Goal: Task Accomplishment & Management: Complete application form

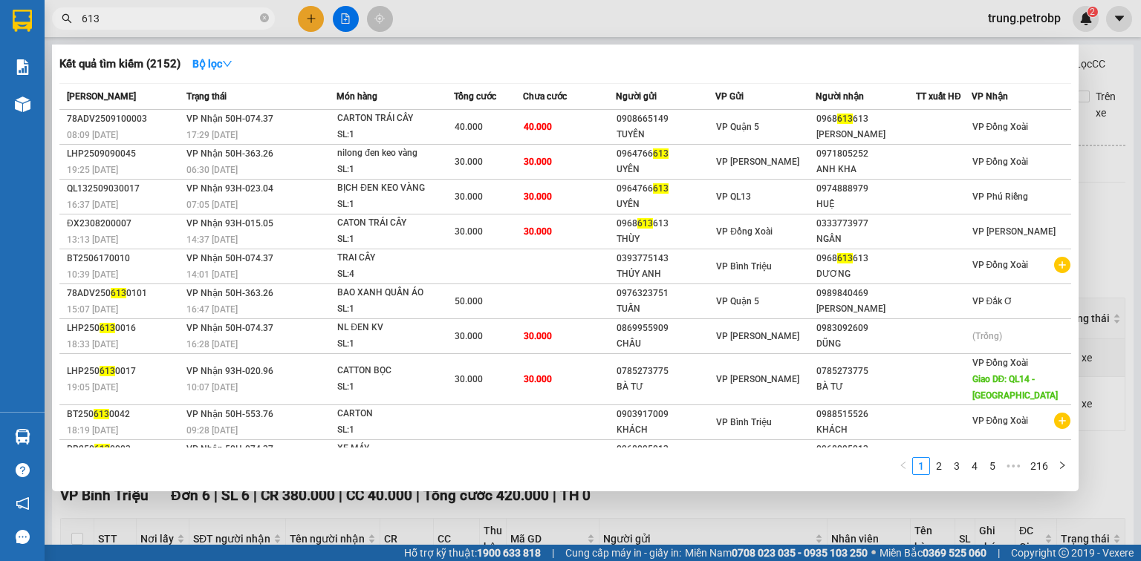
scroll to position [392, 0]
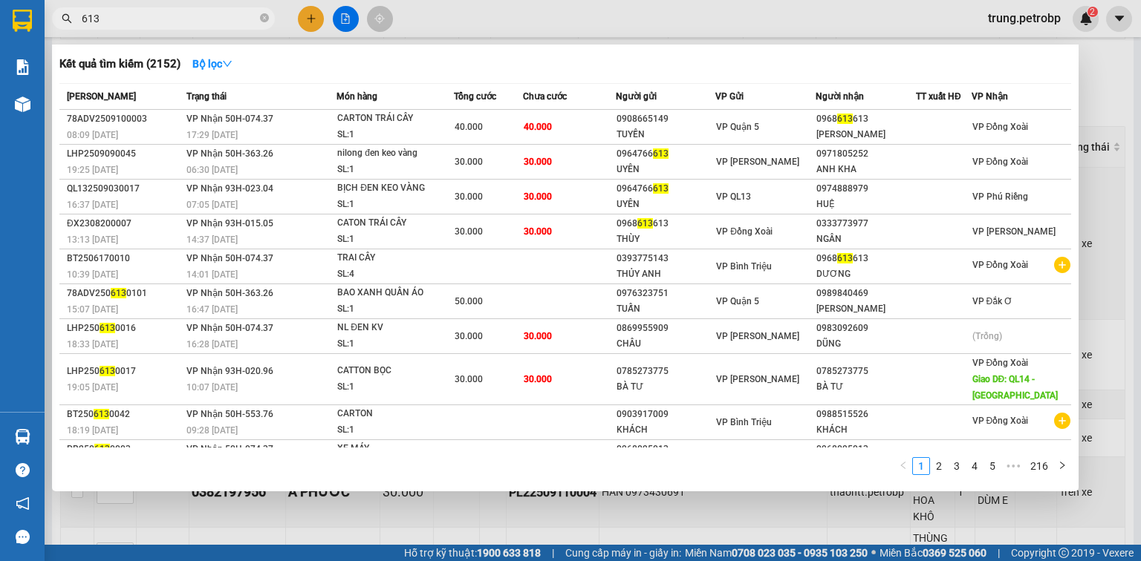
click at [944, 515] on div at bounding box center [570, 280] width 1141 height 561
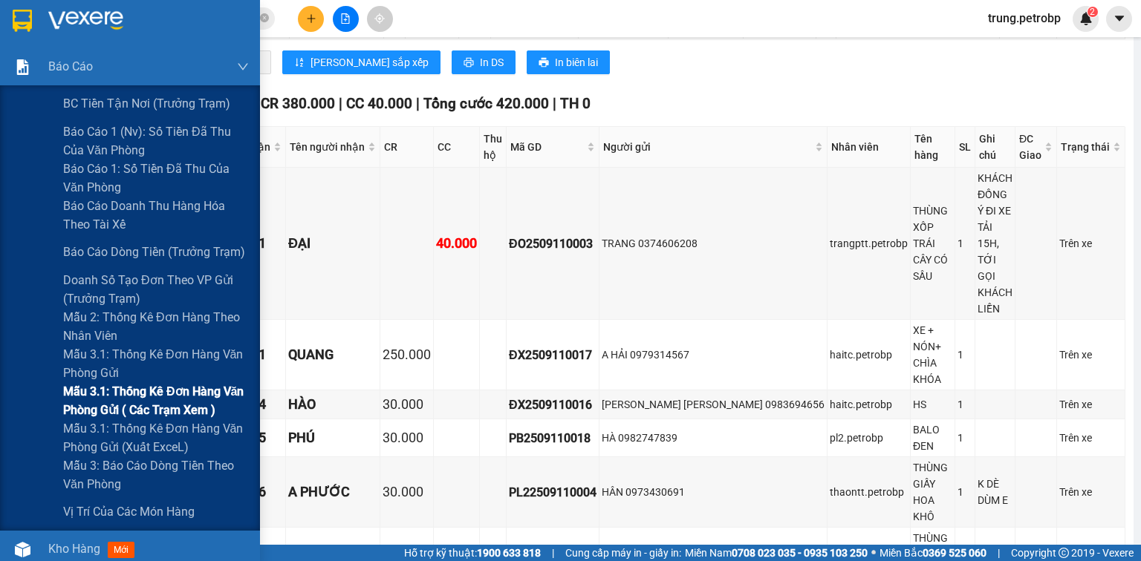
click at [128, 391] on span "Mẫu 3.1: Thống kê đơn hàng văn phòng gửi ( các trạm xem )" at bounding box center [156, 400] width 186 height 37
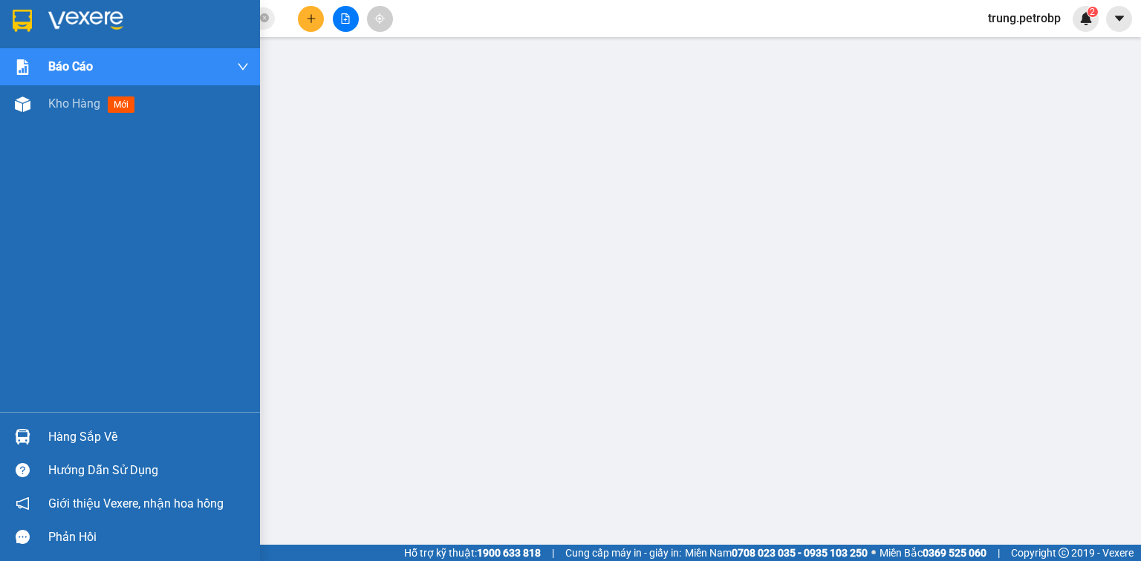
click at [114, 439] on div "Hàng sắp về" at bounding box center [148, 437] width 200 height 22
click at [62, 437] on div "Hàng sắp về" at bounding box center [148, 437] width 200 height 22
click at [59, 443] on div "Hàng sắp về" at bounding box center [148, 437] width 200 height 22
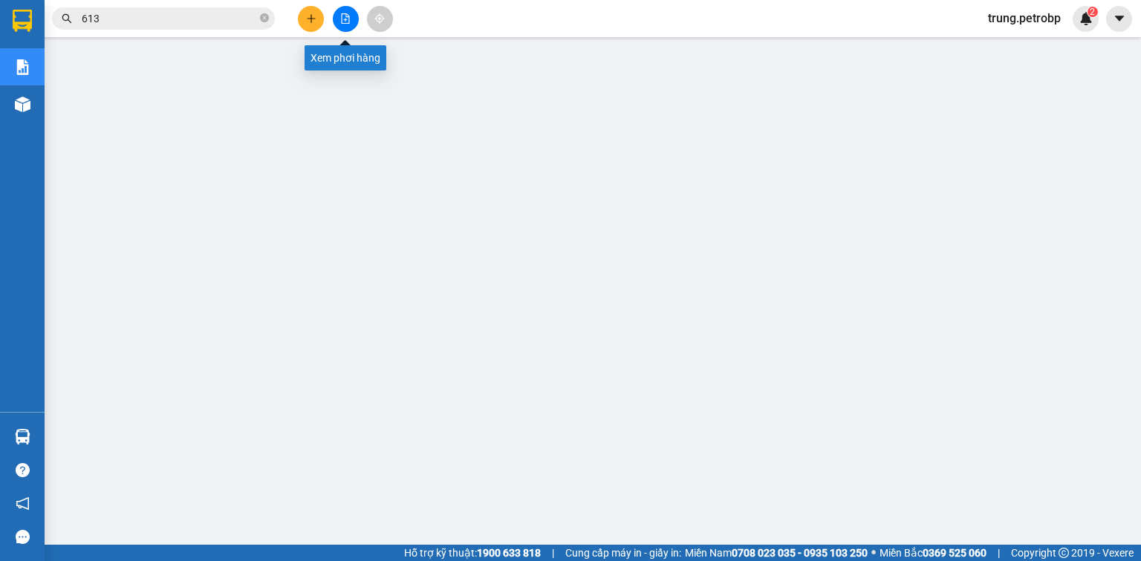
click at [343, 16] on icon "file-add" at bounding box center [345, 18] width 10 height 10
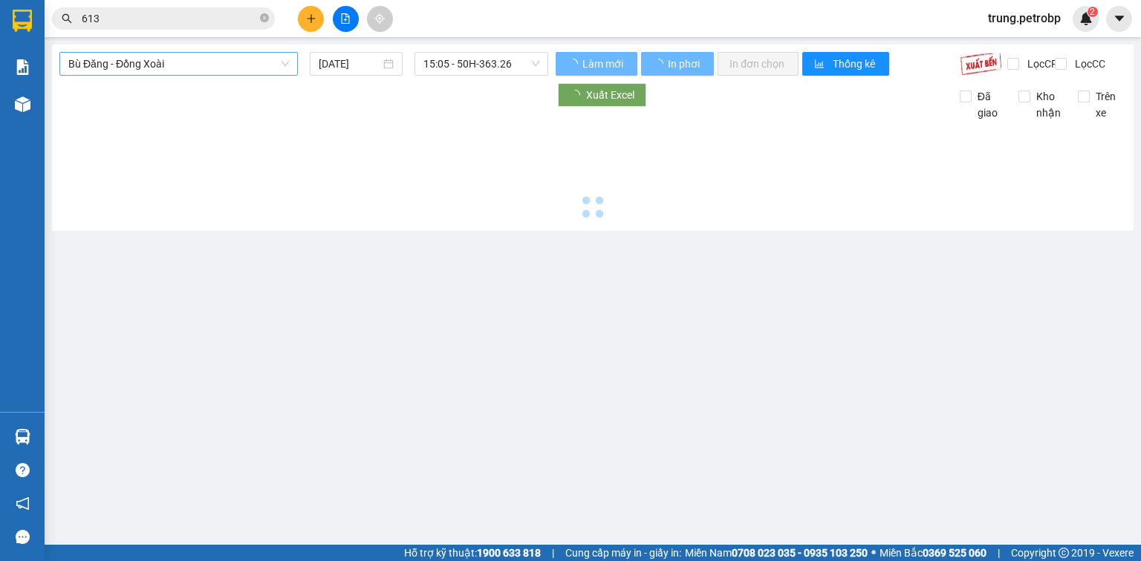
click at [157, 64] on span "Bù Đăng - Đồng Xoài" at bounding box center [178, 64] width 221 height 22
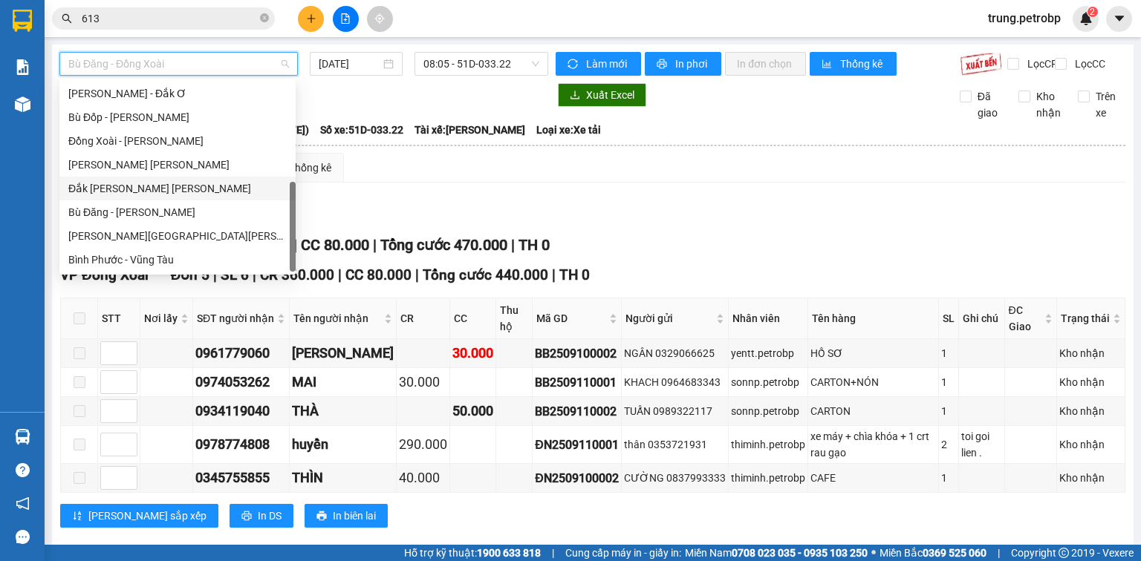
scroll to position [190, 0]
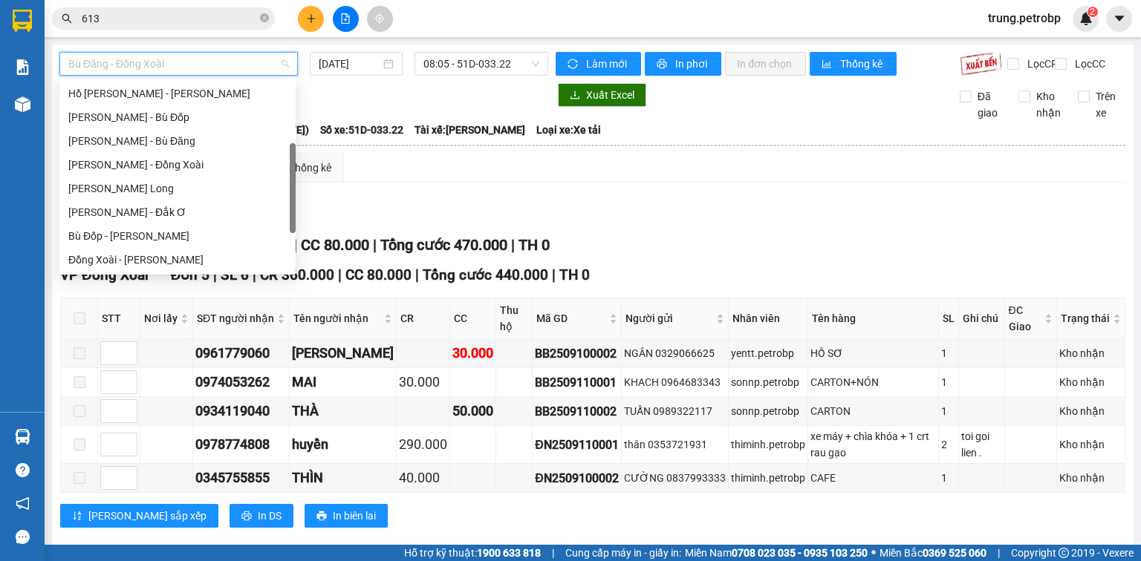
click at [189, 186] on div "[PERSON_NAME] Long" at bounding box center [177, 188] width 218 height 16
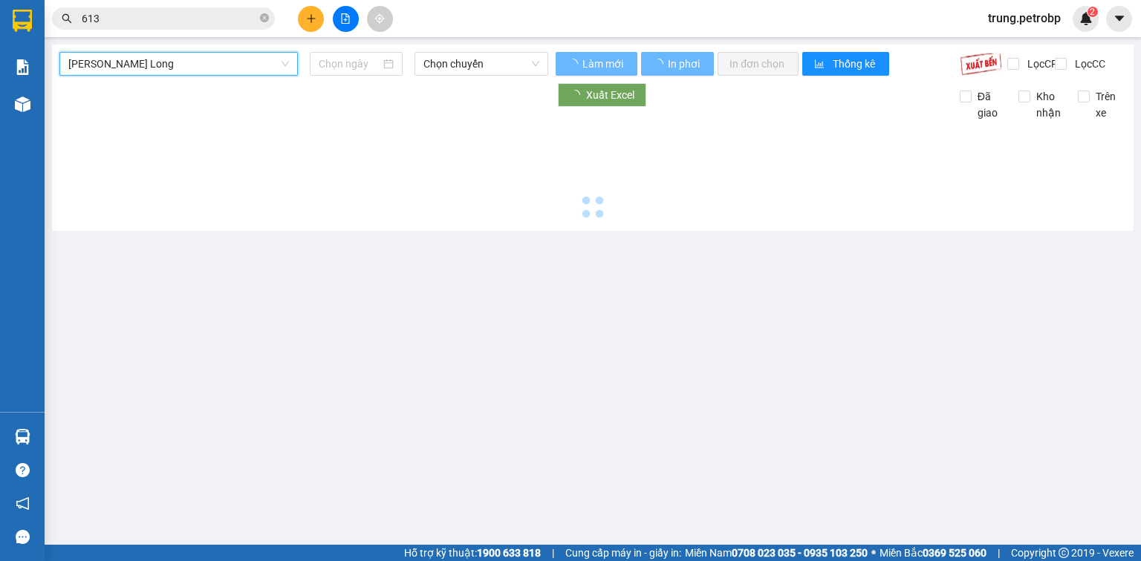
type input "[DATE]"
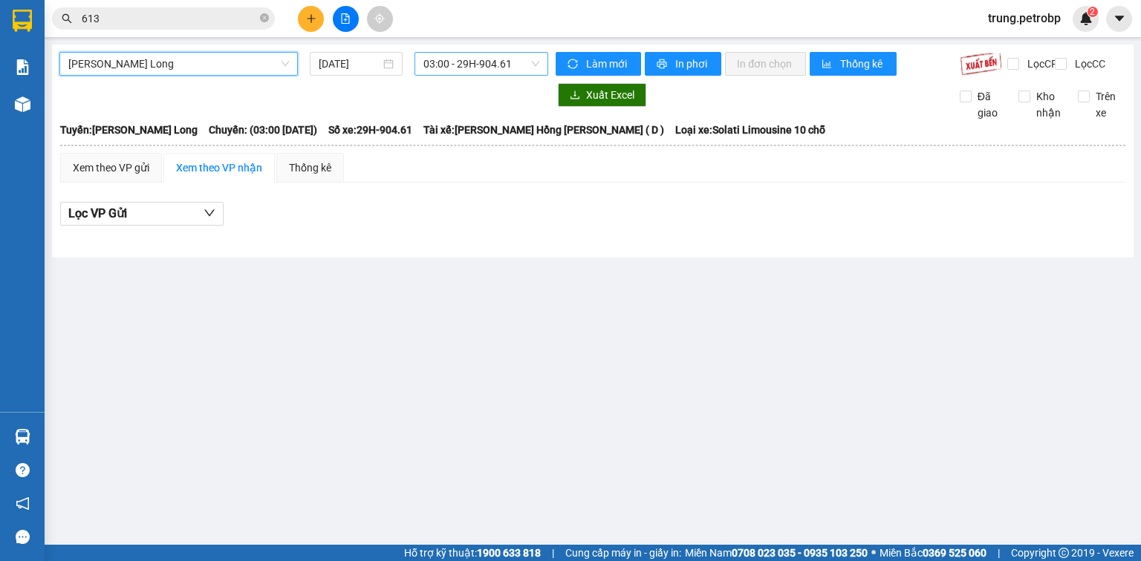
click at [475, 60] on span "03:00 - 29H-904.61" at bounding box center [481, 64] width 117 height 22
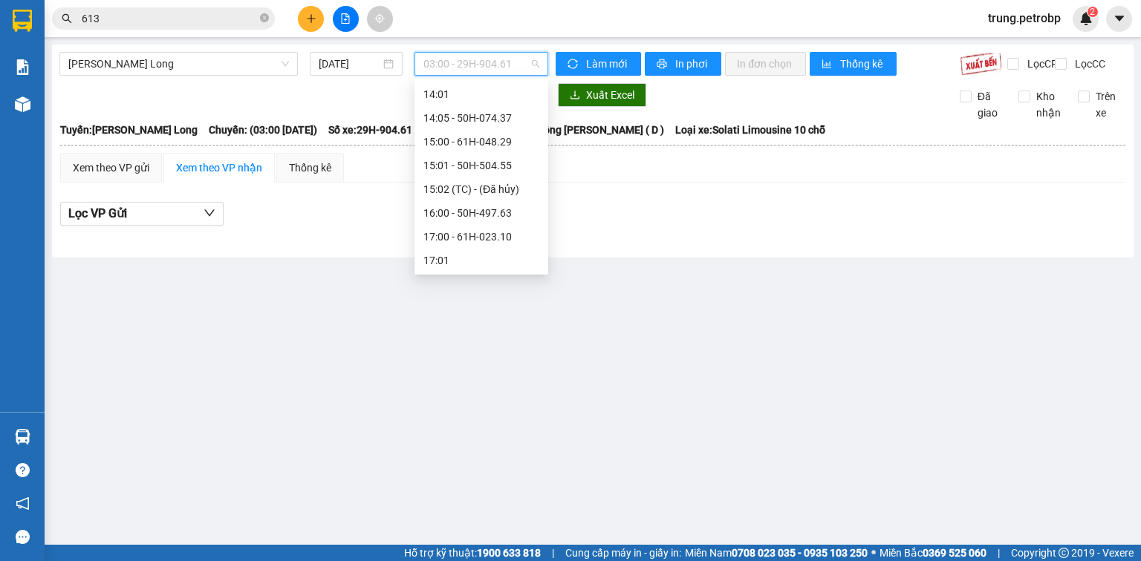
scroll to position [571, 0]
click at [497, 140] on div "14:05 - 50H-074.37" at bounding box center [481, 140] width 116 height 16
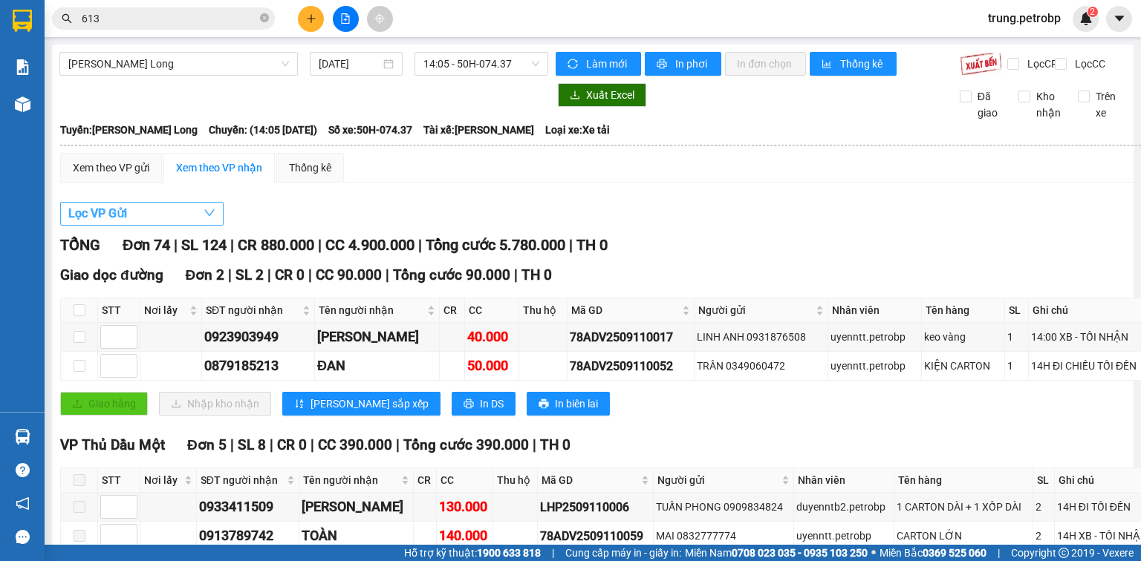
click at [203, 219] on icon "down" at bounding box center [209, 213] width 12 height 12
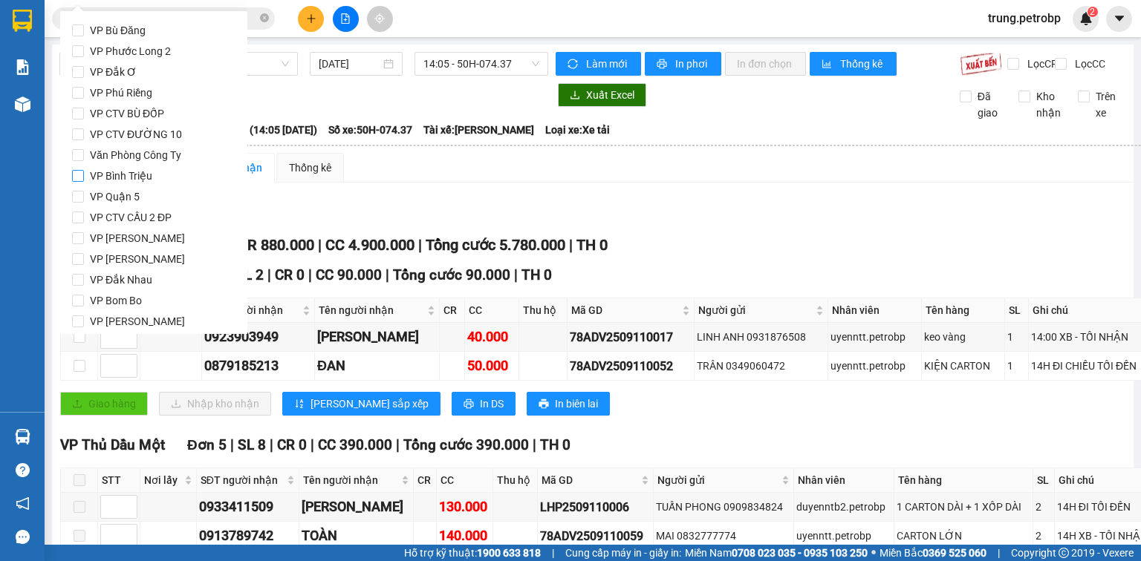
click at [75, 175] on input "VP Bình Triệu" at bounding box center [78, 176] width 12 height 12
checkbox input "true"
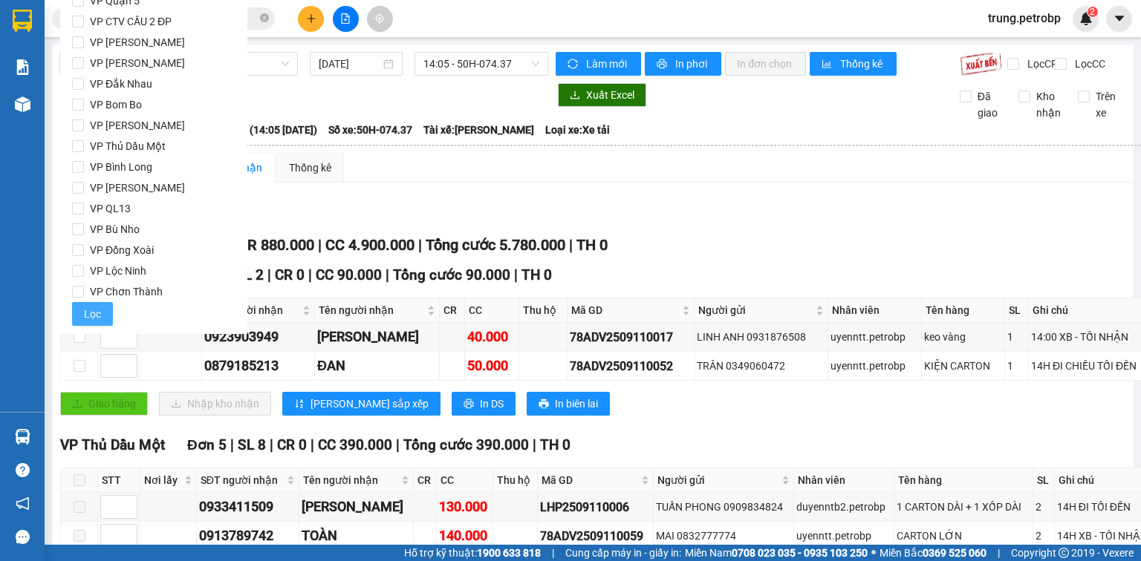
click at [77, 316] on button "Lọc" at bounding box center [92, 314] width 41 height 24
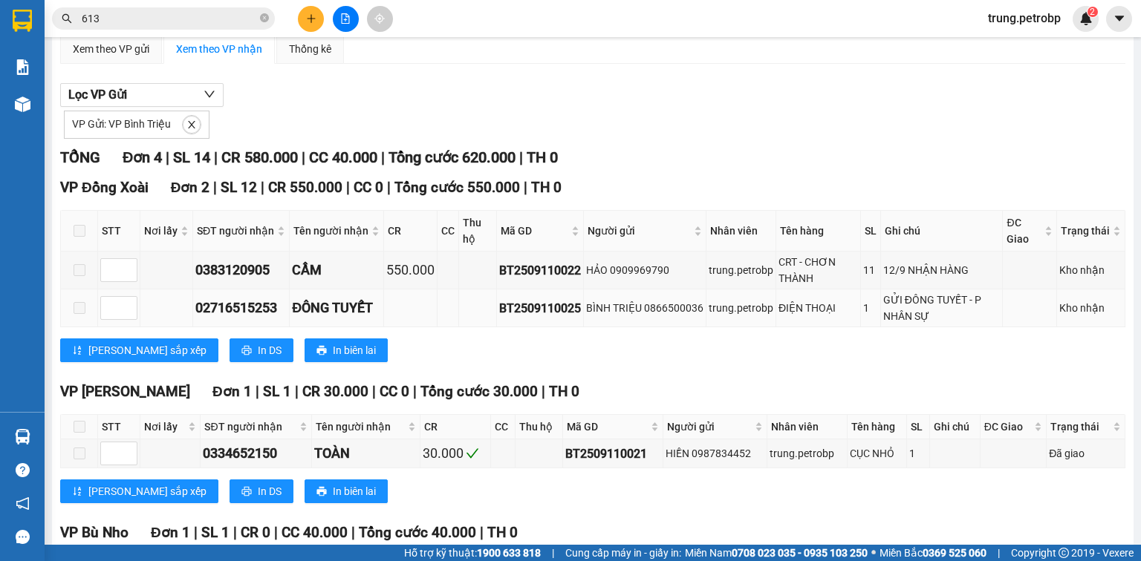
scroll to position [270, 0]
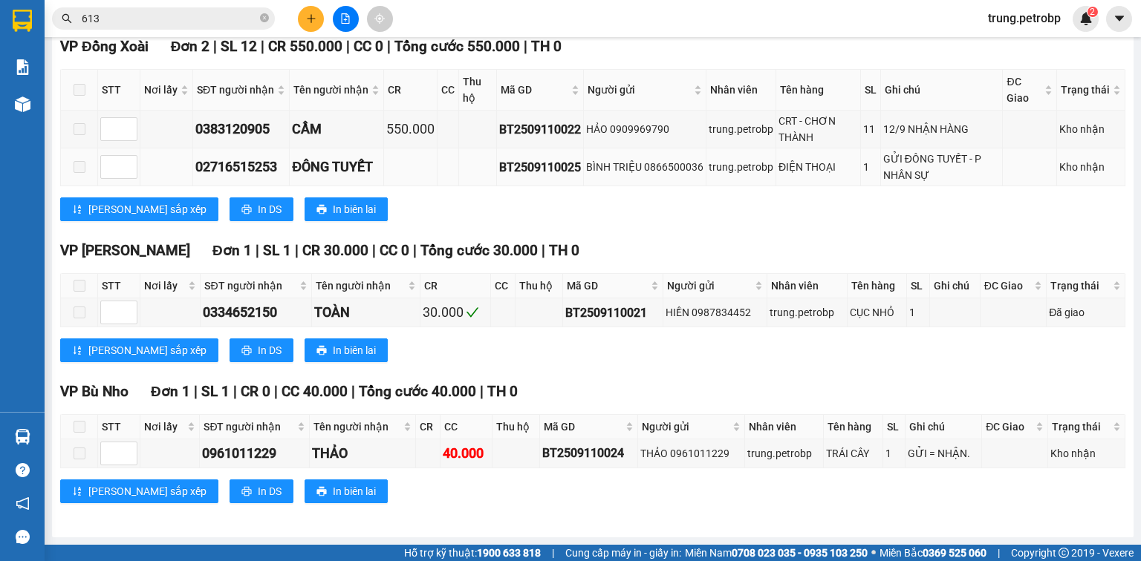
click at [506, 169] on div "BT2509110025" at bounding box center [540, 167] width 82 height 19
copy div "BT2509110025"
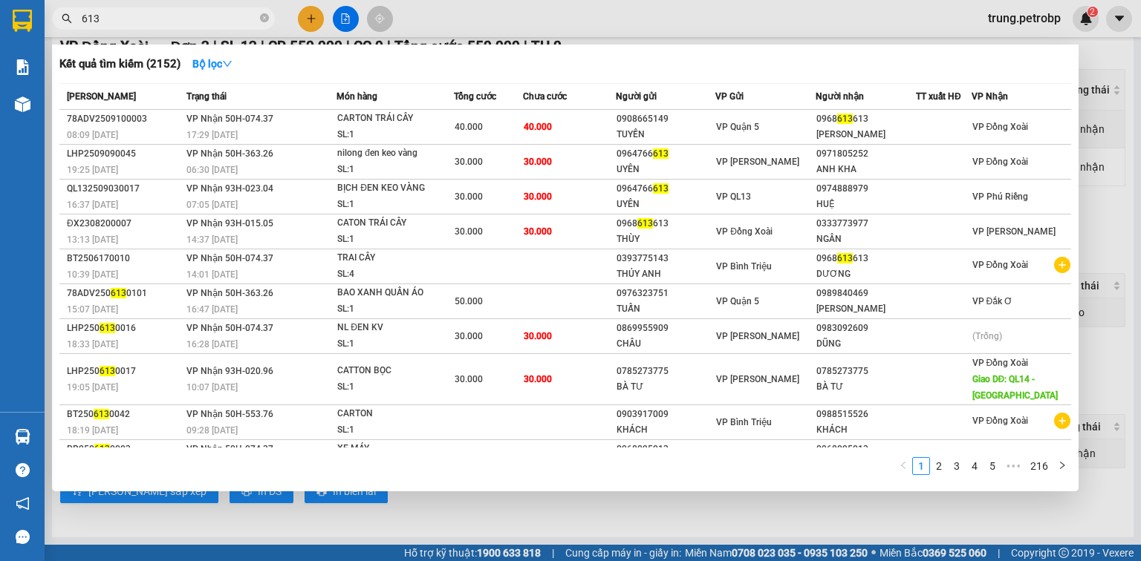
drag, startPoint x: 149, startPoint y: 25, endPoint x: 68, endPoint y: 35, distance: 81.6
click at [68, 32] on div "Kết quả [PERSON_NAME] ( 2152 ) Bộ lọc Mã ĐH Trạng thái Món hàng [PERSON_NAME] […" at bounding box center [145, 19] width 290 height 26
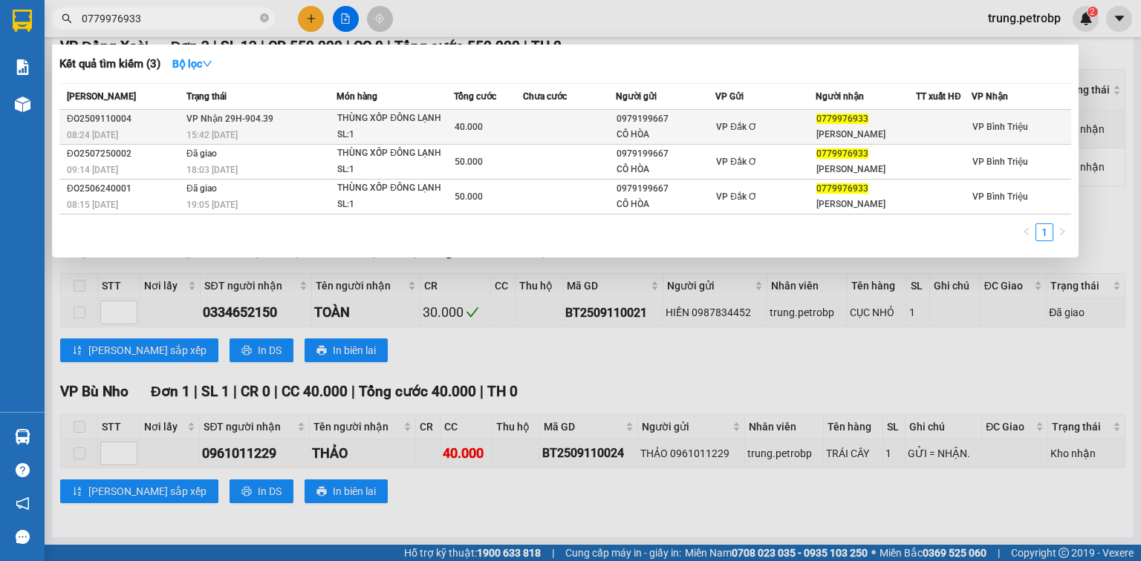
type input "0779976933"
click at [722, 126] on span "VP Đắk Ơ" at bounding box center [736, 127] width 41 height 10
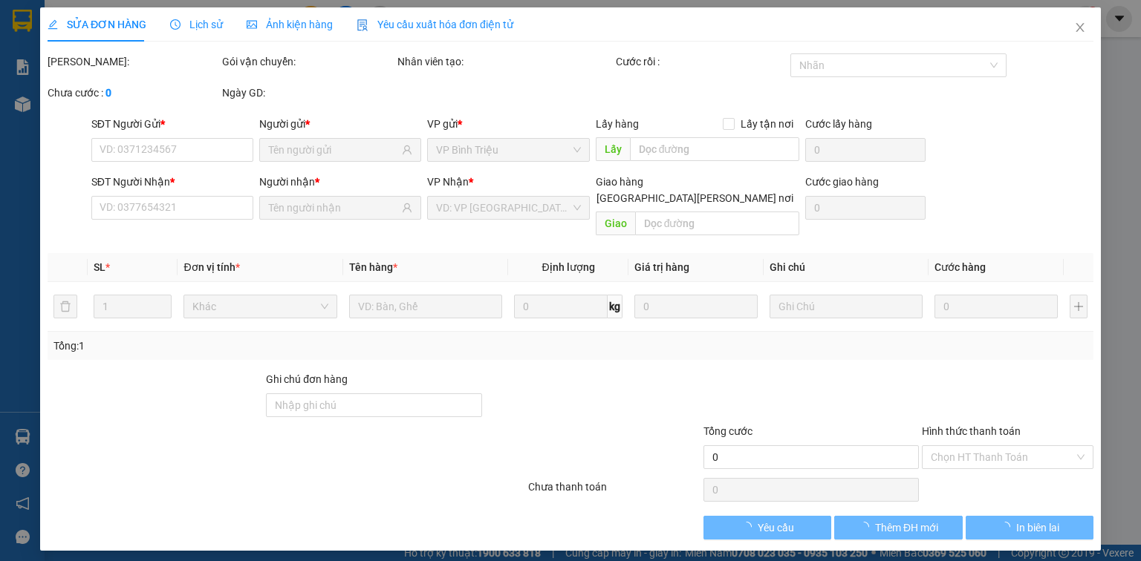
type input "0979199667"
type input "CÔ HÒA"
type input "0779976933"
type input "[PERSON_NAME]"
type input "40.000"
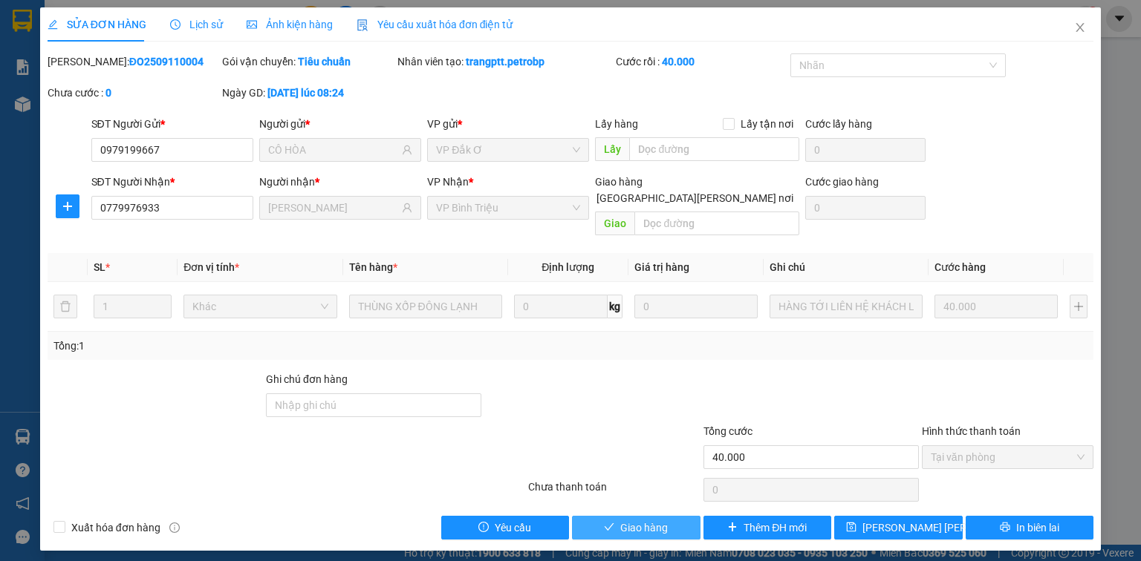
click at [643, 520] on span "Giao hàng" at bounding box center [644, 528] width 48 height 16
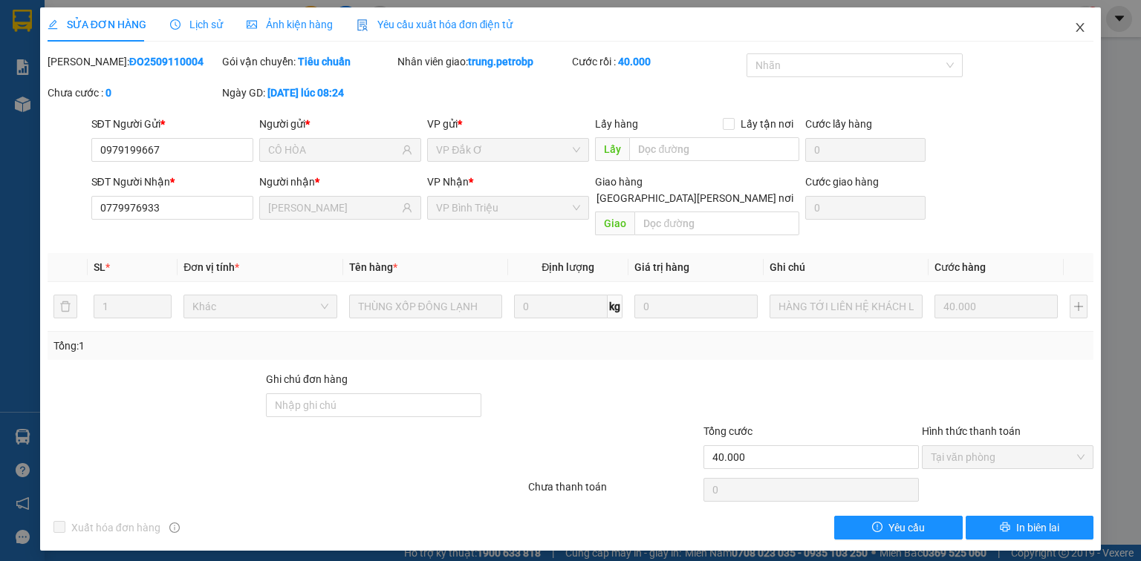
click at [1075, 27] on icon "close" at bounding box center [1080, 28] width 12 height 12
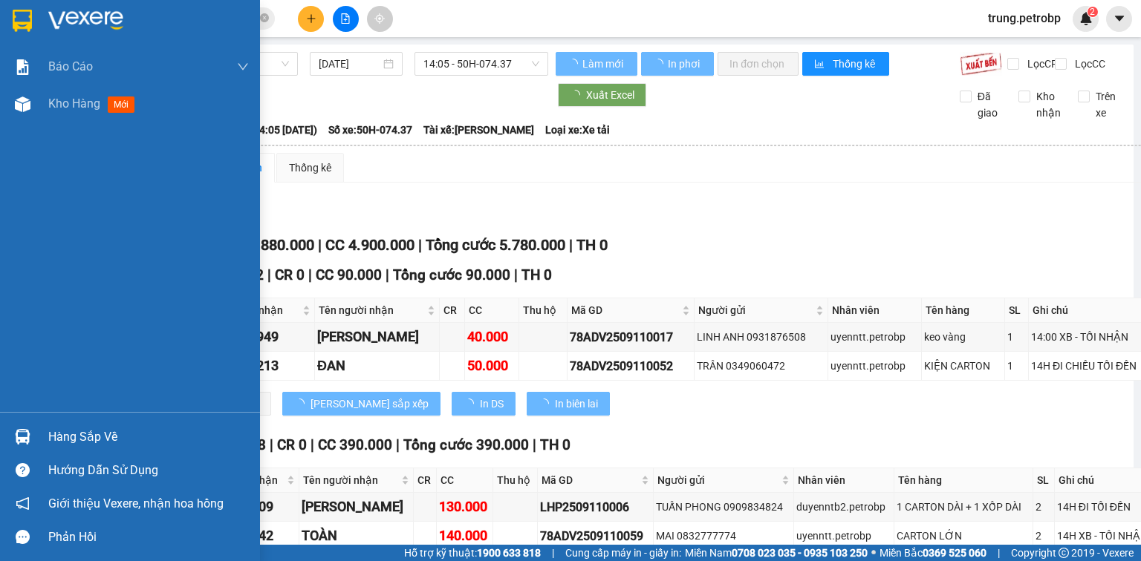
click at [89, 443] on div "Hàng sắp về" at bounding box center [148, 437] width 200 height 22
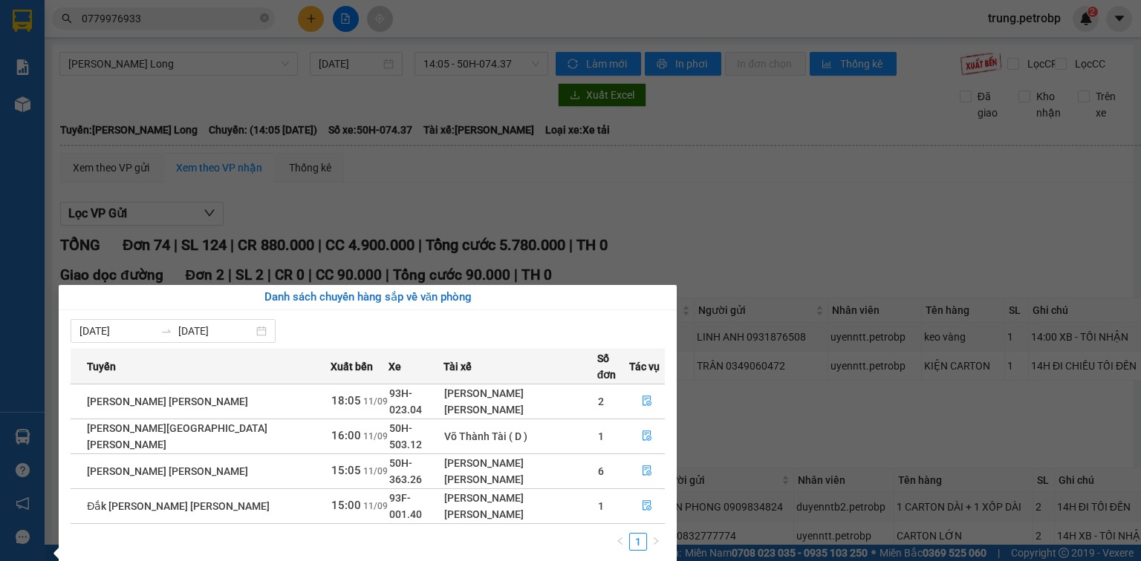
click at [815, 287] on section "Kết quả [PERSON_NAME] ( 3 ) Bộ lọc Mã ĐH Trạng thái Món hàng [PERSON_NAME] [PER…" at bounding box center [570, 280] width 1141 height 561
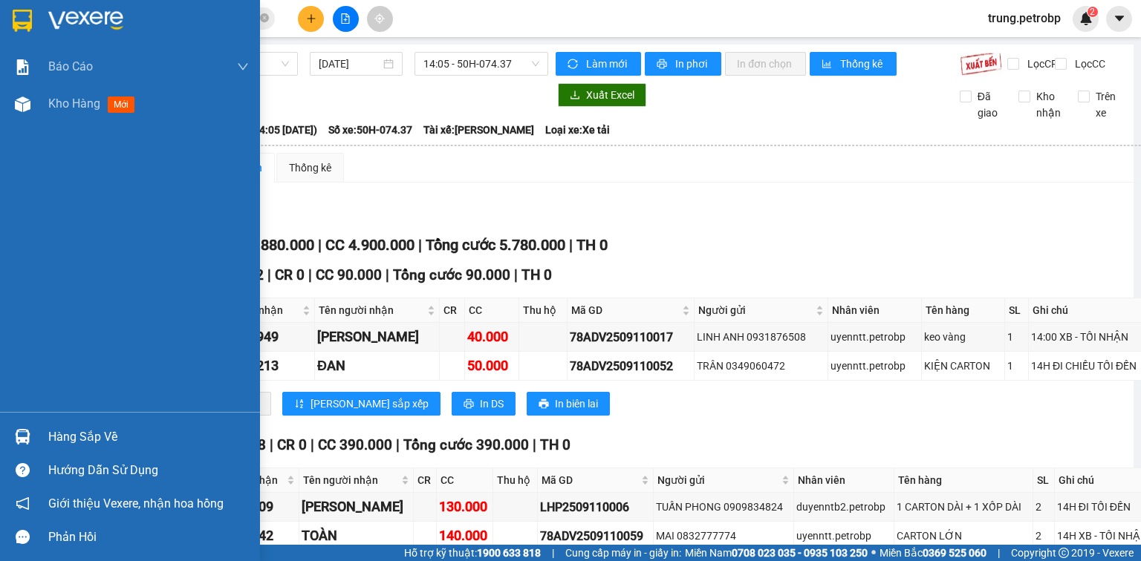
click at [94, 20] on img at bounding box center [85, 21] width 75 height 22
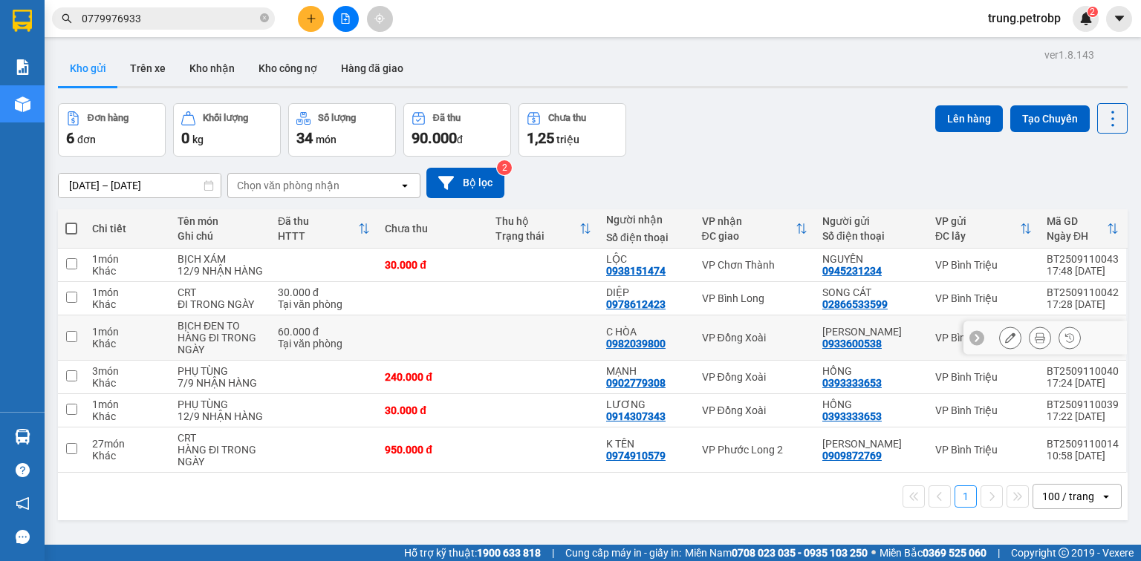
scroll to position [68, 0]
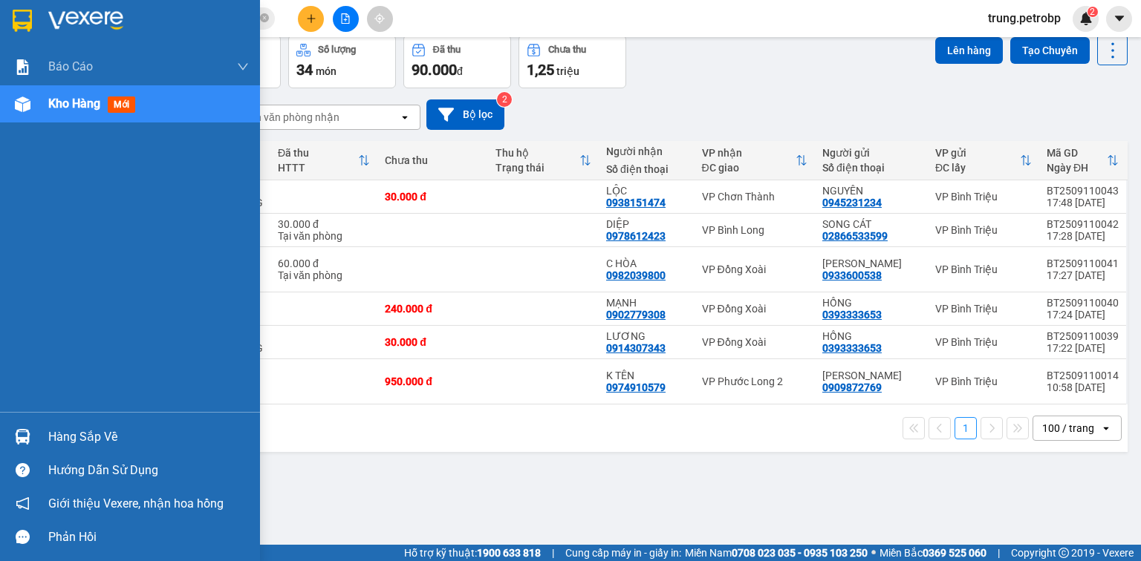
click at [36, 437] on div "Hàng sắp về" at bounding box center [130, 436] width 260 height 33
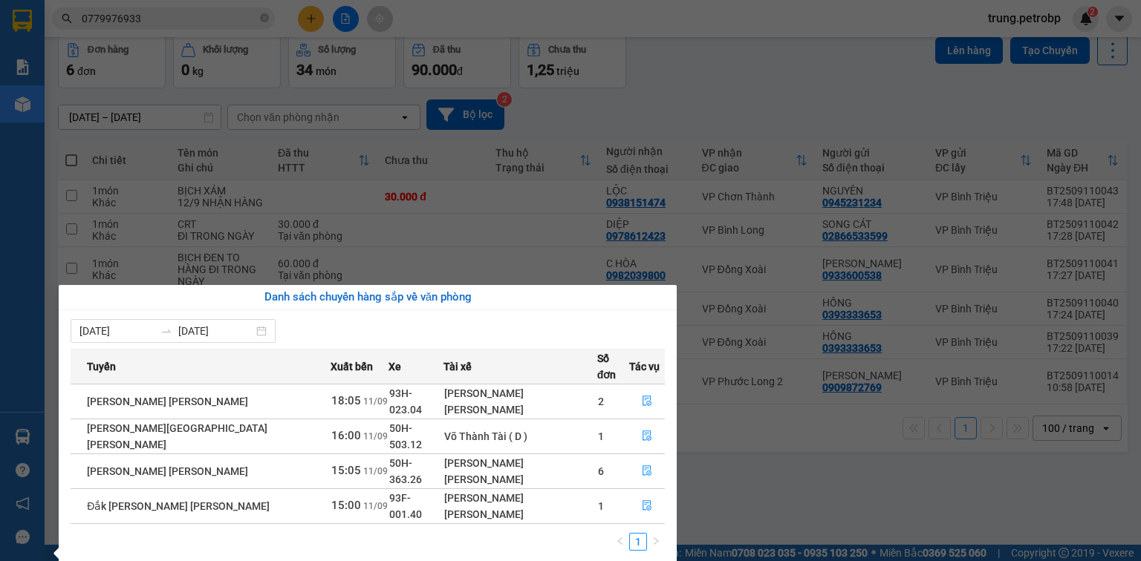
click at [873, 506] on section "Kết quả [PERSON_NAME] ( 3 ) Bộ lọc Mã ĐH Trạng thái Món hàng [PERSON_NAME] [PER…" at bounding box center [570, 280] width 1141 height 561
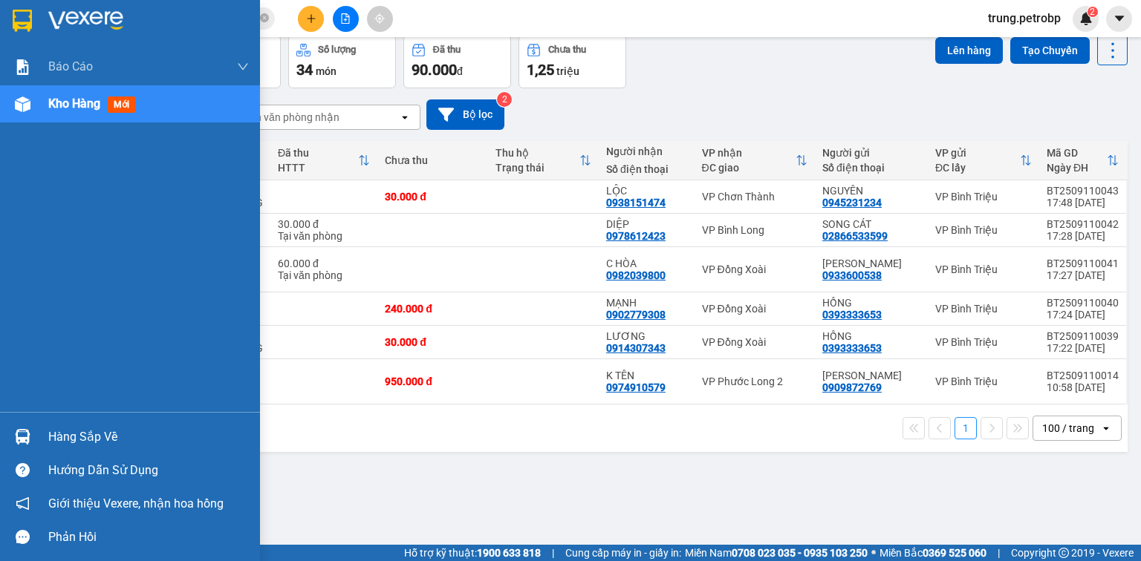
click at [59, 432] on div "Hàng sắp về" at bounding box center [148, 437] width 200 height 22
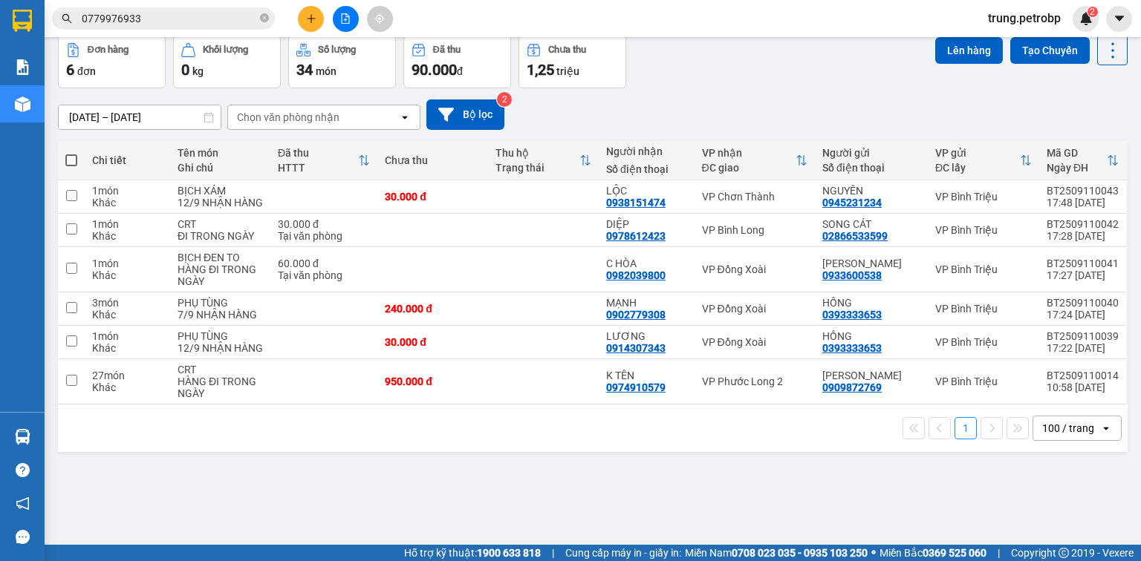
click at [853, 477] on section "Kết quả [PERSON_NAME] ( 3 ) Bộ lọc Mã ĐH Trạng thái Món hàng [PERSON_NAME] [PER…" at bounding box center [570, 280] width 1141 height 561
click at [143, 18] on button "Trên xe" at bounding box center [147, 0] width 59 height 36
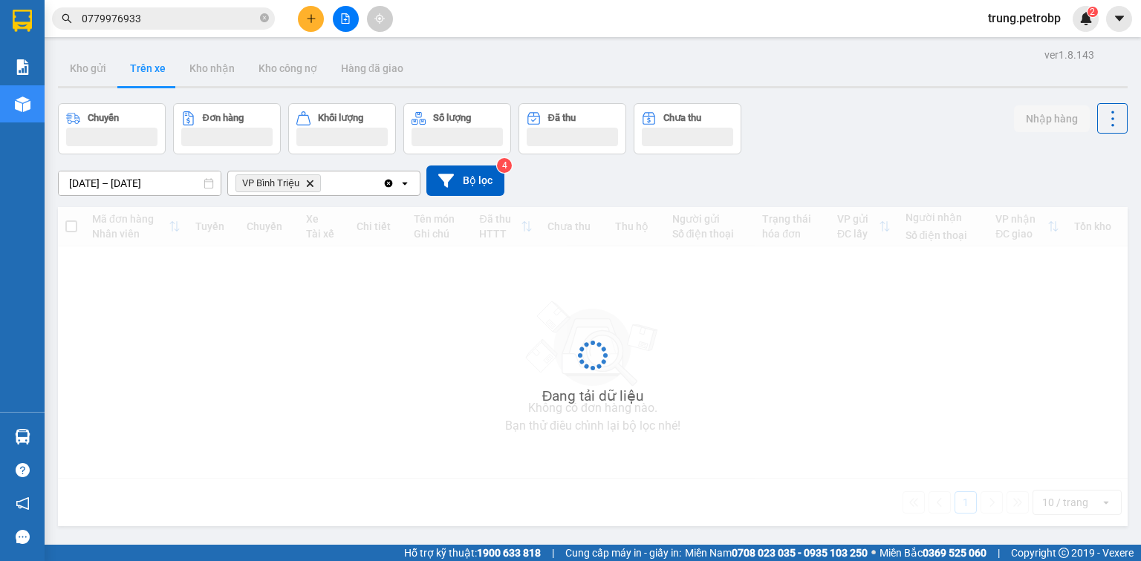
click at [143, 65] on button "Trên xe" at bounding box center [147, 68] width 59 height 36
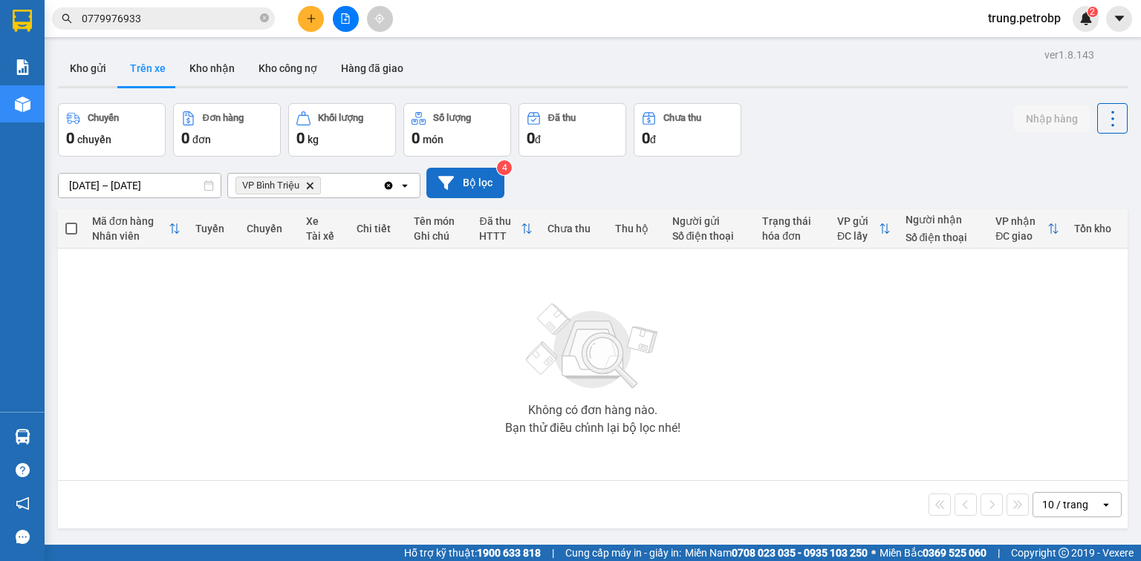
click at [475, 186] on button "Bộ lọc" at bounding box center [465, 183] width 78 height 30
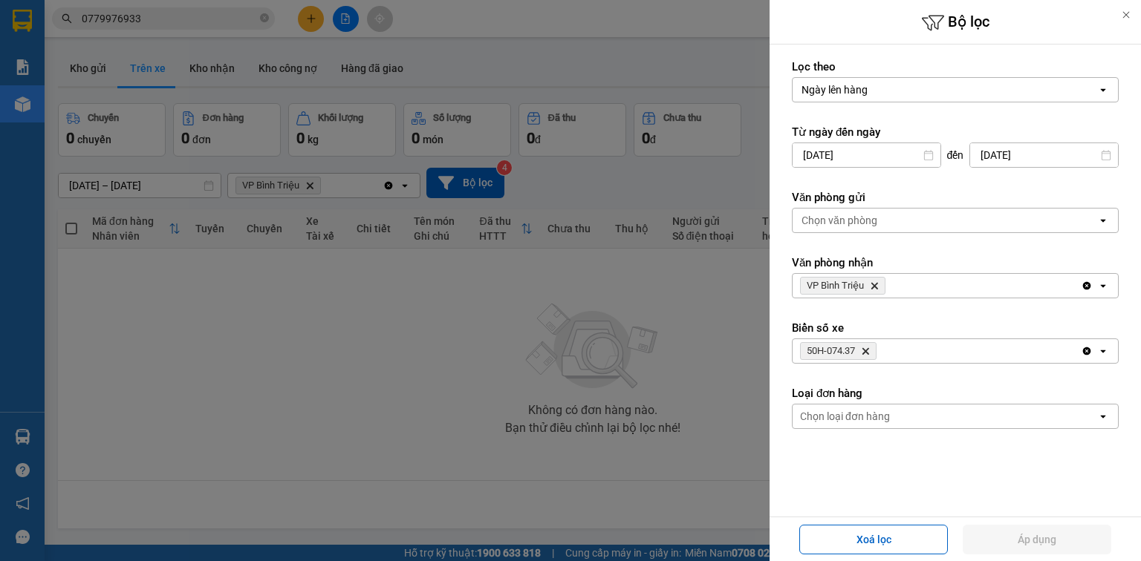
click at [478, 181] on div at bounding box center [570, 280] width 1141 height 561
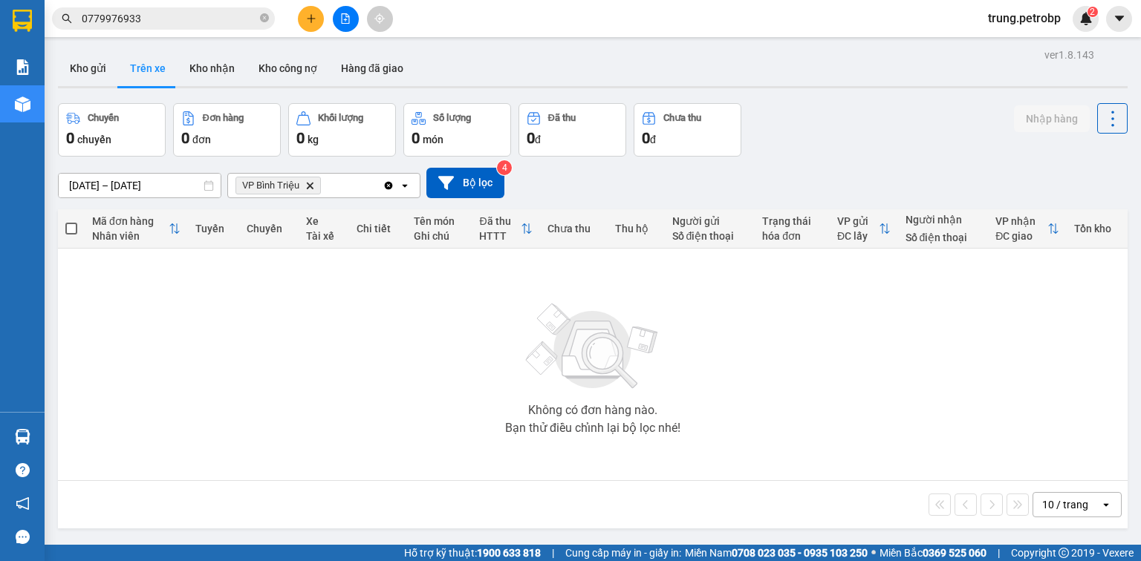
click at [478, 181] on button "Bộ lọc" at bounding box center [465, 183] width 78 height 30
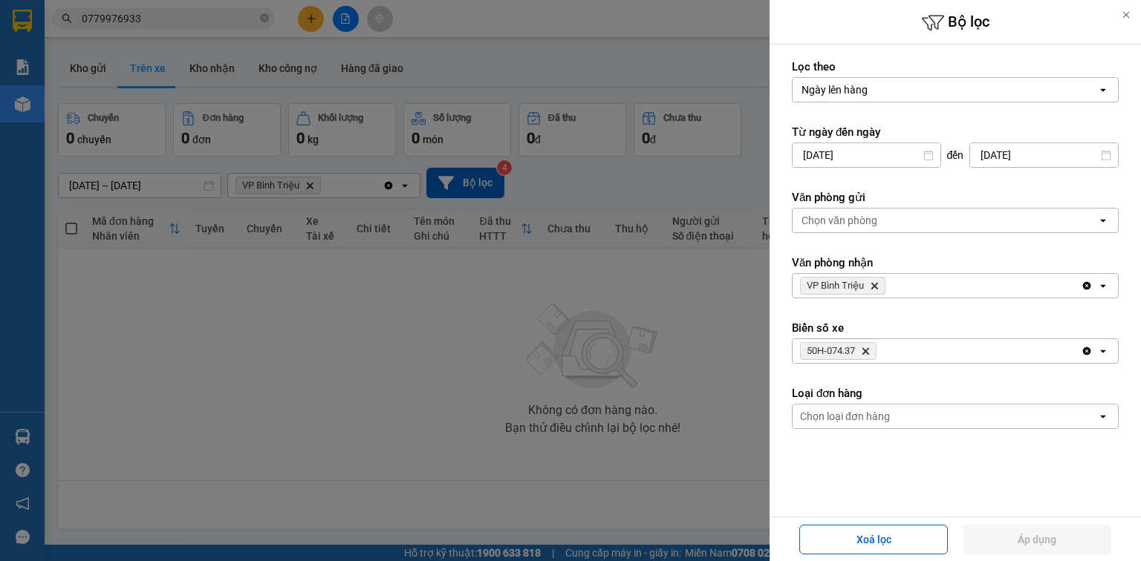
click at [864, 348] on icon "50H-074.37, close by backspace" at bounding box center [865, 351] width 7 height 7
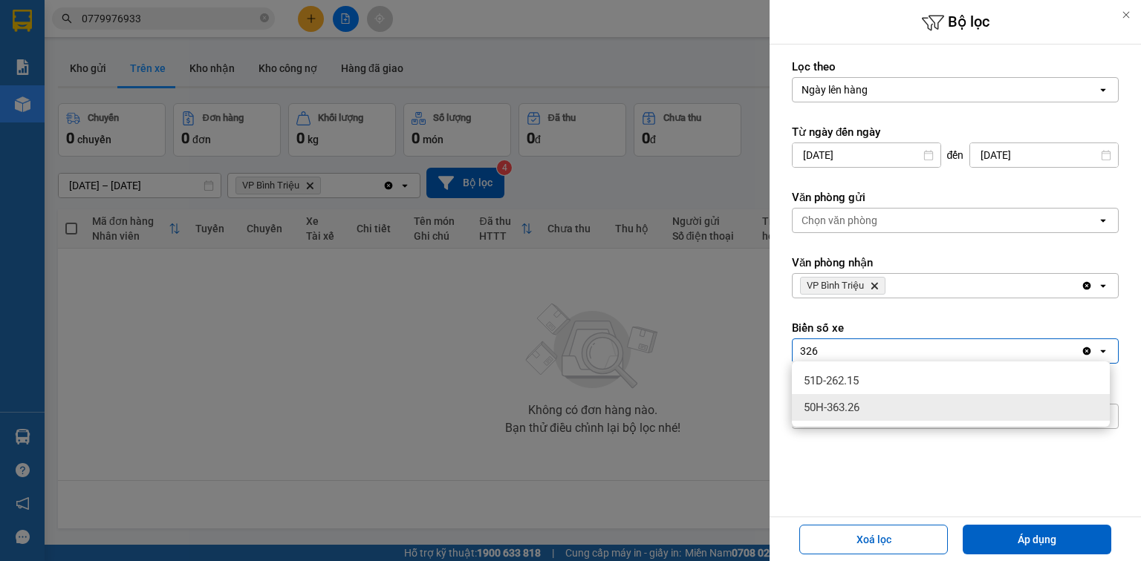
type input "326"
click at [849, 402] on span "50H-363.26" at bounding box center [831, 407] width 56 height 15
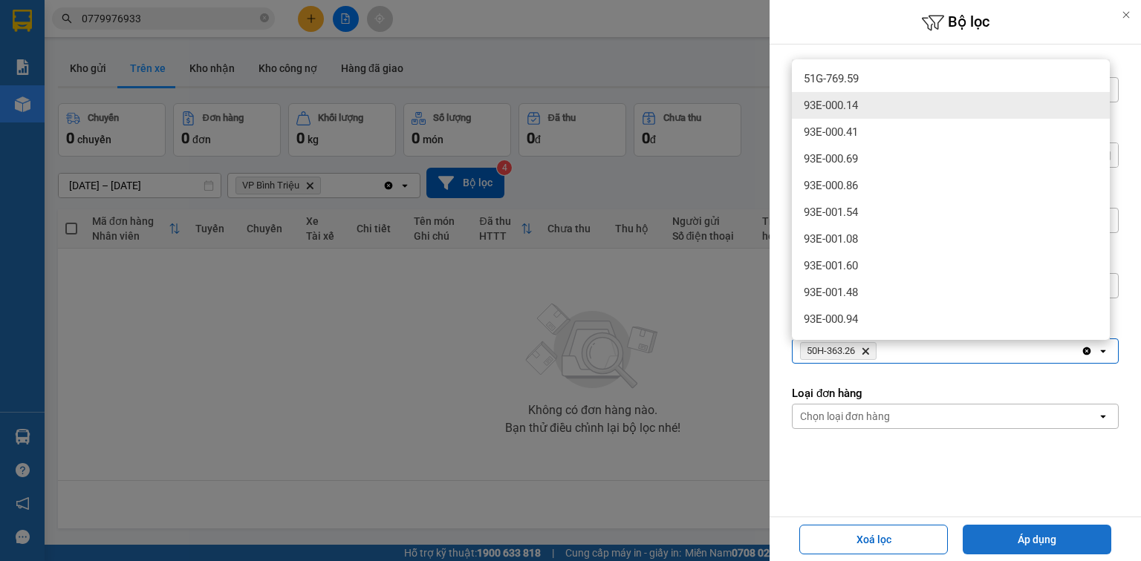
click at [1060, 252] on div "93E-001.08" at bounding box center [951, 239] width 318 height 27
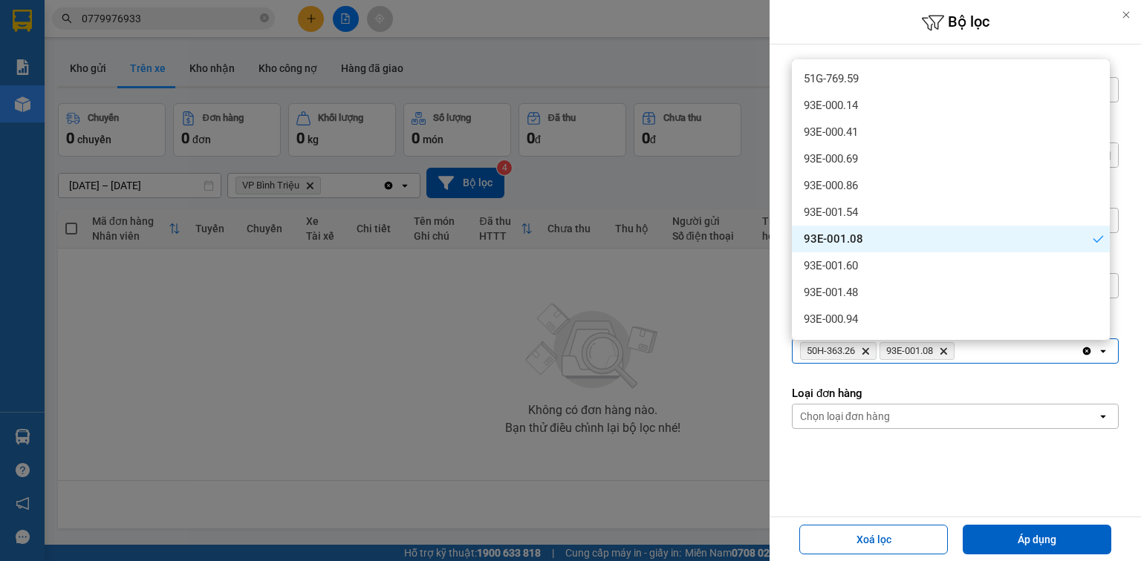
click at [947, 350] on icon "93E-001.08, close by backspace" at bounding box center [943, 351] width 7 height 7
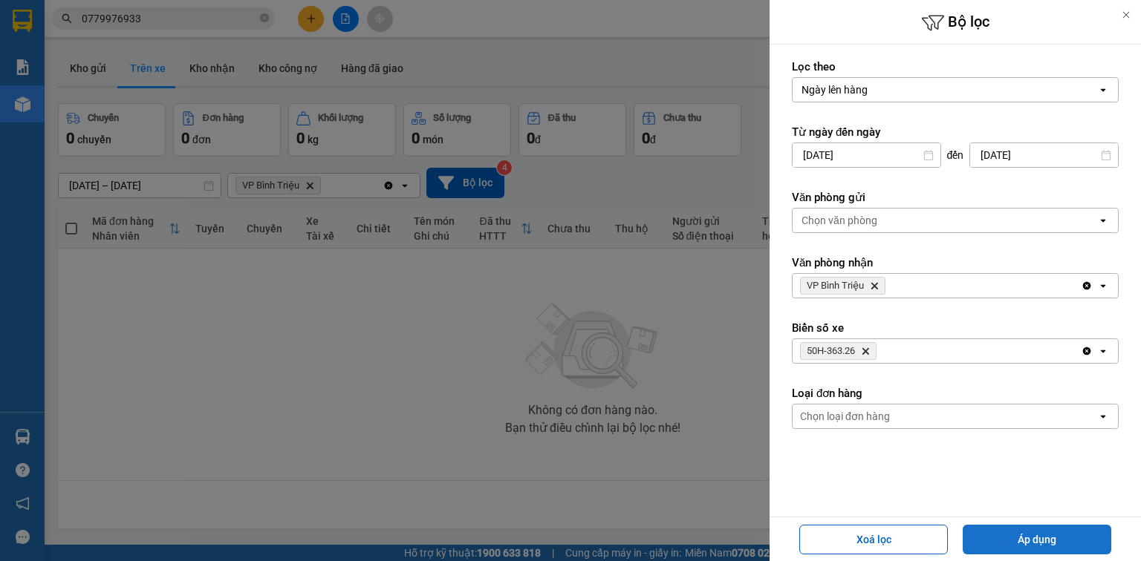
click at [1025, 539] on button "Áp dụng" at bounding box center [1036, 540] width 149 height 30
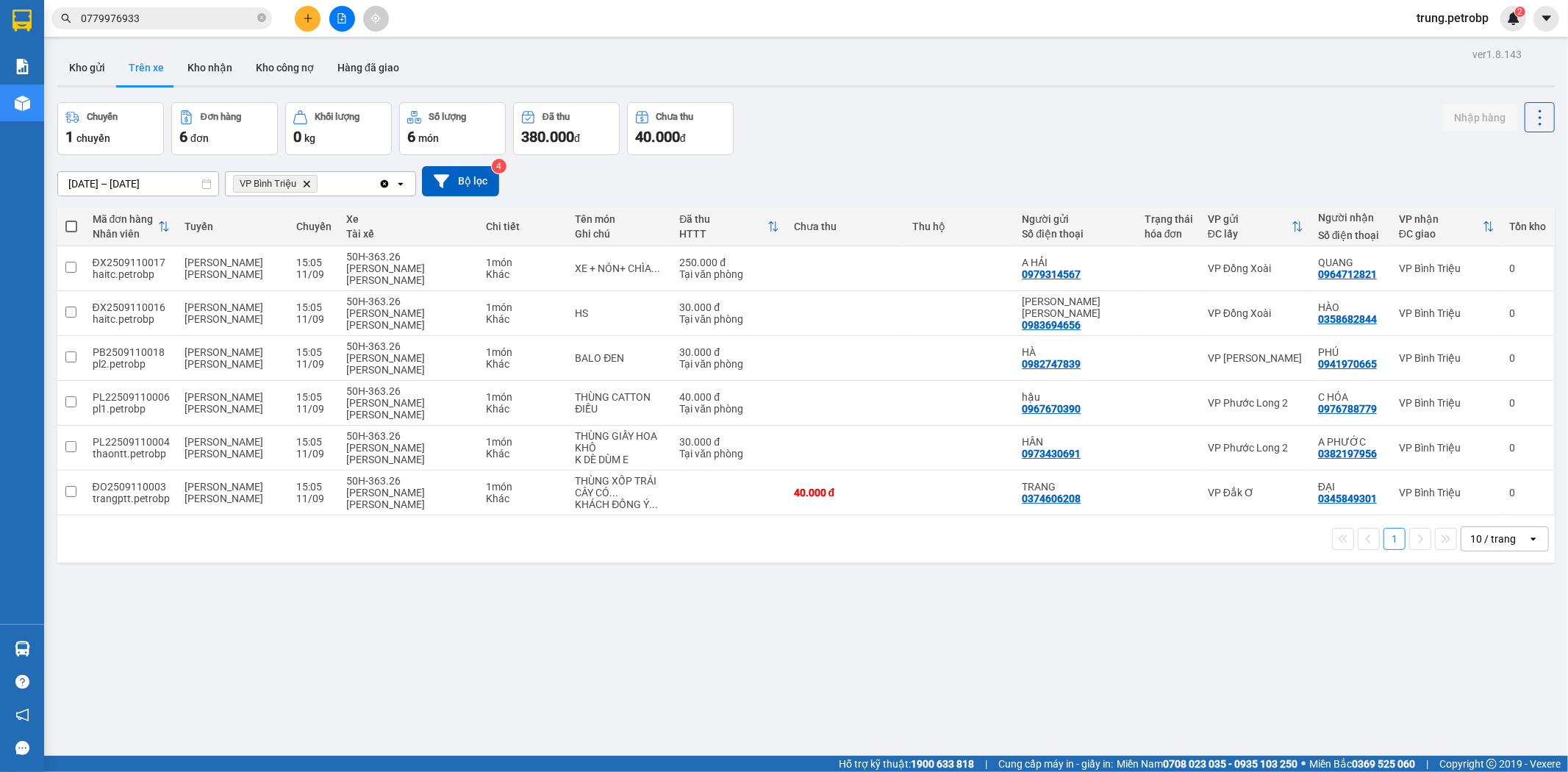
drag, startPoint x: 1114, startPoint y: 0, endPoint x: 1049, endPoint y: 651, distance: 654.2
click at [1049, 555] on div "ver 1.8.143 Kho gửi Trên xe Kho [PERSON_NAME] công nợ Hàng đã giao Chuyến 1 chu…" at bounding box center [806, 431] width 1509 height 772
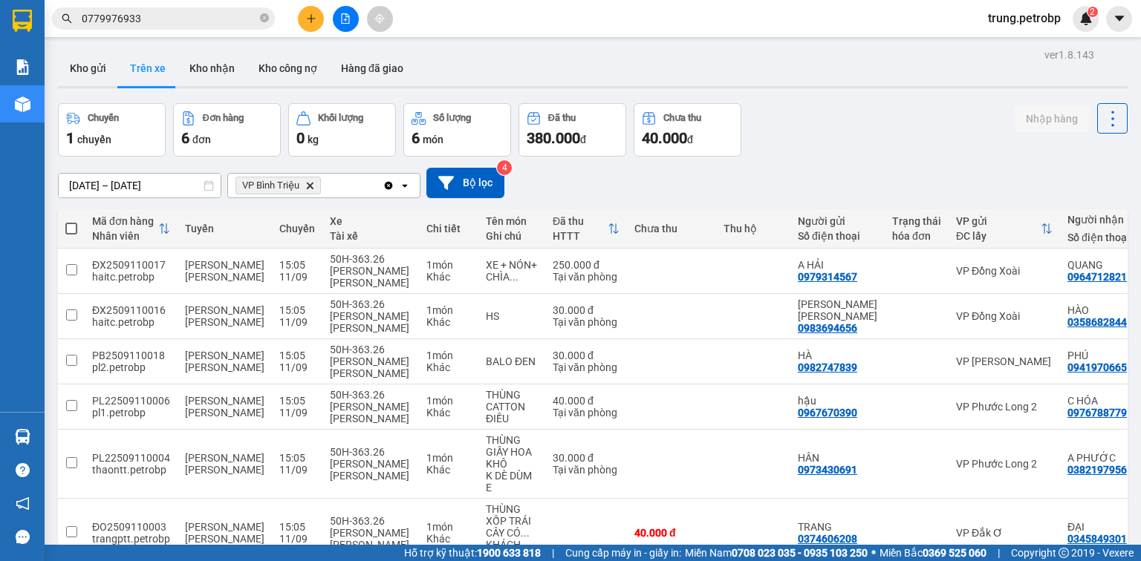
drag, startPoint x: 1572, startPoint y: 1, endPoint x: 864, endPoint y: 165, distance: 726.4
click at [864, 165] on div "[DATE] – [DATE] Press the down arrow key to interact with the calendar and sele…" at bounding box center [592, 183] width 1069 height 53
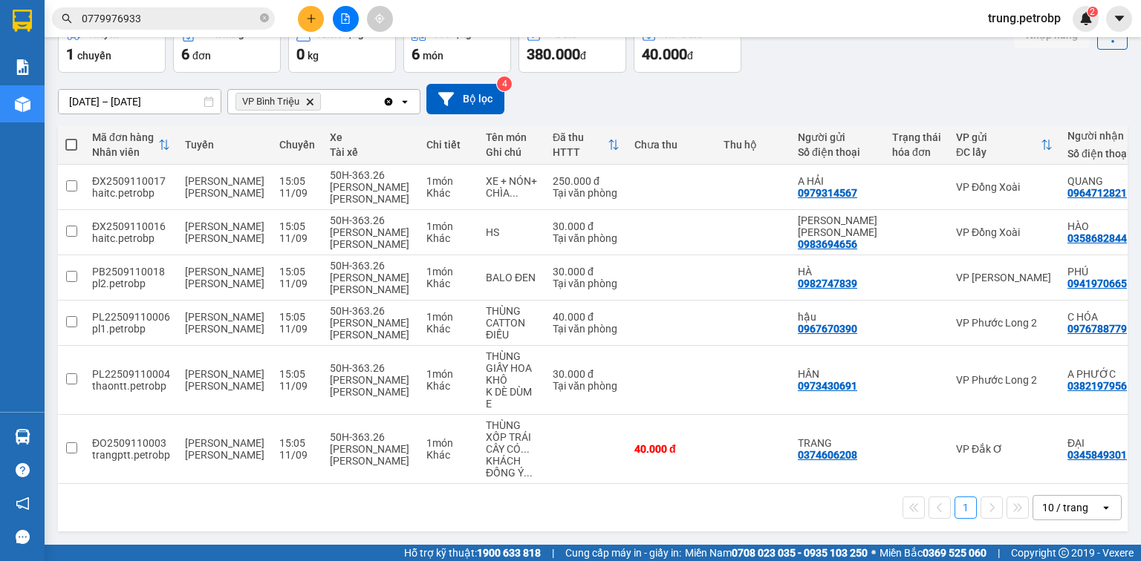
click at [1100, 503] on icon "open" at bounding box center [1106, 508] width 12 height 12
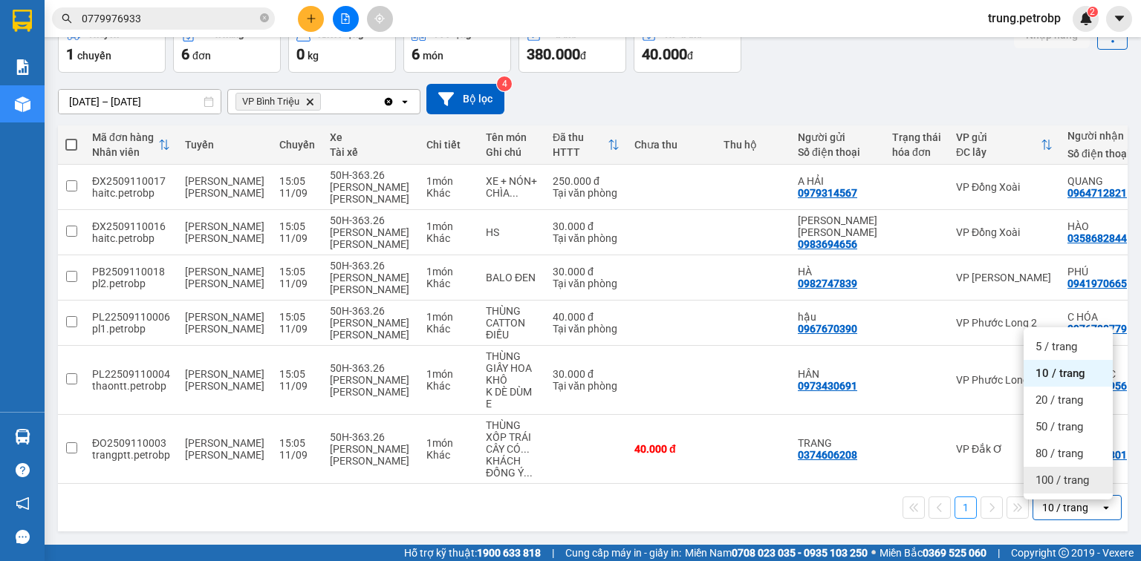
click at [1072, 478] on span "100 / trang" at bounding box center [1061, 480] width 53 height 15
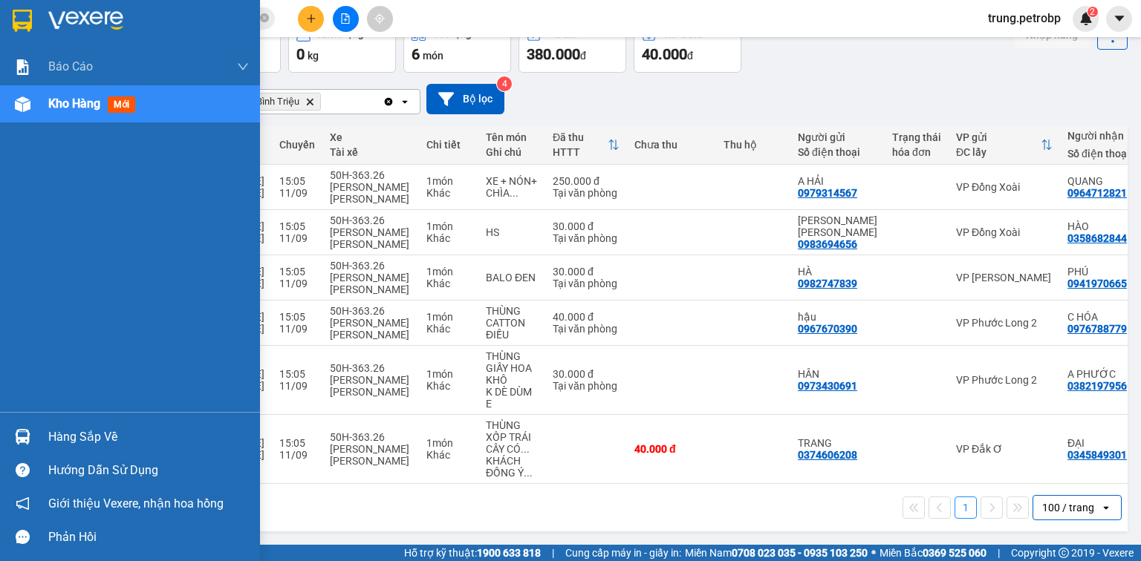
click at [33, 437] on div at bounding box center [23, 437] width 26 height 26
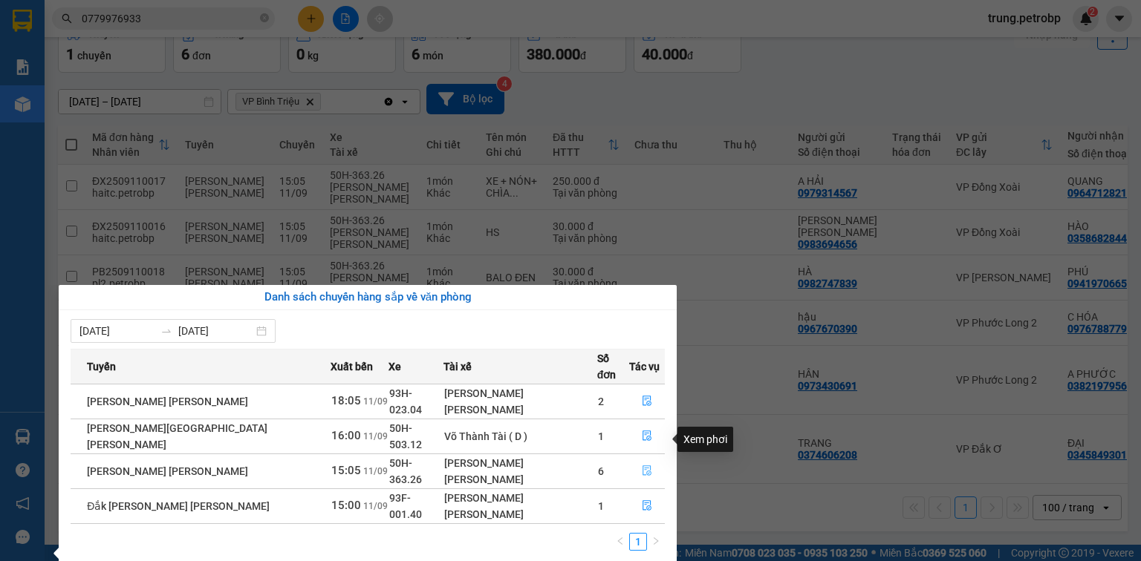
click at [631, 460] on button "button" at bounding box center [647, 472] width 34 height 24
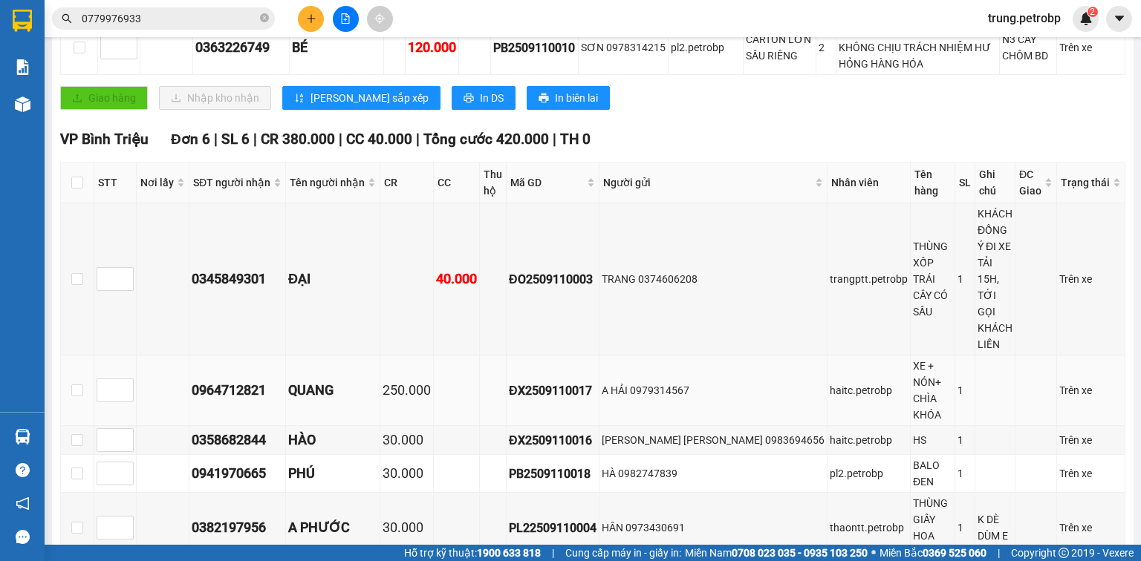
scroll to position [475, 0]
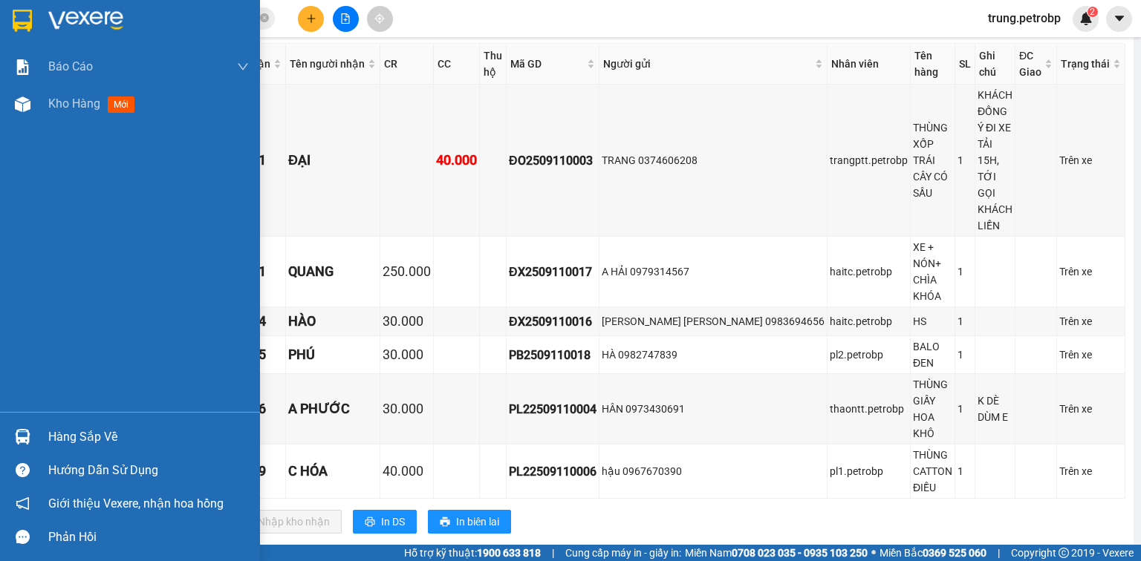
click at [62, 428] on div "Hàng sắp về" at bounding box center [148, 437] width 200 height 22
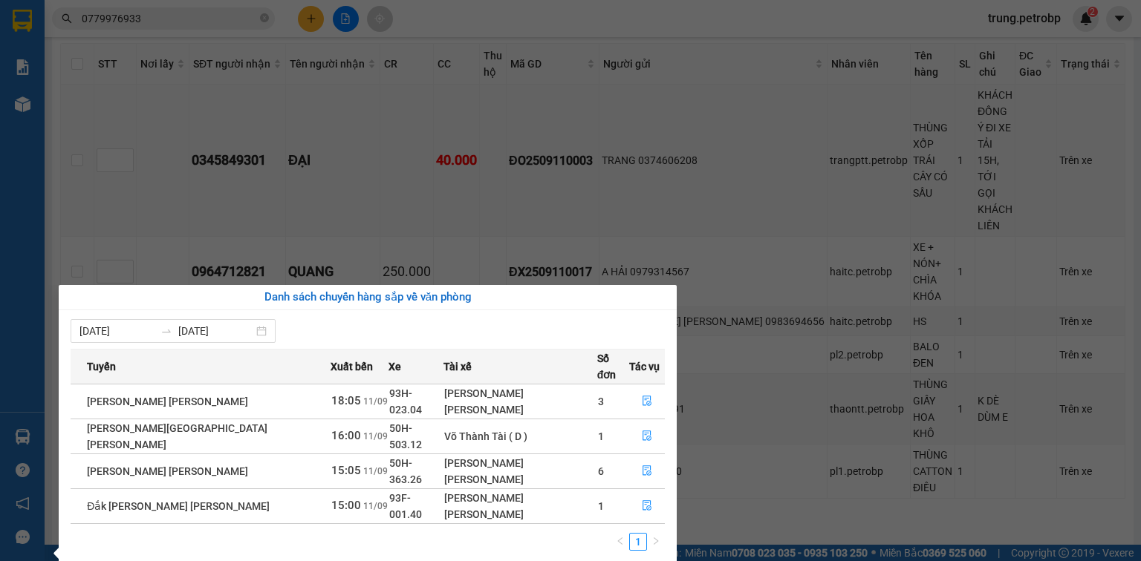
click at [793, 454] on section "Kết quả [PERSON_NAME] ( 3 ) Bộ lọc Mã ĐH Trạng thái Món hàng [PERSON_NAME] [PER…" at bounding box center [570, 280] width 1141 height 561
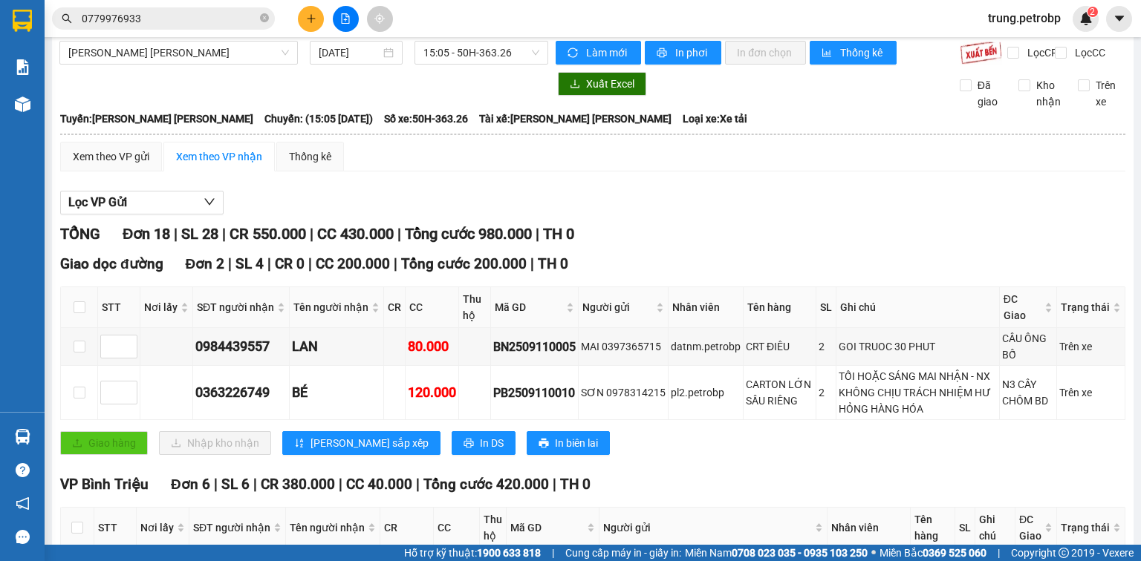
scroll to position [0, 0]
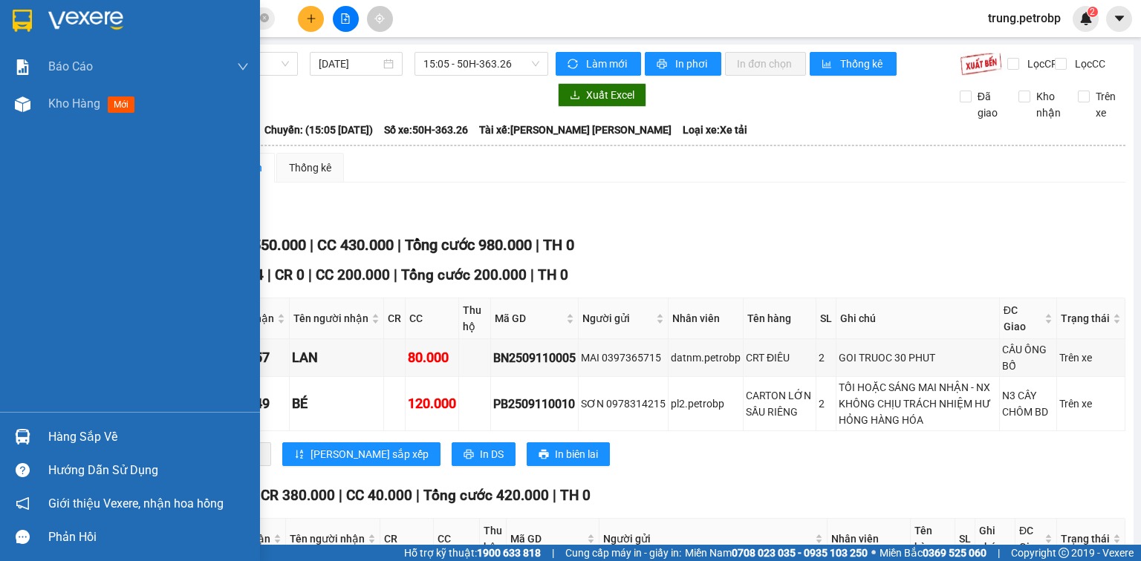
click at [48, 434] on div "Hàng sắp về" at bounding box center [148, 437] width 200 height 22
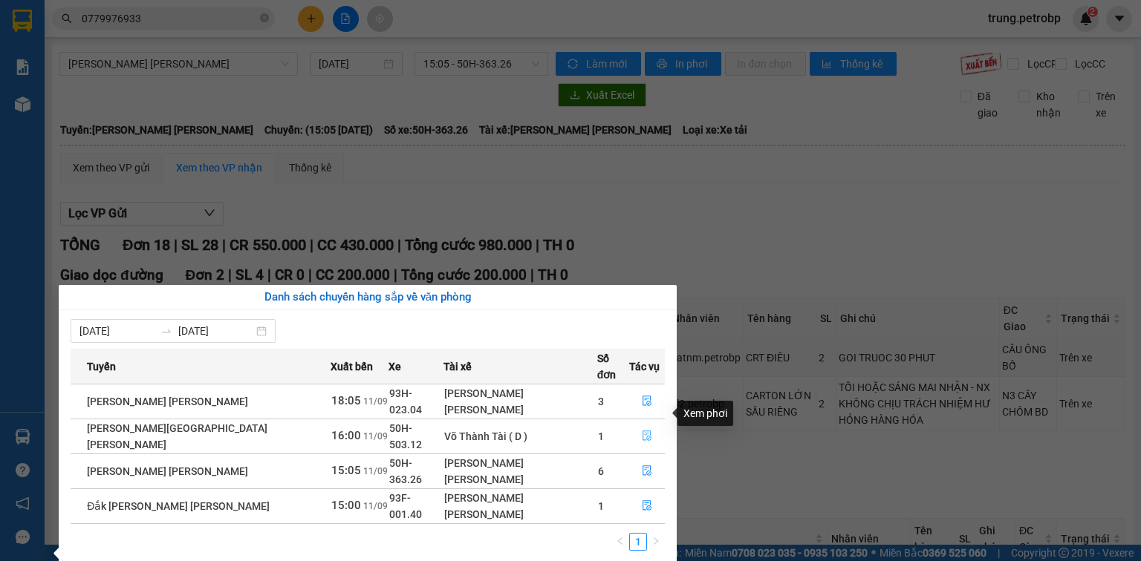
click at [642, 431] on icon "file-done" at bounding box center [647, 436] width 10 height 10
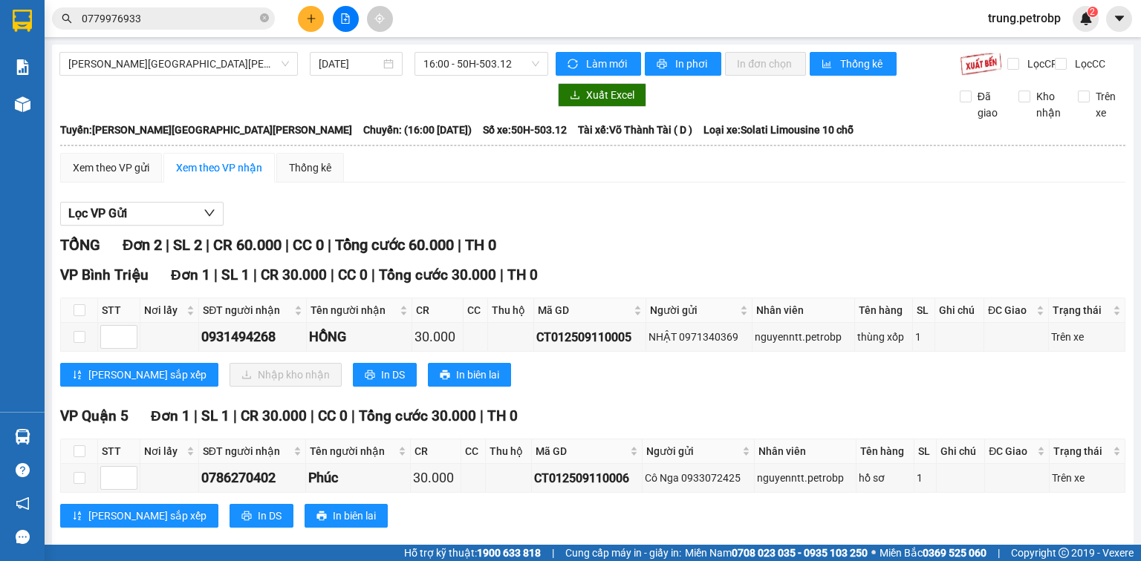
scroll to position [35, 0]
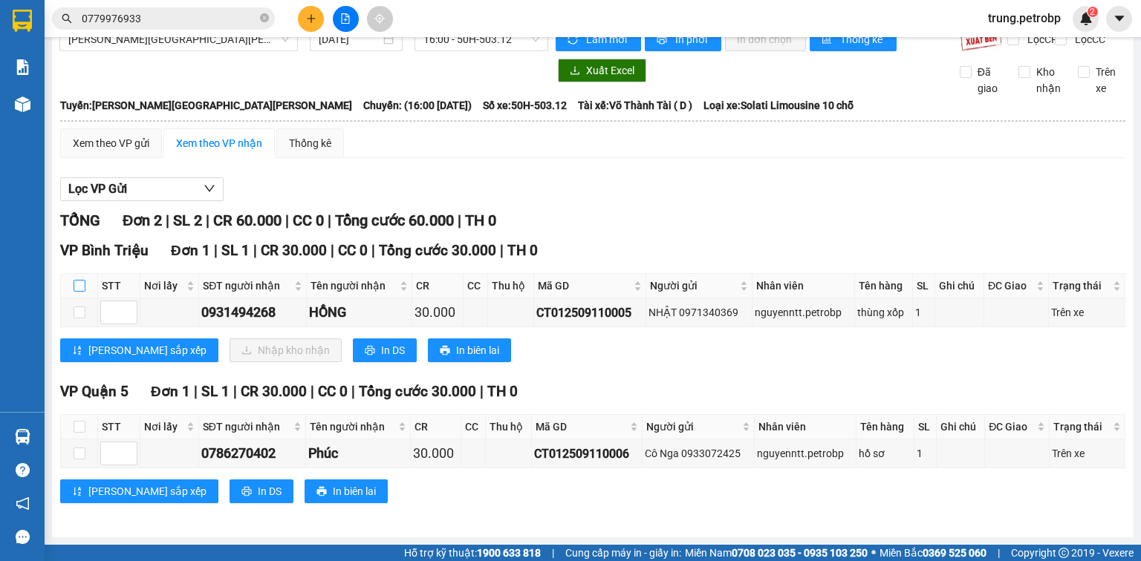
click at [80, 290] on input "checkbox" at bounding box center [80, 286] width 12 height 12
checkbox input "true"
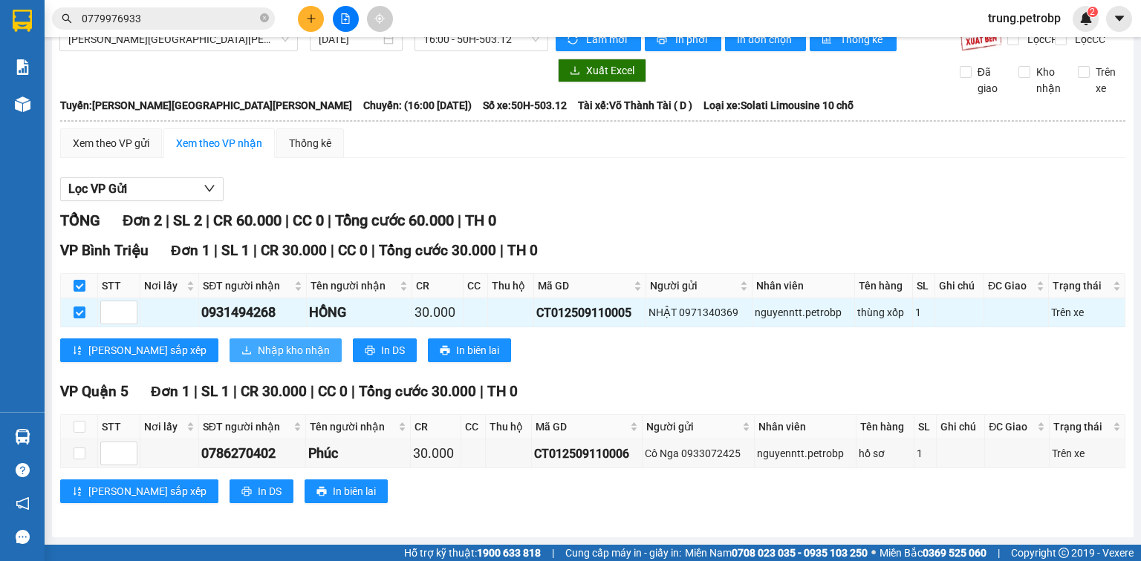
click at [258, 353] on span "Nhập kho nhận" at bounding box center [294, 350] width 72 height 16
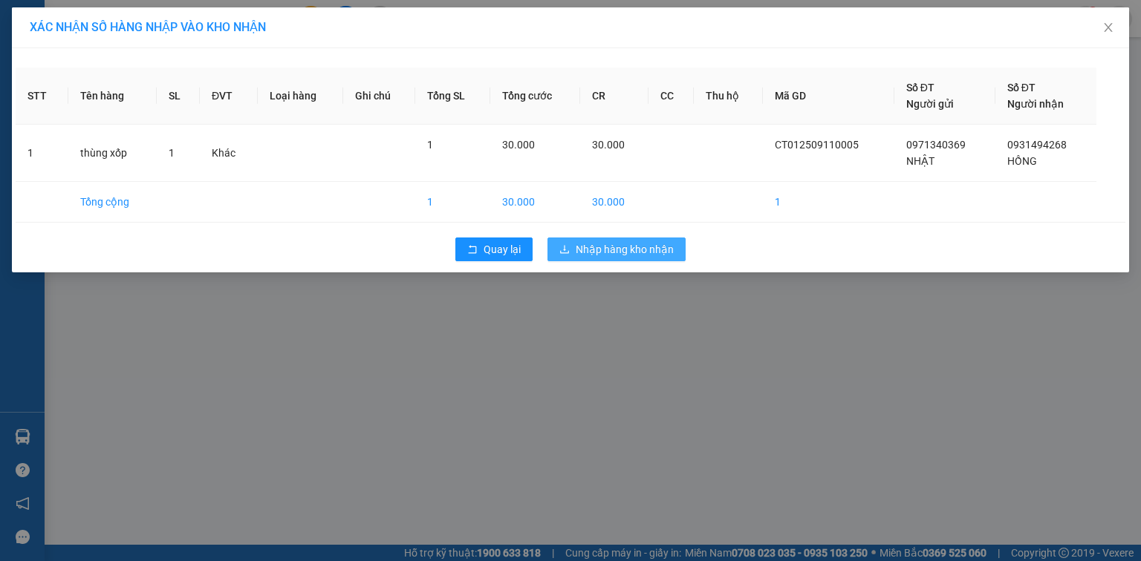
click at [648, 254] on span "Nhập hàng kho nhận" at bounding box center [624, 249] width 98 height 16
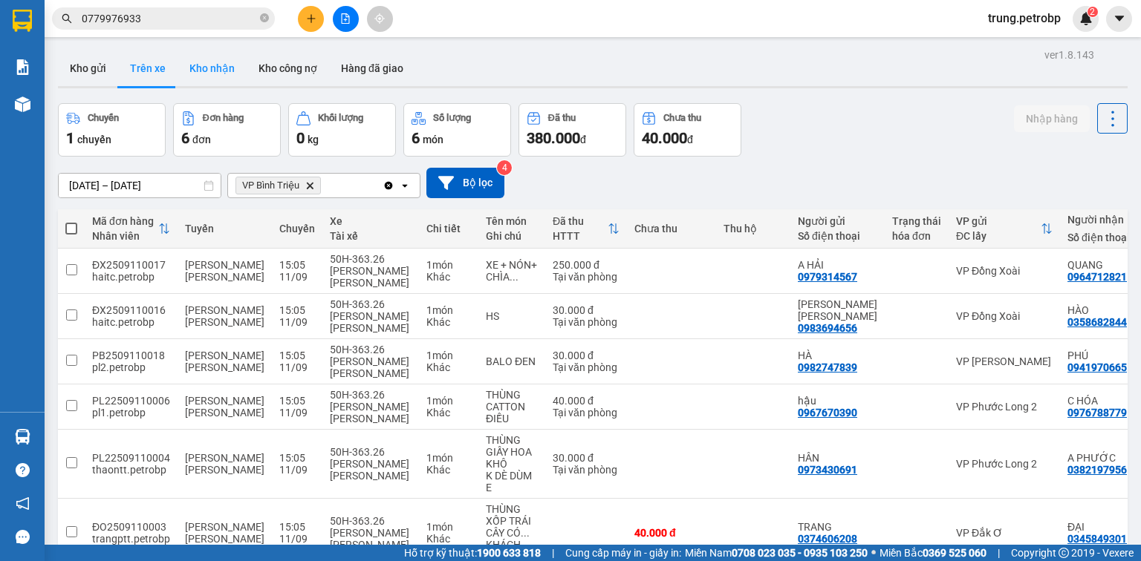
click at [211, 71] on button "Kho nhận" at bounding box center [211, 68] width 69 height 36
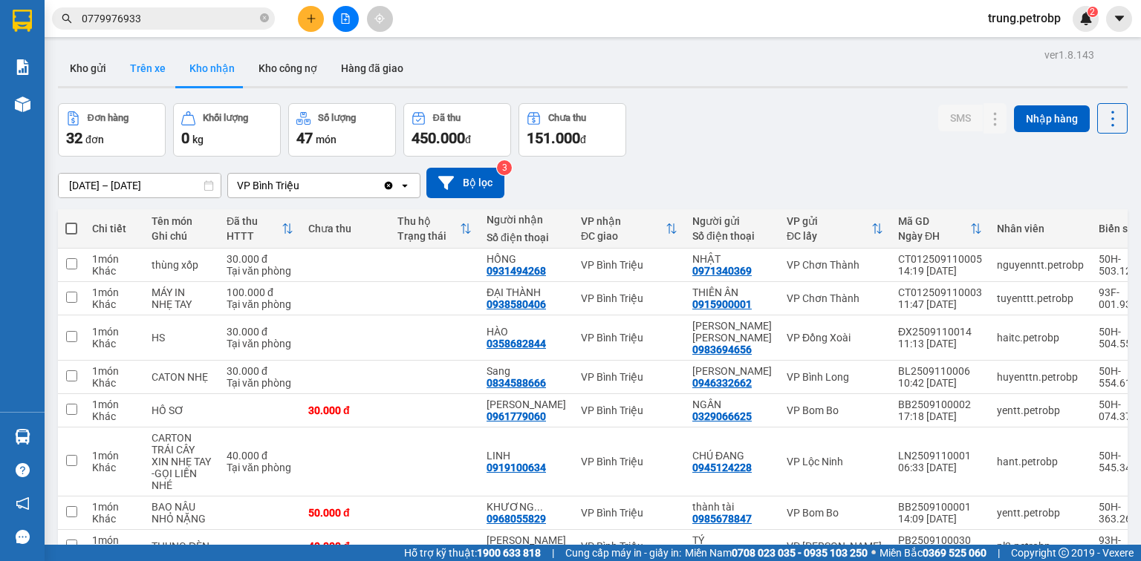
click at [150, 71] on button "Trên xe" at bounding box center [147, 68] width 59 height 36
type input "[DATE] – [DATE]"
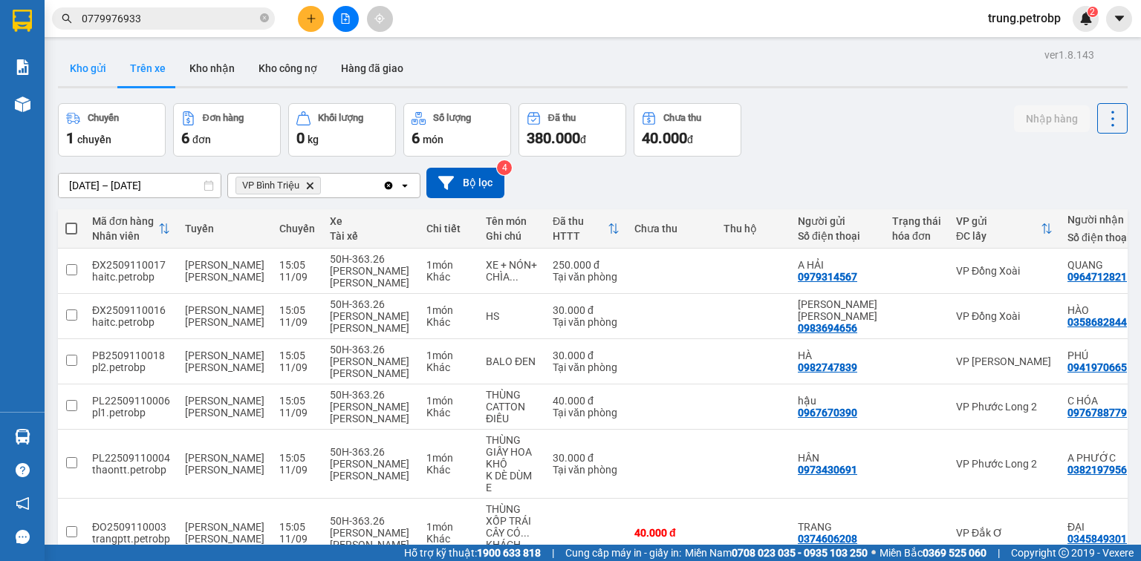
click at [106, 67] on button "Kho gửi" at bounding box center [88, 68] width 60 height 36
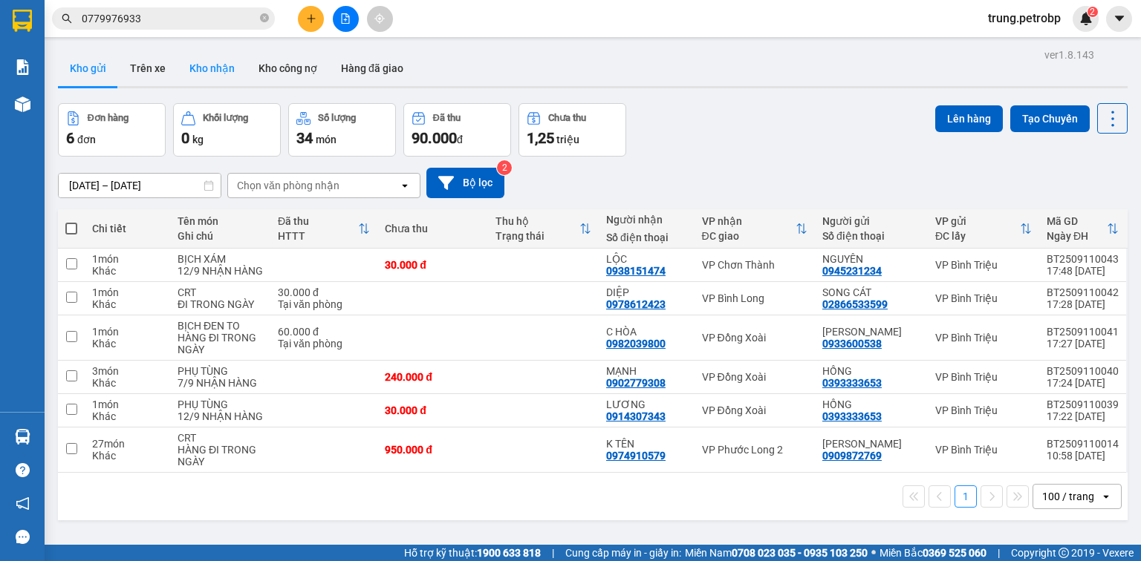
click at [214, 71] on button "Kho nhận" at bounding box center [211, 68] width 69 height 36
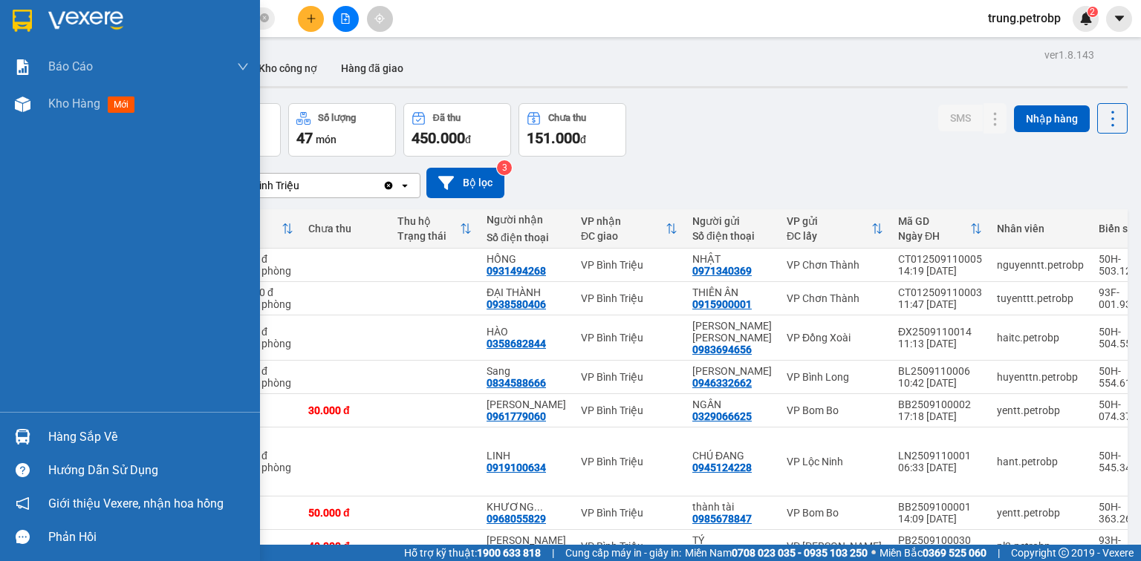
click at [39, 12] on div at bounding box center [130, 24] width 260 height 48
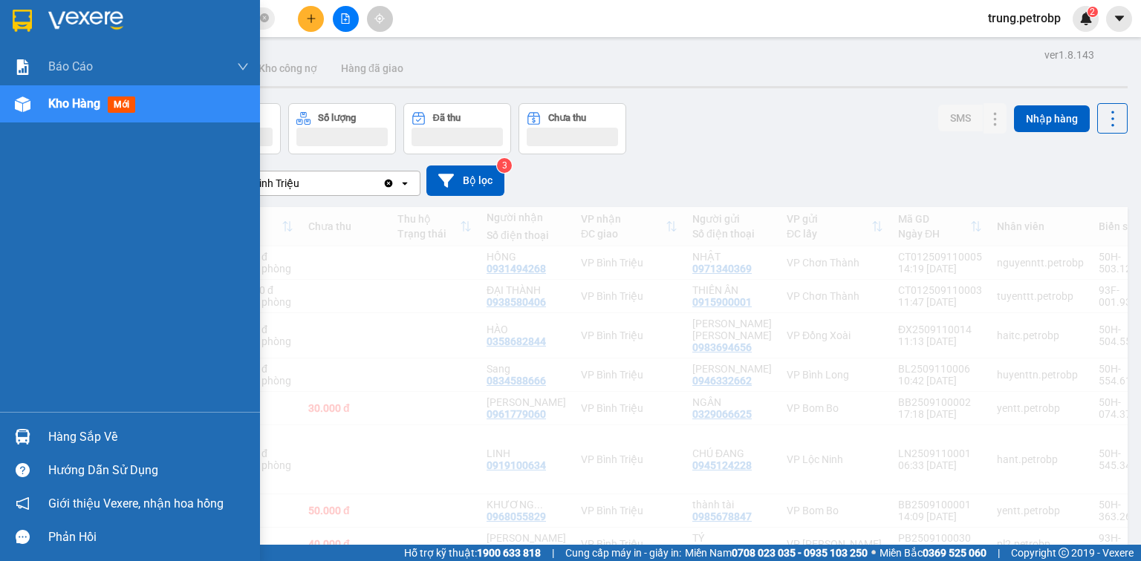
click at [74, 18] on span "0779976933" at bounding box center [163, 18] width 223 height 22
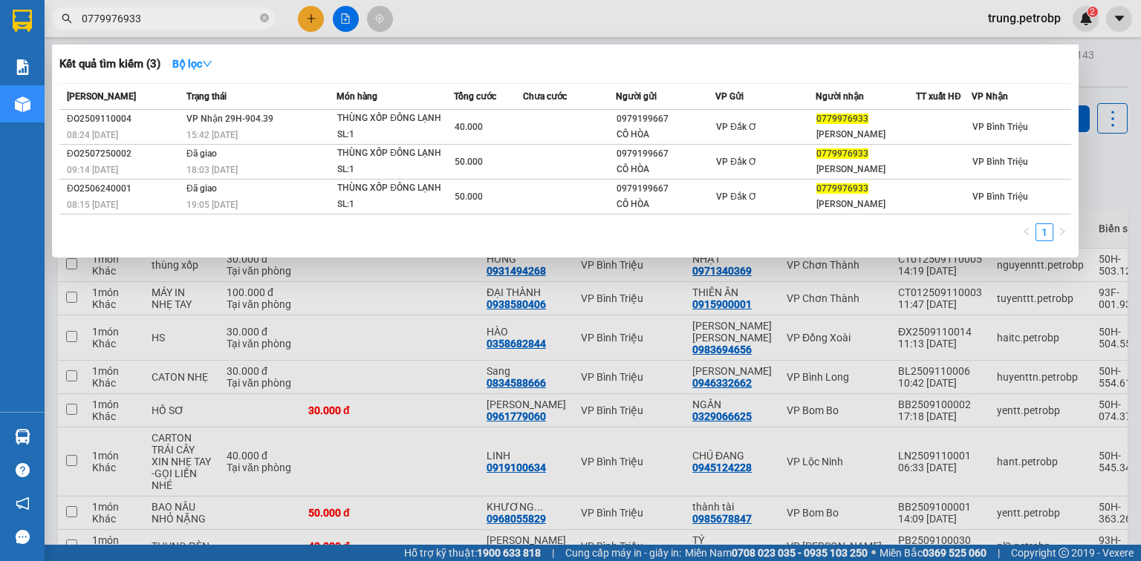
click at [1121, 170] on div at bounding box center [570, 280] width 1141 height 561
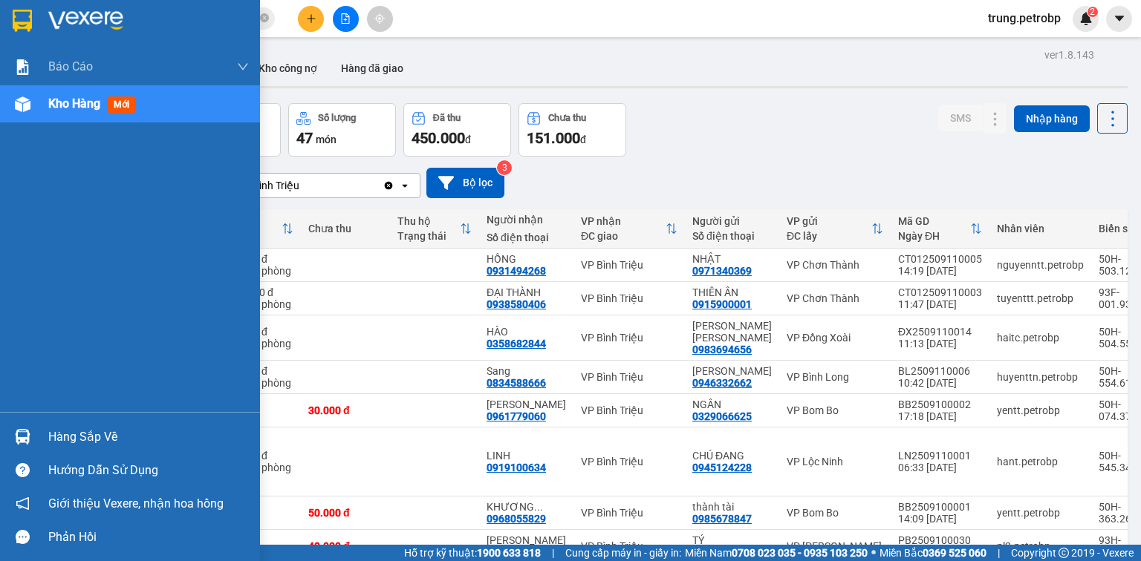
click at [45, 434] on div "Hàng sắp về" at bounding box center [130, 436] width 260 height 33
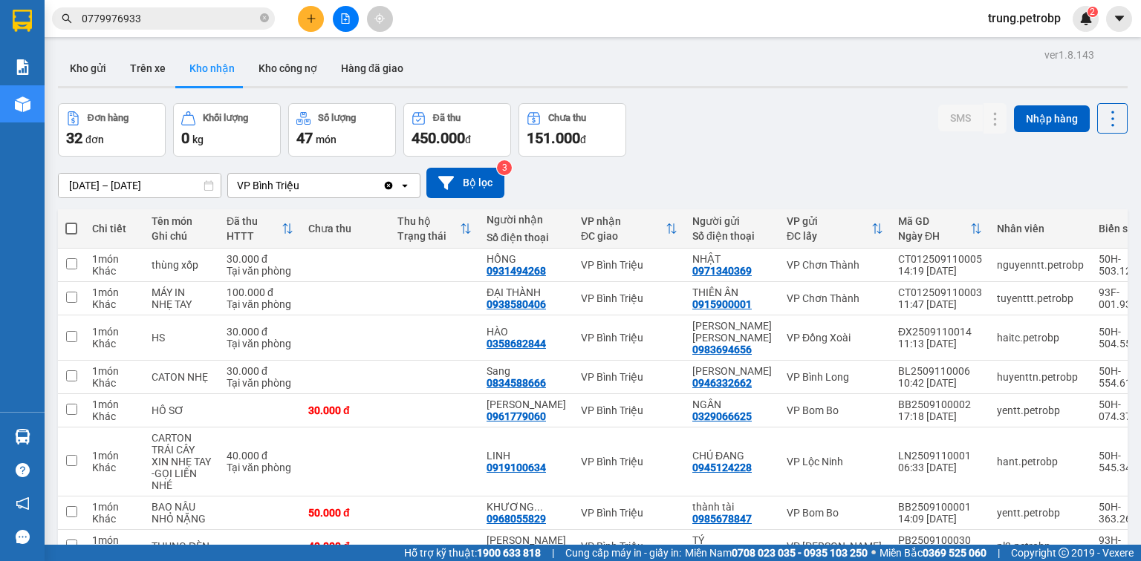
drag, startPoint x: 1140, startPoint y: 136, endPoint x: 1140, endPoint y: 87, distance: 49.0
click at [1140, 87] on section "Kết quả [PERSON_NAME] ( 3 ) Bộ lọc Mã ĐH Trạng thái Món hàng [PERSON_NAME] [PER…" at bounding box center [570, 280] width 1141 height 561
click at [841, 109] on div "Đơn hàng 32 đơn [PERSON_NAME] 0 kg Số [PERSON_NAME] 47 món Đã thu 450.000 [PERS…" at bounding box center [592, 129] width 1069 height 53
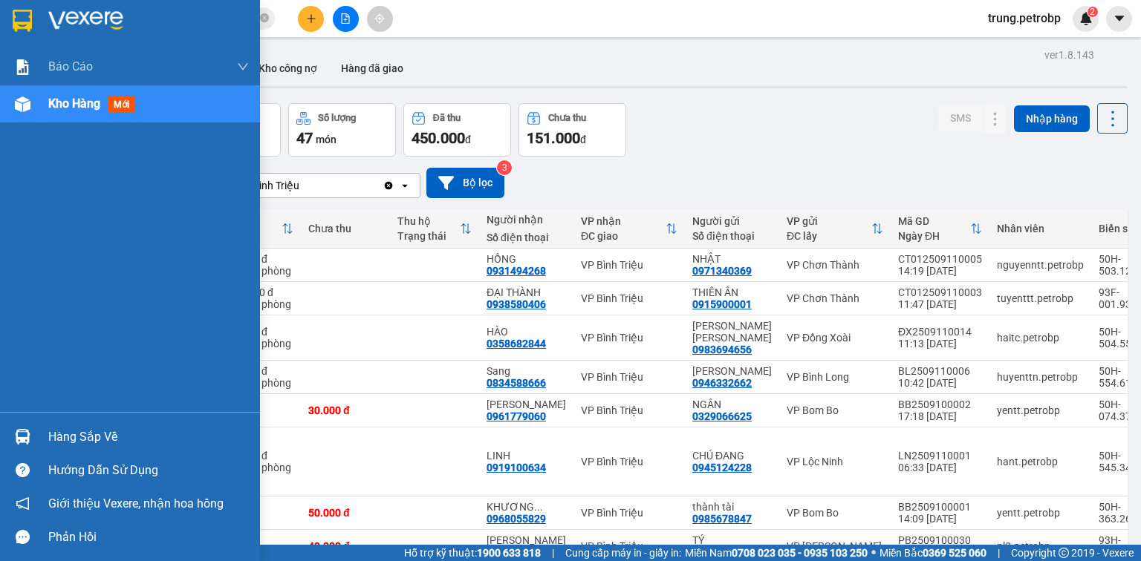
click at [45, 19] on div at bounding box center [130, 24] width 260 height 48
click at [94, 16] on img at bounding box center [85, 21] width 75 height 22
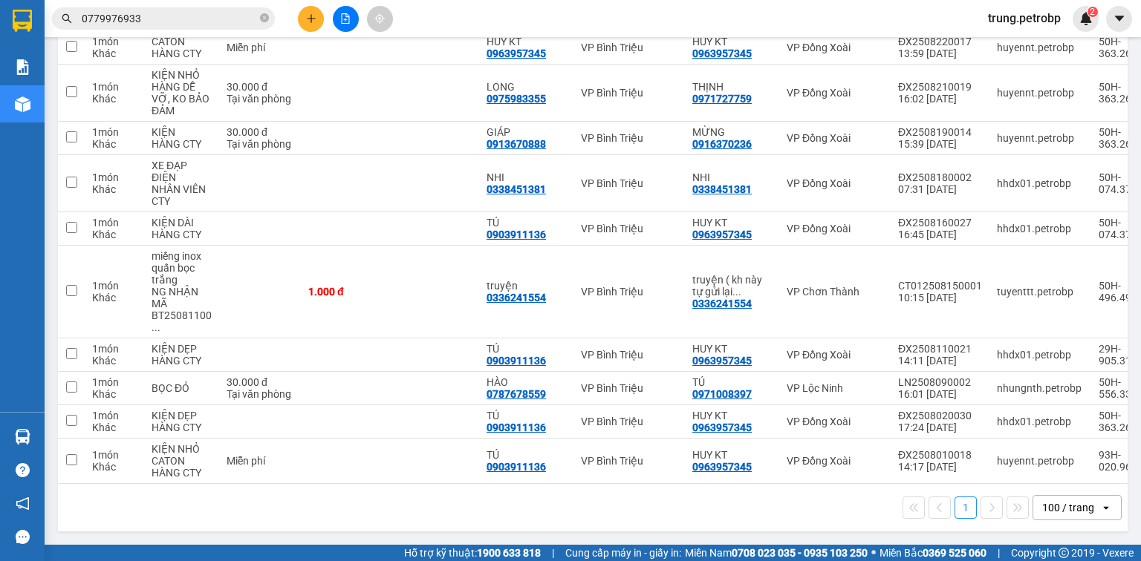
scroll to position [439, 0]
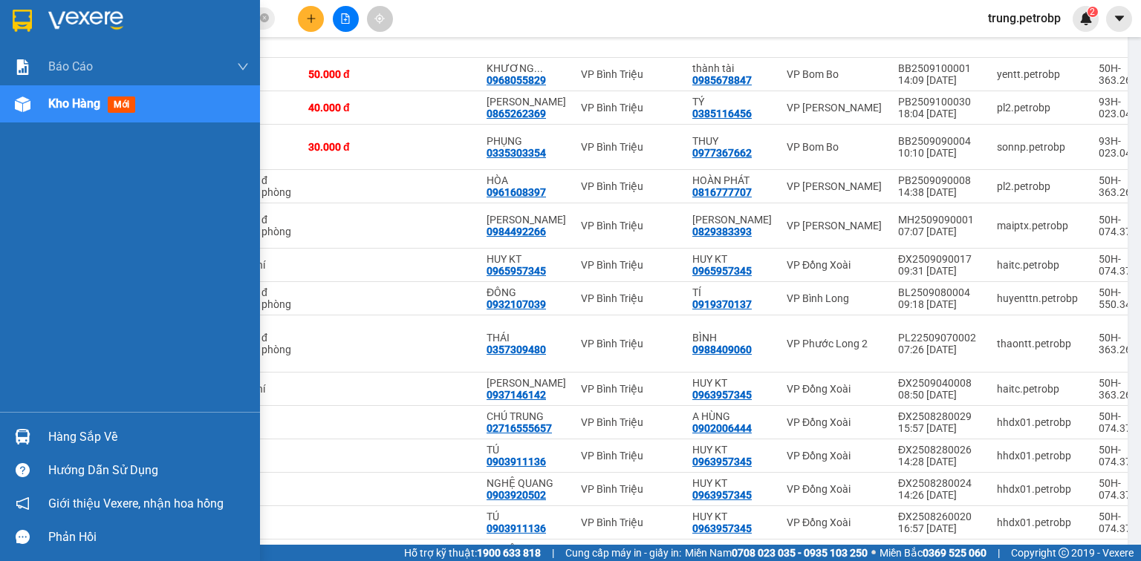
click at [38, 15] on div at bounding box center [130, 24] width 260 height 48
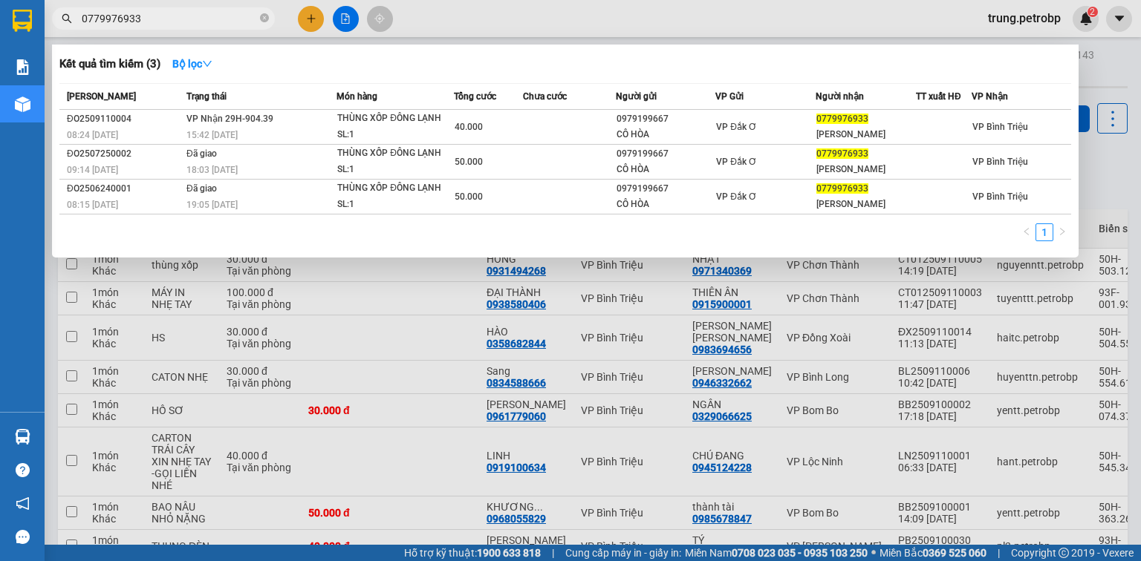
drag, startPoint x: 161, startPoint y: 17, endPoint x: 70, endPoint y: 33, distance: 92.8
click at [70, 32] on div "Kết quả [PERSON_NAME] ( 3 ) Bộ lọc Mã ĐH Trạng thái Món hàng [PERSON_NAME] [PER…" at bounding box center [145, 19] width 290 height 26
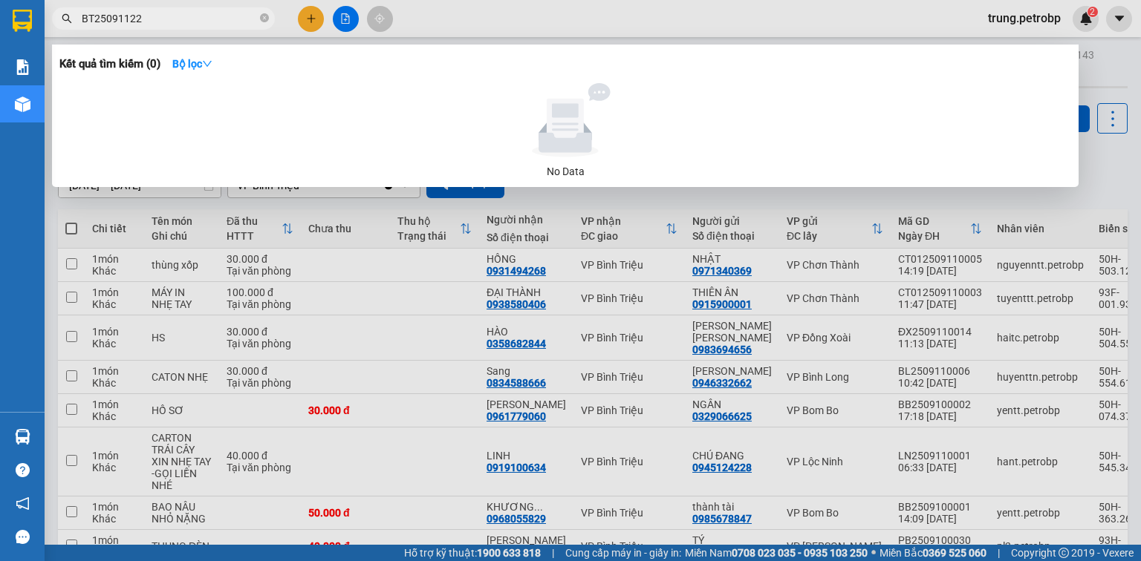
click at [113, 20] on input "BT25091122" at bounding box center [169, 18] width 175 height 16
click at [172, 21] on input "BT2509001122" at bounding box center [169, 18] width 175 height 16
click at [127, 22] on input "BT2509001122" at bounding box center [169, 18] width 175 height 16
click at [127, 22] on input "BT25091122" at bounding box center [169, 18] width 175 height 16
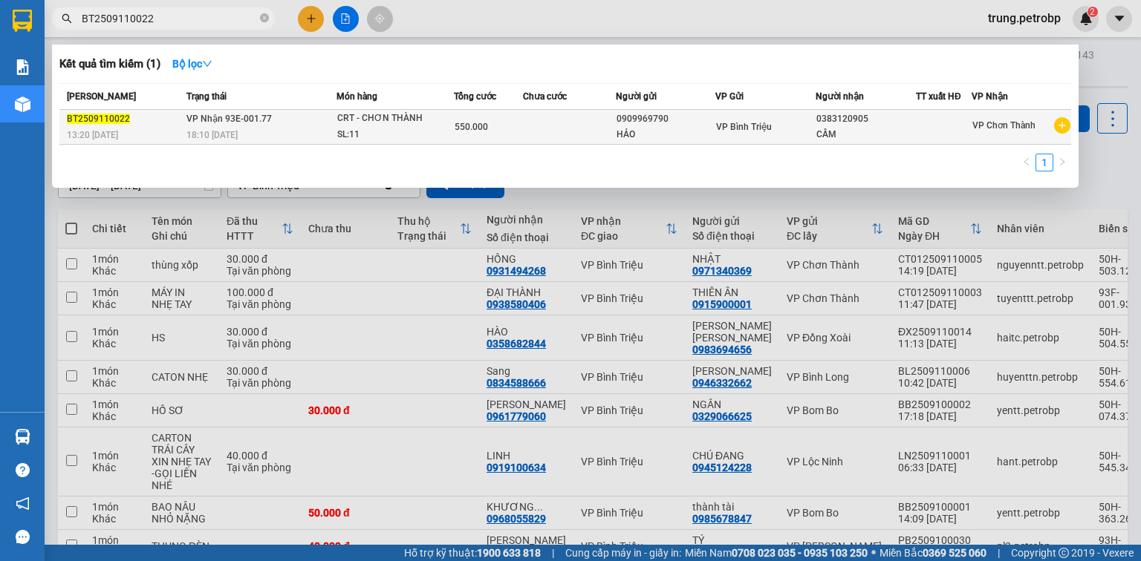
type input "BT2509110022"
click at [589, 137] on td at bounding box center [569, 127] width 92 height 35
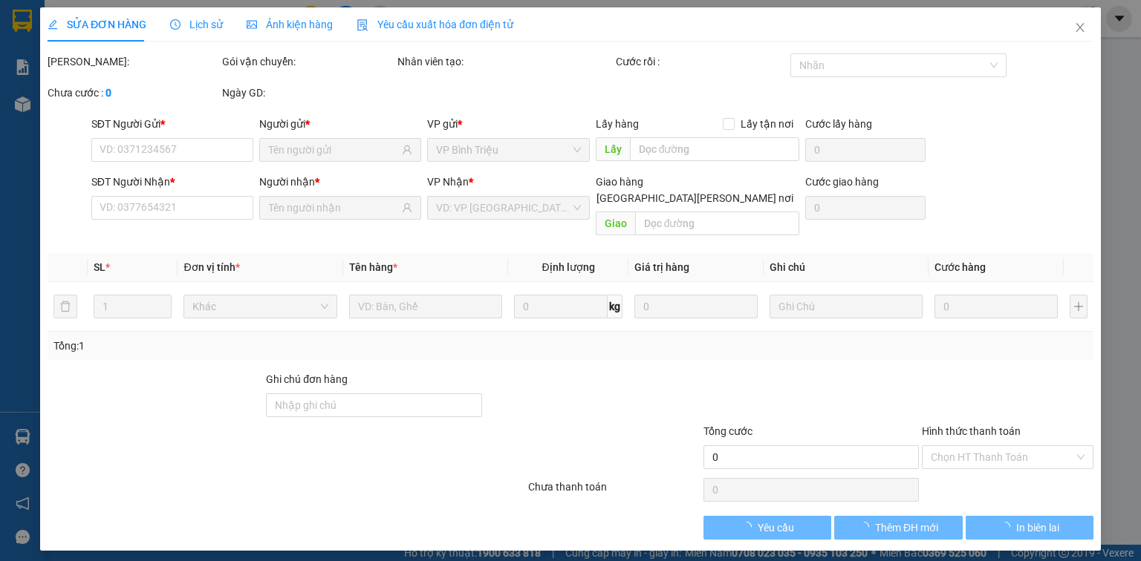
type input "0909969790"
type input "0383120905"
type input "550.000"
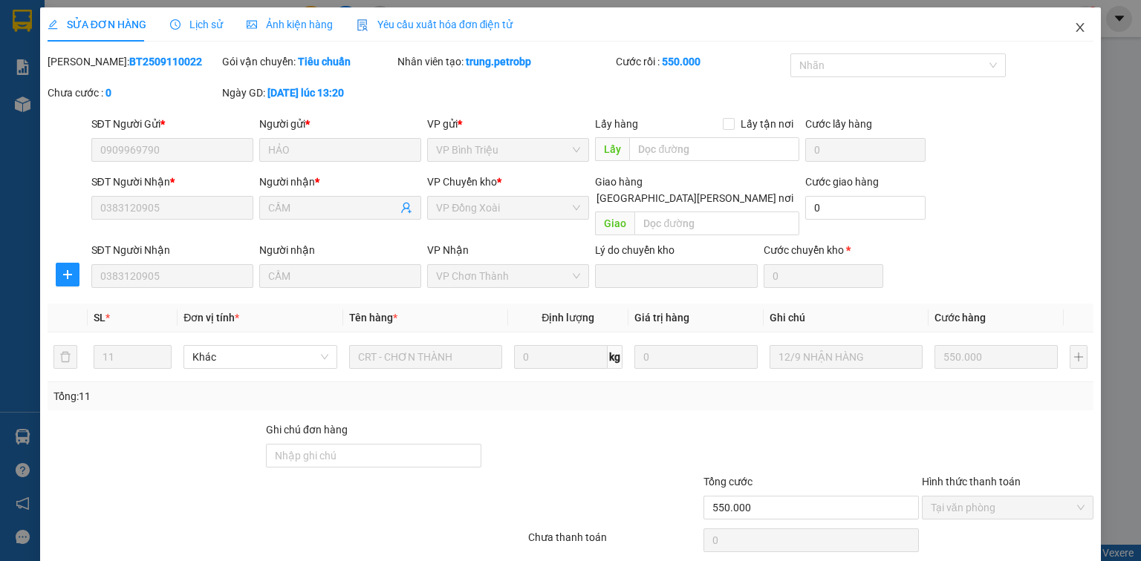
click at [1074, 25] on icon "close" at bounding box center [1080, 28] width 12 height 12
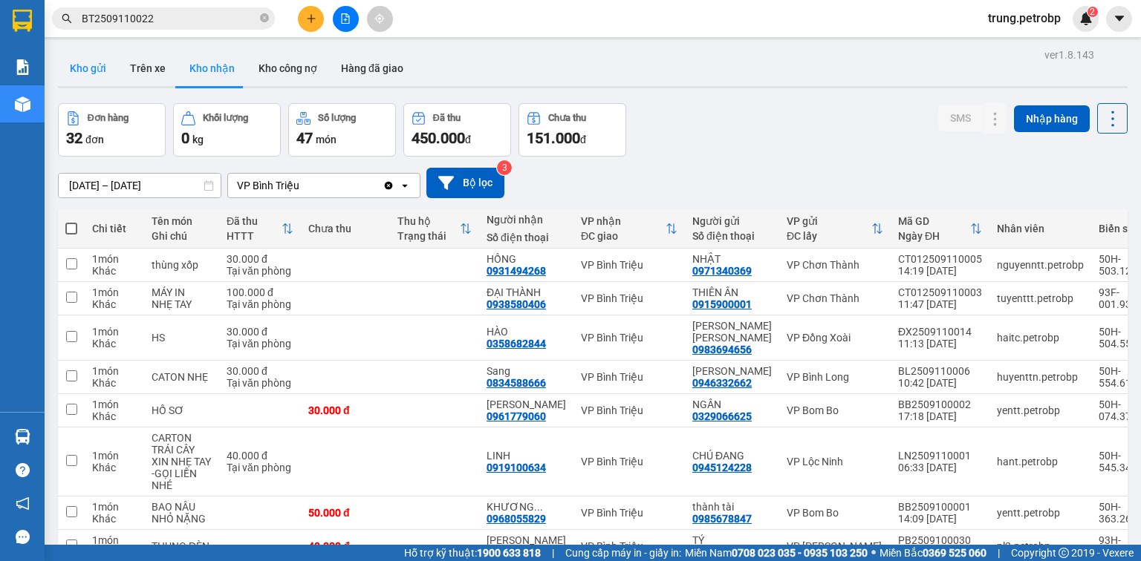
click at [86, 65] on button "Kho gửi" at bounding box center [88, 68] width 60 height 36
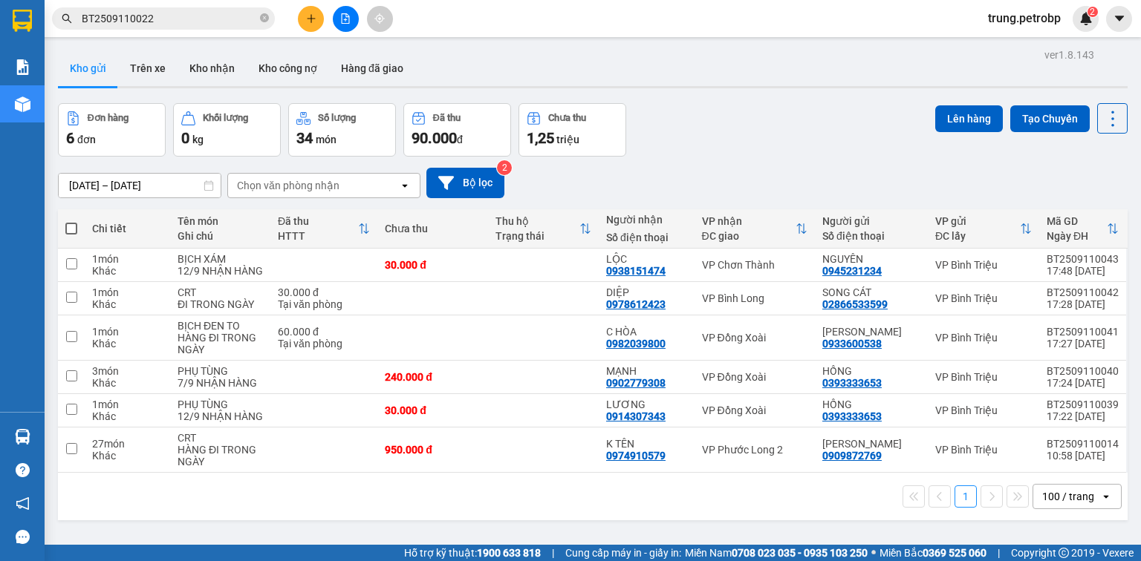
drag, startPoint x: 787, startPoint y: 131, endPoint x: 600, endPoint y: 191, distance: 196.3
click at [787, 132] on div "Đơn hàng 6 đơn [PERSON_NAME] 0 kg Số [PERSON_NAME] 34 món Đã thu 90.000 [PERSON…" at bounding box center [592, 129] width 1069 height 53
click at [142, 65] on button "Trên xe" at bounding box center [147, 68] width 59 height 36
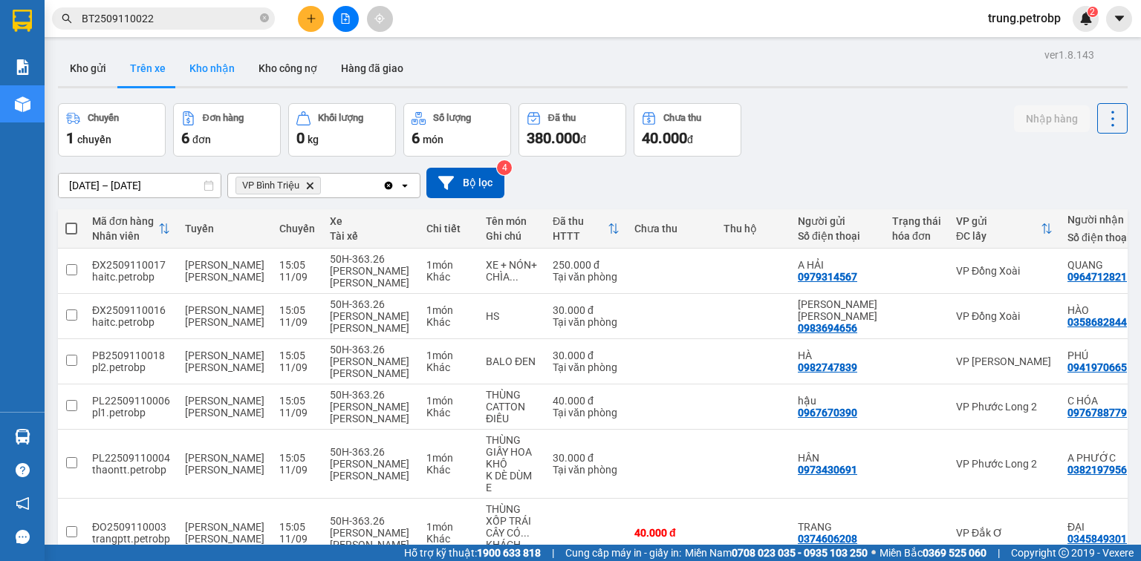
click at [215, 68] on button "Kho nhận" at bounding box center [211, 68] width 69 height 36
type input "[DATE] – [DATE]"
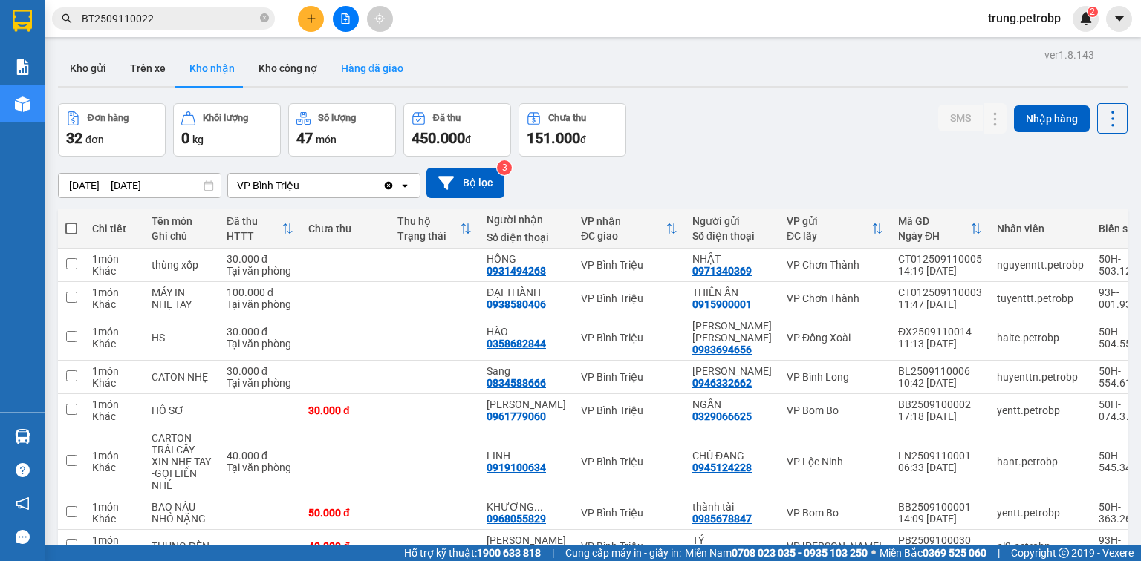
click at [367, 66] on button "Hàng đã giao" at bounding box center [372, 68] width 86 height 36
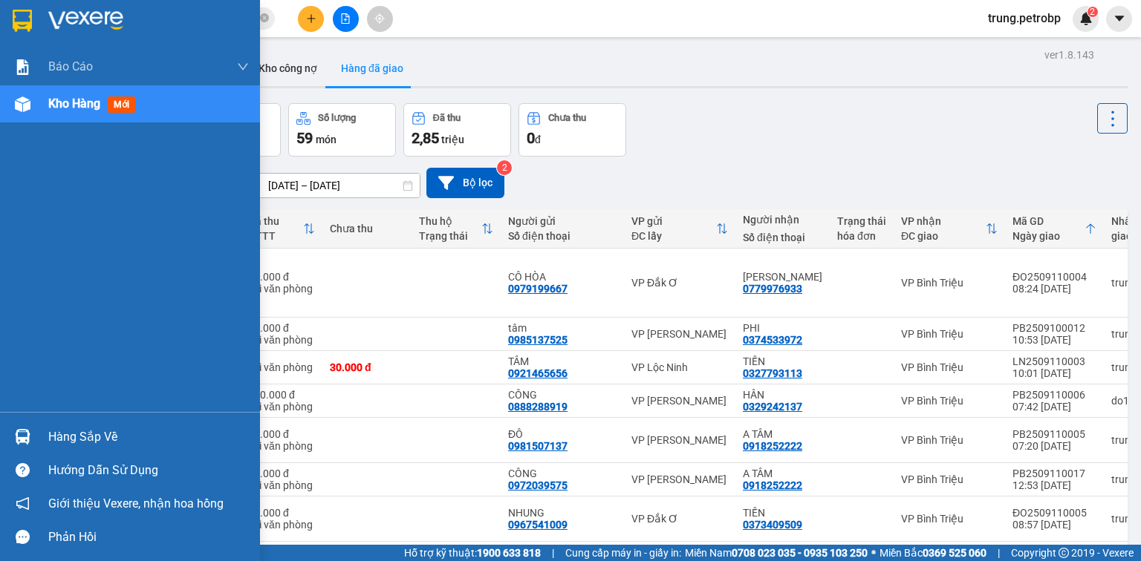
click at [31, 19] on img at bounding box center [22, 21] width 19 height 22
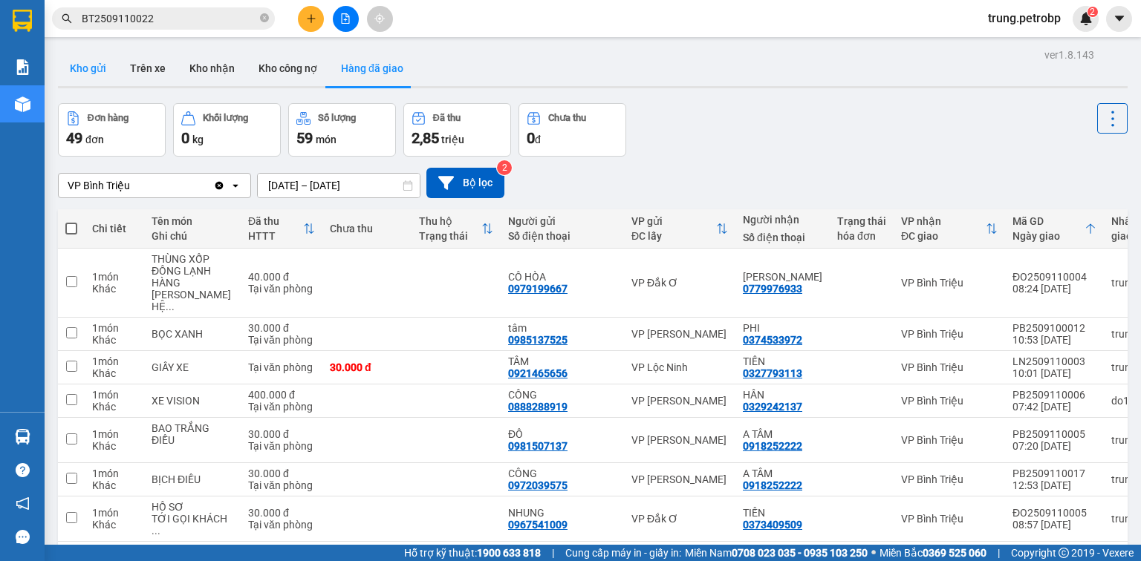
click at [94, 68] on button "Kho gửi" at bounding box center [88, 68] width 60 height 36
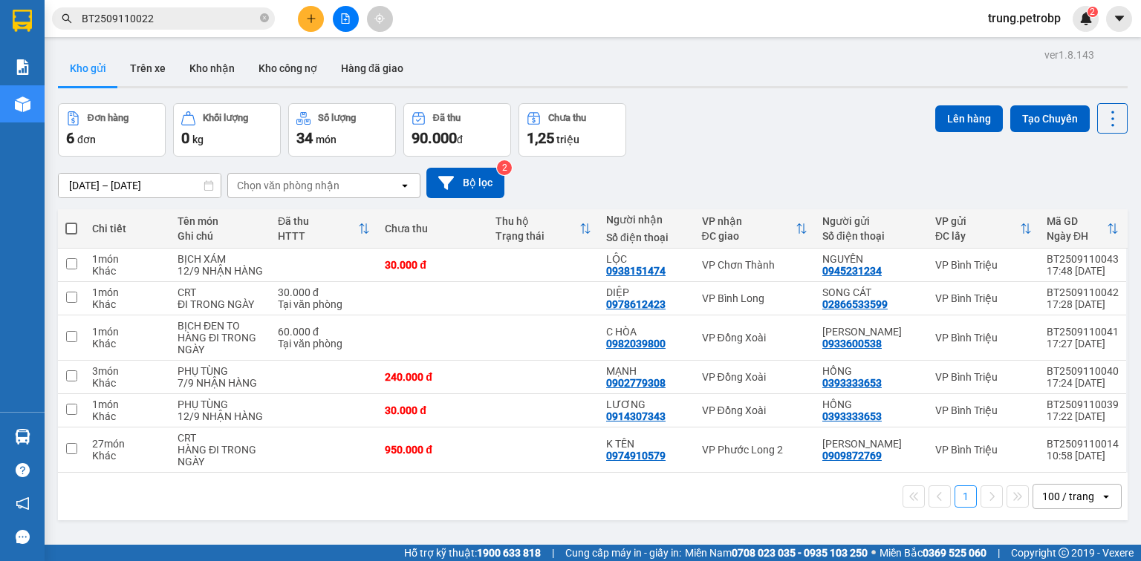
scroll to position [68, 0]
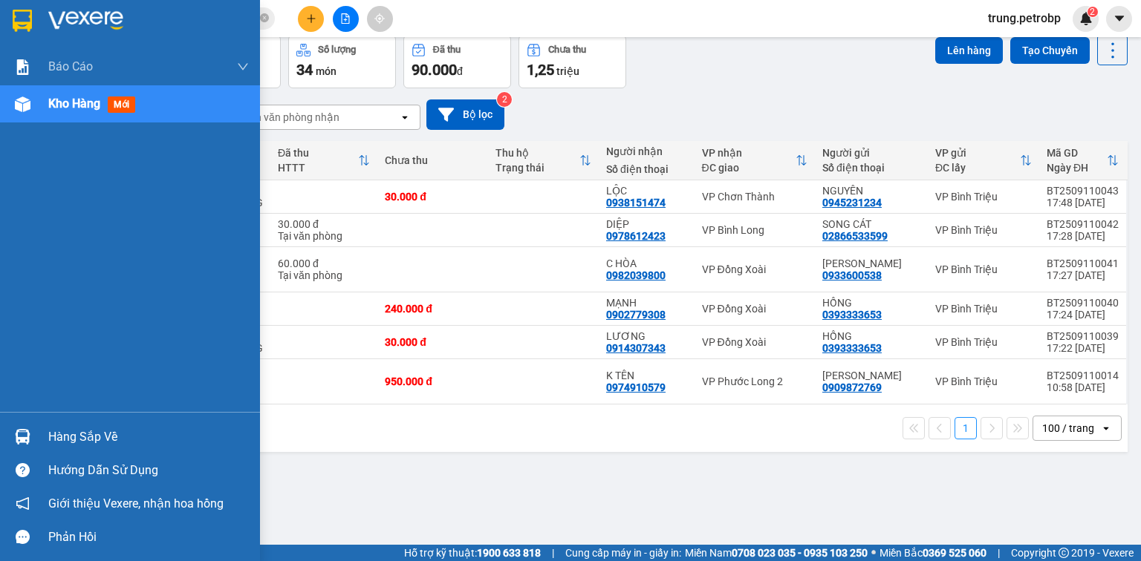
click at [91, 435] on div "Hàng sắp về" at bounding box center [148, 437] width 200 height 22
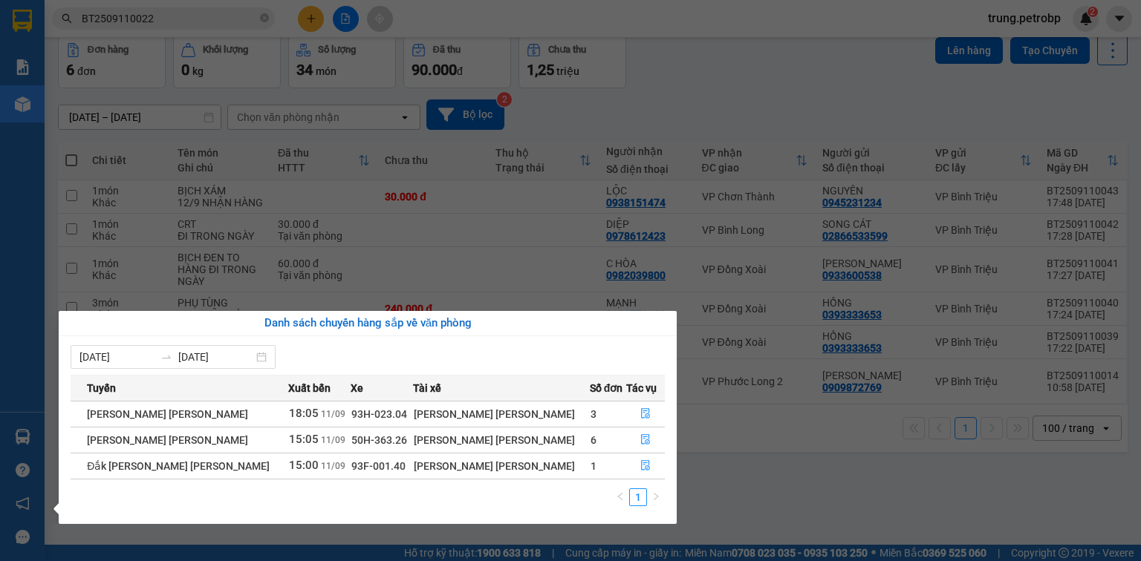
drag, startPoint x: 876, startPoint y: 77, endPoint x: 864, endPoint y: 76, distance: 12.0
click at [864, 76] on section "Kết quả [PERSON_NAME] ( 1 ) Bộ lọc Mã ĐH Trạng thái Món hàng [PERSON_NAME] [PER…" at bounding box center [570, 280] width 1141 height 561
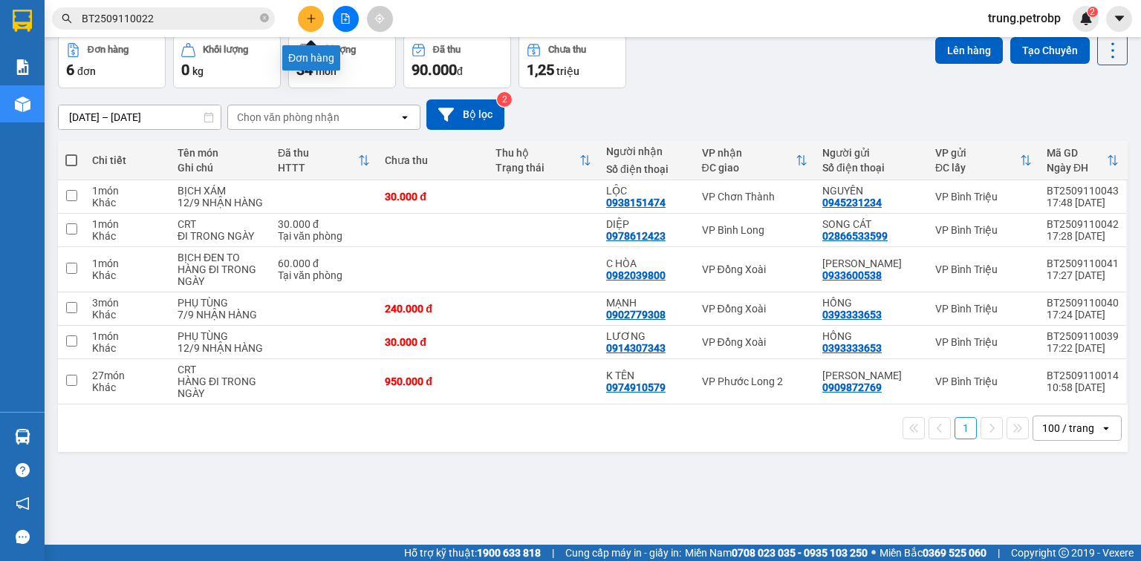
click at [309, 22] on icon "plus" at bounding box center [311, 18] width 10 height 10
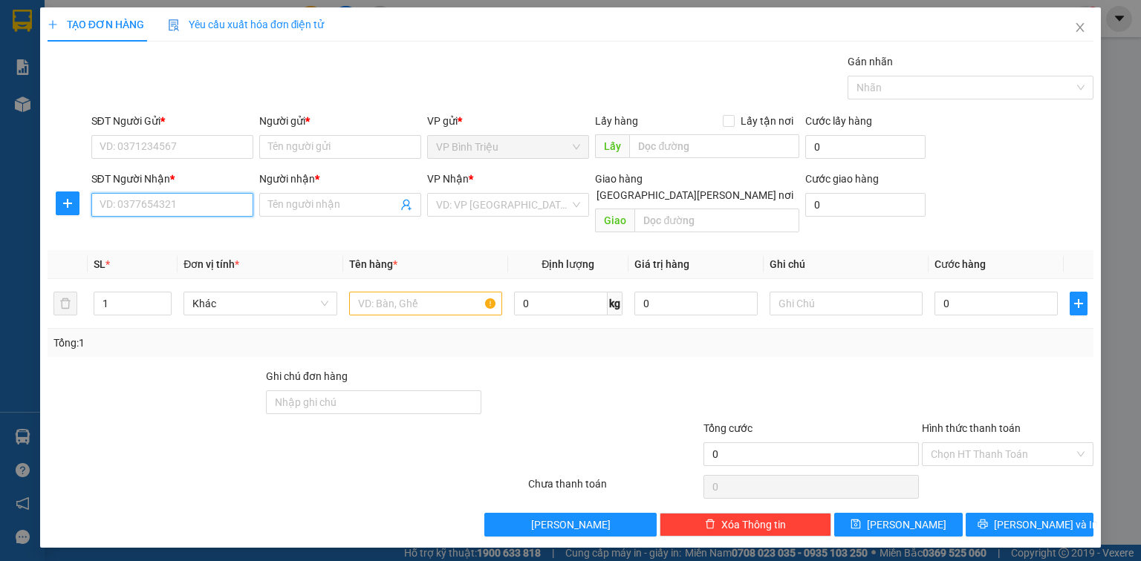
click at [166, 206] on input "SĐT Người Nhận *" at bounding box center [172, 205] width 162 height 24
type input "0376834816"
click at [316, 206] on input "Người nhận *" at bounding box center [332, 205] width 129 height 16
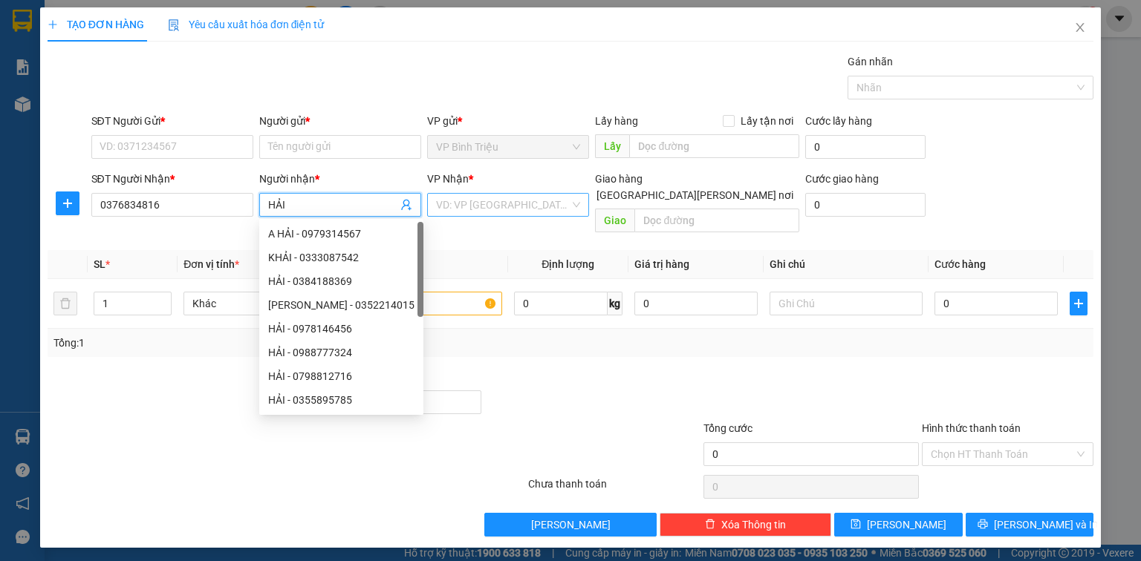
type input "HẢI"
click at [516, 205] on input "search" at bounding box center [503, 205] width 134 height 22
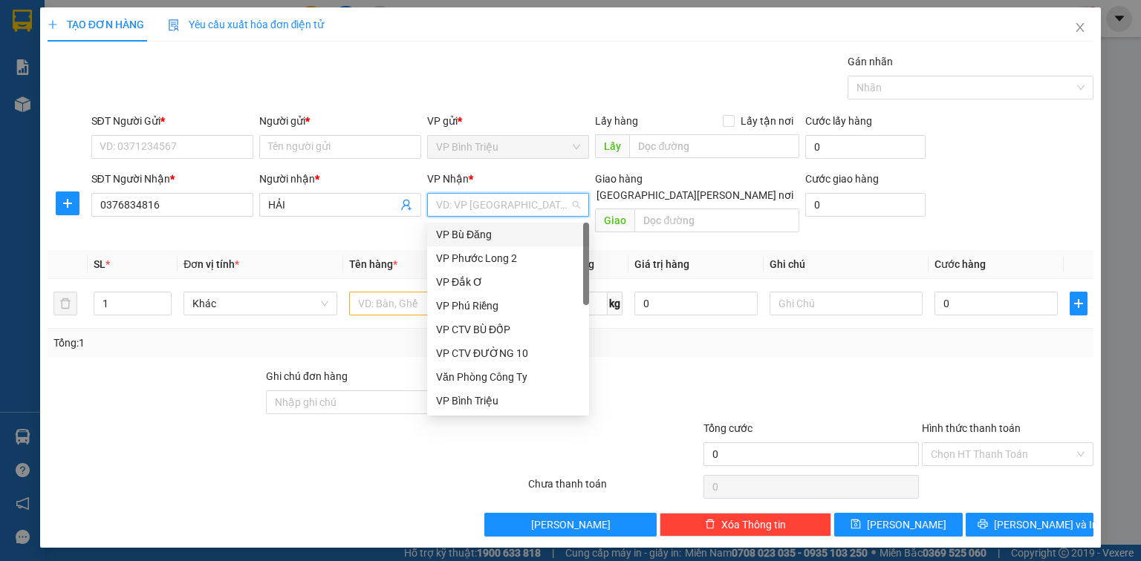
type input "D"
type input "ĐO"
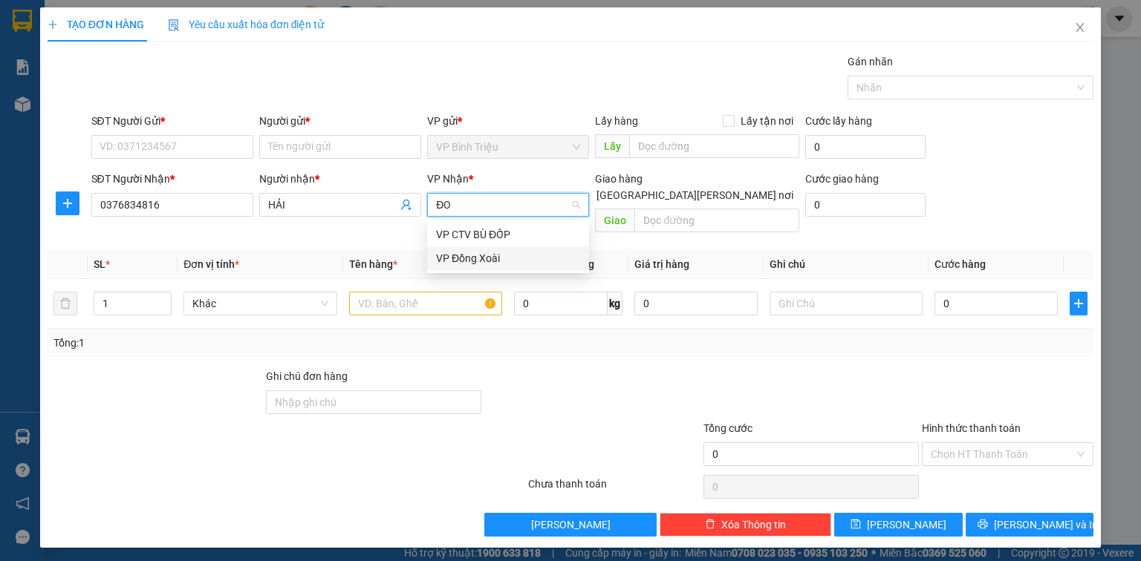
click at [498, 261] on div "VP Đồng Xoài" at bounding box center [508, 258] width 144 height 16
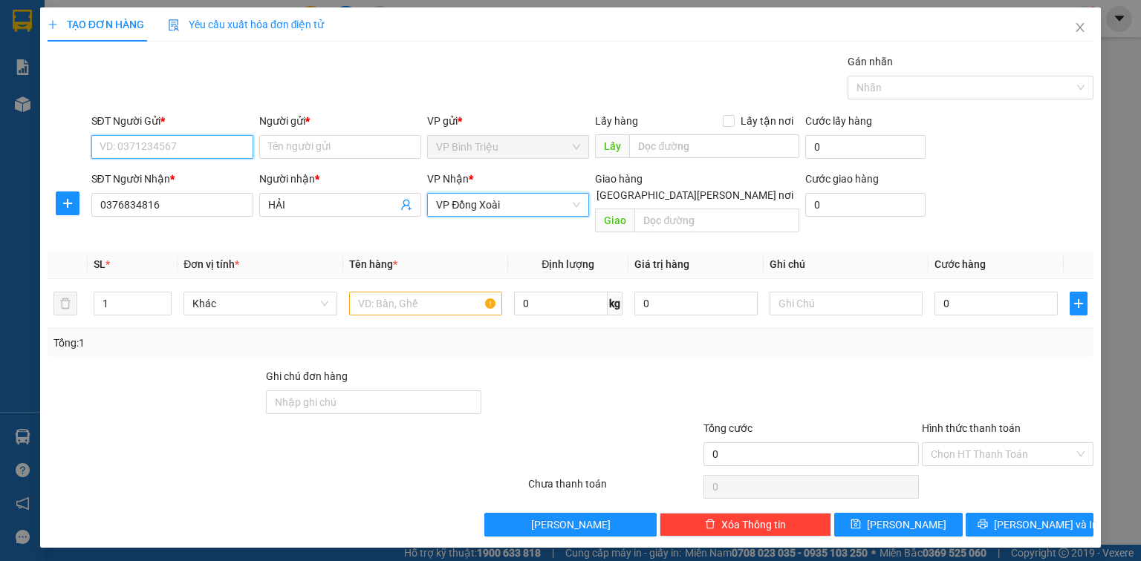
click at [131, 146] on input "SĐT Người Gửi *" at bounding box center [172, 147] width 162 height 24
type input "0989175080"
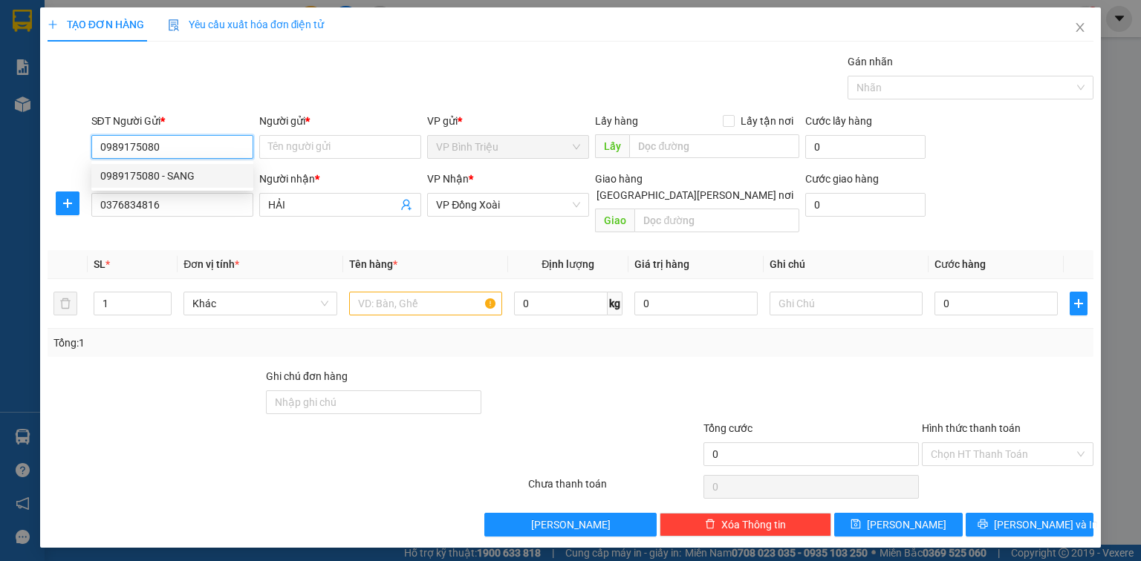
click at [140, 172] on div "0989175080 - SANG" at bounding box center [172, 176] width 144 height 16
type input "SANG"
type input "30.000"
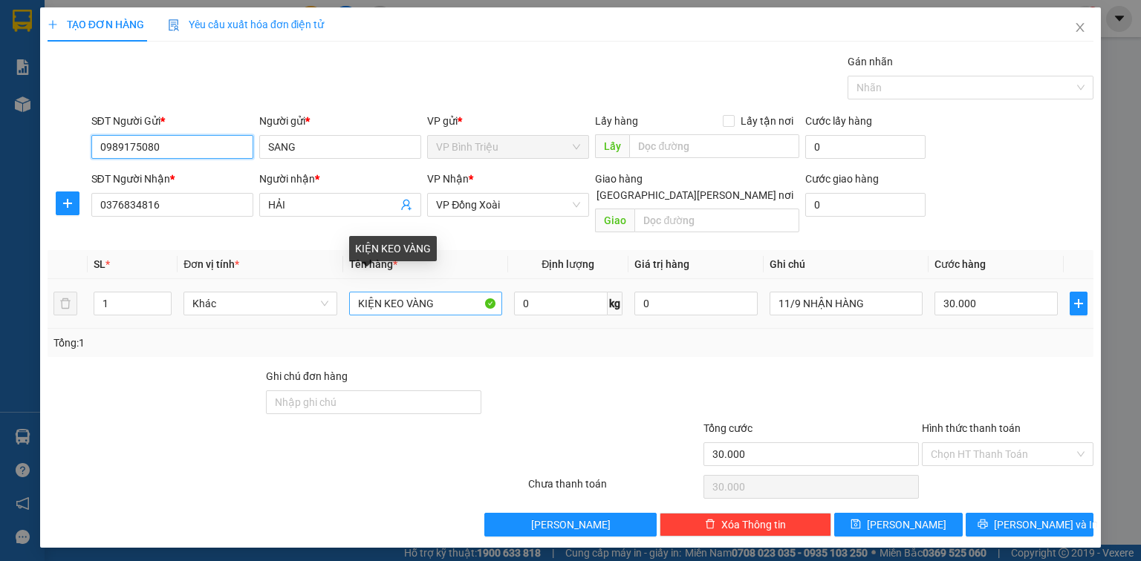
type input "0989175080"
drag, startPoint x: 449, startPoint y: 280, endPoint x: 380, endPoint y: 281, distance: 68.3
click at [380, 292] on input "KIỆN KEO VÀNG" at bounding box center [425, 304] width 153 height 24
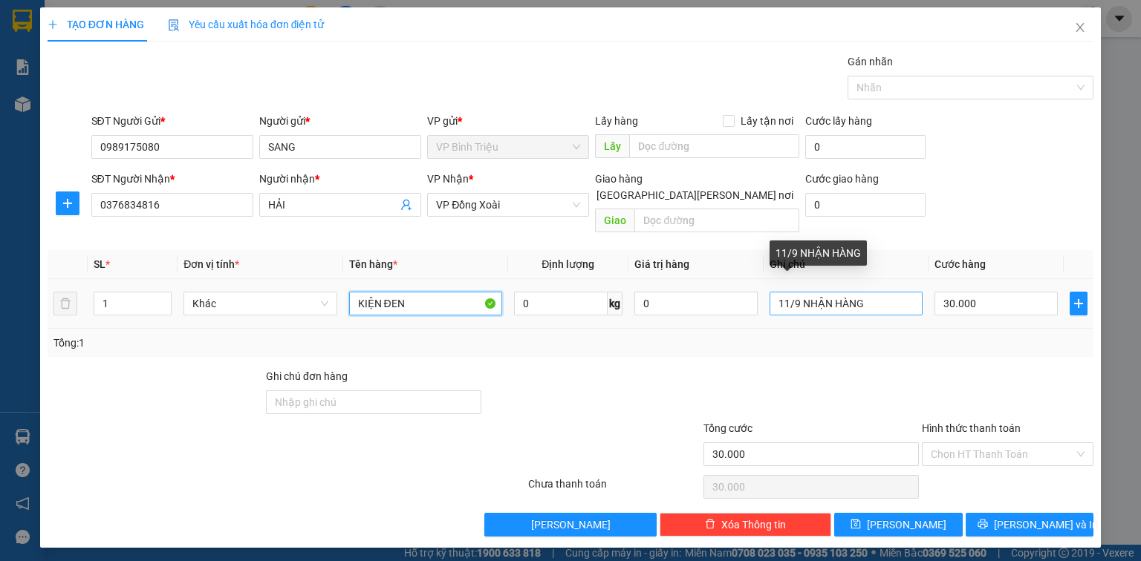
type input "KIỆN ĐEN"
click at [789, 292] on input "11/9 NHẬN HÀNG" at bounding box center [845, 304] width 153 height 24
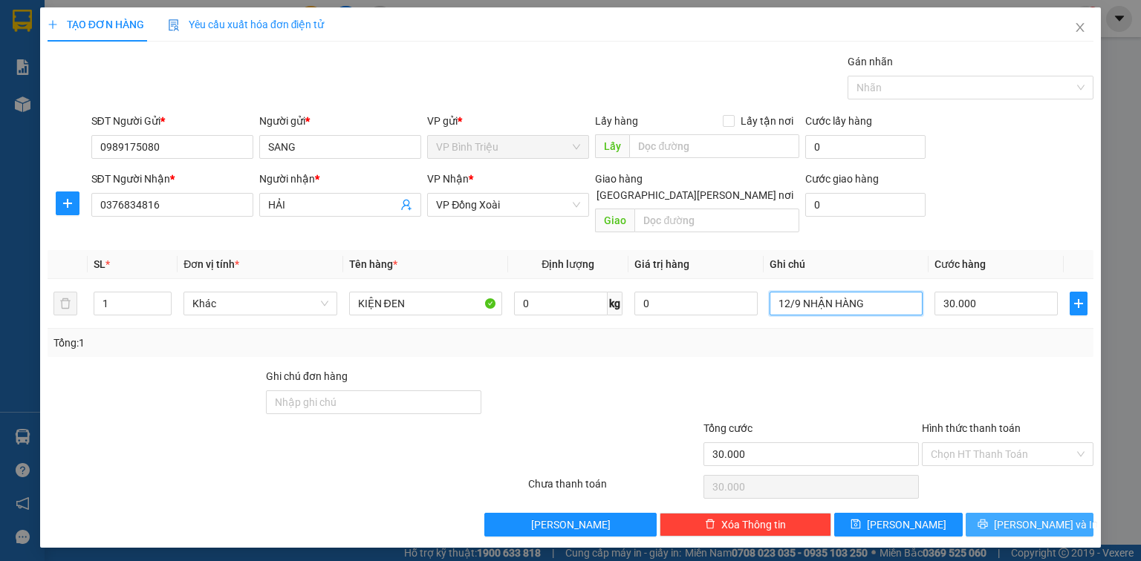
type input "12/9 NHẬN HÀNG"
click at [1021, 517] on span "[PERSON_NAME] và In" at bounding box center [1046, 525] width 104 height 16
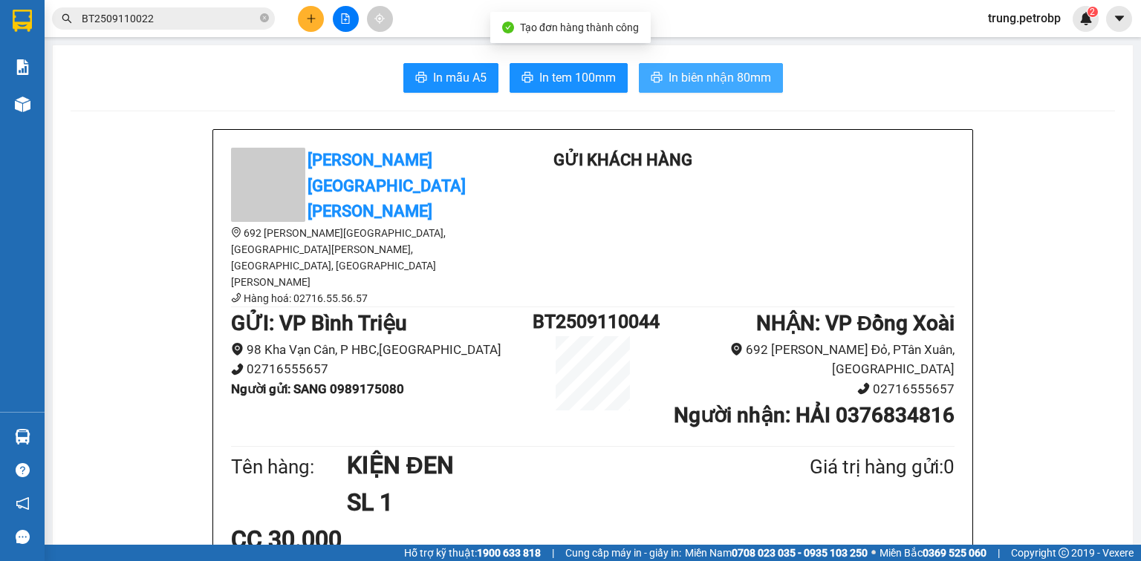
click at [707, 77] on span "In biên nhận 80mm" at bounding box center [719, 77] width 102 height 19
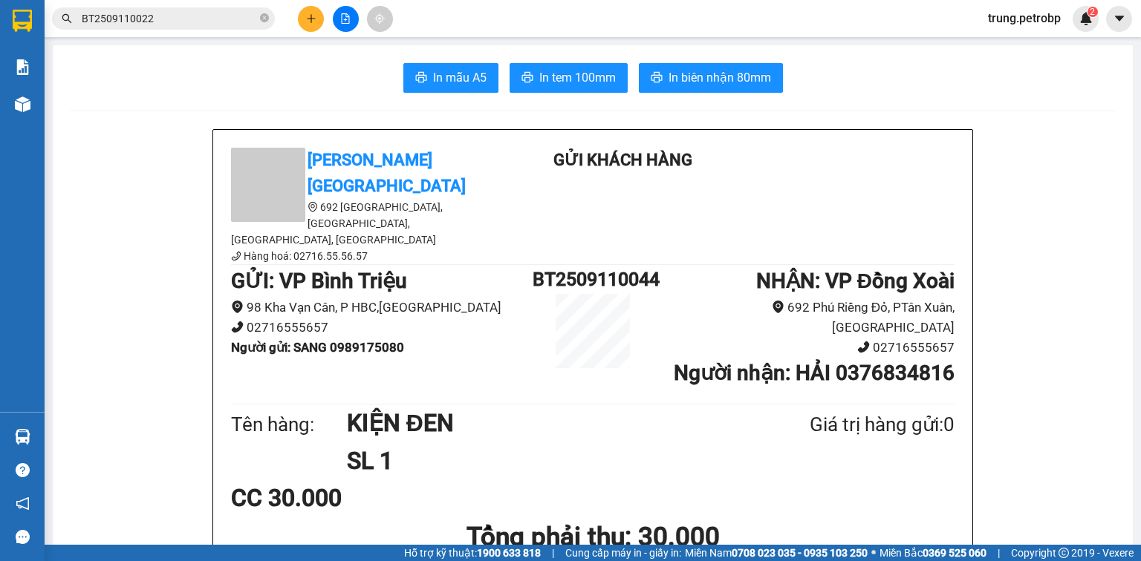
click at [570, 71] on span "In tem 100mm" at bounding box center [577, 77] width 76 height 19
click at [307, 16] on icon "plus" at bounding box center [311, 18] width 10 height 10
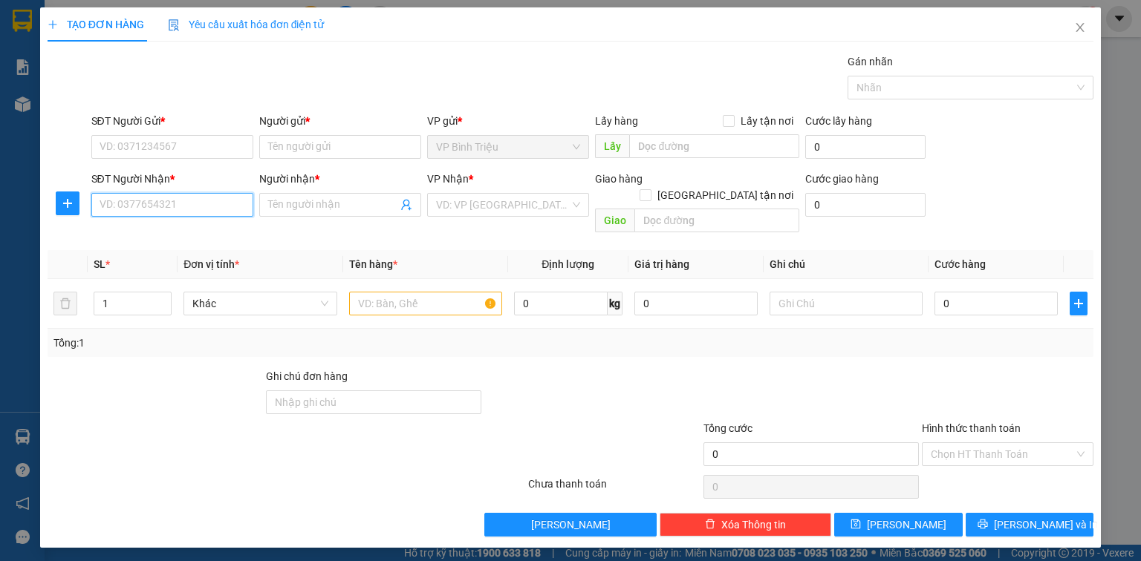
click at [172, 198] on input "SĐT Người Nhận *" at bounding box center [172, 205] width 162 height 24
type input "0966772154"
click at [289, 208] on input "Người nhận *" at bounding box center [332, 205] width 129 height 16
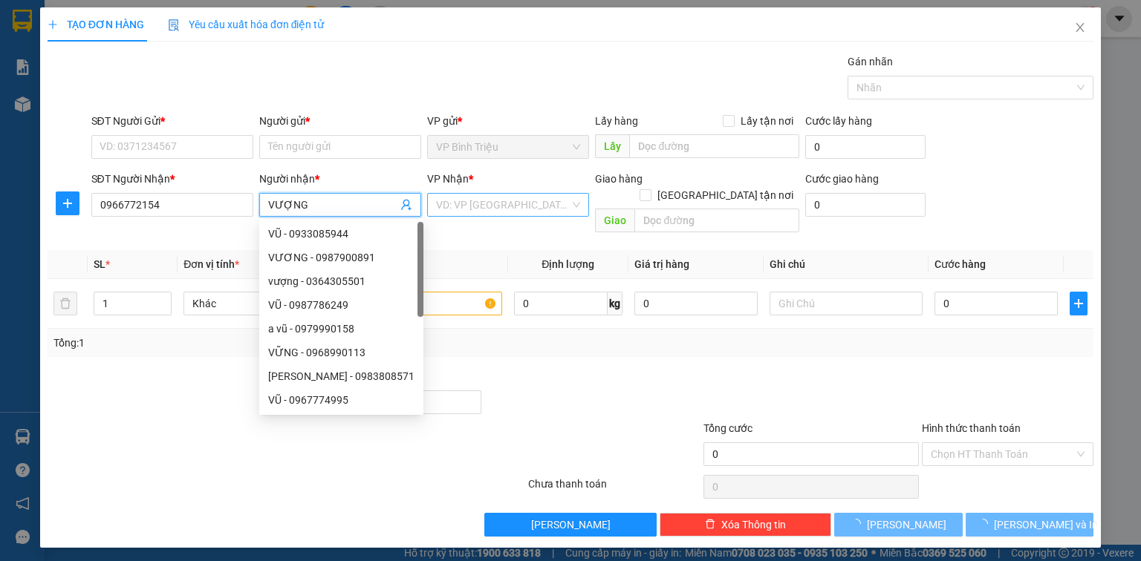
type input "VƯỢNG"
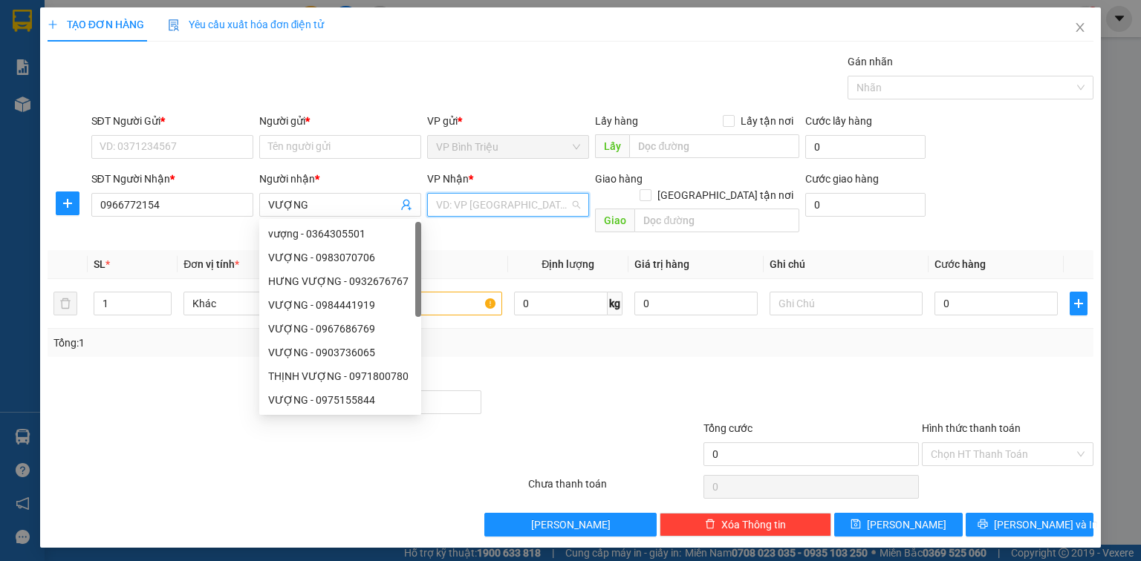
click at [449, 209] on input "search" at bounding box center [503, 205] width 134 height 22
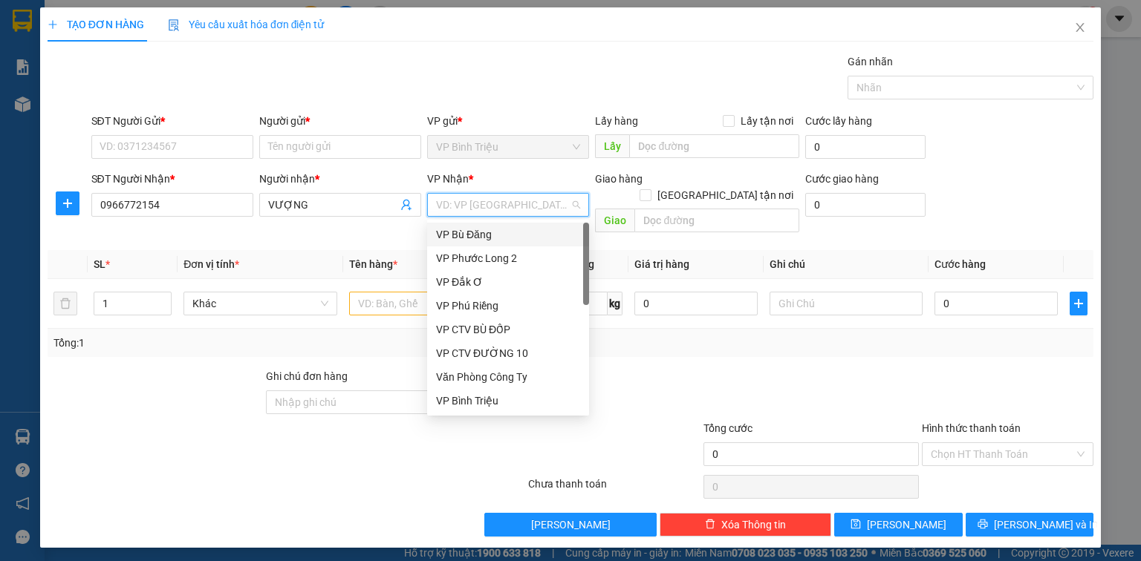
type input "D"
type input "ĐO"
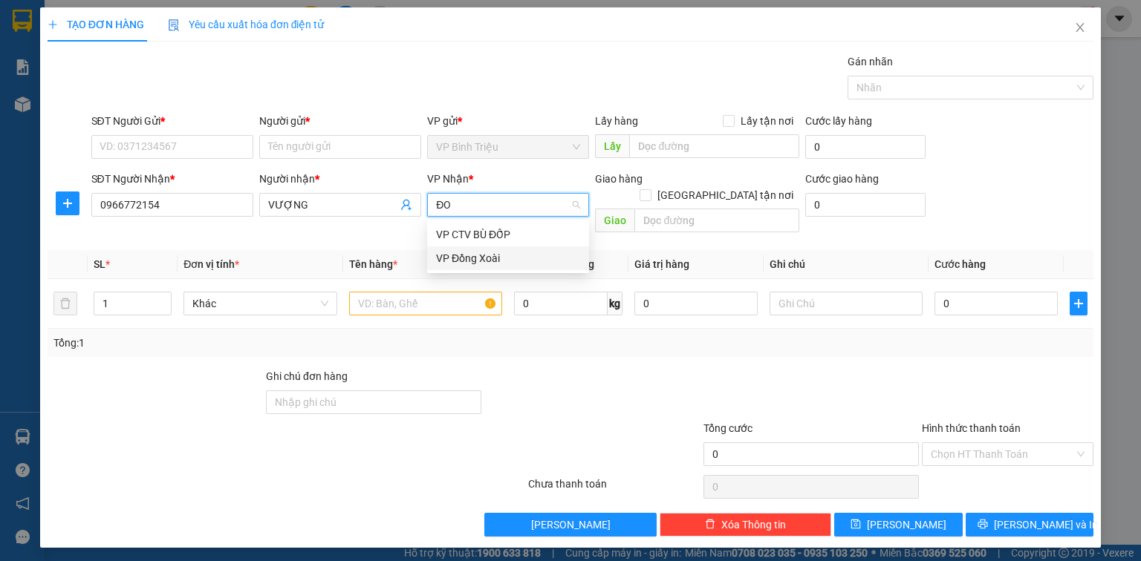
click at [483, 267] on div "VP Đồng Xoài" at bounding box center [508, 259] width 162 height 24
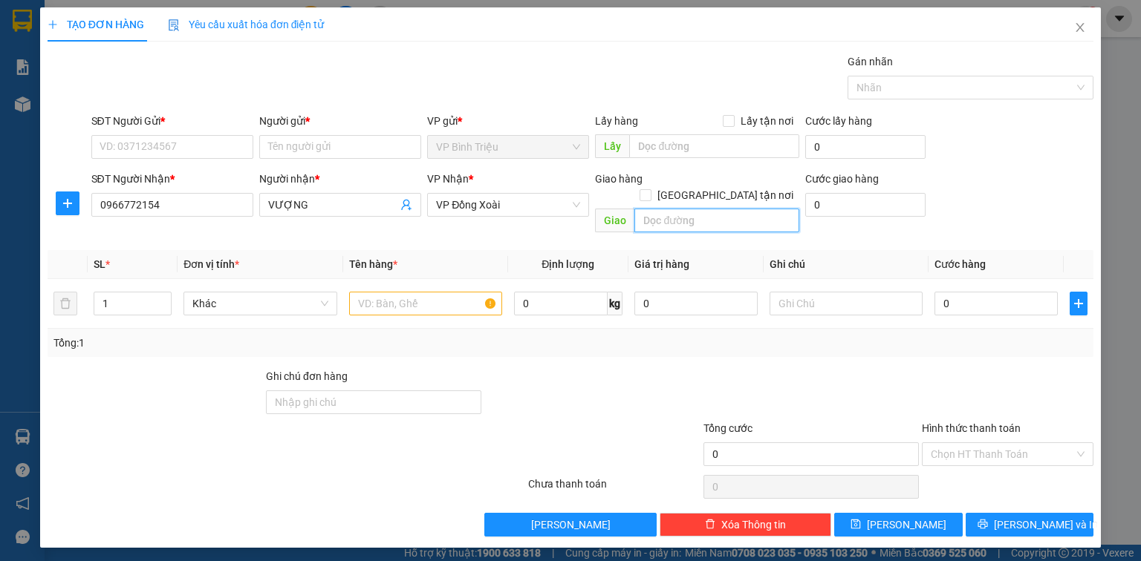
click at [665, 209] on input "text" at bounding box center [716, 221] width 165 height 24
type input "TÂN TIẾN - ĐP"
click at [180, 146] on input "SĐT Người Gửi *" at bounding box center [172, 147] width 162 height 24
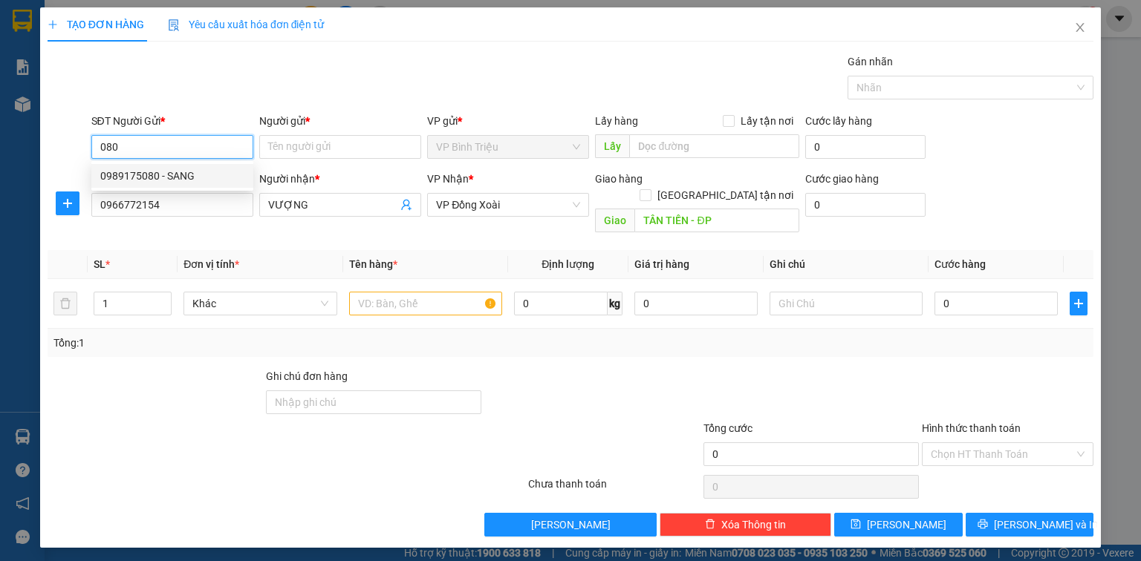
click at [158, 175] on div "0989175080 - SANG" at bounding box center [172, 176] width 144 height 16
type input "0989175080"
type input "SANG"
type input "30.000"
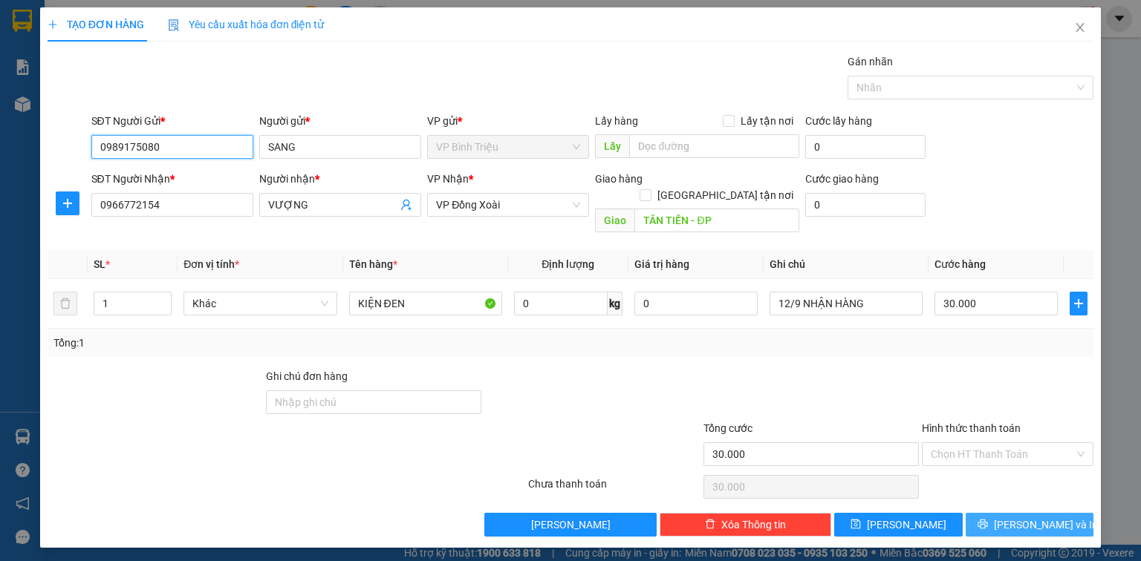
type input "0989175080"
click at [1031, 517] on span "[PERSON_NAME] và In" at bounding box center [1046, 525] width 104 height 16
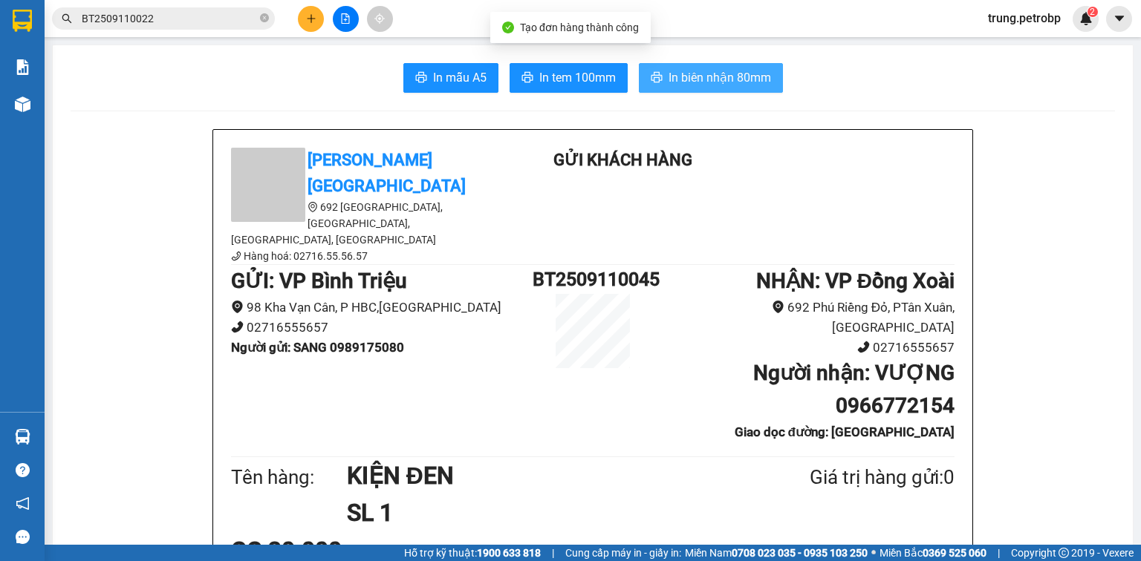
click at [763, 79] on span "In biên nhận 80mm" at bounding box center [719, 77] width 102 height 19
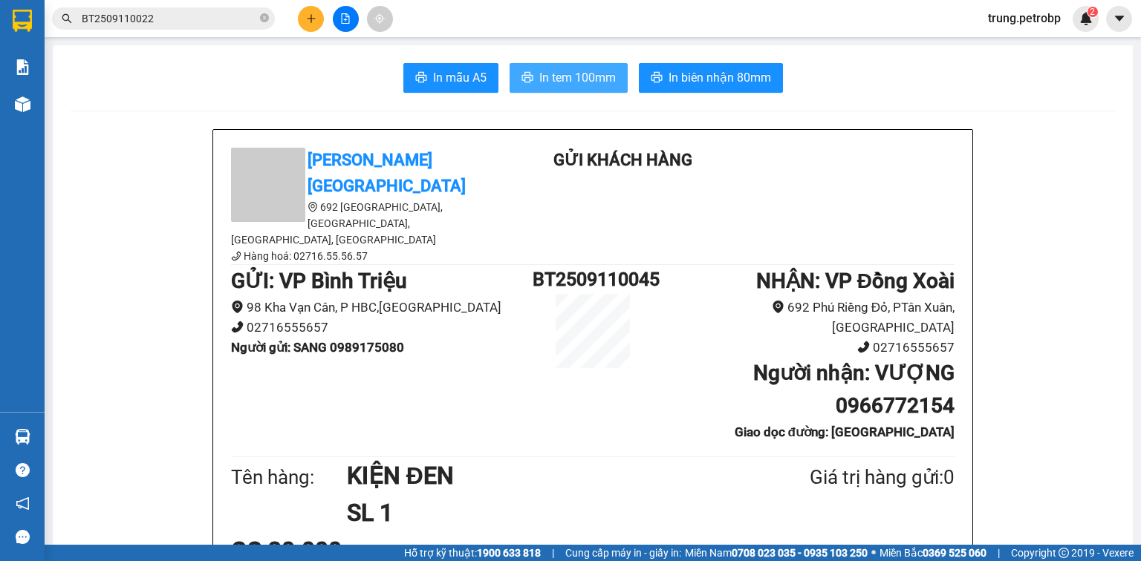
click at [581, 74] on span "In tem 100mm" at bounding box center [577, 77] width 76 height 19
click at [313, 21] on icon "plus" at bounding box center [311, 18] width 10 height 10
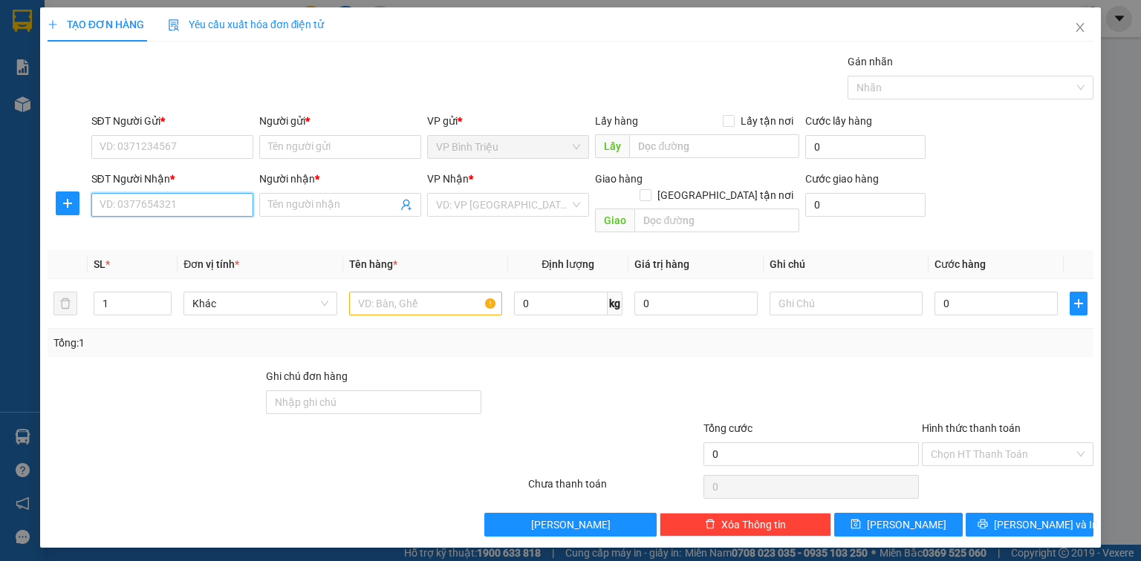
click at [150, 209] on input "SĐT Người Nhận *" at bounding box center [172, 205] width 162 height 24
click at [171, 235] on div "0901291328 - ĐỨC" at bounding box center [183, 234] width 167 height 16
type input "0901291328"
type input "ĐỨC"
type input "TÂN KHAI- HỚN QUẢN"
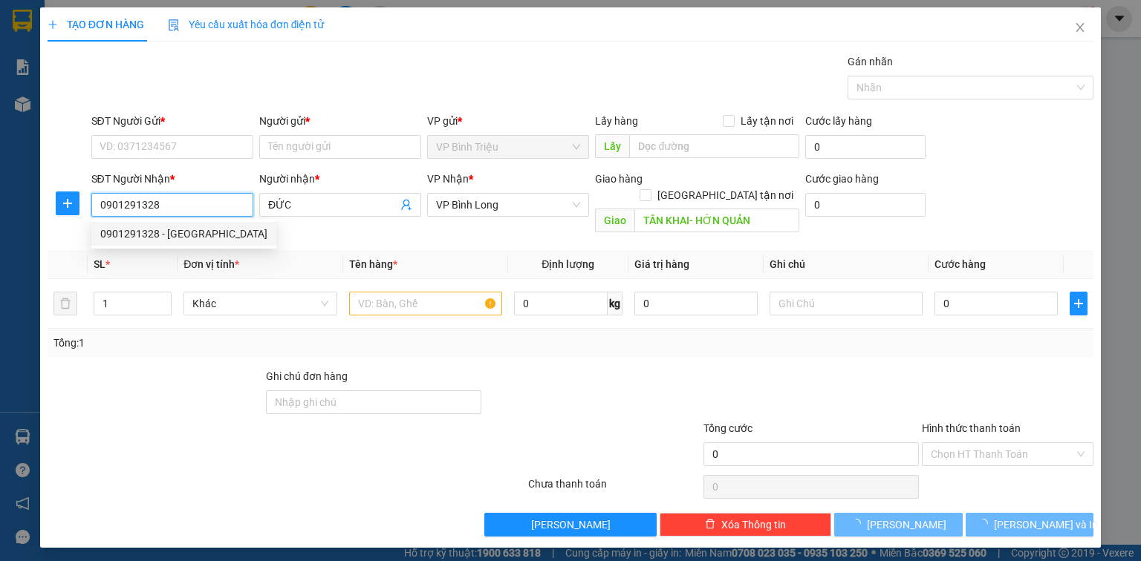
type input "30.000"
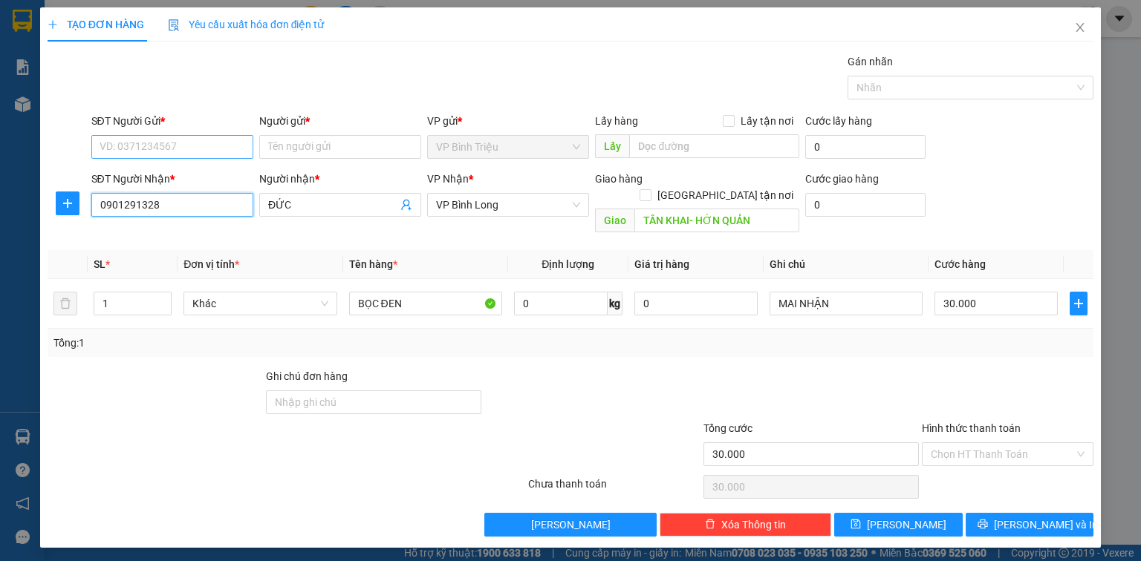
type input "0901291328"
click at [214, 151] on input "SĐT Người Gửi *" at bounding box center [172, 147] width 162 height 24
click at [172, 170] on div "0989175080 - SANG" at bounding box center [172, 176] width 144 height 16
type input "0989175080"
type input "SANG"
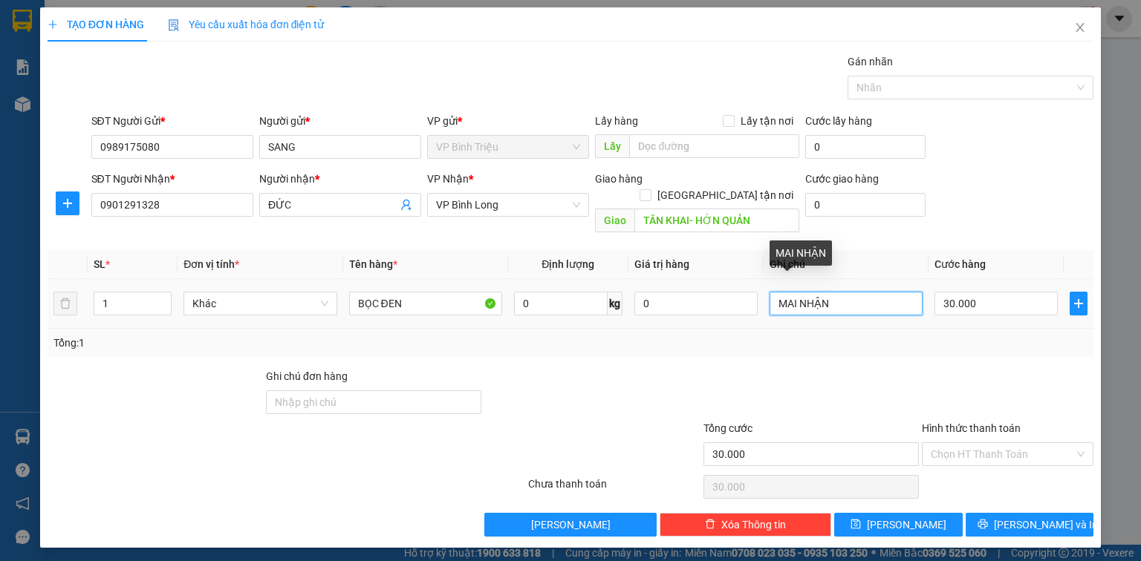
drag, startPoint x: 856, startPoint y: 288, endPoint x: 774, endPoint y: 292, distance: 81.8
click at [774, 292] on input "MAI NHẬN" at bounding box center [845, 304] width 153 height 24
type input "12/9 NHẬN HÀNG"
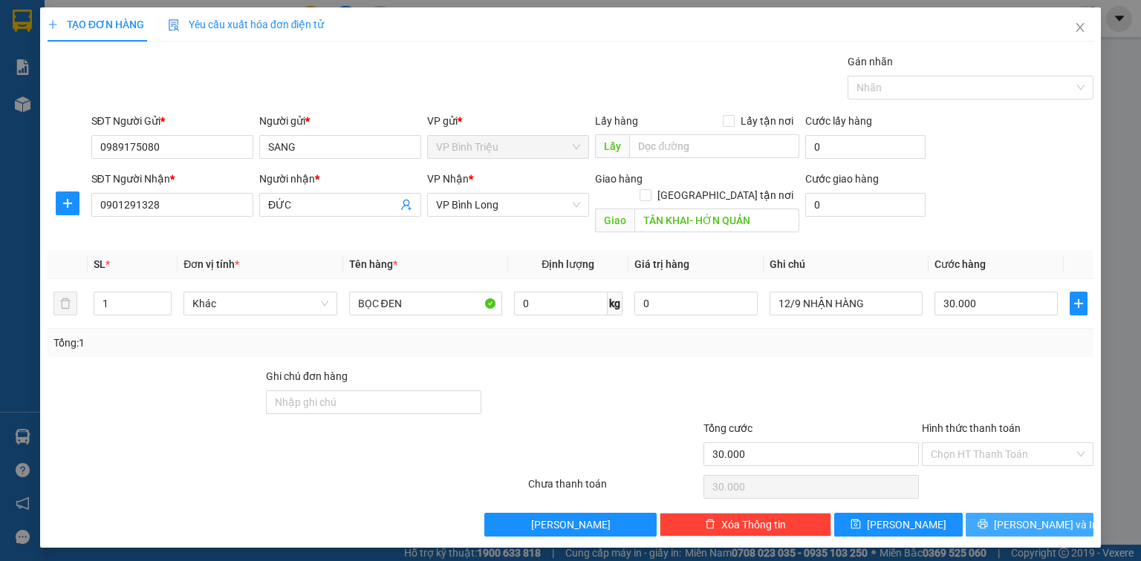
click at [1013, 513] on button "[PERSON_NAME] và In" at bounding box center [1029, 525] width 128 height 24
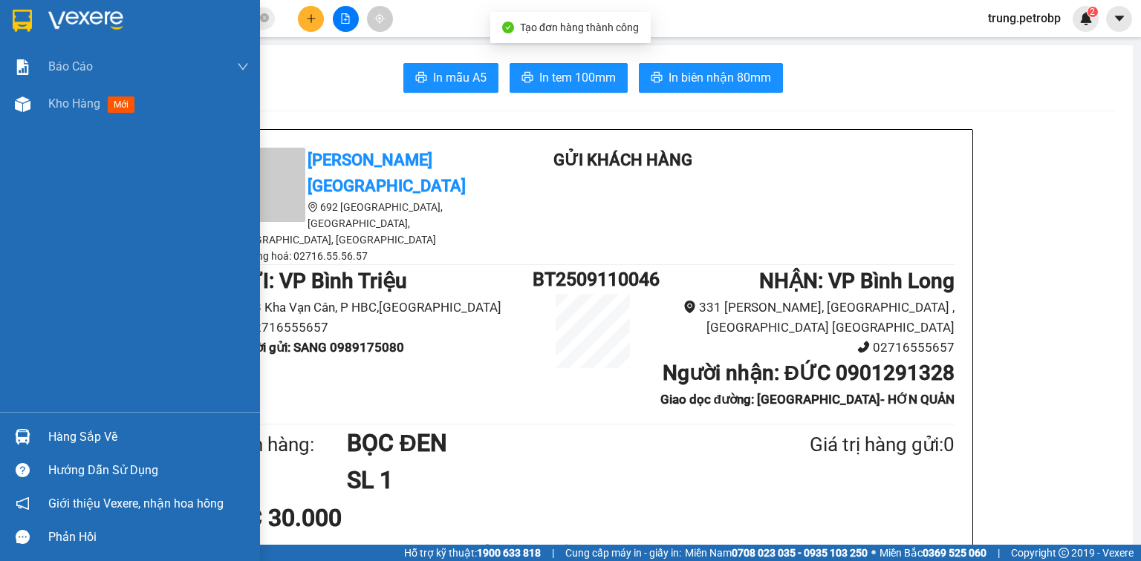
click at [48, 10] on img at bounding box center [85, 21] width 75 height 22
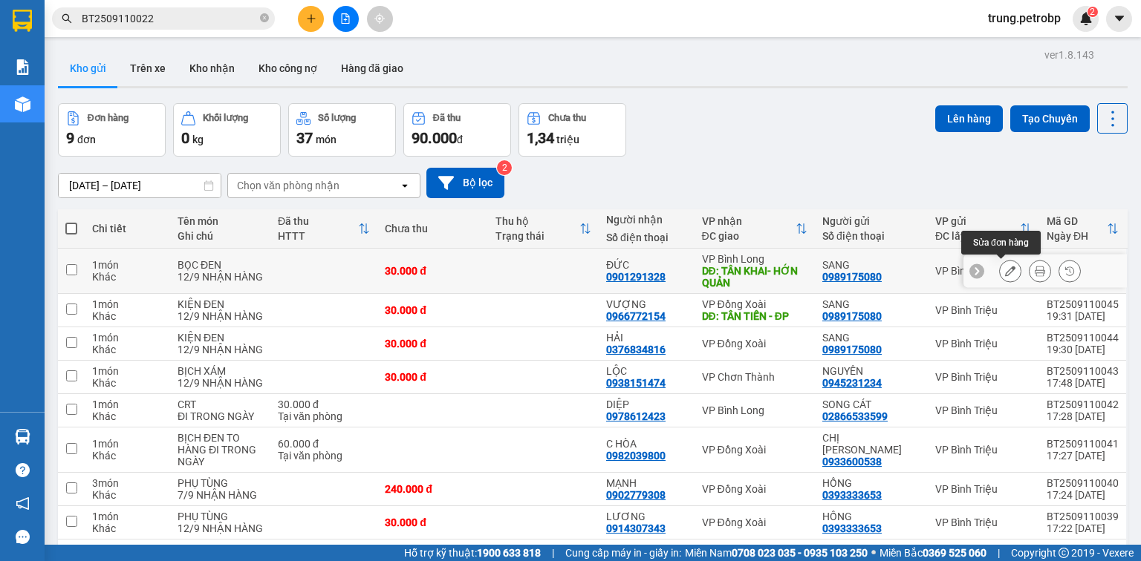
click at [1004, 264] on button at bounding box center [1009, 271] width 21 height 26
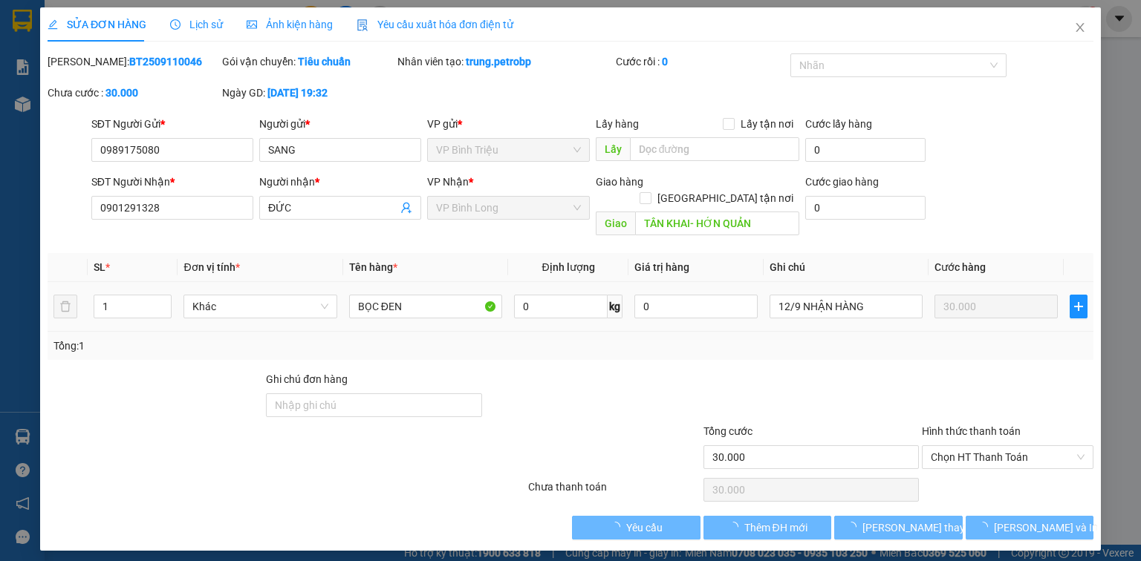
type input "0989175080"
type input "0901291328"
type input "TÂN KHAI- HỚN QUẢN"
type input "30.000"
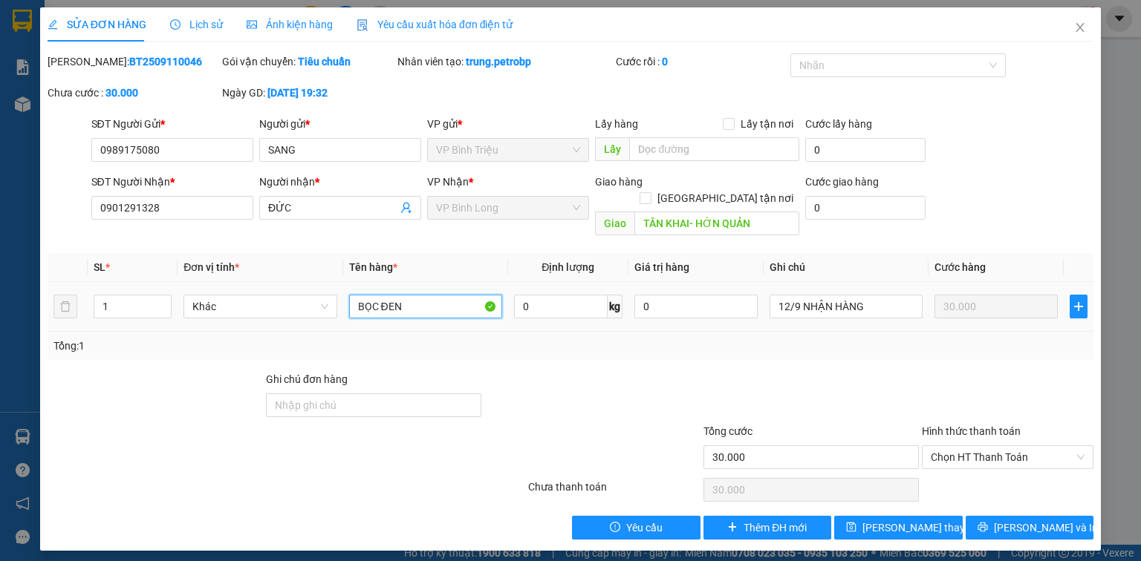
click at [404, 295] on input "BỌC ĐEN" at bounding box center [425, 307] width 153 height 24
type input "BỌC KEO VÀNG"
click at [1019, 520] on span "[PERSON_NAME] và In" at bounding box center [1046, 528] width 104 height 16
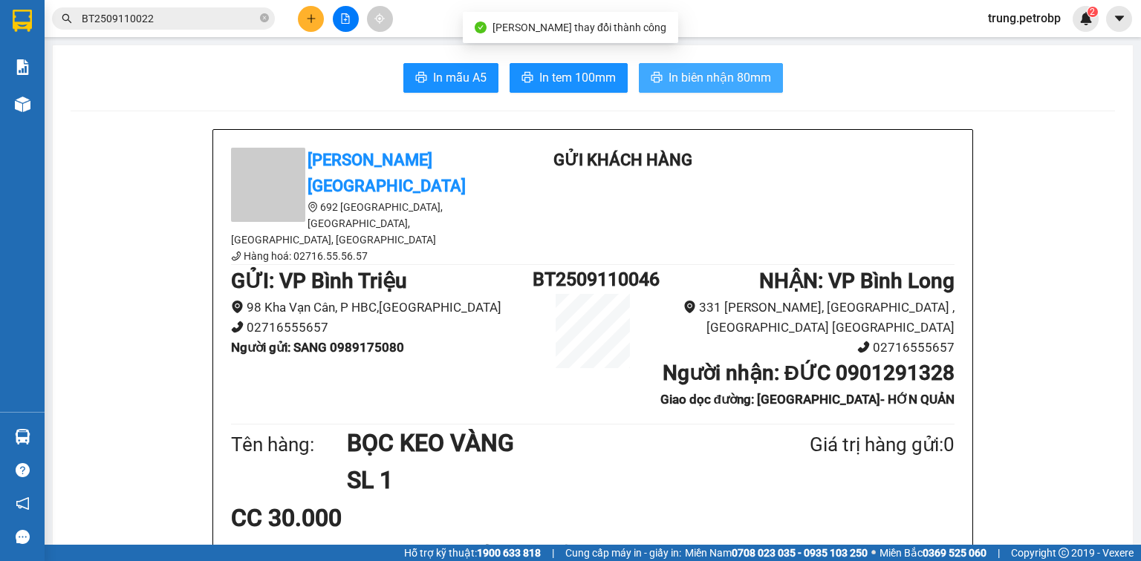
click at [751, 77] on span "In biên nhận 80mm" at bounding box center [719, 77] width 102 height 19
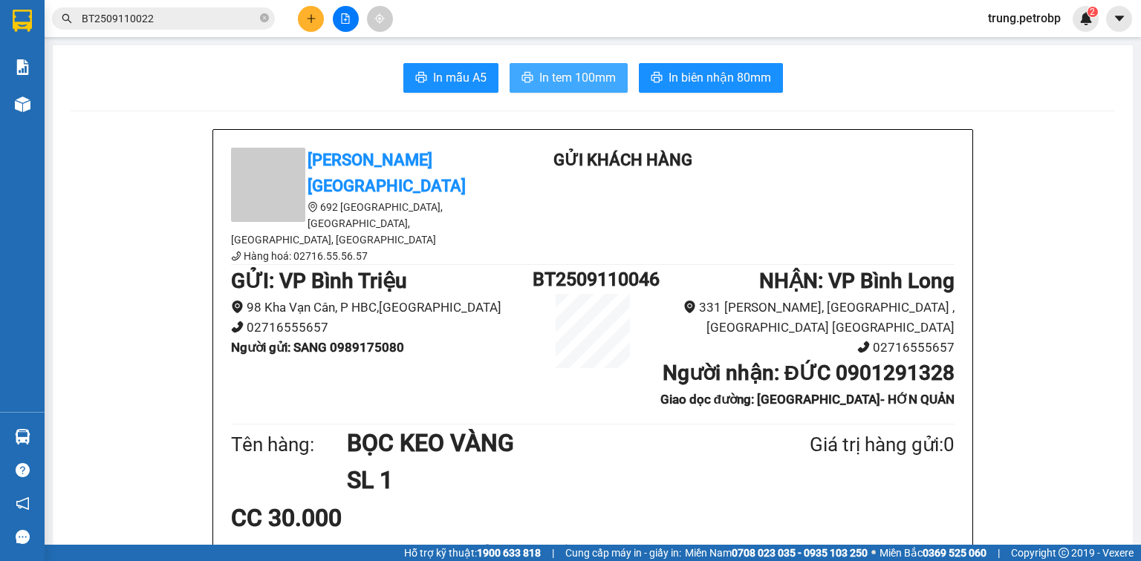
click at [609, 68] on button "In tem 100mm" at bounding box center [568, 78] width 118 height 30
click at [307, 19] on icon "plus" at bounding box center [311, 18] width 10 height 10
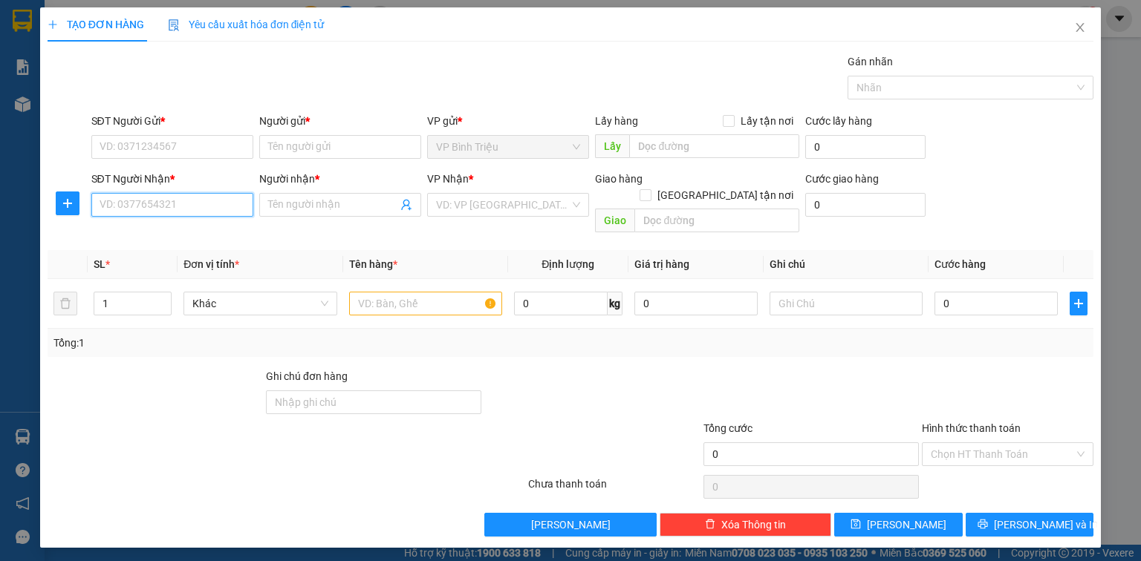
click at [159, 210] on input "SĐT Người Nhận *" at bounding box center [172, 205] width 162 height 24
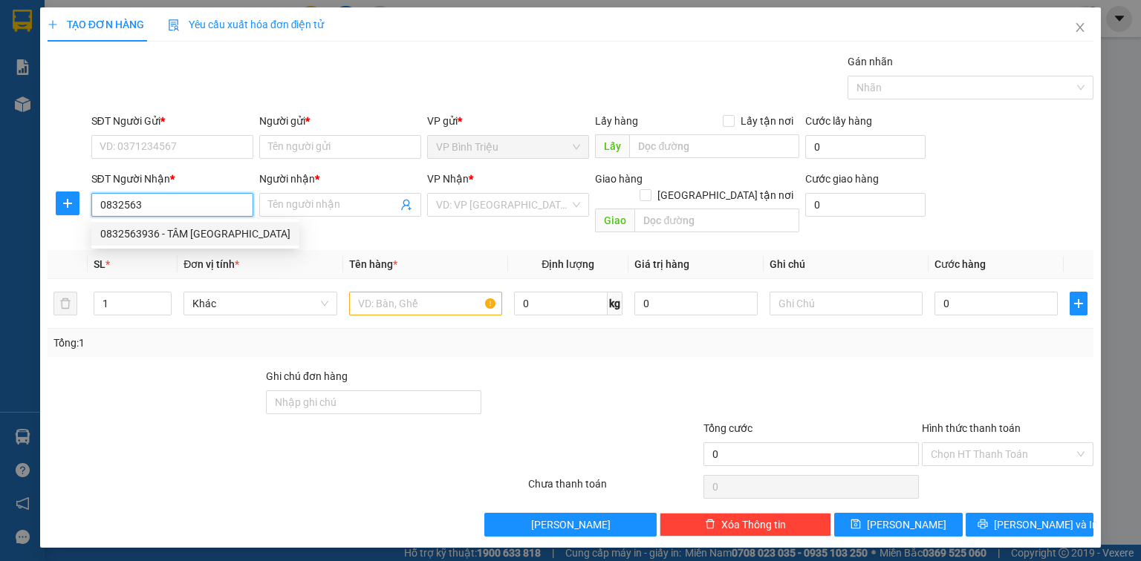
click at [197, 229] on div "0832563936 - TÂM ĐỨC" at bounding box center [195, 234] width 190 height 16
type input "0832563936"
type input "TÂM ĐỨC"
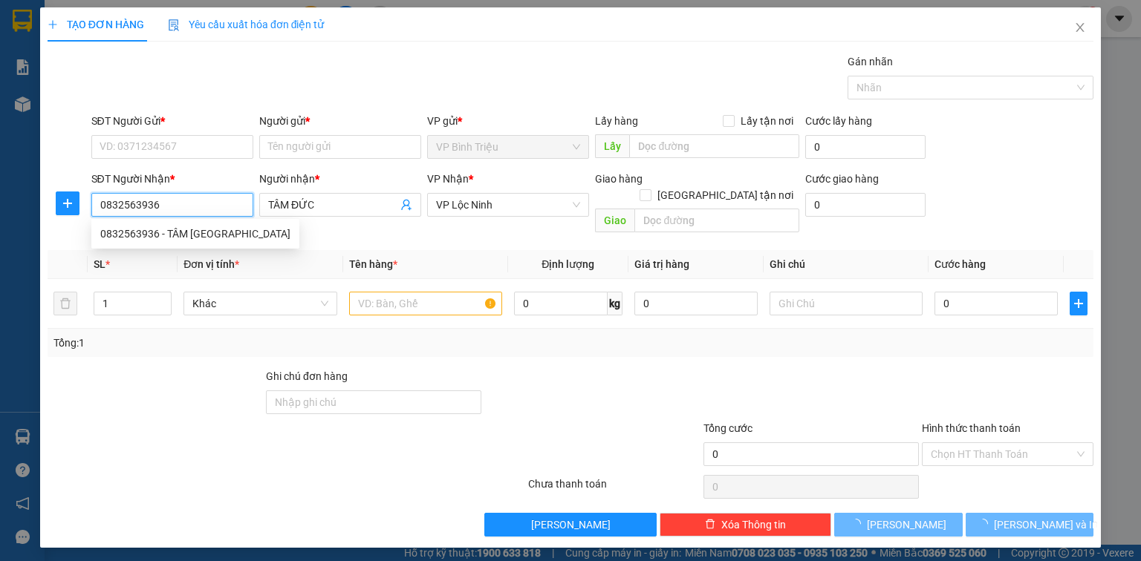
type input "30.000"
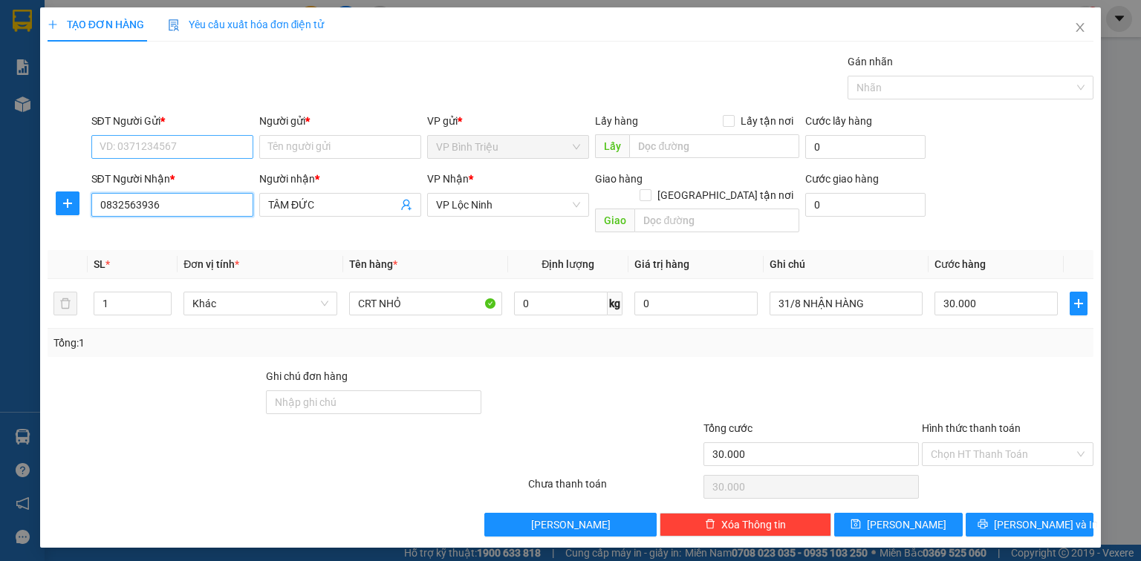
type input "0832563936"
click at [213, 144] on input "SĐT Người Gửi *" at bounding box center [172, 147] width 162 height 24
click at [189, 178] on div "0333912688 - lab giang" at bounding box center [183, 176] width 167 height 16
type input "0333912688"
type input "lab giang"
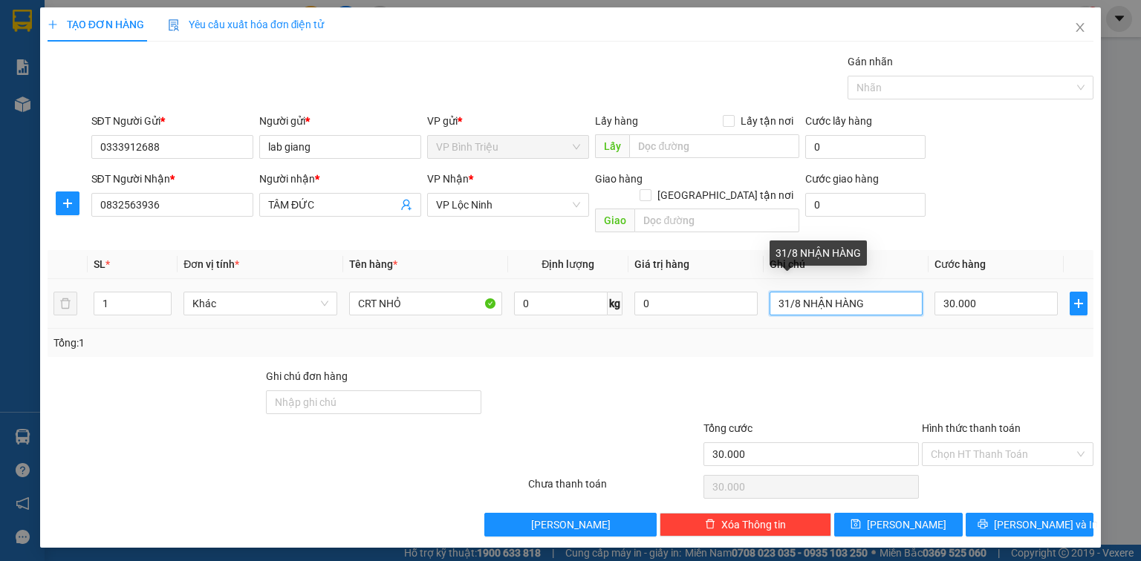
click at [798, 292] on input "31/8 NHẬN HÀNG" at bounding box center [845, 304] width 153 height 24
type input "12/9 NHẬN HÀNG"
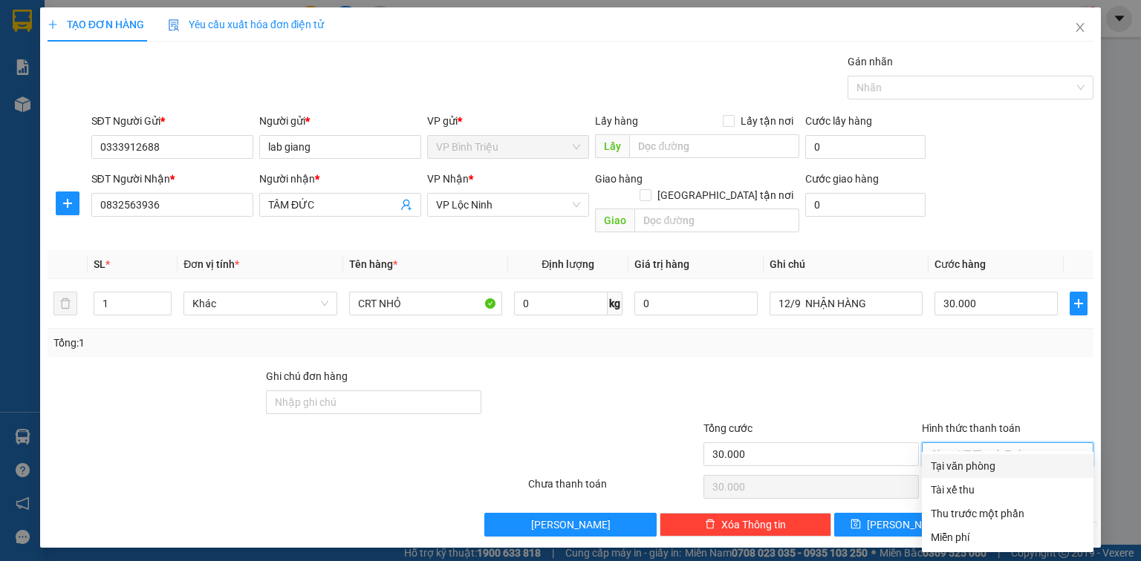
click at [983, 443] on input "Hình thức thanh toán" at bounding box center [1001, 454] width 143 height 22
click at [978, 470] on div "Tại văn phòng" at bounding box center [1007, 466] width 154 height 16
type input "0"
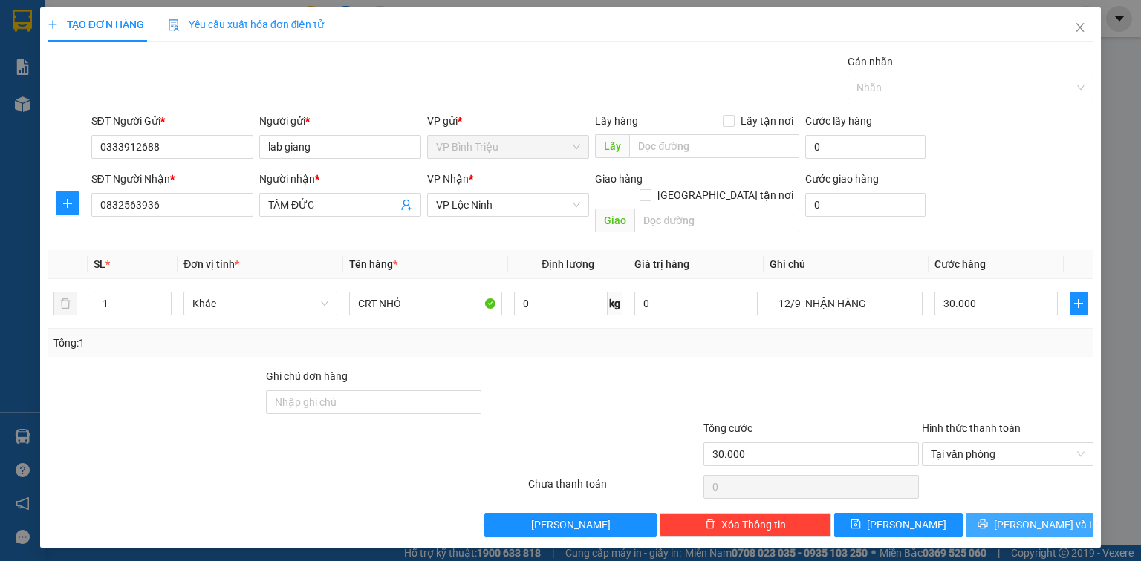
click at [1022, 517] on span "[PERSON_NAME] và In" at bounding box center [1046, 525] width 104 height 16
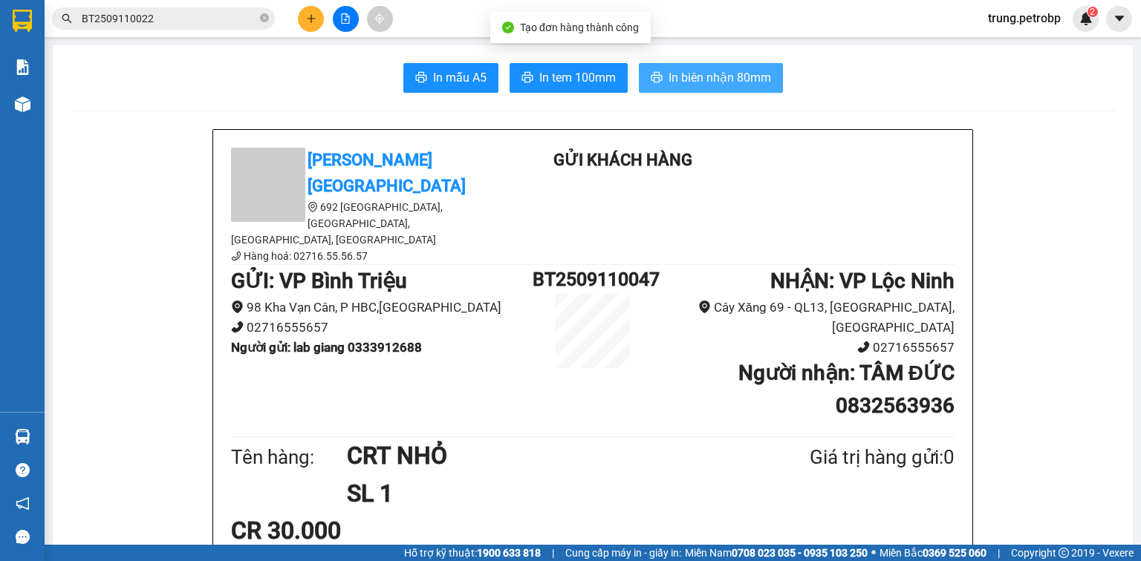
click at [725, 80] on span "In biên nhận 80mm" at bounding box center [719, 77] width 102 height 19
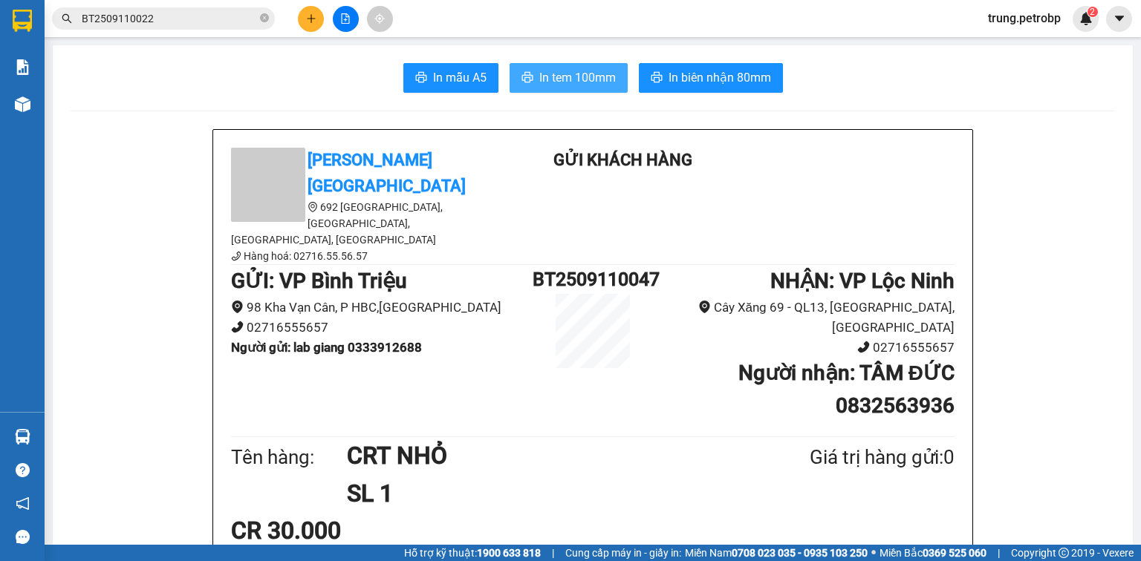
click at [591, 77] on span "In tem 100mm" at bounding box center [577, 77] width 76 height 19
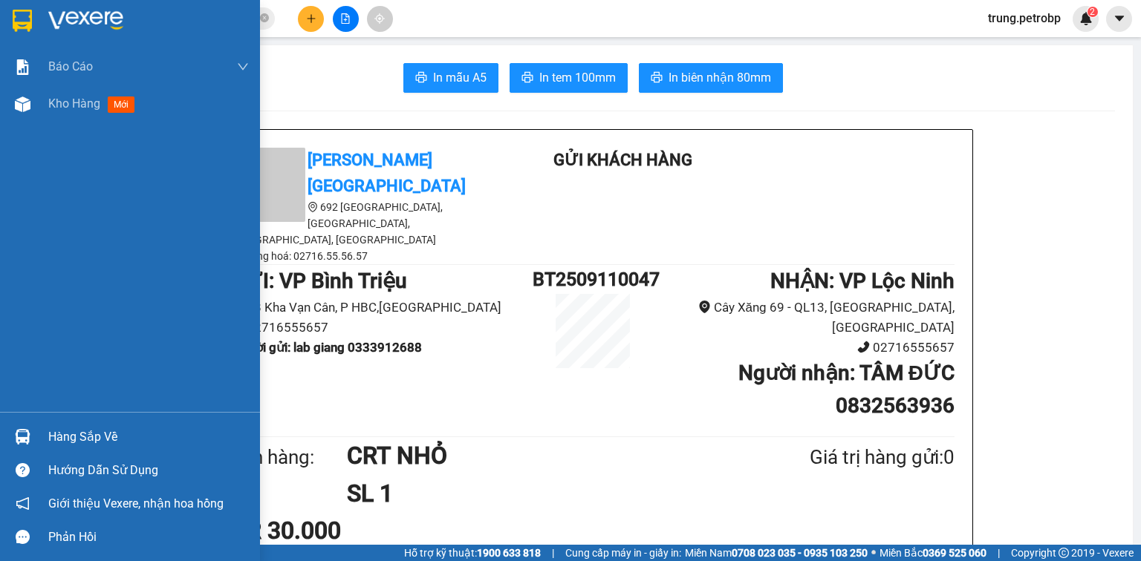
click at [77, 15] on img at bounding box center [85, 21] width 75 height 22
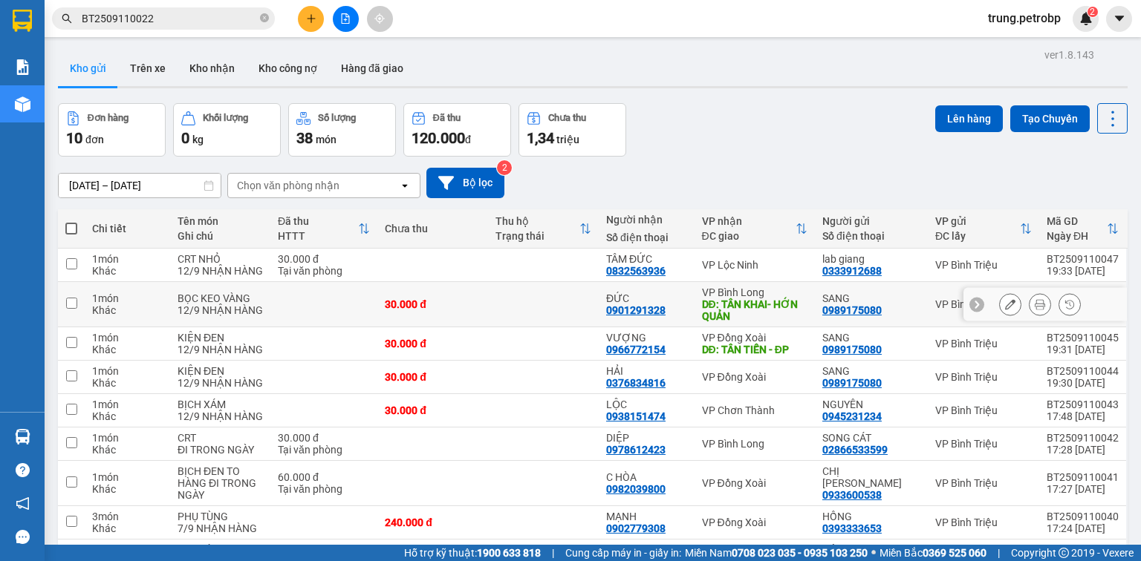
click at [749, 310] on div "DĐ: TÂN KHAI- HỚN QUẢN" at bounding box center [754, 311] width 105 height 24
checkbox input "true"
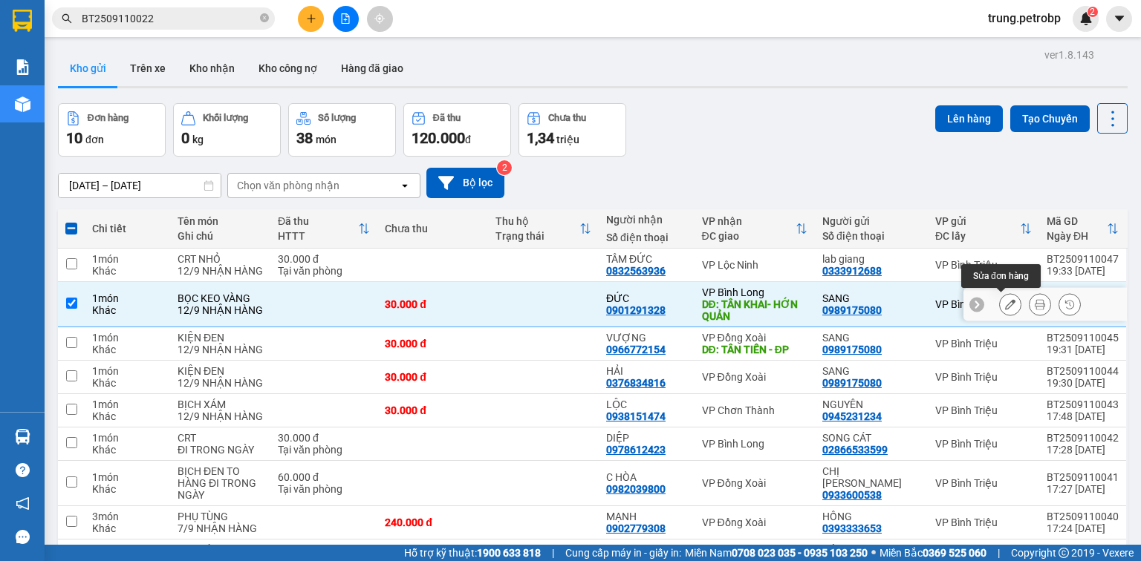
click at [1005, 300] on icon at bounding box center [1010, 304] width 10 height 10
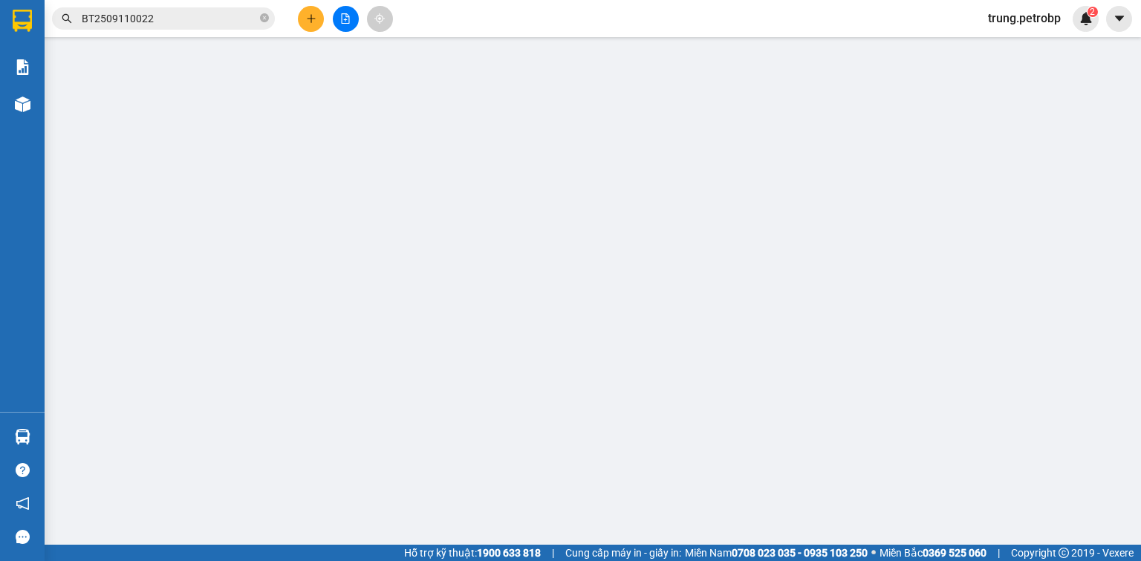
type input "0989175080"
type input "0901291328"
type input "TÂN KHAI- HỚN QUẢN"
type input "30.000"
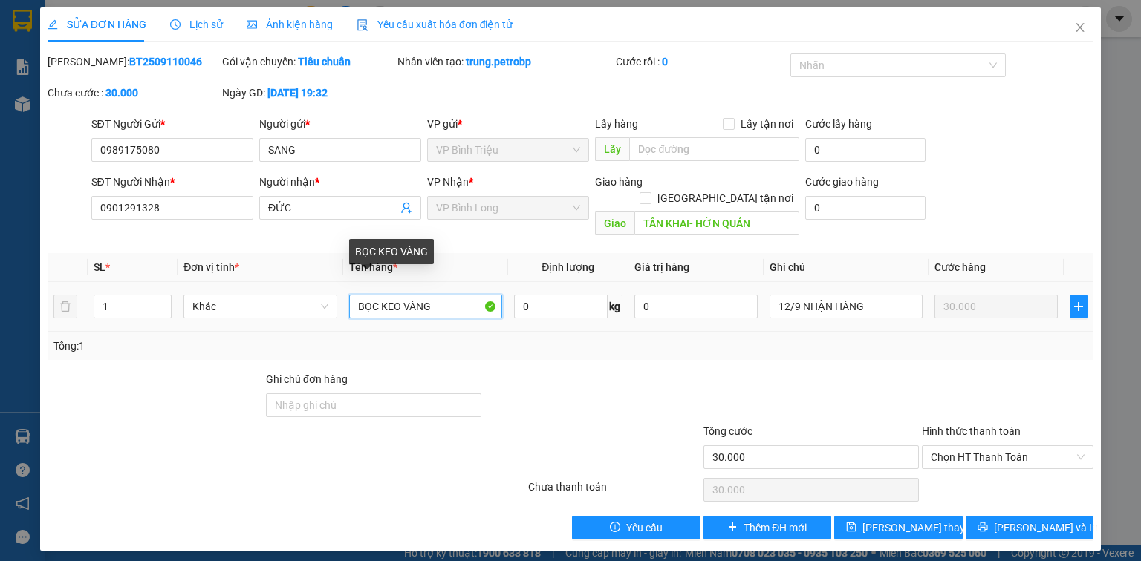
drag, startPoint x: 450, startPoint y: 288, endPoint x: 348, endPoint y: 281, distance: 102.0
click at [349, 295] on input "BỌC KEO VÀNG" at bounding box center [425, 307] width 153 height 24
click at [712, 425] on span "Tổng cước" at bounding box center [727, 431] width 49 height 12
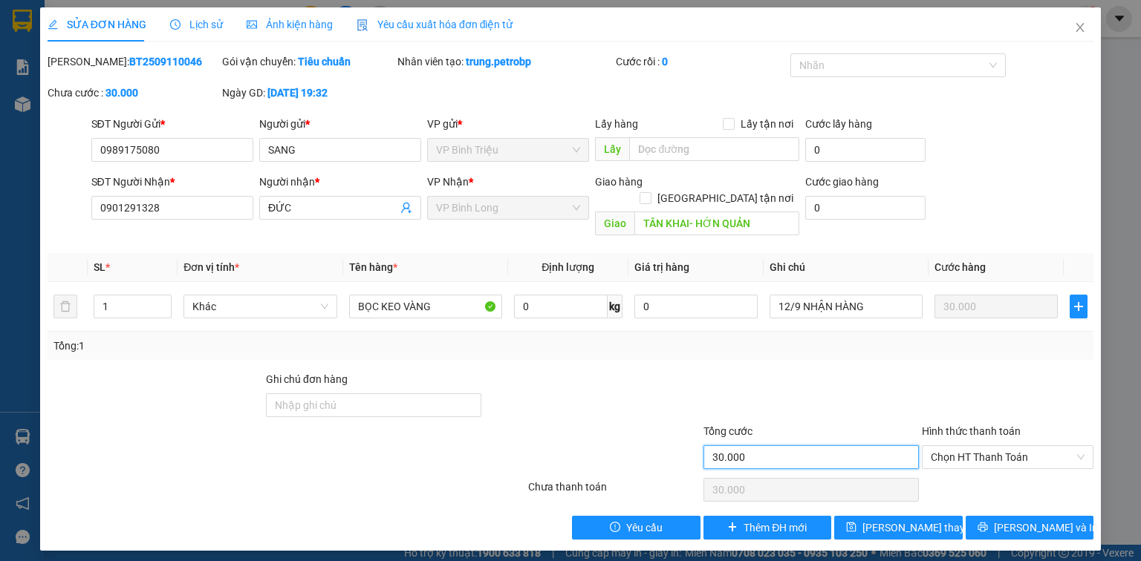
click at [712, 446] on input "30.000" at bounding box center [810, 458] width 215 height 24
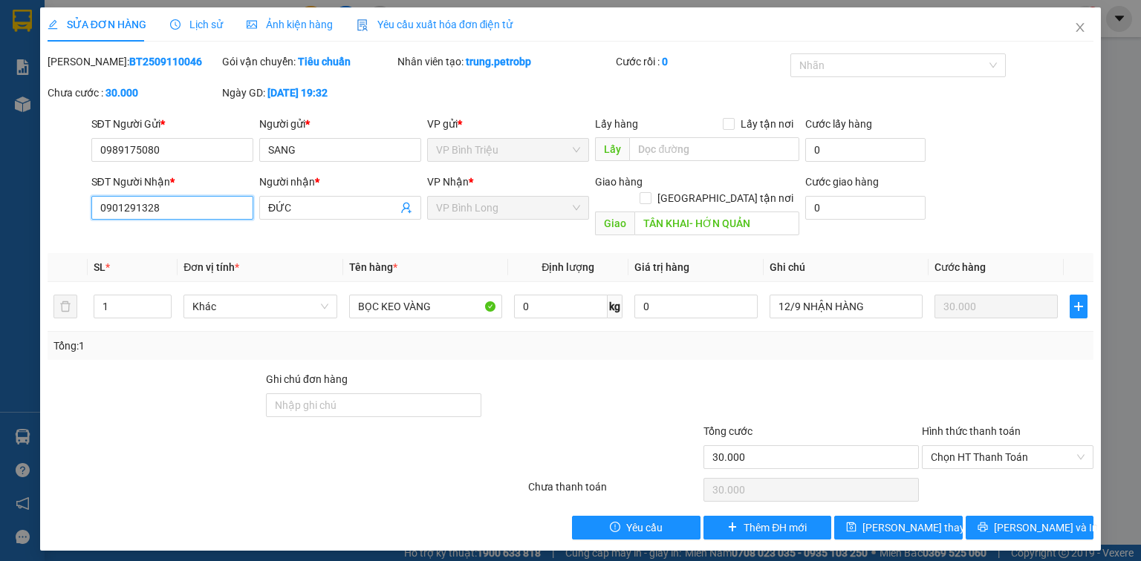
drag, startPoint x: 171, startPoint y: 209, endPoint x: 72, endPoint y: 209, distance: 98.8
click at [72, 209] on div "SĐT Người Nhận * 0901291328 0901291328 Người nhận * ĐỨC VP Nhận * VP Bình Long …" at bounding box center [570, 208] width 1049 height 68
click at [1075, 29] on icon "close" at bounding box center [1080, 28] width 12 height 12
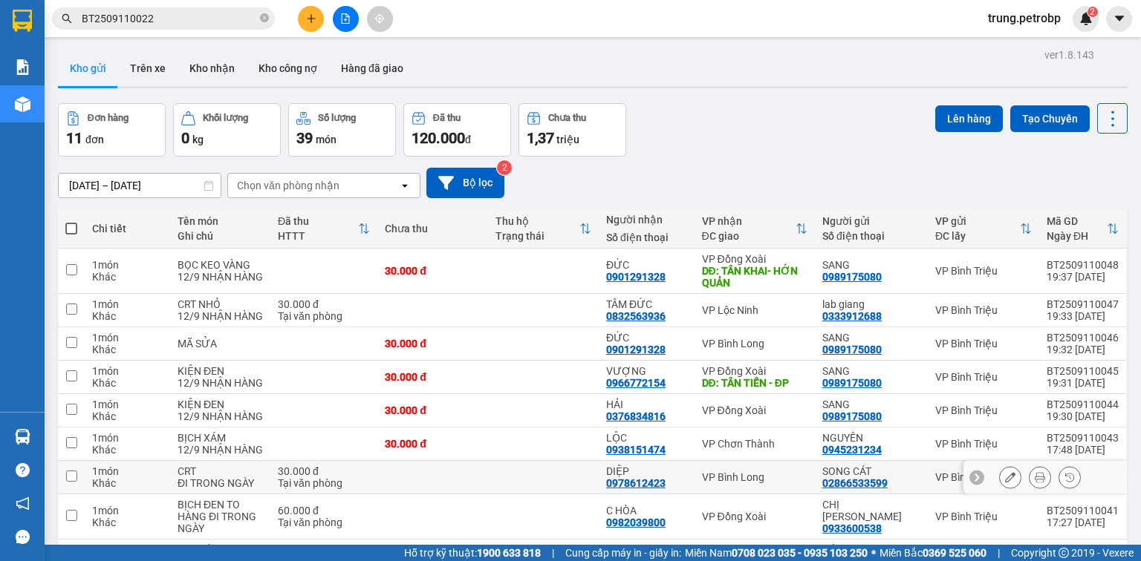
scroll to position [165, 0]
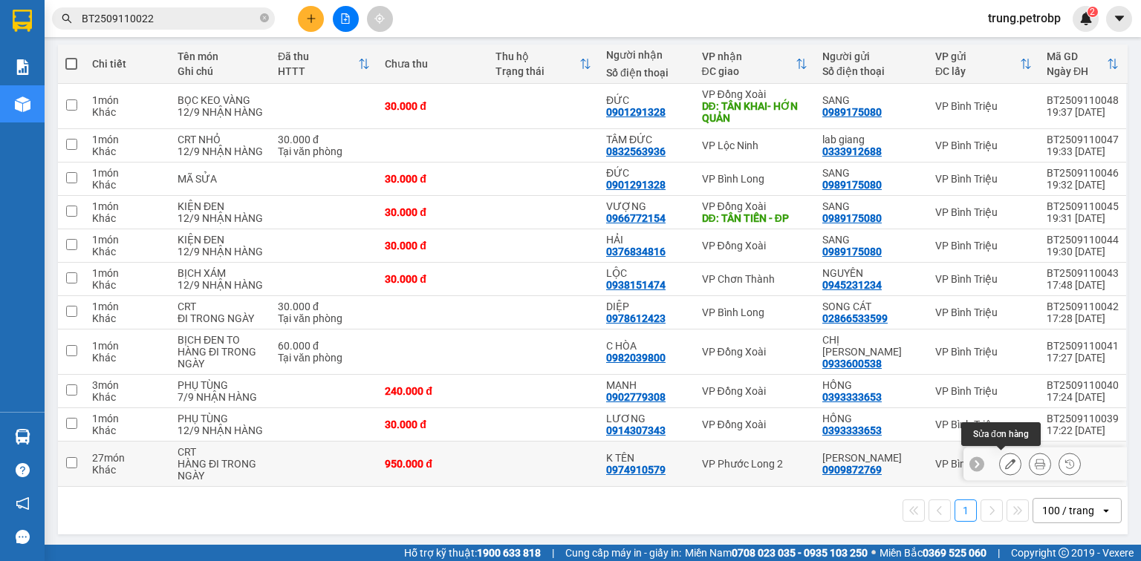
click at [1005, 459] on icon at bounding box center [1010, 464] width 10 height 10
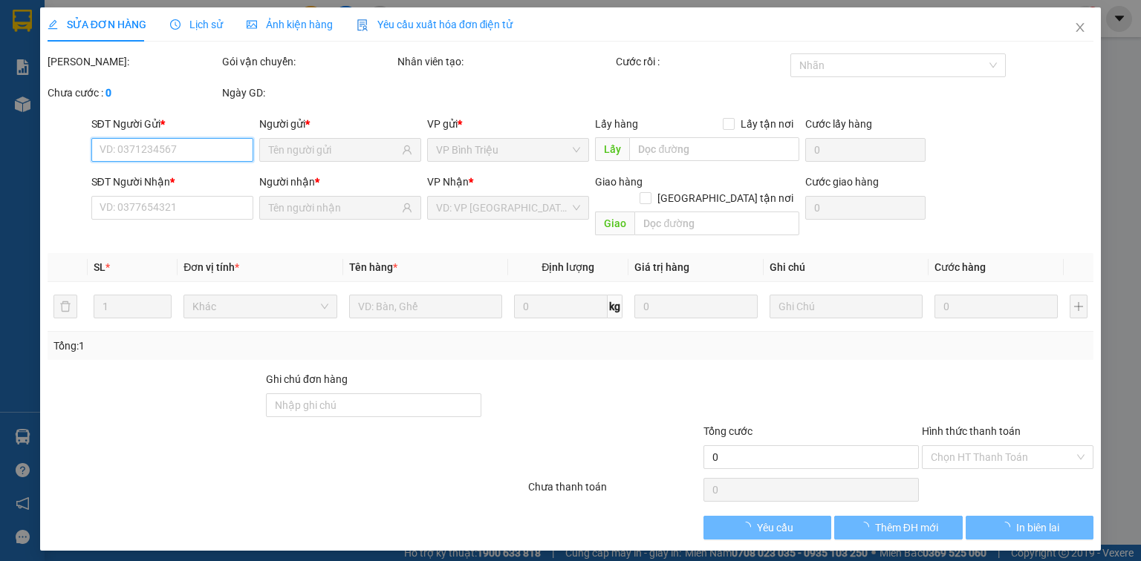
type input "0909872769"
type input "0974910579"
type input "950.000"
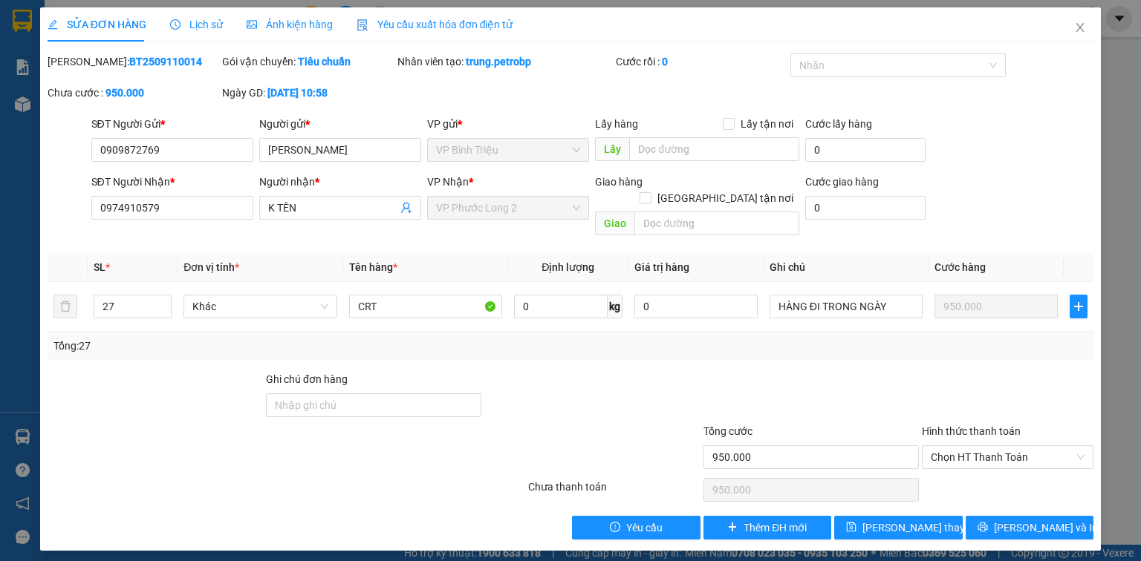
click at [196, 16] on div "Lịch sử" at bounding box center [196, 24] width 53 height 16
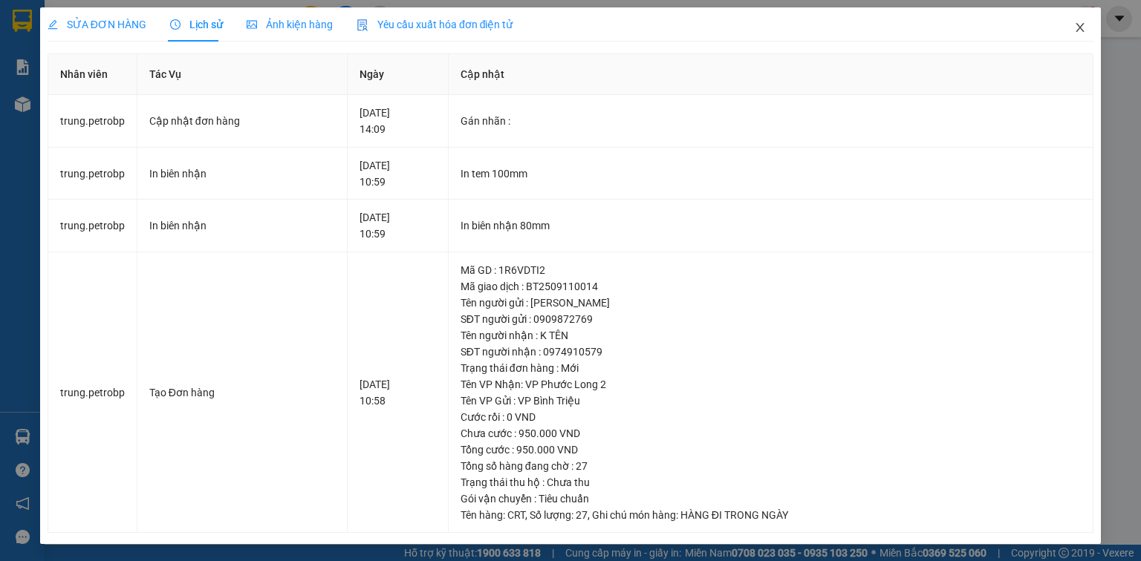
click at [1078, 30] on icon "close" at bounding box center [1080, 27] width 8 height 9
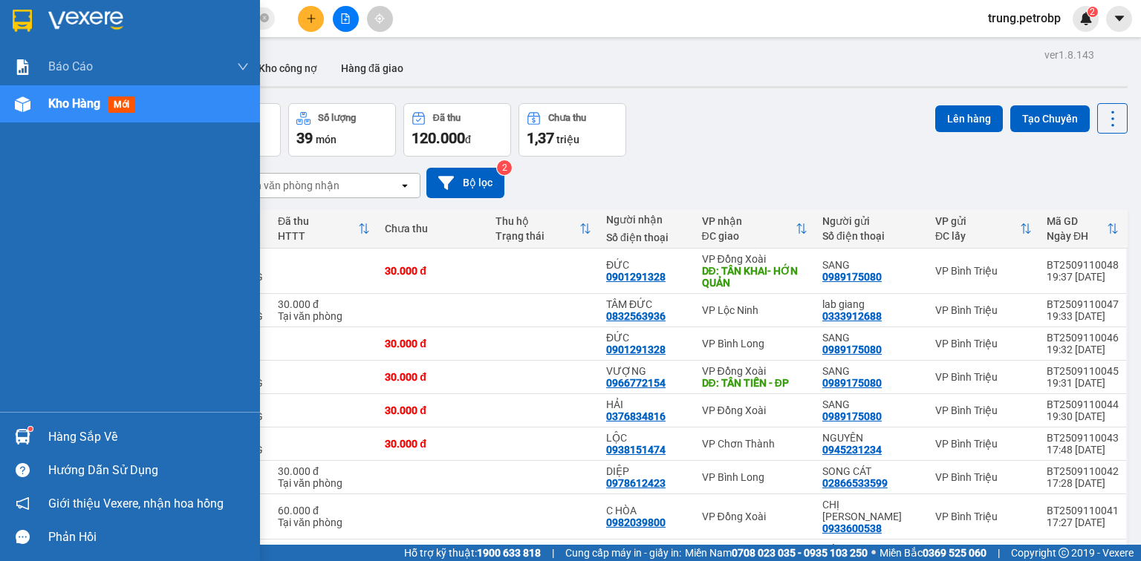
click at [60, 19] on img at bounding box center [85, 21] width 75 height 22
click at [81, 432] on div "Hàng sắp về" at bounding box center [148, 437] width 200 height 22
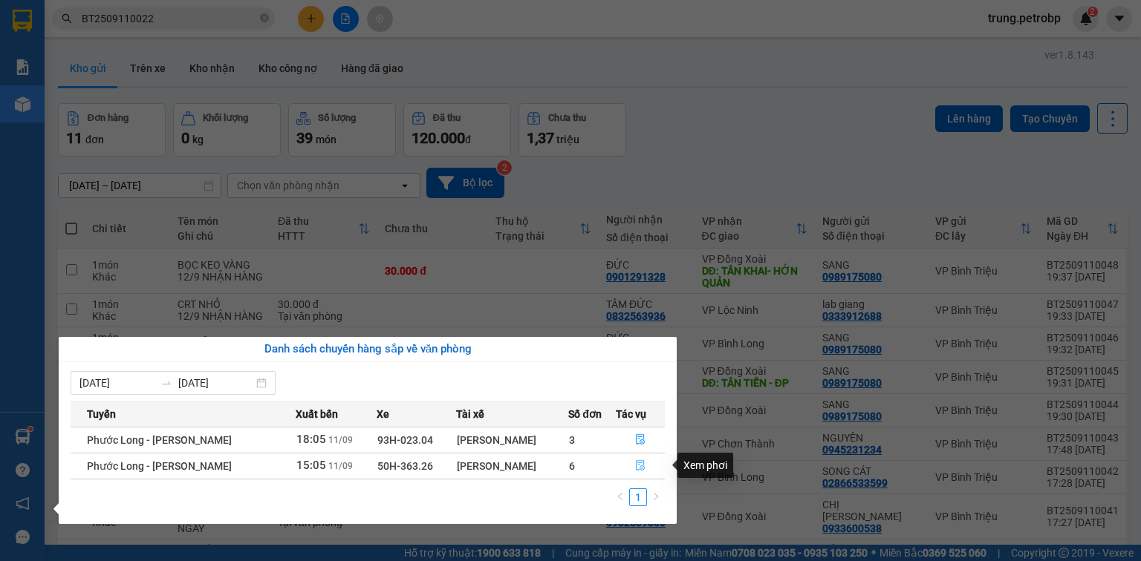
click at [639, 465] on icon "file-done" at bounding box center [640, 466] width 9 height 10
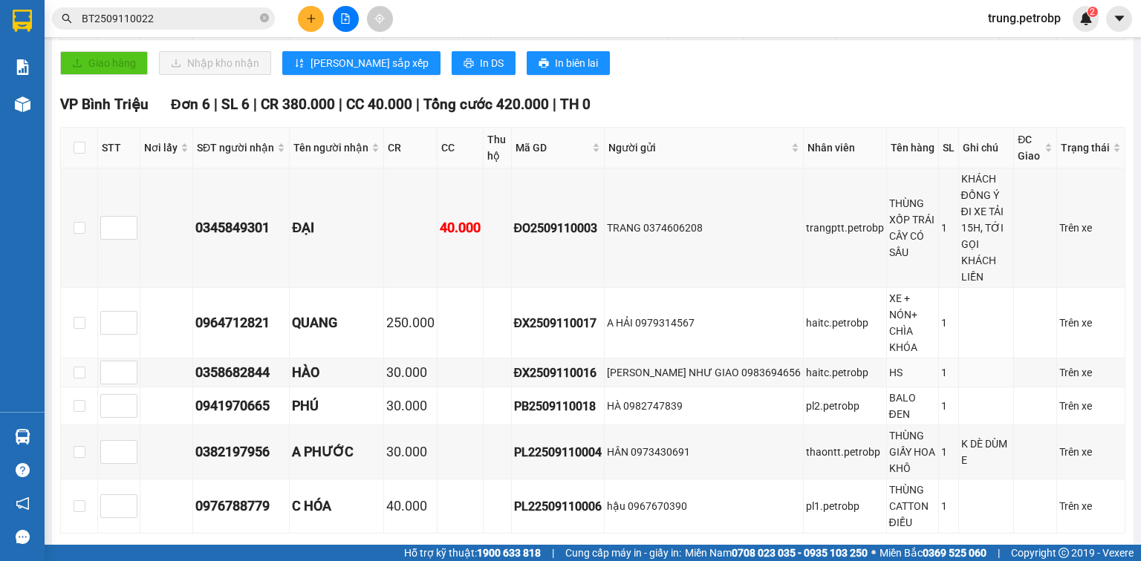
scroll to position [154, 0]
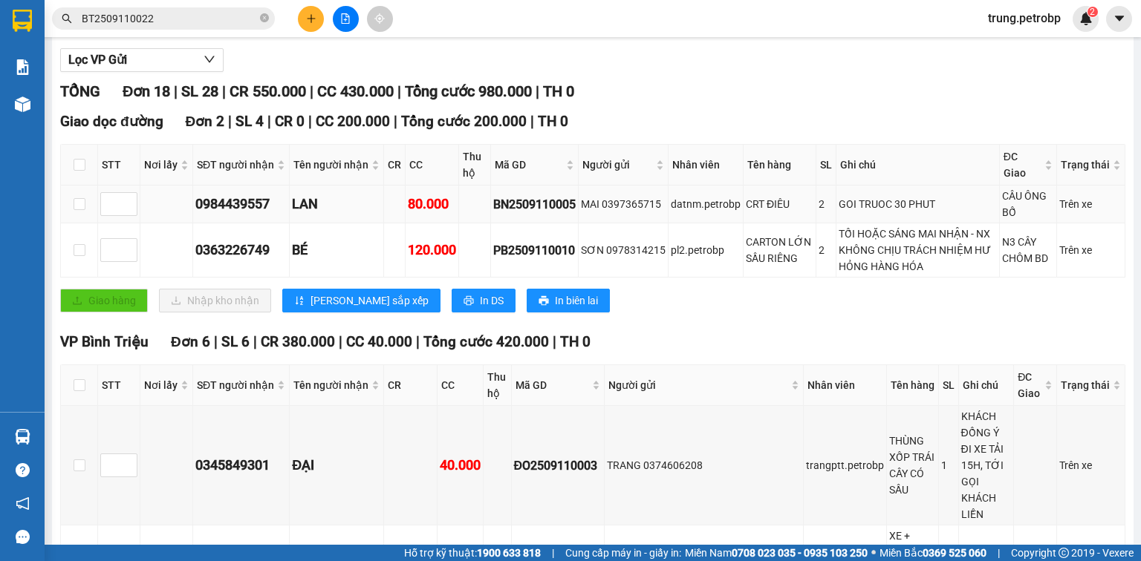
click at [497, 213] on div "BN2509110005" at bounding box center [534, 204] width 82 height 19
copy div "BN2509110005"
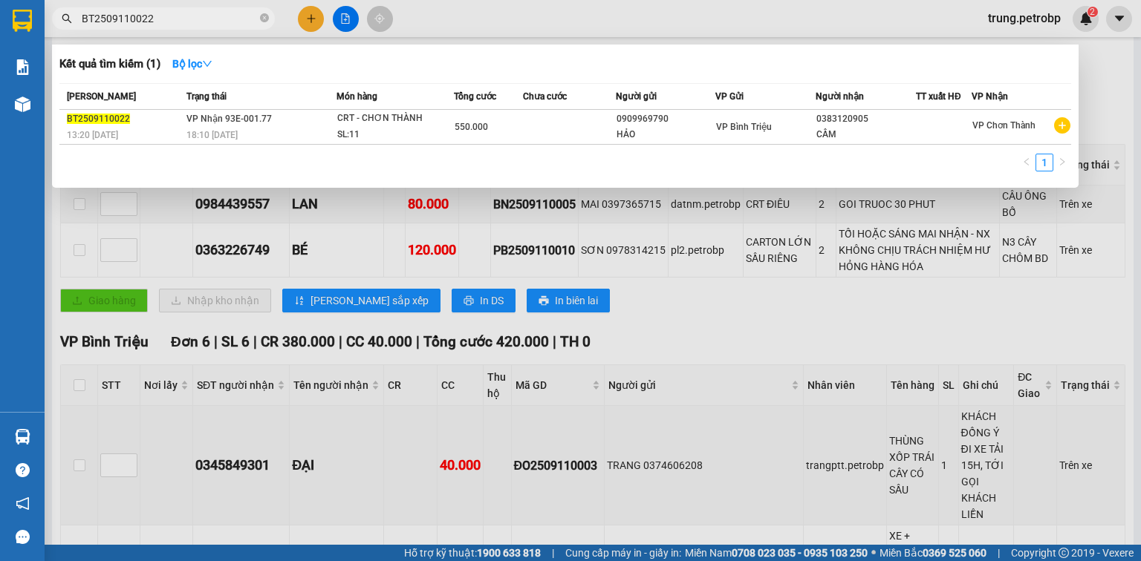
drag, startPoint x: 183, startPoint y: 20, endPoint x: 47, endPoint y: 36, distance: 137.5
click at [47, 32] on div "Kết quả tìm kiếm ( 1 ) Bộ lọc Mã ĐH Trạng thái Món hàng Tổng cước Chưa cước Ngư…" at bounding box center [145, 19] width 290 height 26
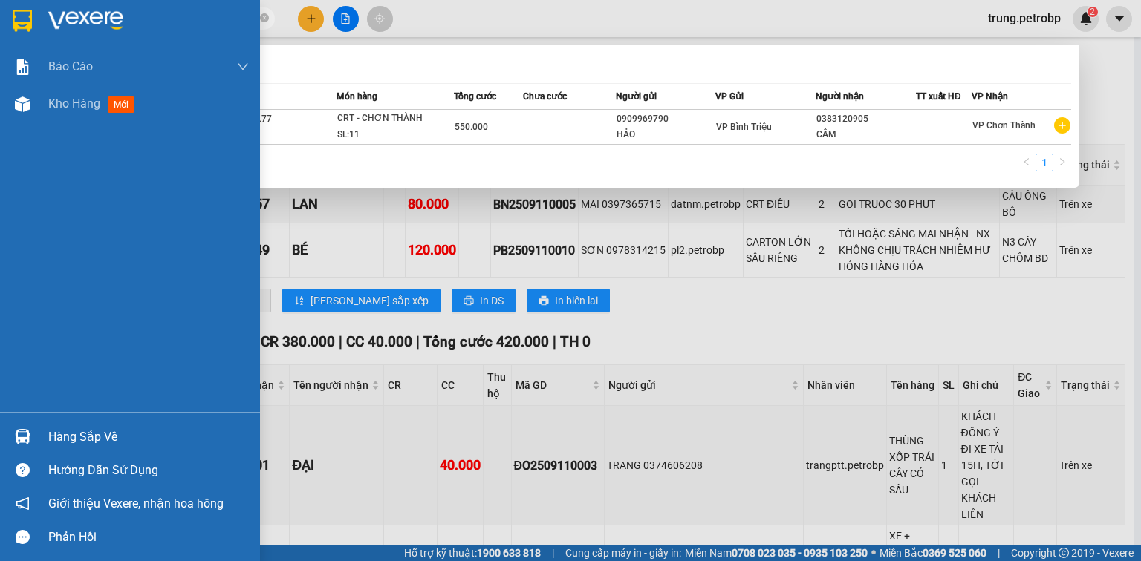
paste input "N2509110005"
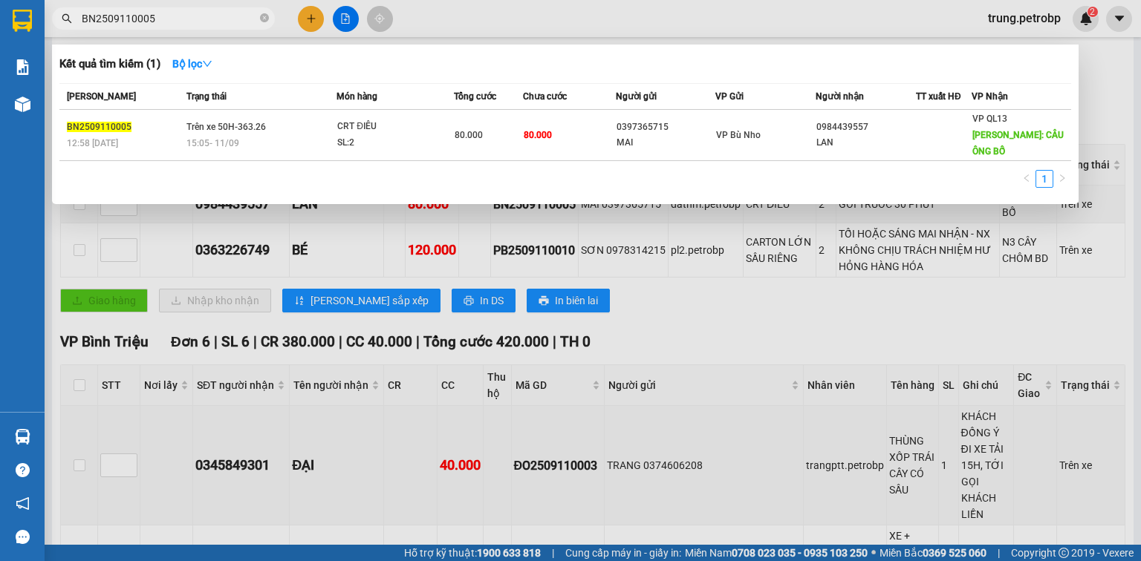
click at [838, 276] on div at bounding box center [570, 280] width 1141 height 561
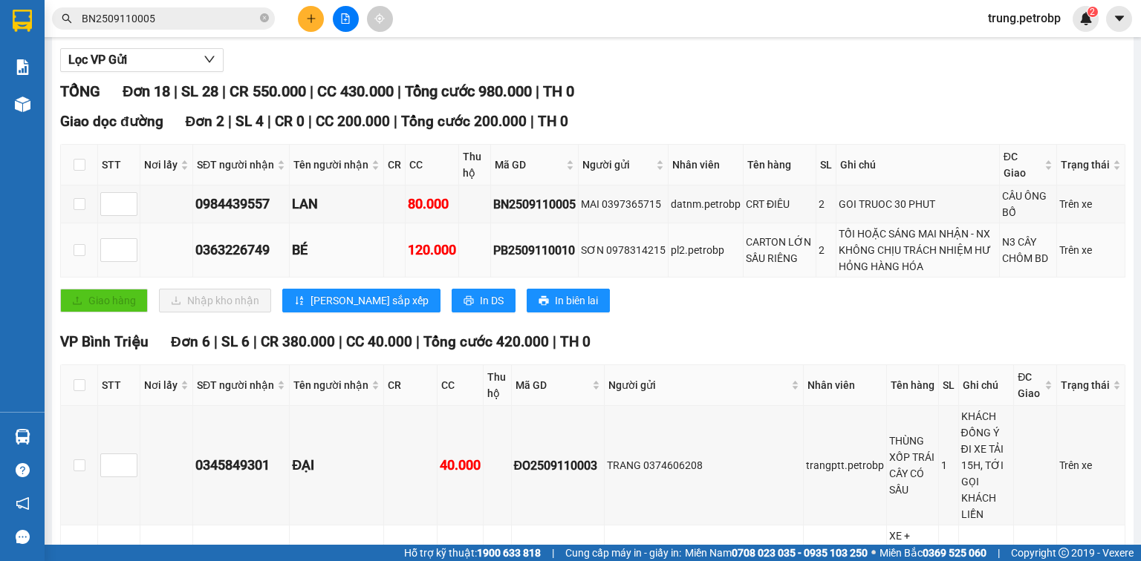
click at [527, 258] on div "PB2509110010" at bounding box center [534, 250] width 82 height 19
copy div "PB2509110010"
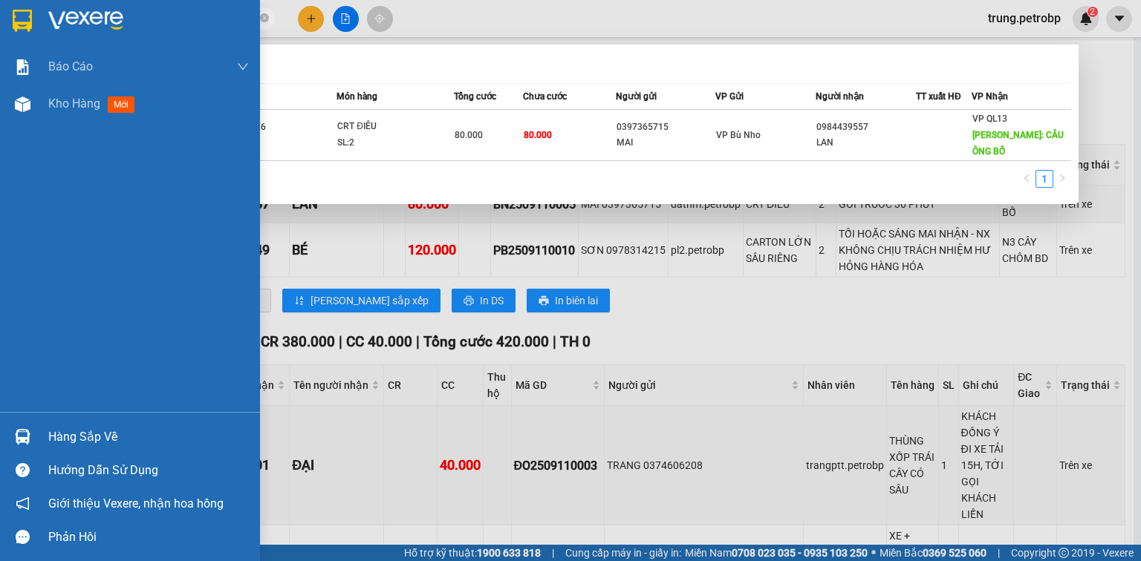
drag, startPoint x: 172, startPoint y: 19, endPoint x: 18, endPoint y: 39, distance: 155.0
click at [18, 39] on section "Kết quả tìm kiếm ( 1 ) Bộ lọc Mã ĐH Trạng thái Món hàng Tổng cước Chưa cước Ngư…" at bounding box center [570, 280] width 1141 height 561
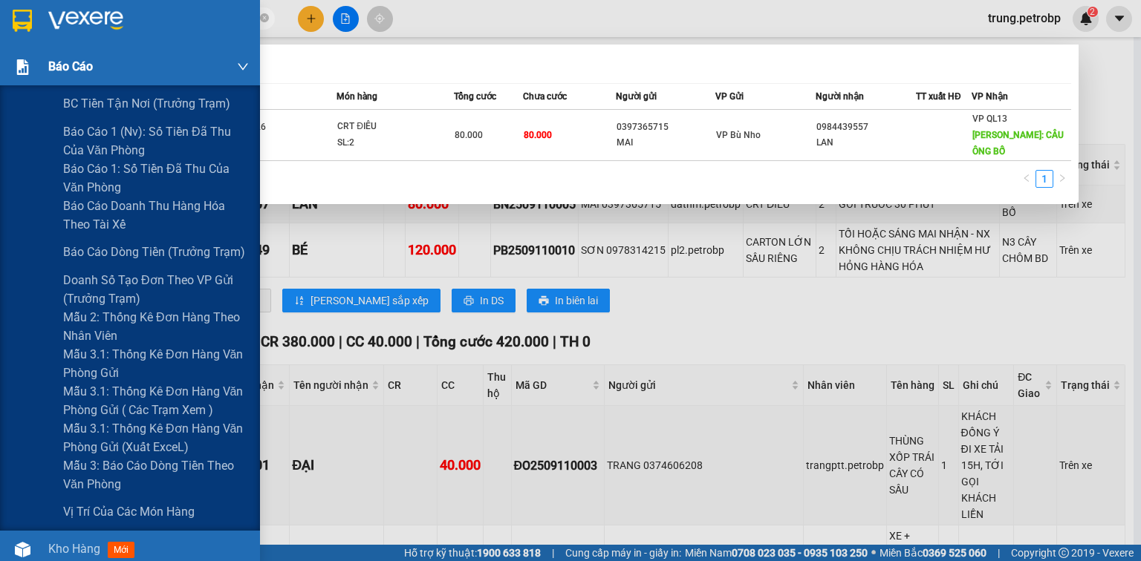
paste input "PB2509110010"
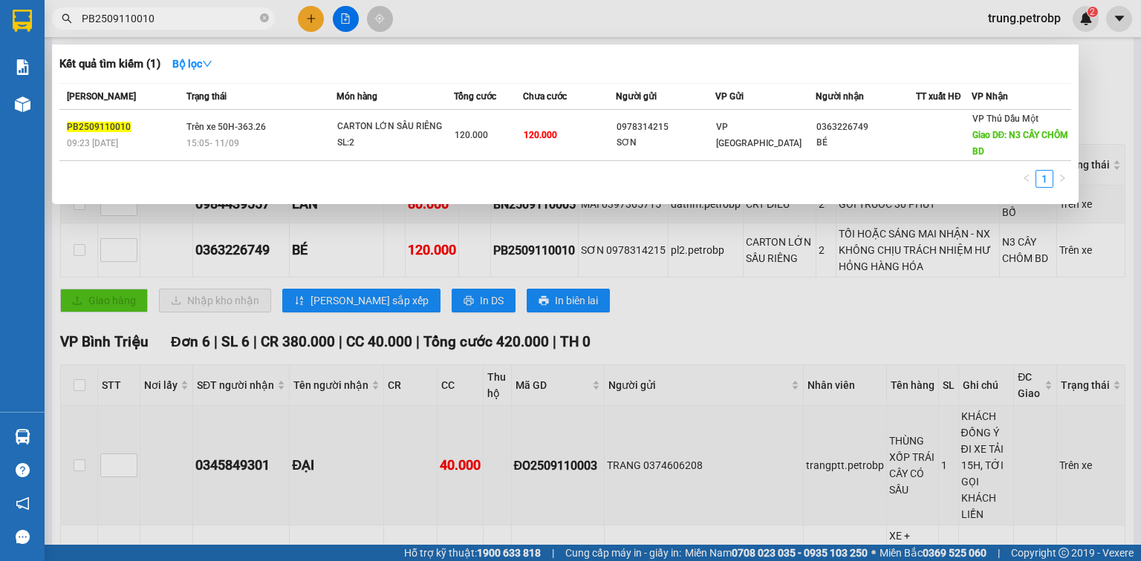
click at [1041, 316] on div at bounding box center [570, 280] width 1141 height 561
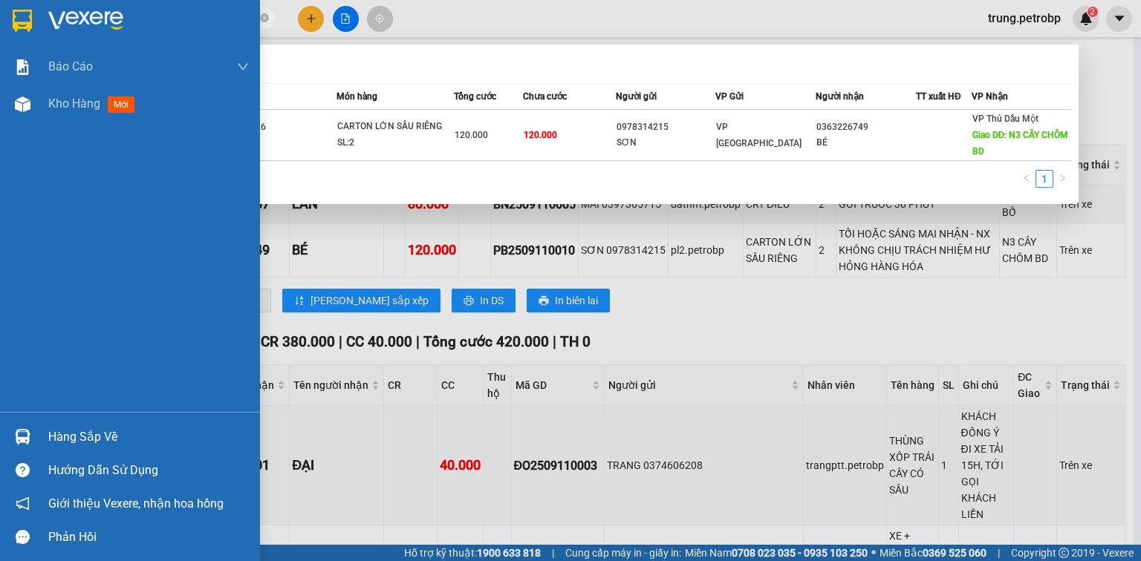
drag, startPoint x: 160, startPoint y: 24, endPoint x: 26, endPoint y: 41, distance: 134.7
click at [26, 41] on section "Kết quả tìm kiếm ( 1 ) Bộ lọc Mã ĐH Trạng thái Món hàng Tổng cước Chưa cước Ngư…" at bounding box center [570, 280] width 1141 height 561
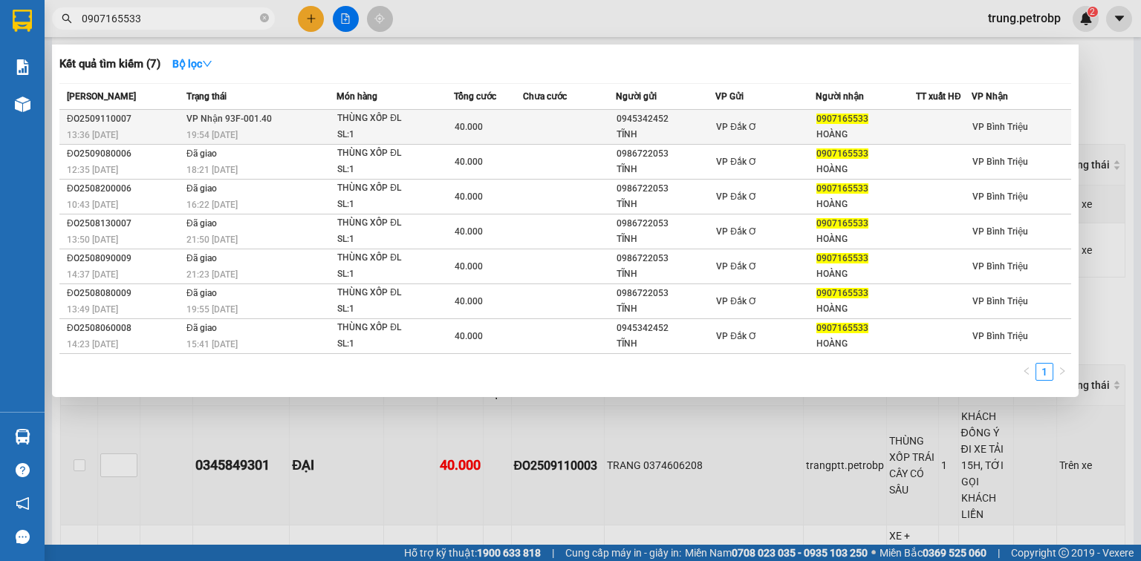
type input "0907165533"
click at [845, 125] on div "0907165533" at bounding box center [865, 119] width 99 height 16
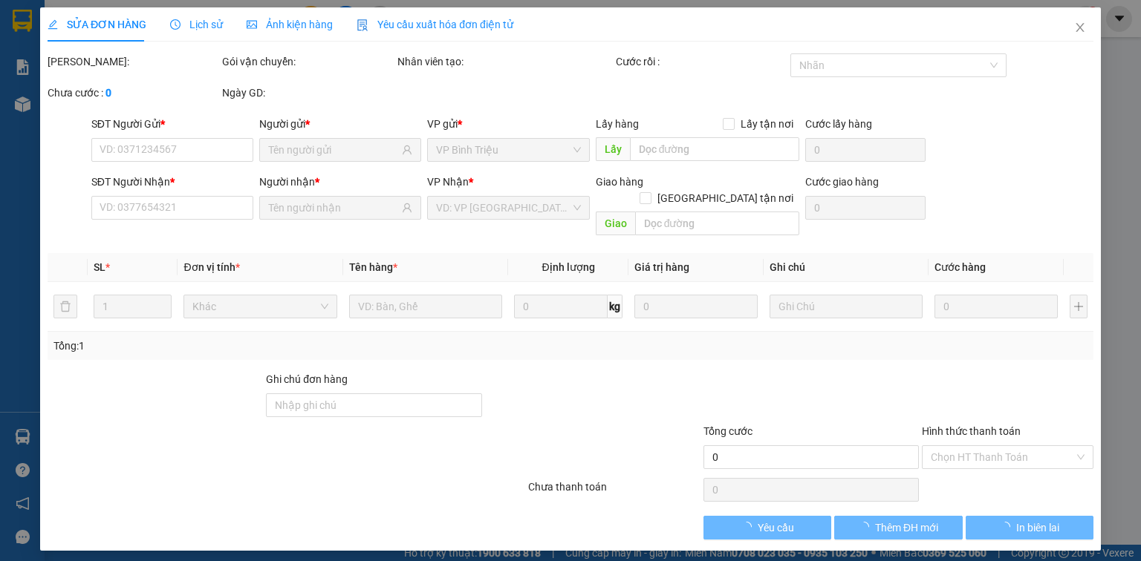
type input "0945342452"
type input "TĨNH"
type input "0907165533"
type input "HOÀNG"
type input "40.000"
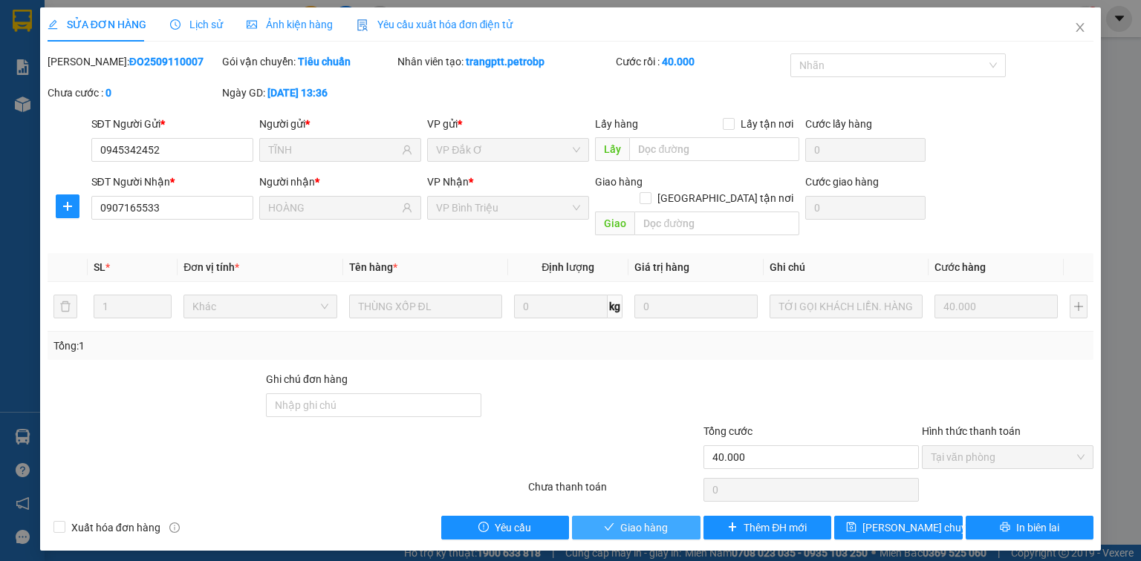
click at [646, 520] on span "Giao hàng" at bounding box center [644, 528] width 48 height 16
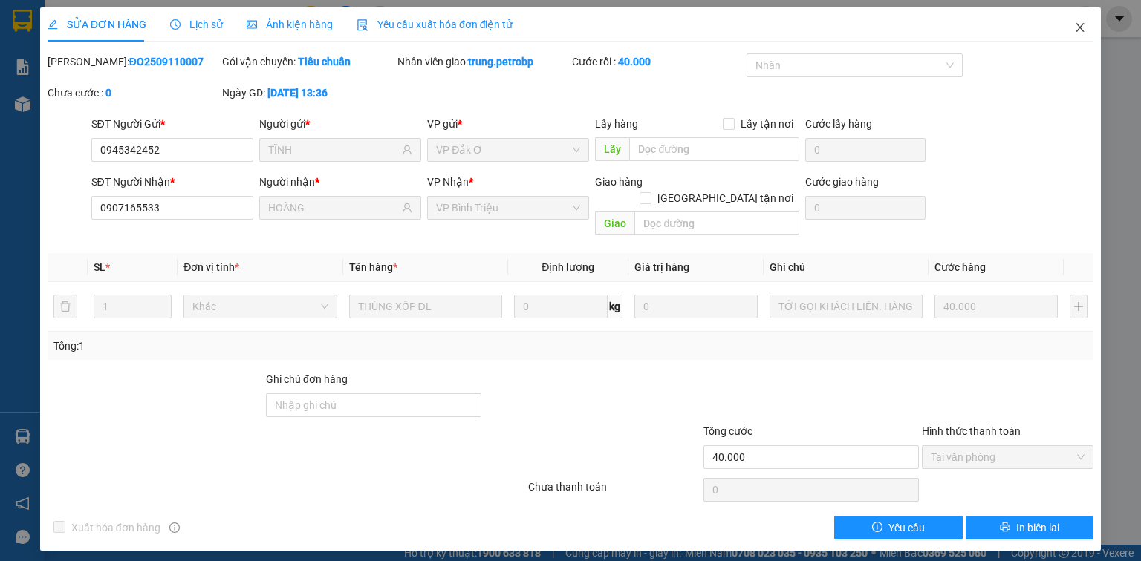
click at [1078, 25] on icon "close" at bounding box center [1080, 28] width 12 height 12
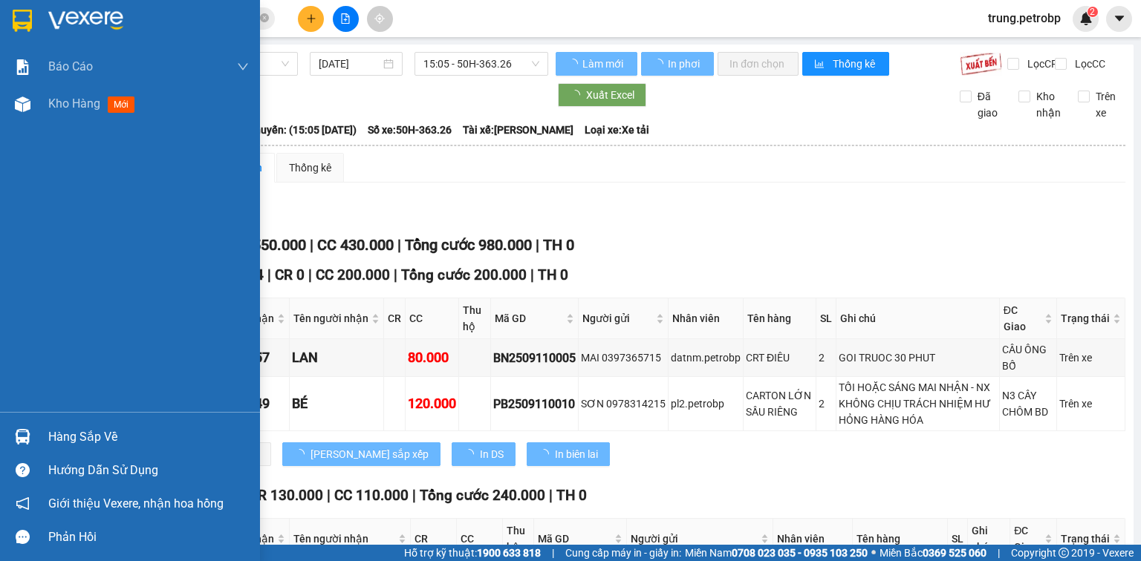
click at [35, 18] on div at bounding box center [23, 20] width 26 height 26
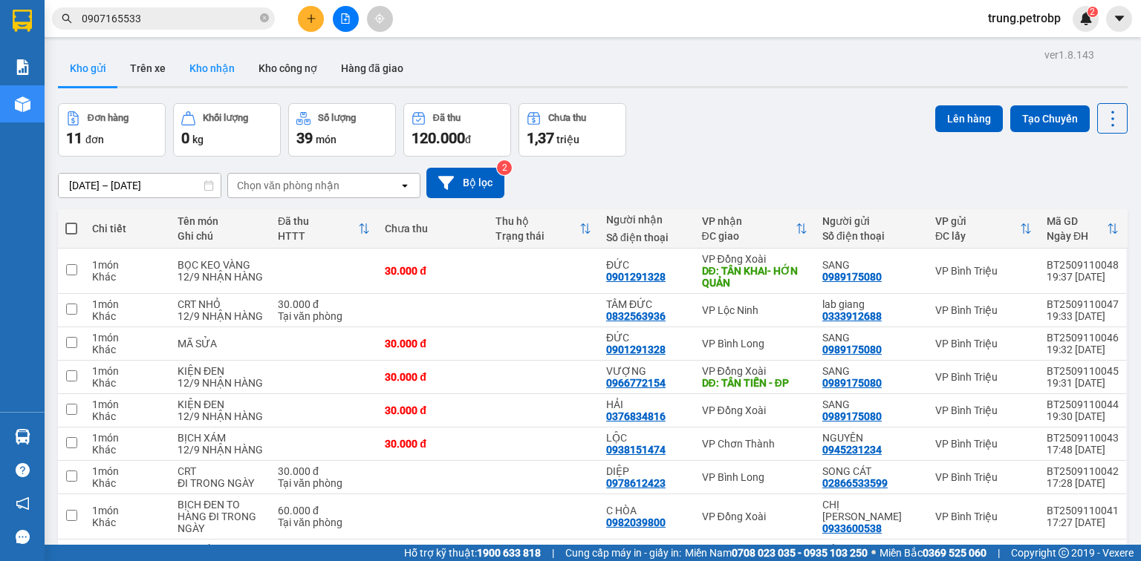
click at [209, 71] on button "Kho nhận" at bounding box center [211, 68] width 69 height 36
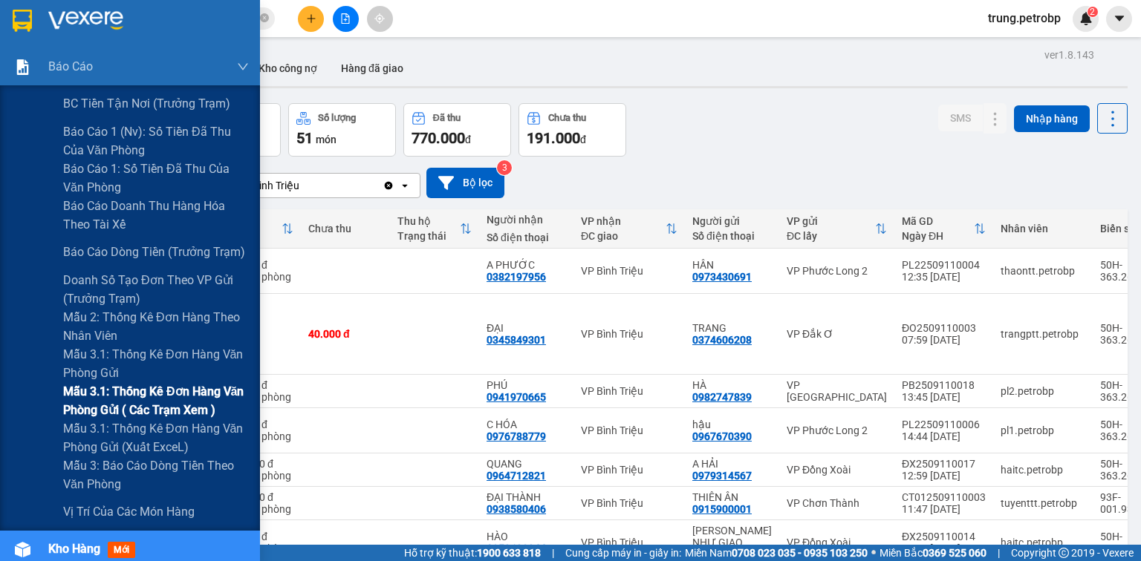
click at [159, 413] on span "Mẫu 3.1: Thống kê đơn hàng văn phòng gửi ( các trạm xem )" at bounding box center [156, 400] width 186 height 37
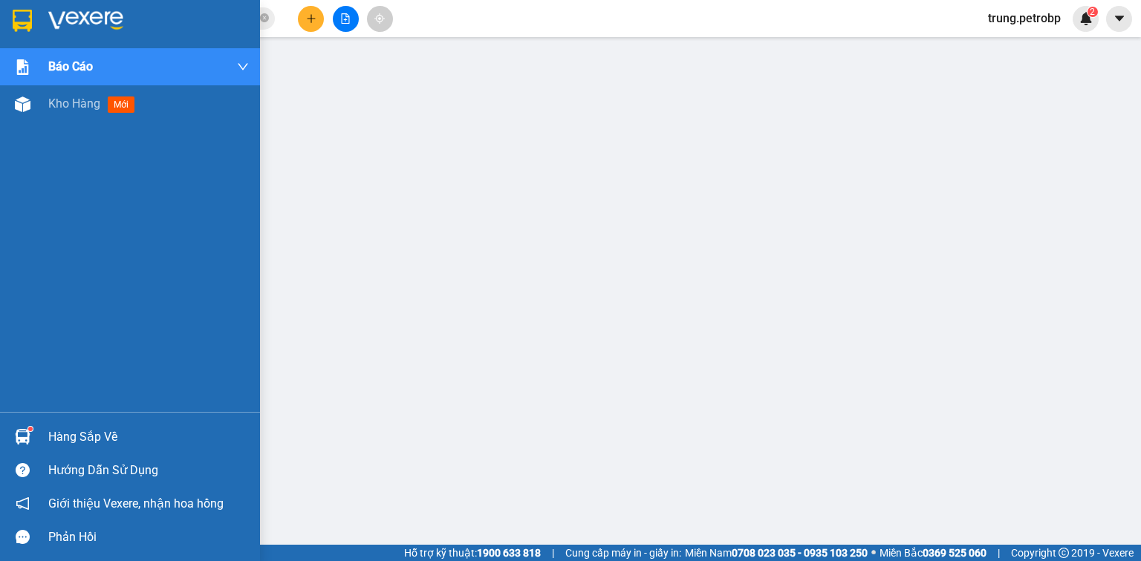
click at [56, 12] on img at bounding box center [85, 21] width 75 height 22
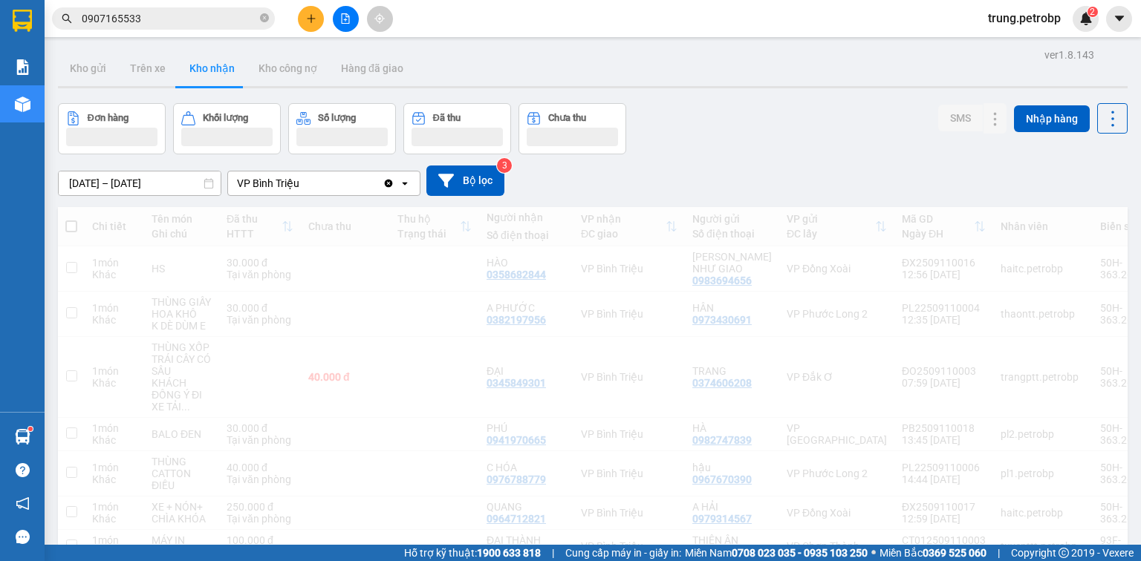
click at [798, 132] on div "Đơn hàng Khối lượng Số lượng Đã thu Chưa thu SMS Nhập hàng" at bounding box center [592, 128] width 1069 height 51
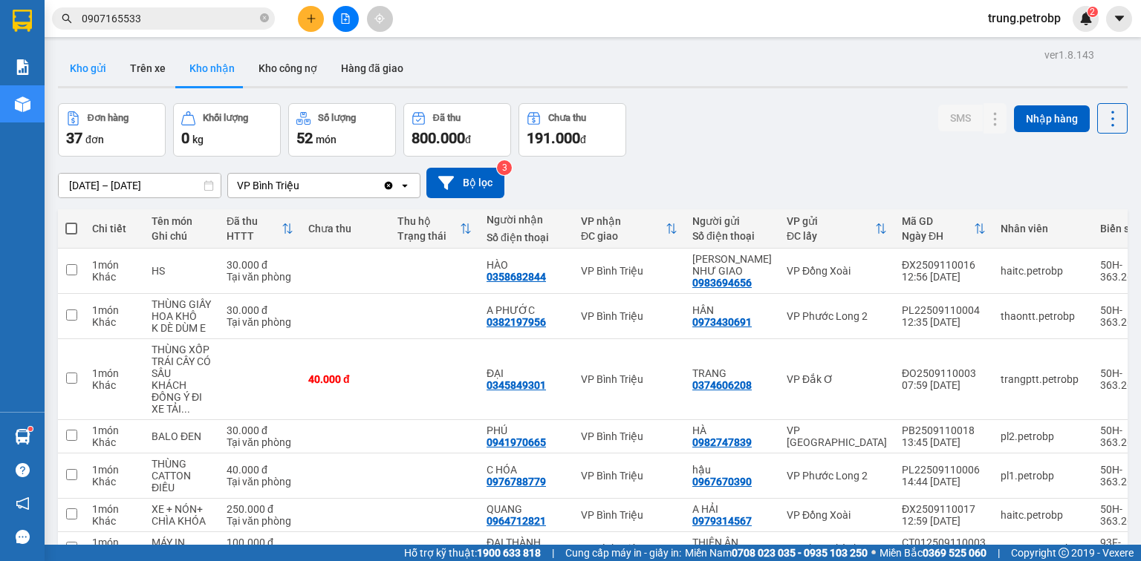
click at [92, 71] on button "Kho gửi" at bounding box center [88, 68] width 60 height 36
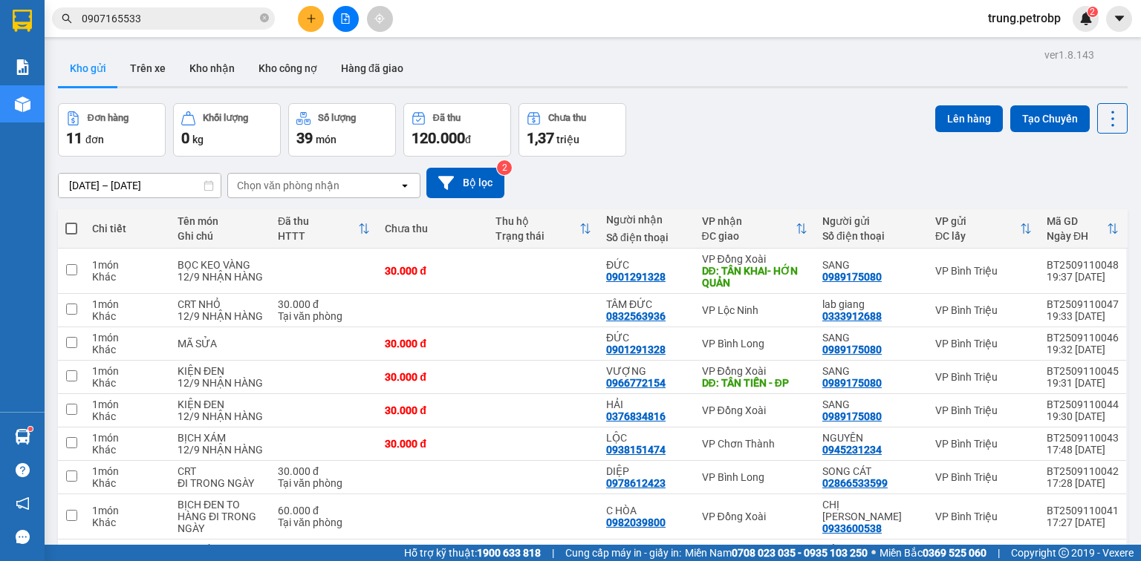
scroll to position [165, 0]
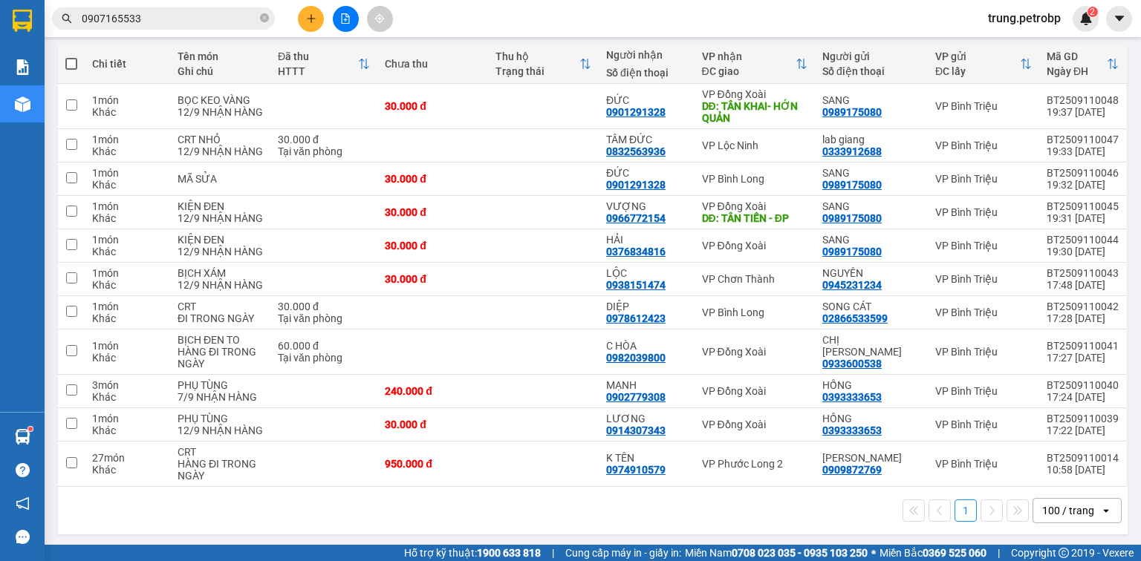
click at [1100, 510] on icon "open" at bounding box center [1106, 511] width 12 height 12
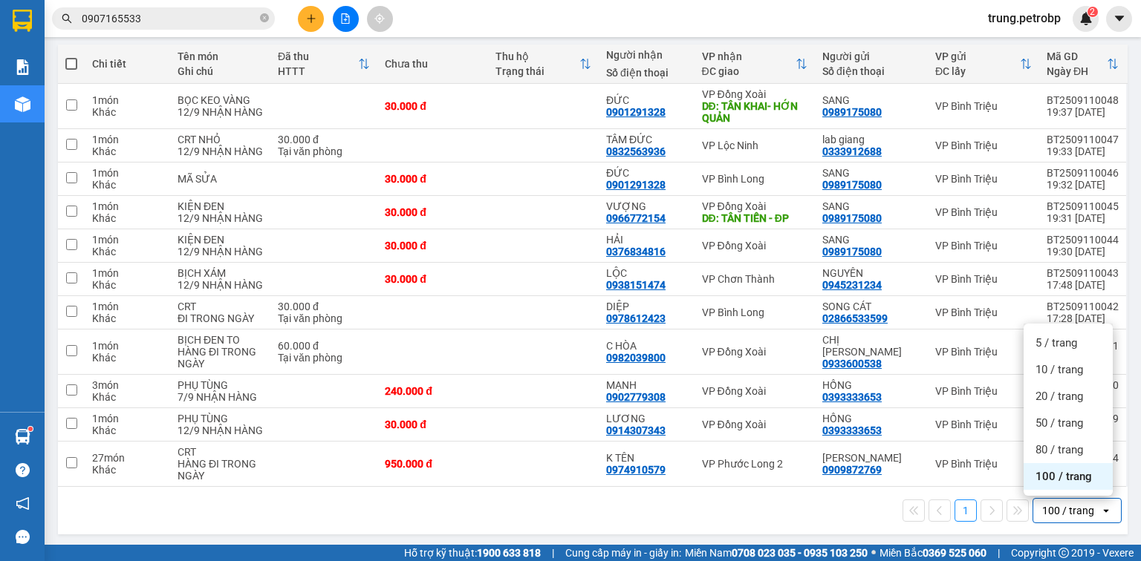
click at [1078, 477] on span "100 / trang" at bounding box center [1063, 476] width 56 height 15
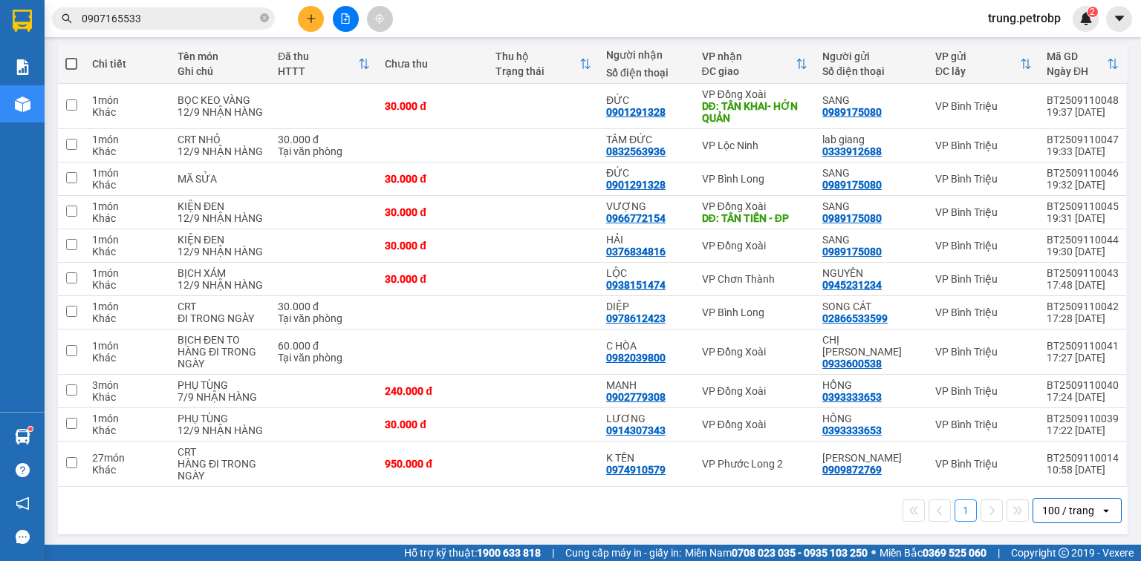
click at [627, 526] on div "1 100 / trang open" at bounding box center [592, 511] width 1069 height 48
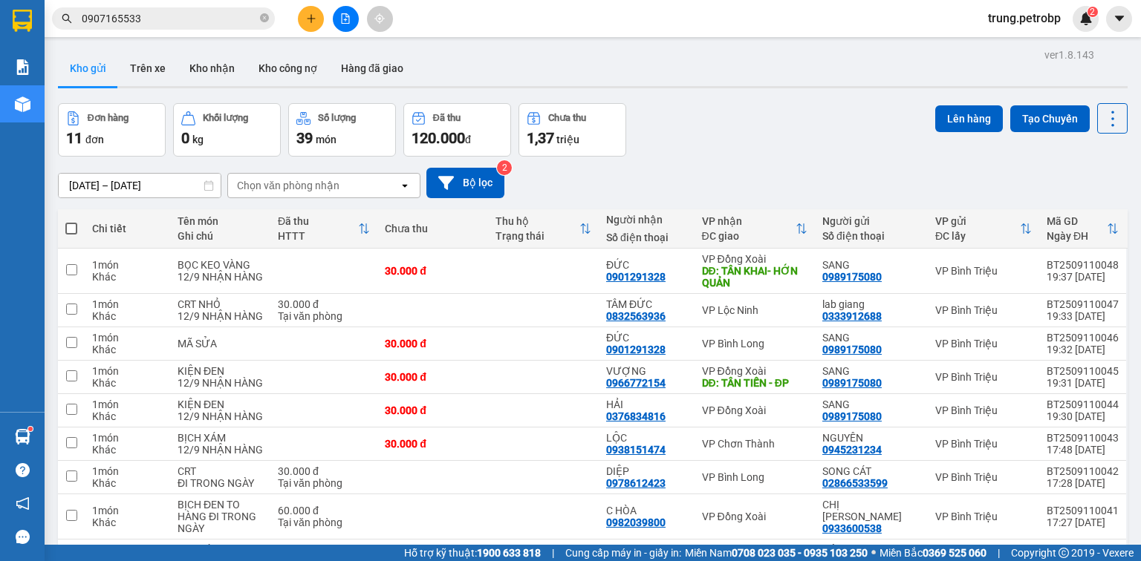
click at [74, 227] on span at bounding box center [71, 229] width 12 height 12
click at [71, 221] on input "checkbox" at bounding box center [71, 221] width 0 height 0
checkbox input "true"
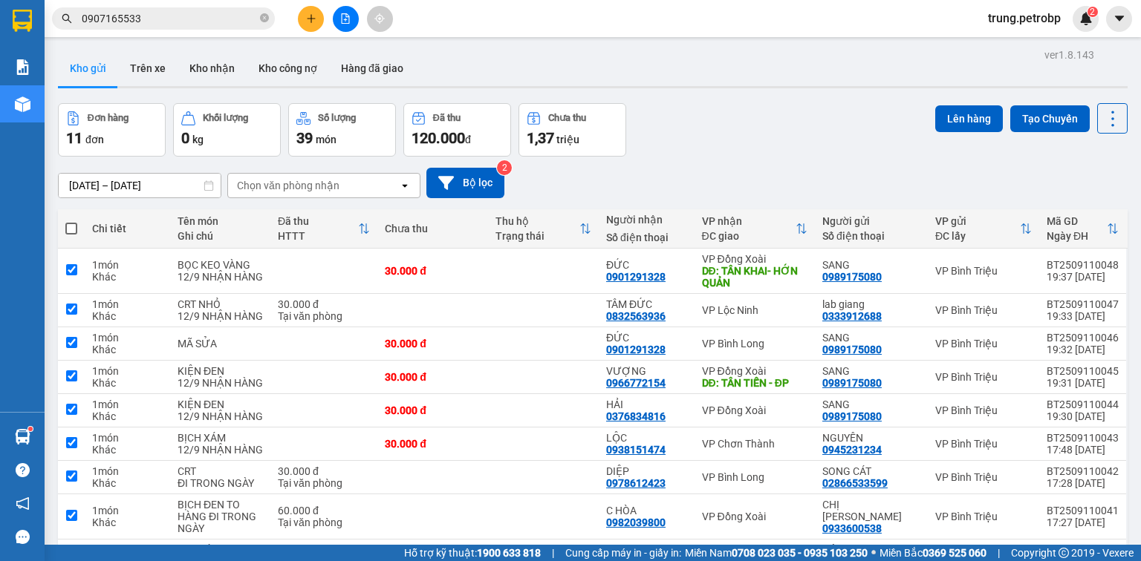
checkbox input "true"
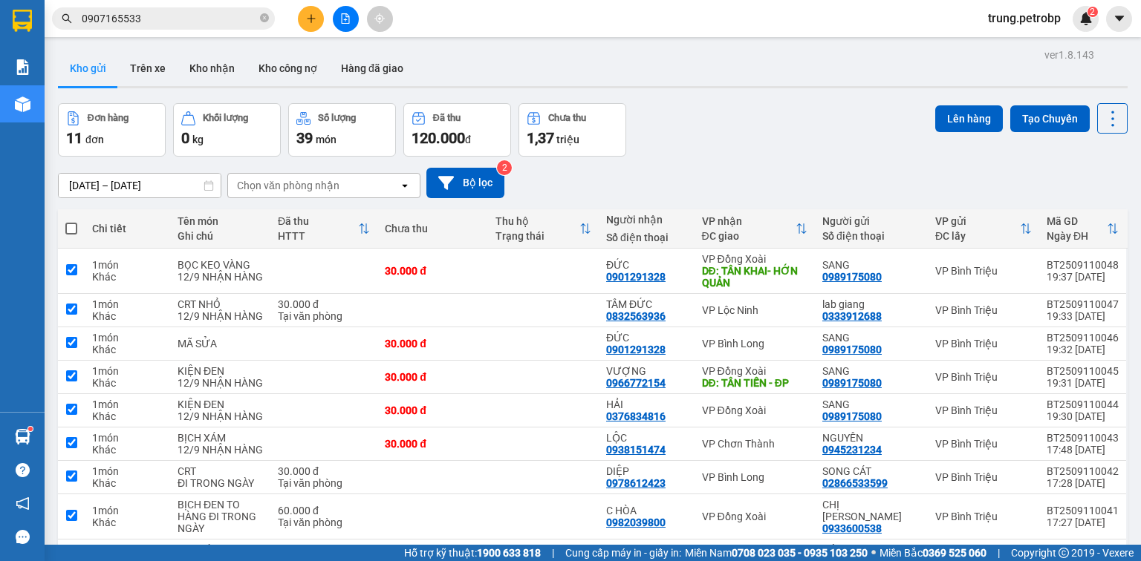
checkbox input "true"
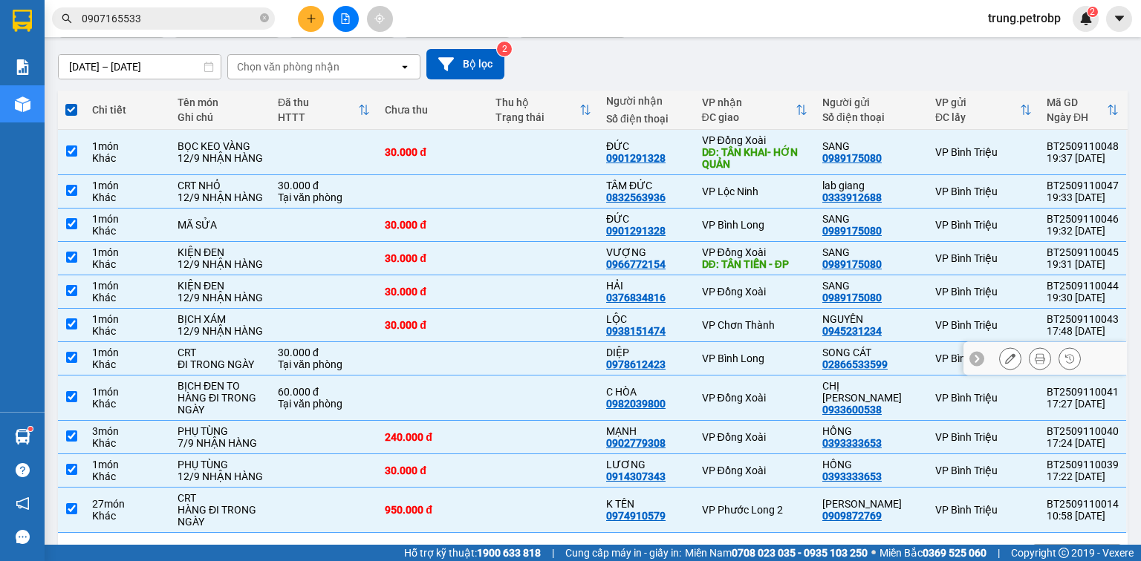
scroll to position [165, 0]
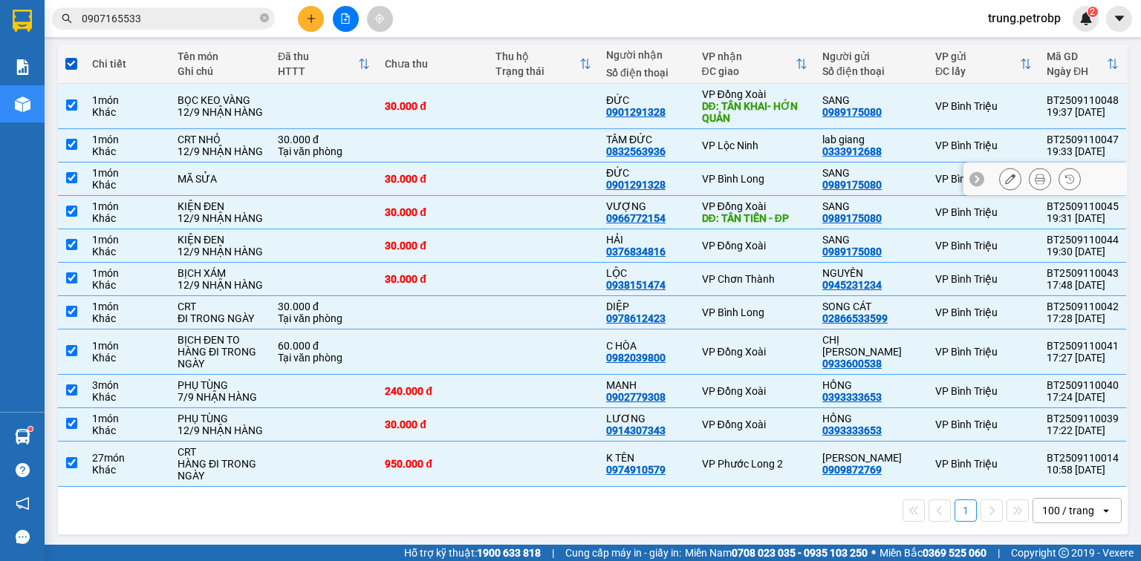
click at [68, 172] on input "checkbox" at bounding box center [71, 177] width 11 height 11
checkbox input "false"
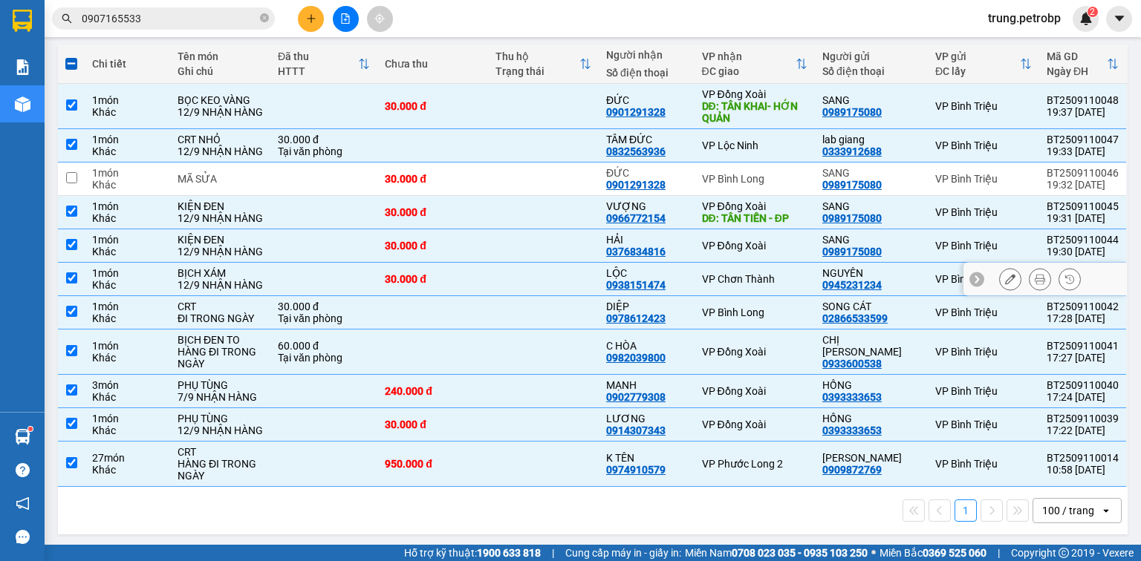
click at [66, 273] on input "checkbox" at bounding box center [71, 278] width 11 height 11
checkbox input "false"
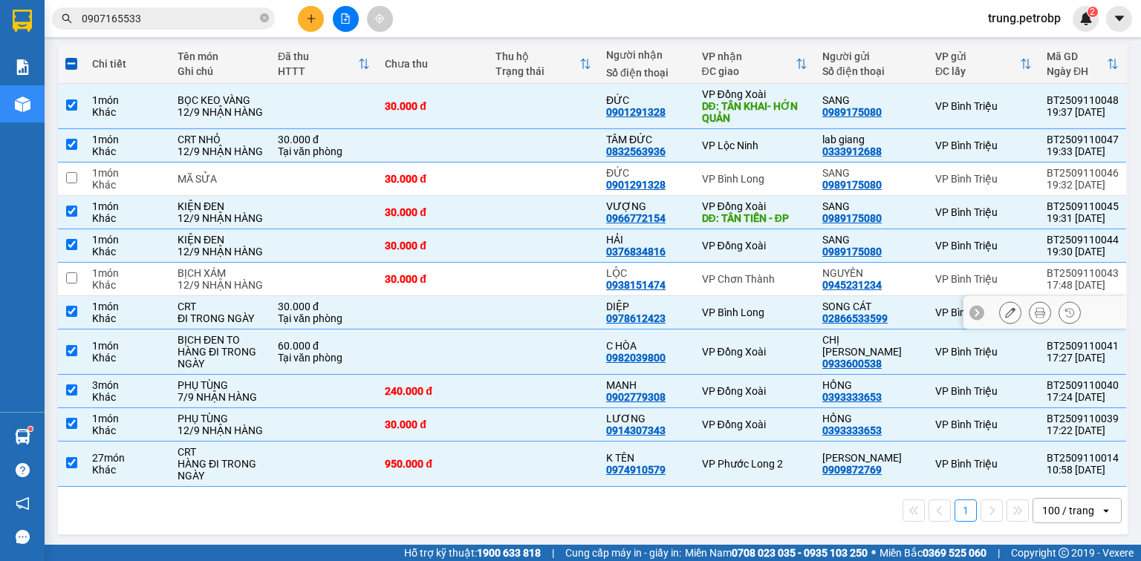
click at [68, 307] on input "checkbox" at bounding box center [71, 311] width 11 height 11
checkbox input "false"
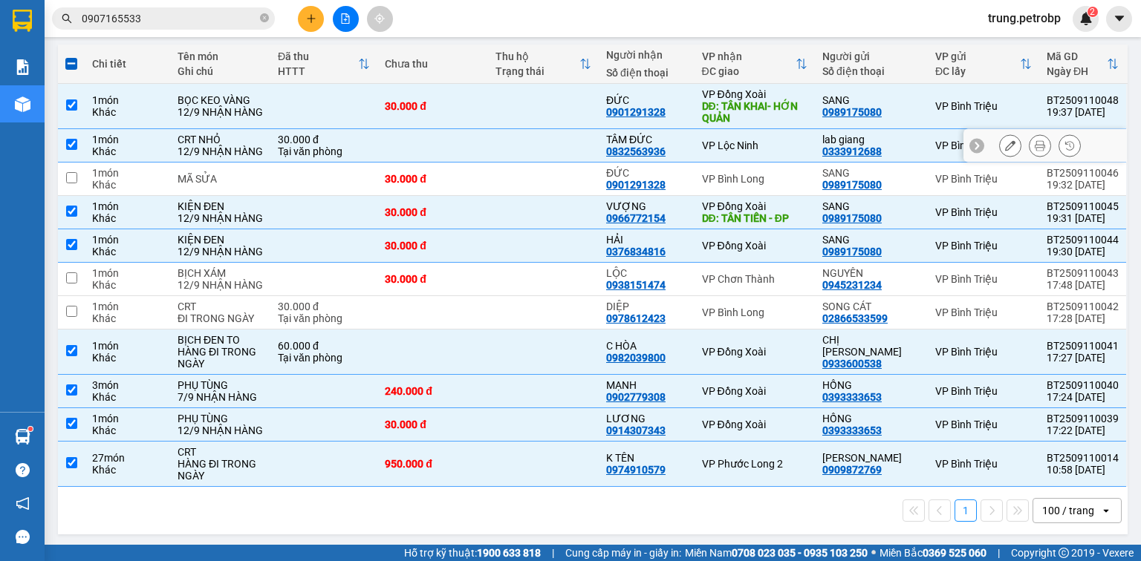
click at [77, 143] on td at bounding box center [71, 145] width 27 height 33
checkbox input "false"
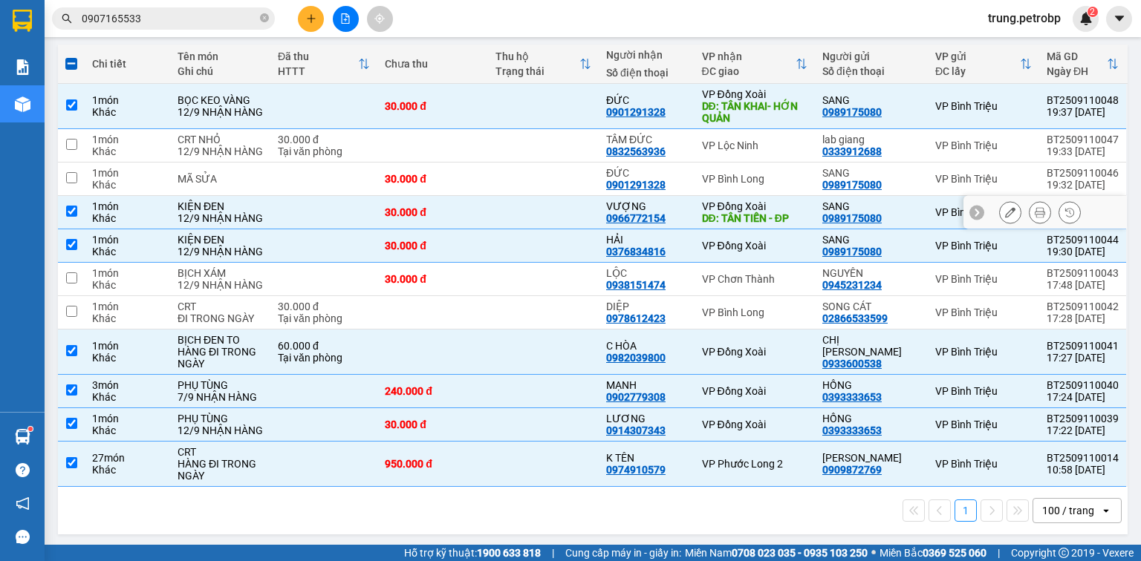
scroll to position [0, 0]
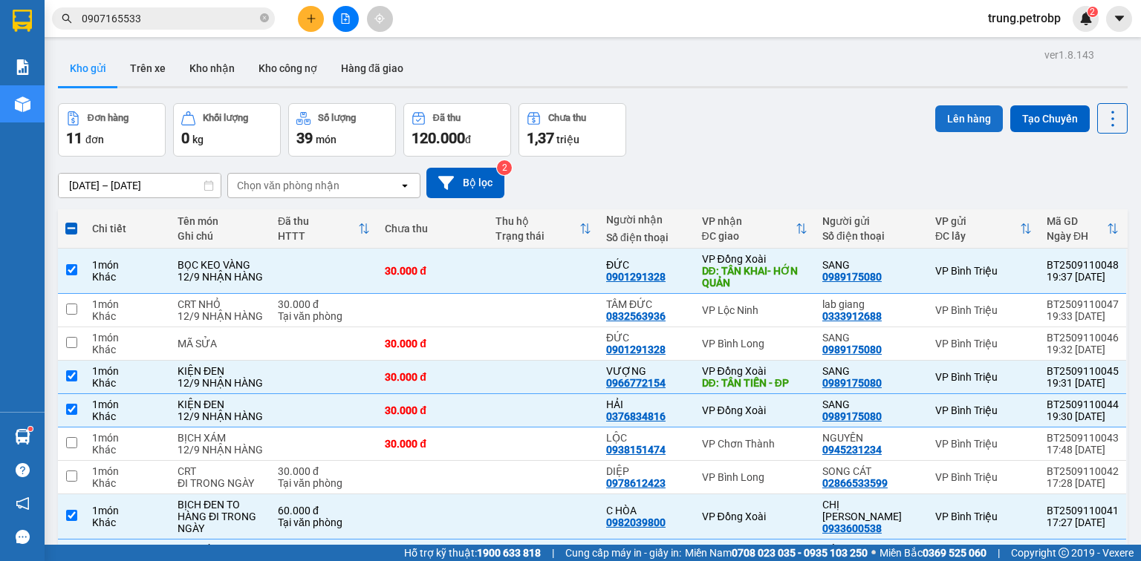
click at [961, 121] on button "Lên hàng" at bounding box center [969, 118] width 68 height 27
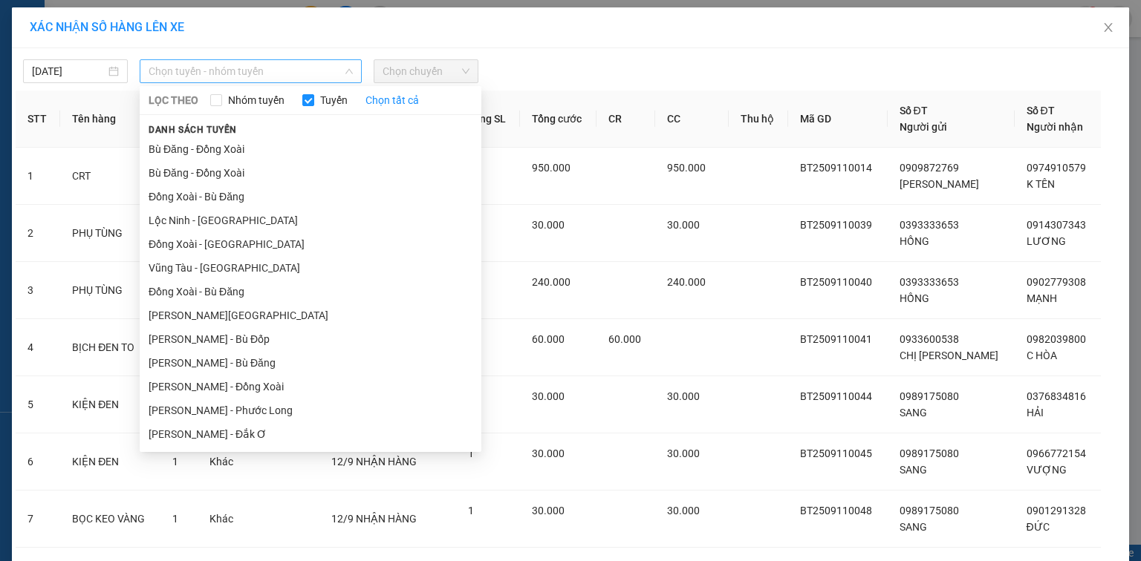
click at [252, 60] on span "Chọn tuyến - nhóm tuyến" at bounding box center [251, 71] width 204 height 22
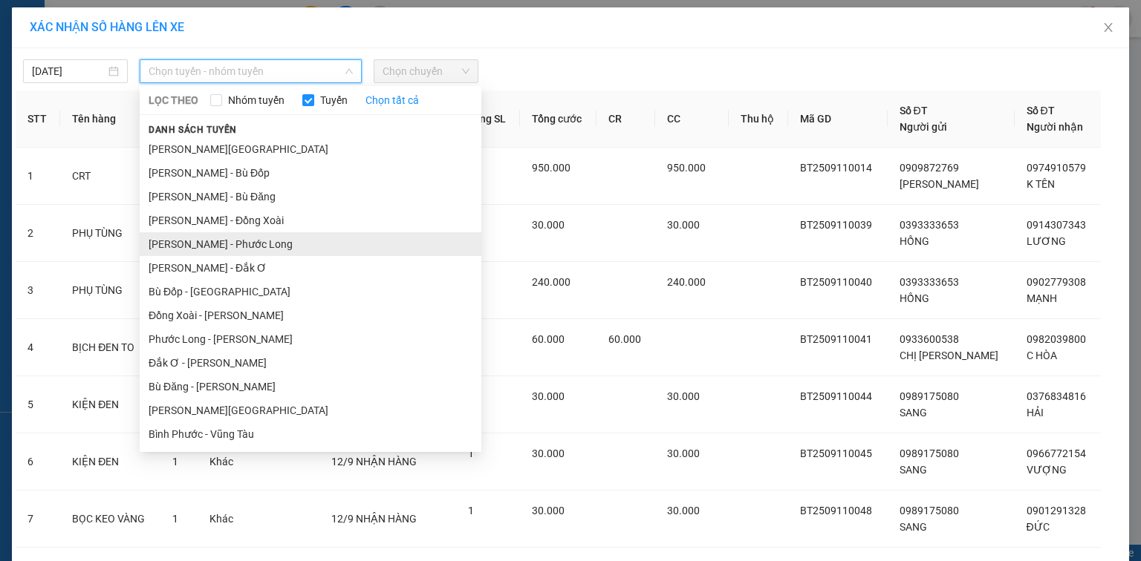
click at [279, 250] on li "[PERSON_NAME] Long" at bounding box center [311, 244] width 342 height 24
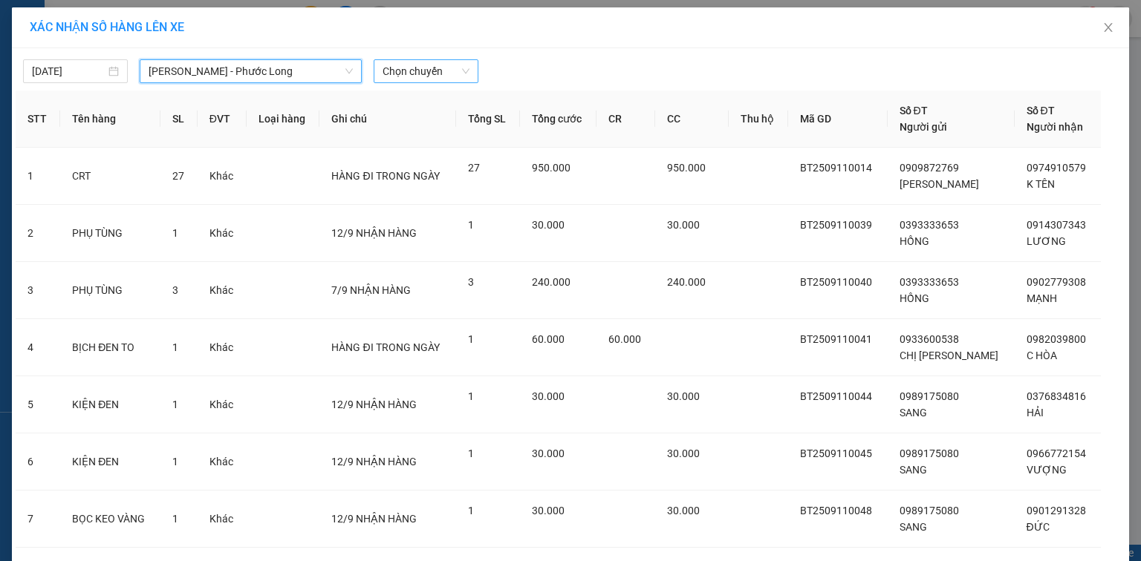
click at [429, 79] on span "Chọn chuyến" at bounding box center [425, 71] width 87 height 22
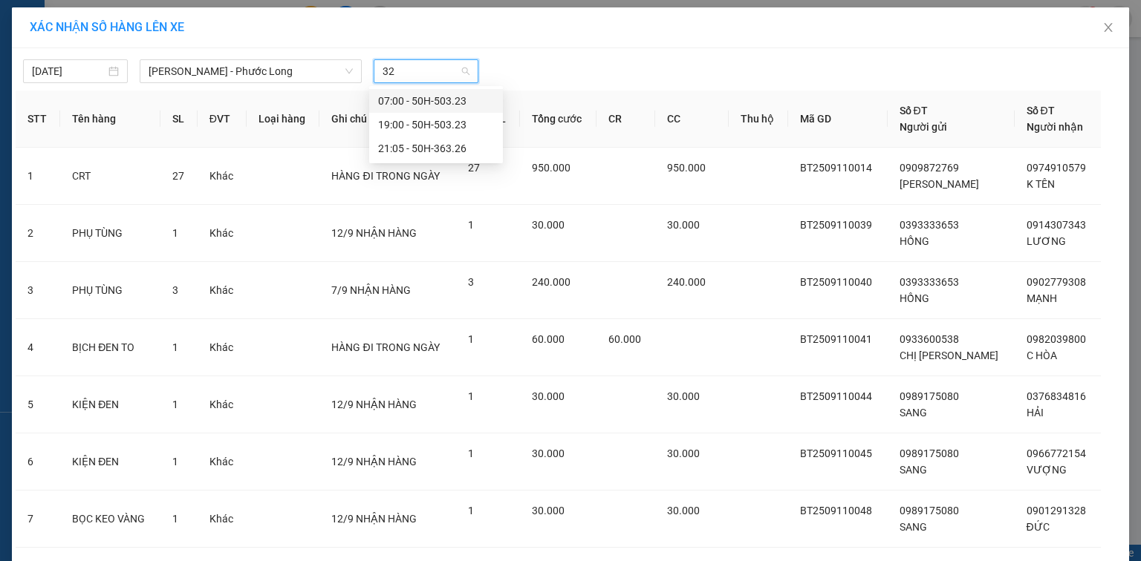
type input "326"
click at [426, 98] on div "21:05 - 50H-363.26" at bounding box center [436, 101] width 116 height 16
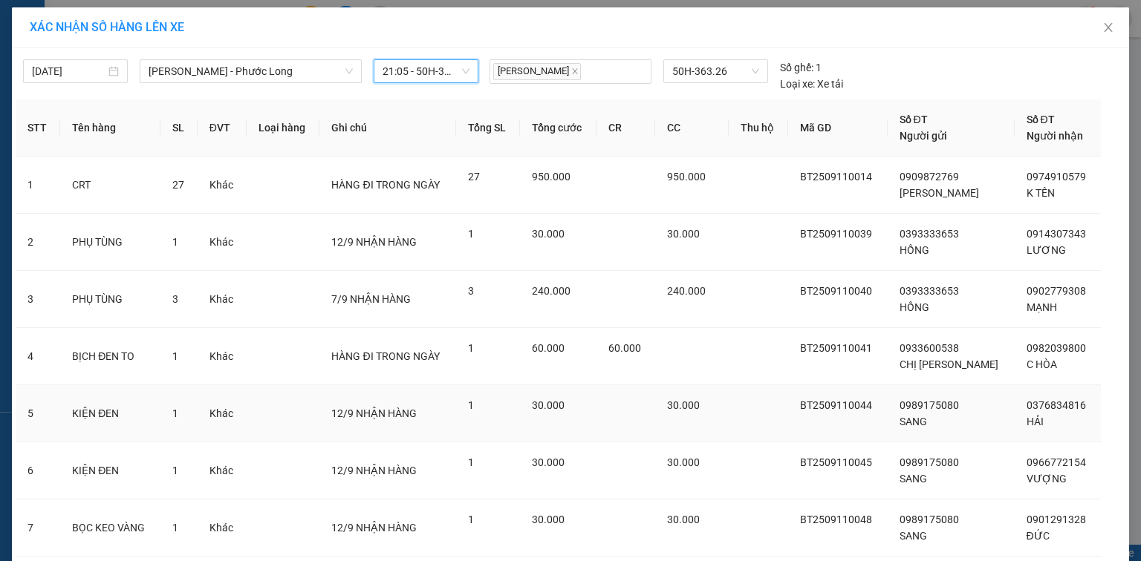
scroll to position [102, 0]
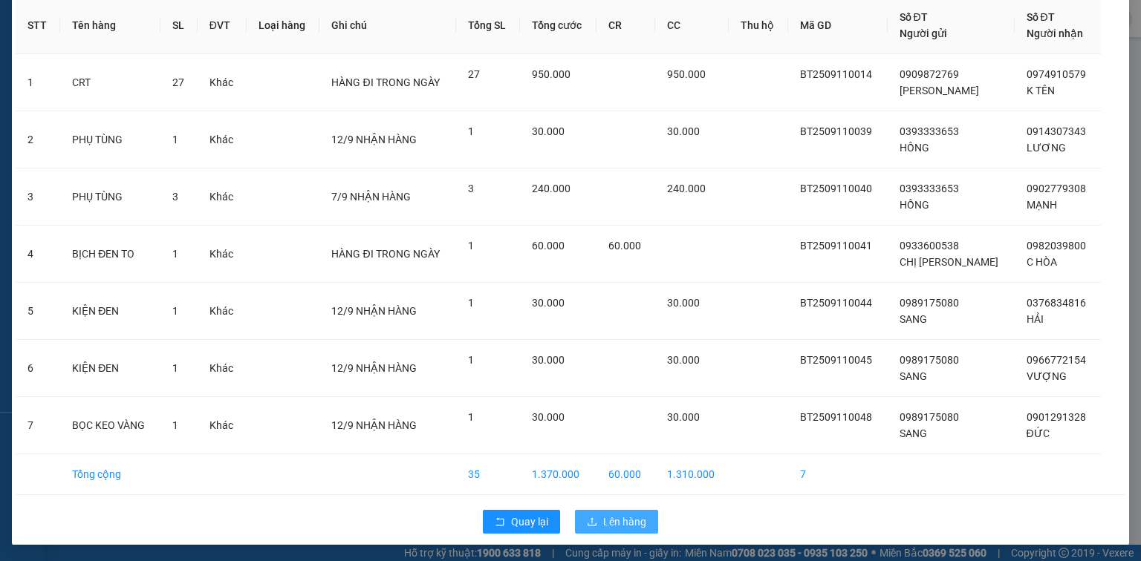
click at [633, 525] on span "Lên hàng" at bounding box center [624, 522] width 43 height 16
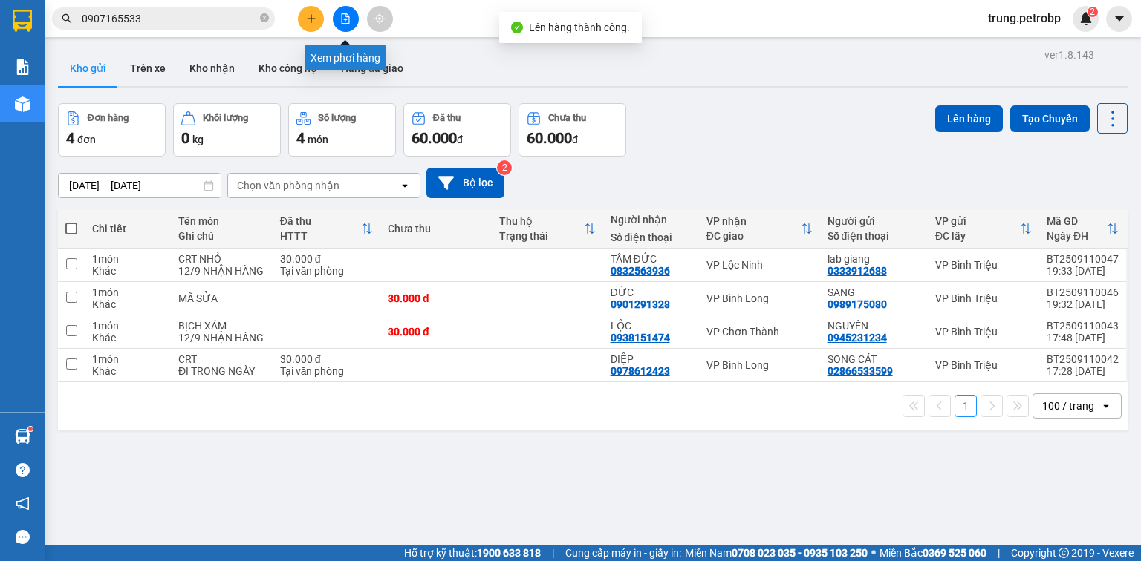
click at [340, 16] on icon "file-add" at bounding box center [345, 18] width 10 height 10
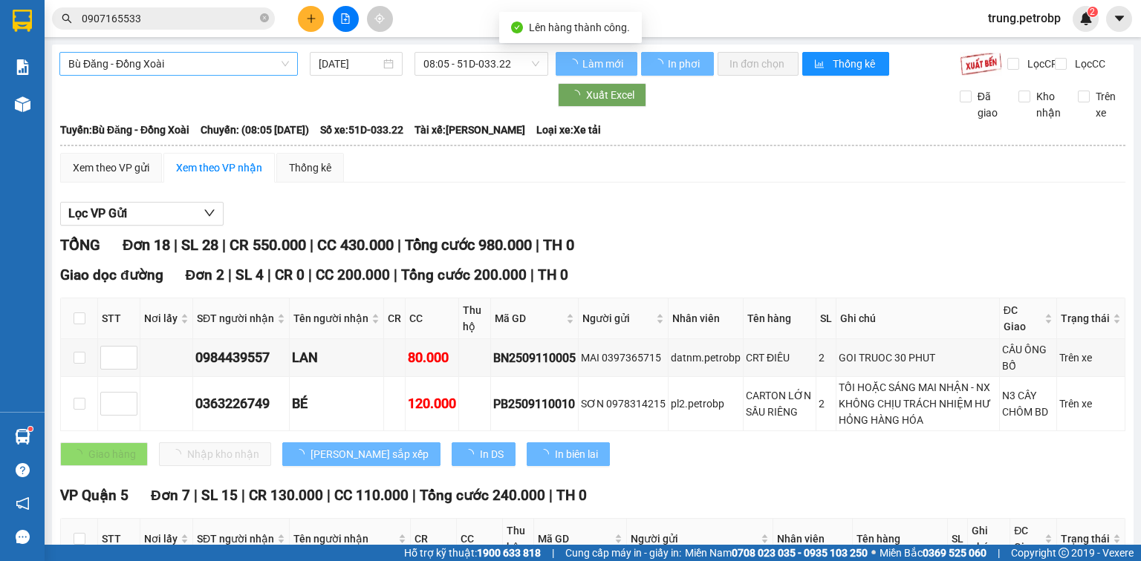
click at [211, 69] on span "Bù Đăng - Đồng Xoài" at bounding box center [178, 64] width 221 height 22
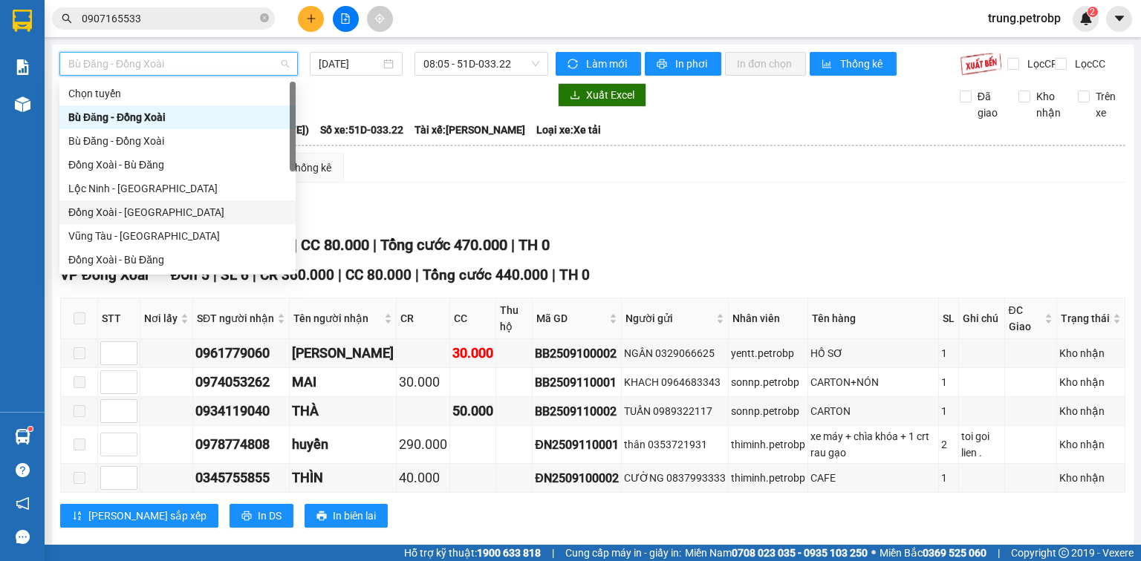
scroll to position [238, 0]
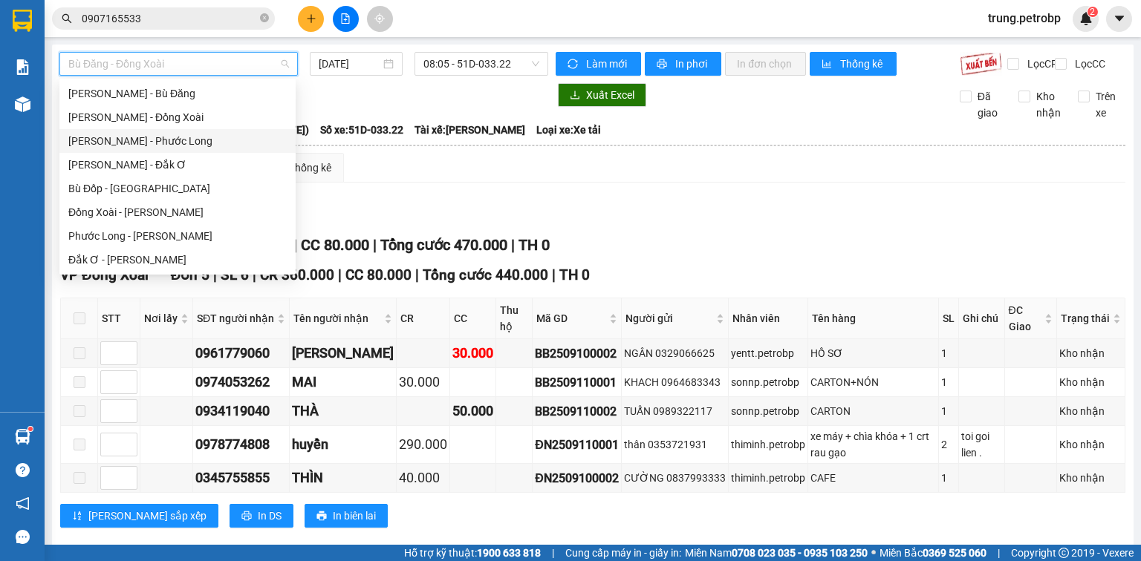
click at [417, 94] on div "Bù Đăng - Đồng Xoài 11/09/2025 08:05 - 51D-033.22 Làm mới In phơi In đơn chọn T…" at bounding box center [592, 374] width 1081 height 659
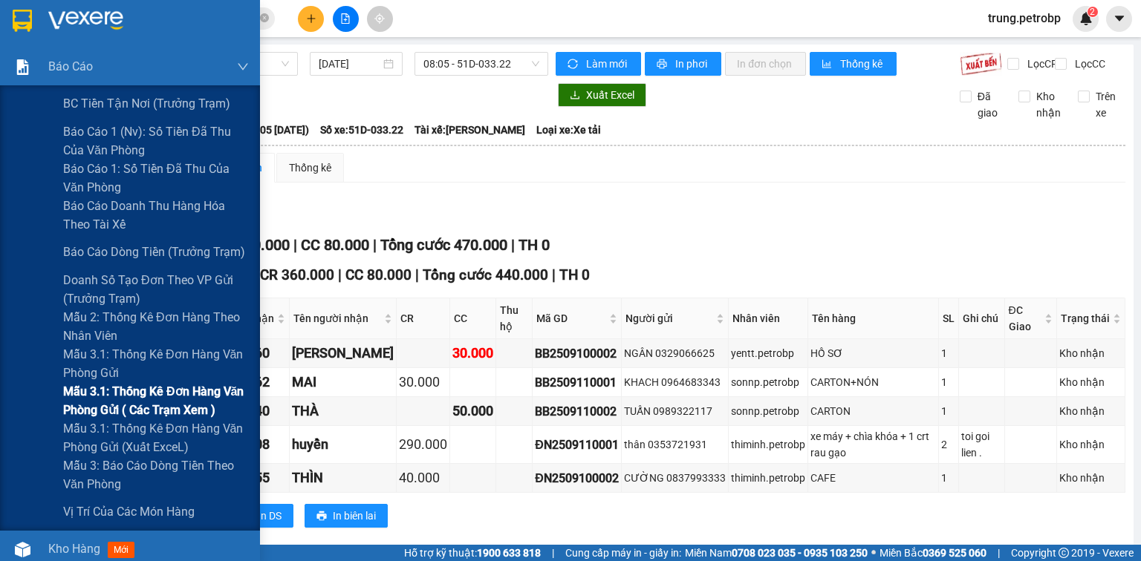
click at [140, 392] on span "Mẫu 3.1: Thống kê đơn hàng văn phòng gửi ( các trạm xem )" at bounding box center [156, 400] width 186 height 37
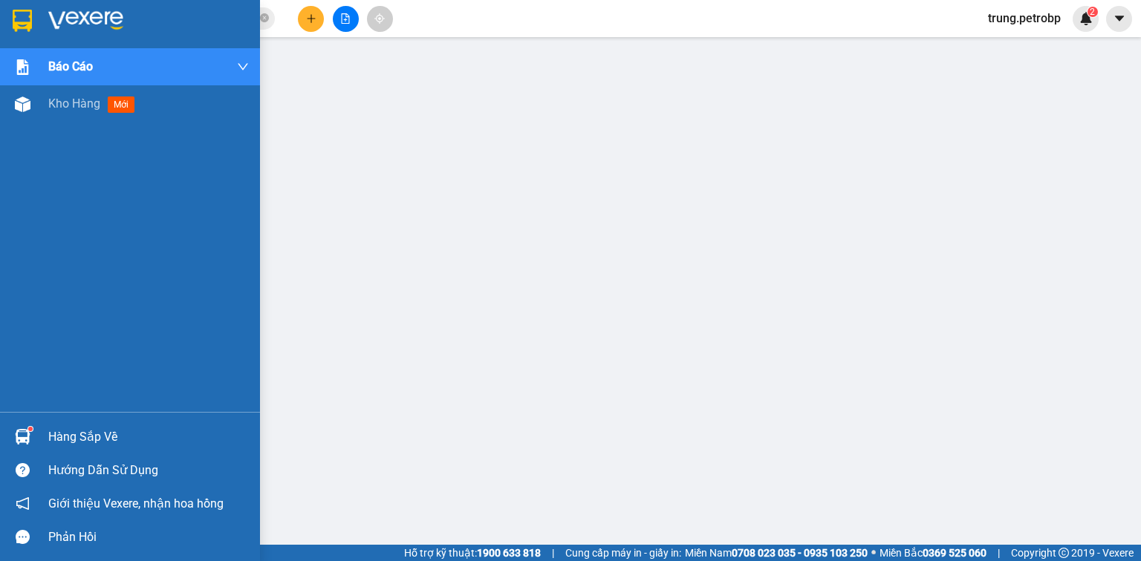
click at [44, 9] on div at bounding box center [130, 24] width 260 height 48
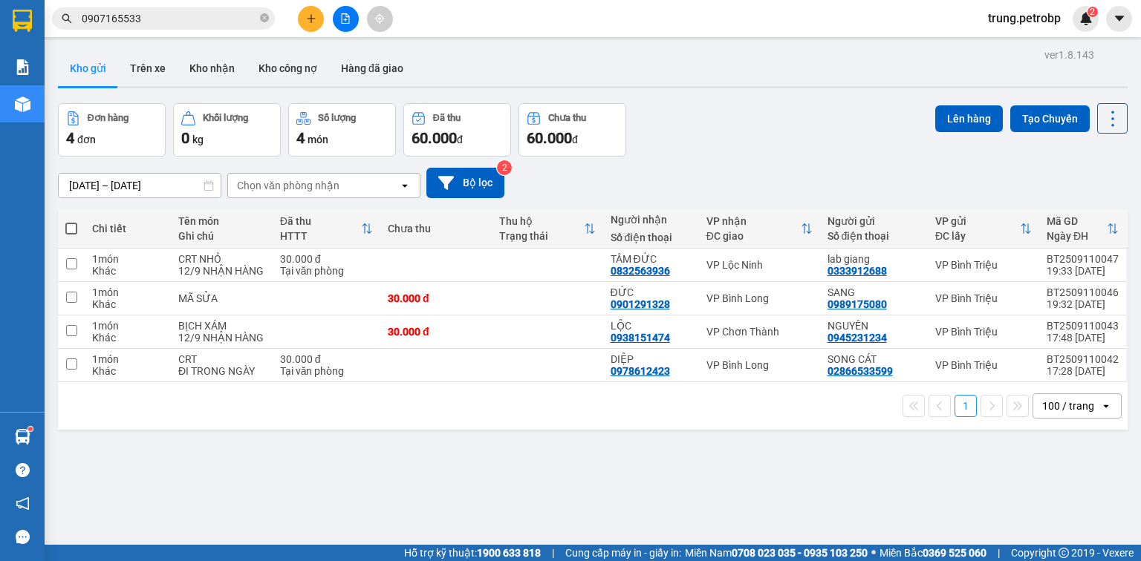
click at [515, 472] on div "ver 1.8.143 Kho gửi Trên xe Kho nhận Kho công nợ Hàng đã giao Đơn hàng 4 đơn Kh…" at bounding box center [592, 325] width 1081 height 561
click at [836, 178] on div "10/09/2025 – 11/09/2025 Press the down arrow key to interact with the calendar …" at bounding box center [592, 183] width 1069 height 30
click at [288, 462] on div "ver 1.8.143 Kho gửi Trên xe Kho nhận Kho công nợ Hàng đã giao Đơn hàng 4 đơn Kh…" at bounding box center [592, 325] width 1081 height 561
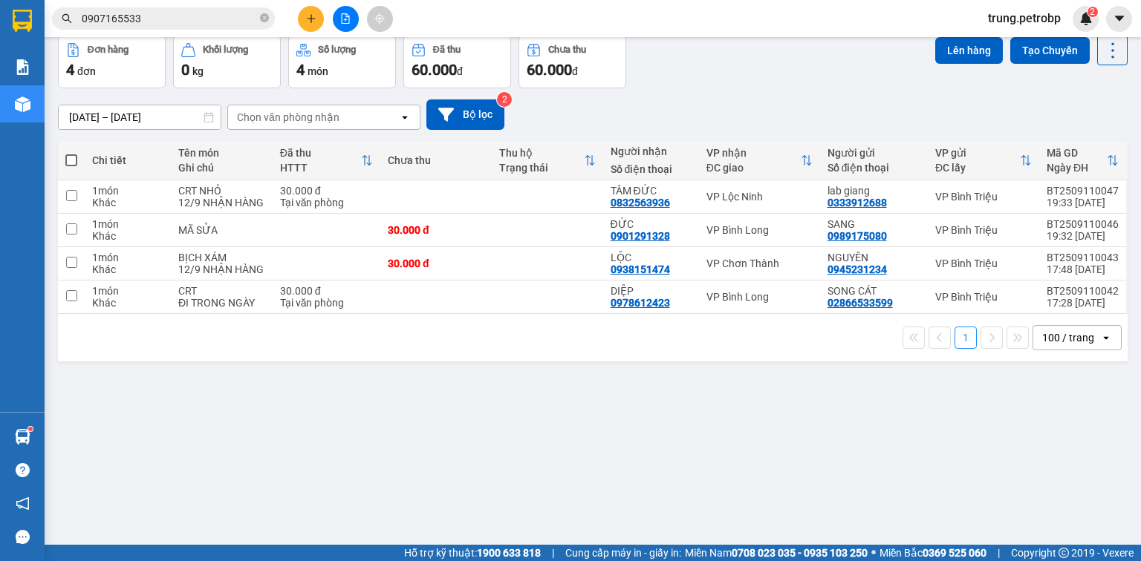
click at [774, 410] on div "ver 1.8.143 Kho gửi Trên xe Kho nhận Kho công nợ Hàng đã giao Đơn hàng 4 đơn Kh…" at bounding box center [592, 256] width 1081 height 561
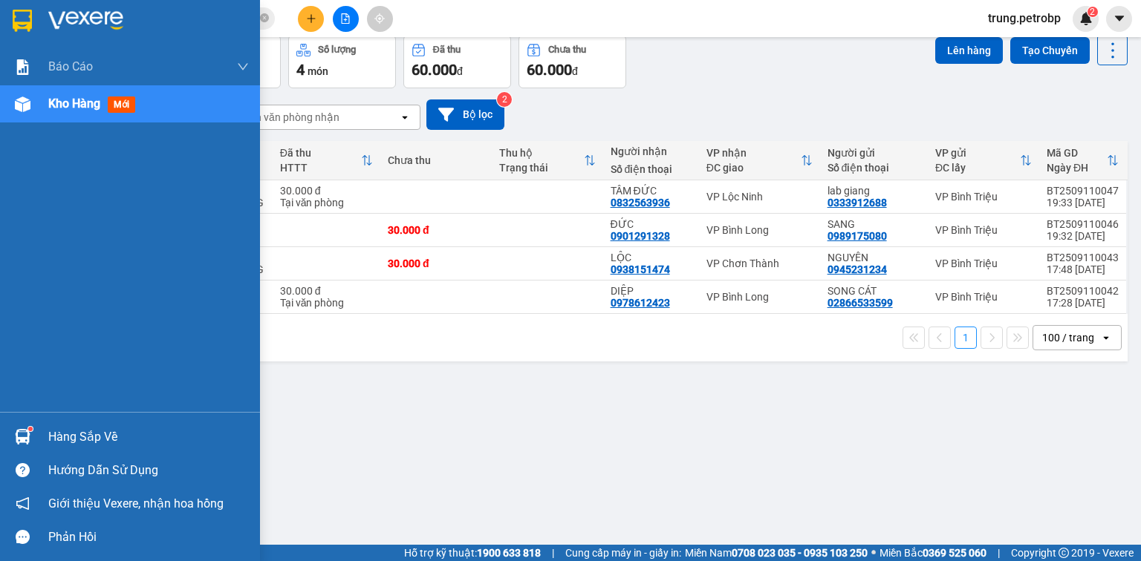
click at [47, 436] on div "Hàng sắp về" at bounding box center [130, 436] width 260 height 33
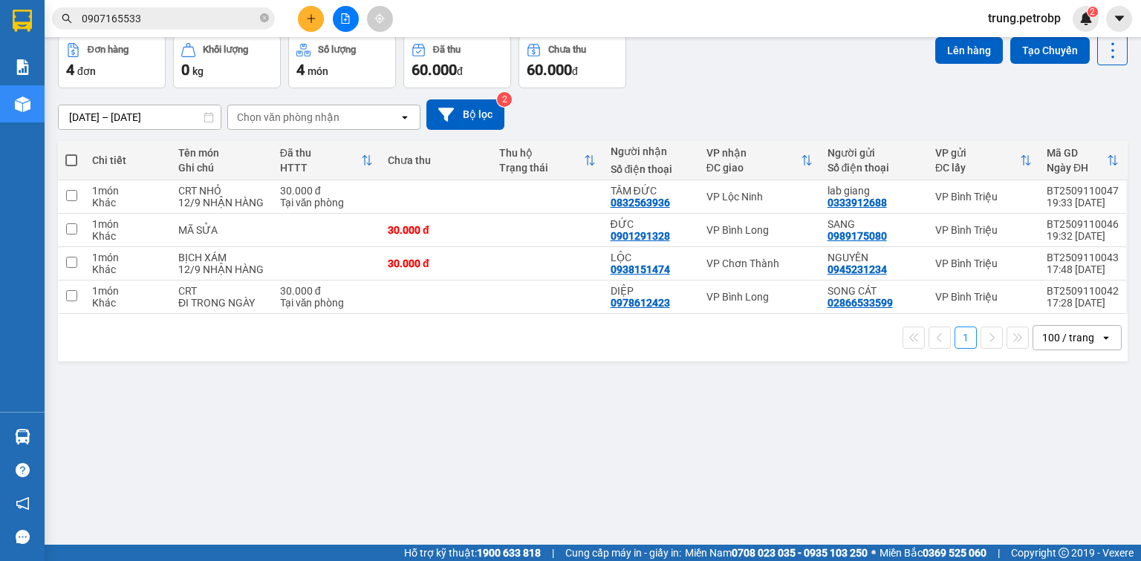
click at [783, 460] on section "Kết quả tìm kiếm ( 7 ) Bộ lọc Mã ĐH Trạng thái Món hàng Tổng cước Chưa cước Ngư…" at bounding box center [570, 280] width 1141 height 561
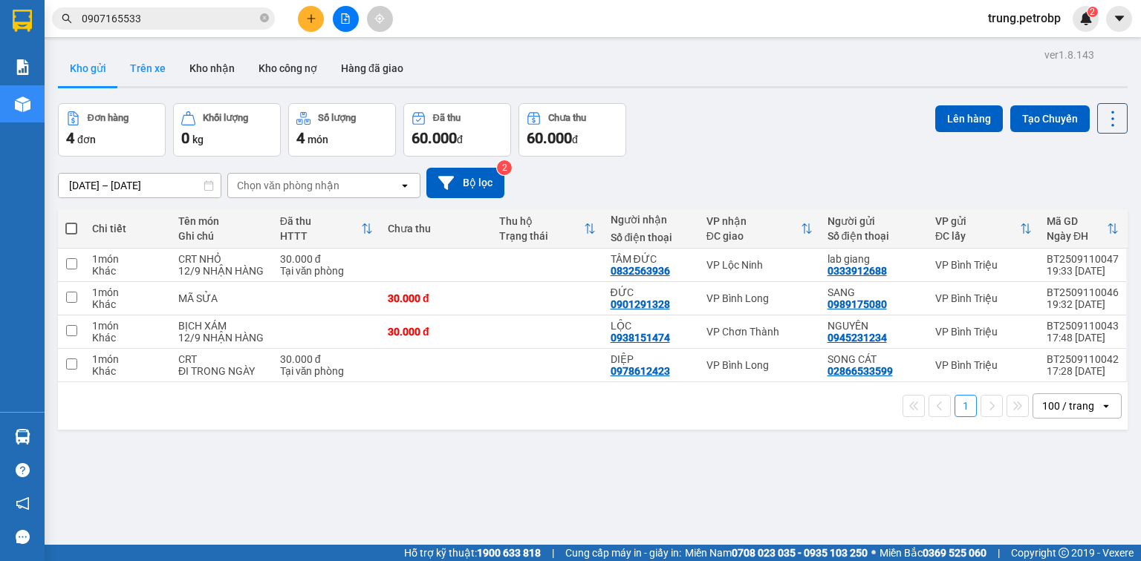
click at [150, 65] on button "Trên xe" at bounding box center [147, 68] width 59 height 36
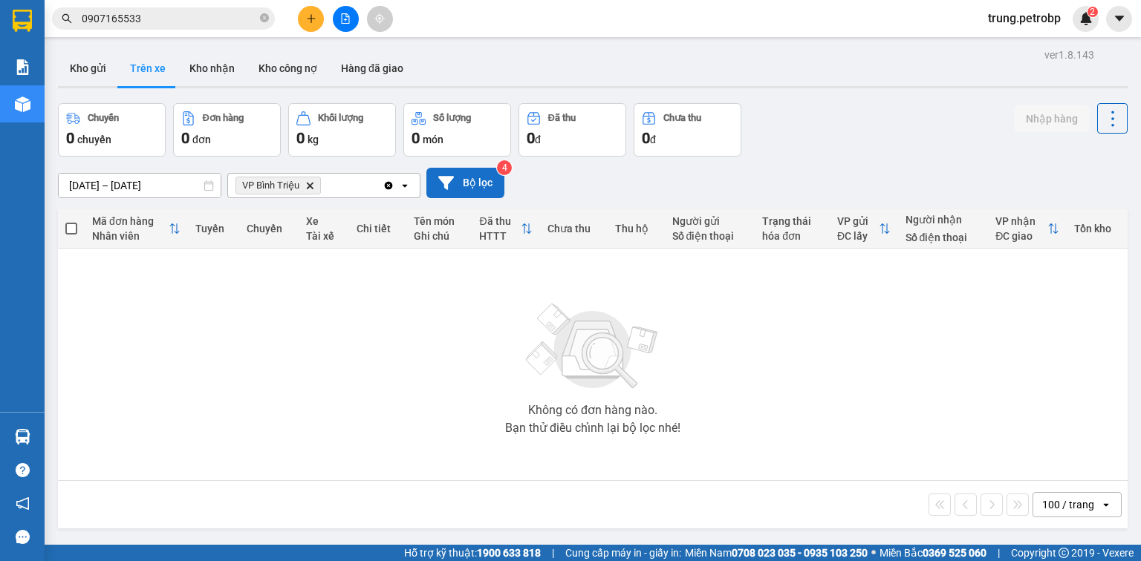
click at [484, 185] on button "Bộ lọc" at bounding box center [465, 183] width 78 height 30
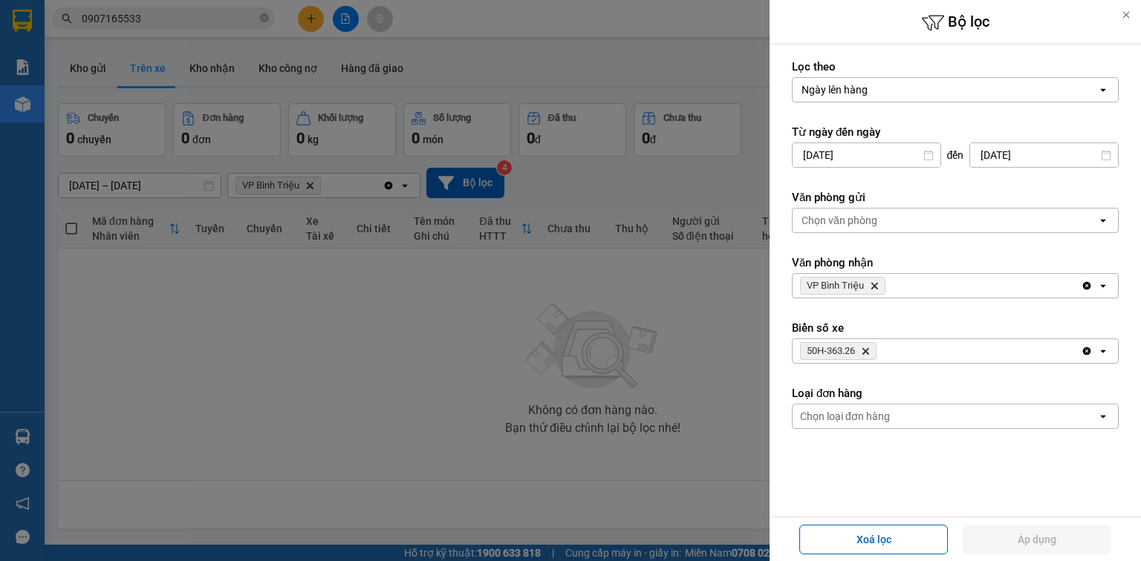
click at [875, 286] on icon "VP Bình Triệu, close by backspace" at bounding box center [874, 286] width 7 height 7
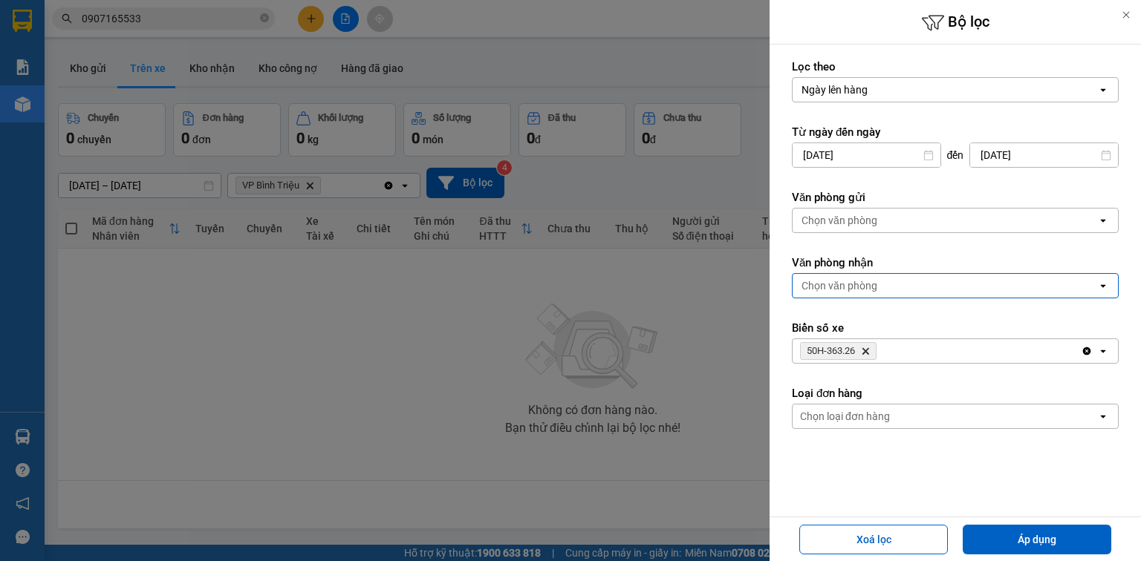
click at [875, 286] on div "Chọn văn phòng" at bounding box center [839, 285] width 76 height 15
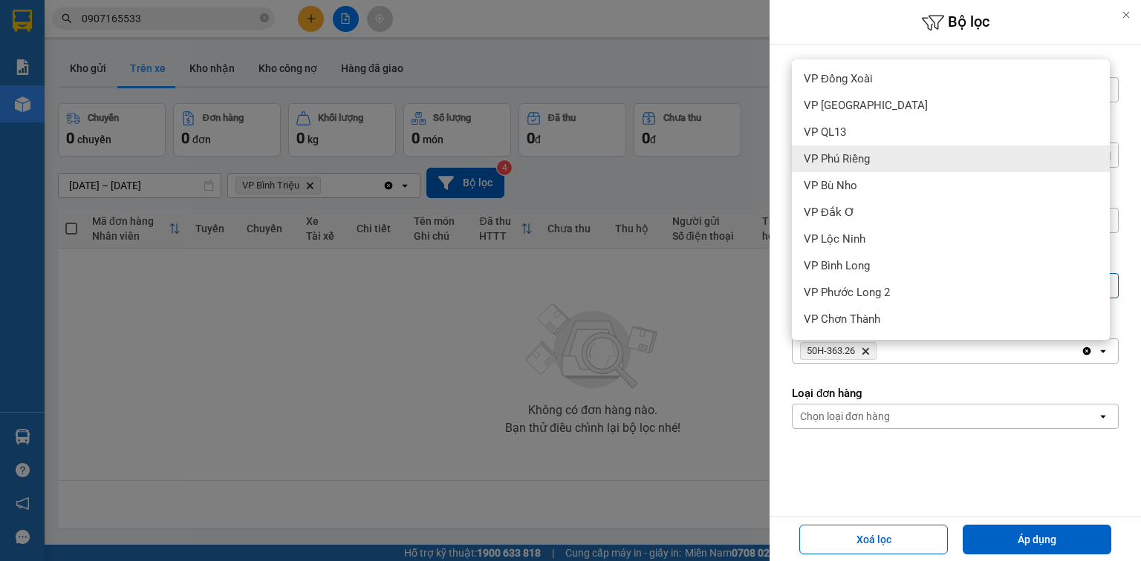
scroll to position [345, 0]
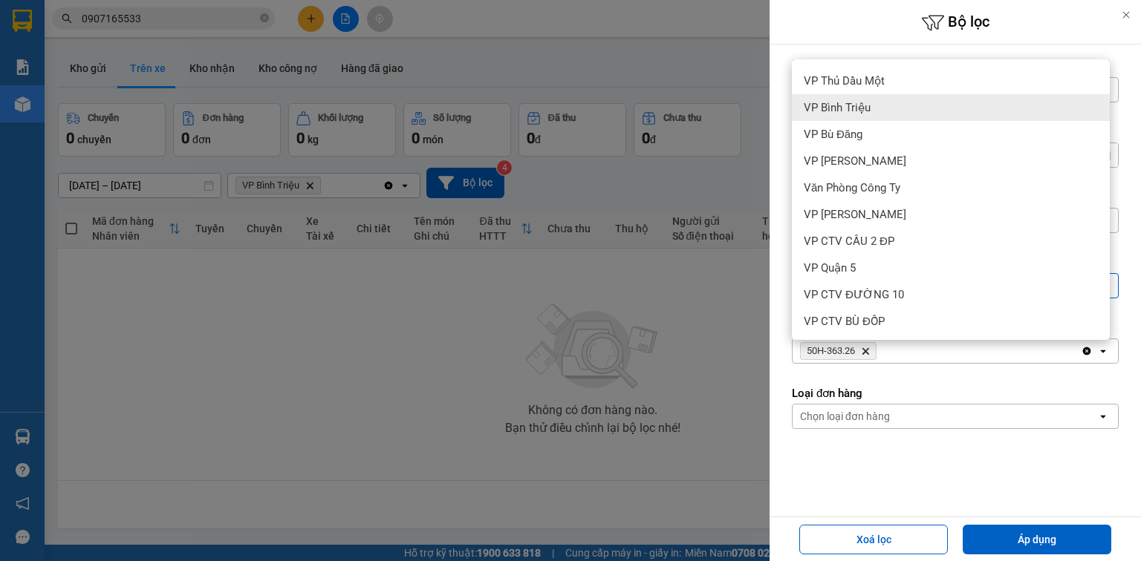
click at [873, 113] on div "VP Bình Triệu" at bounding box center [951, 107] width 318 height 27
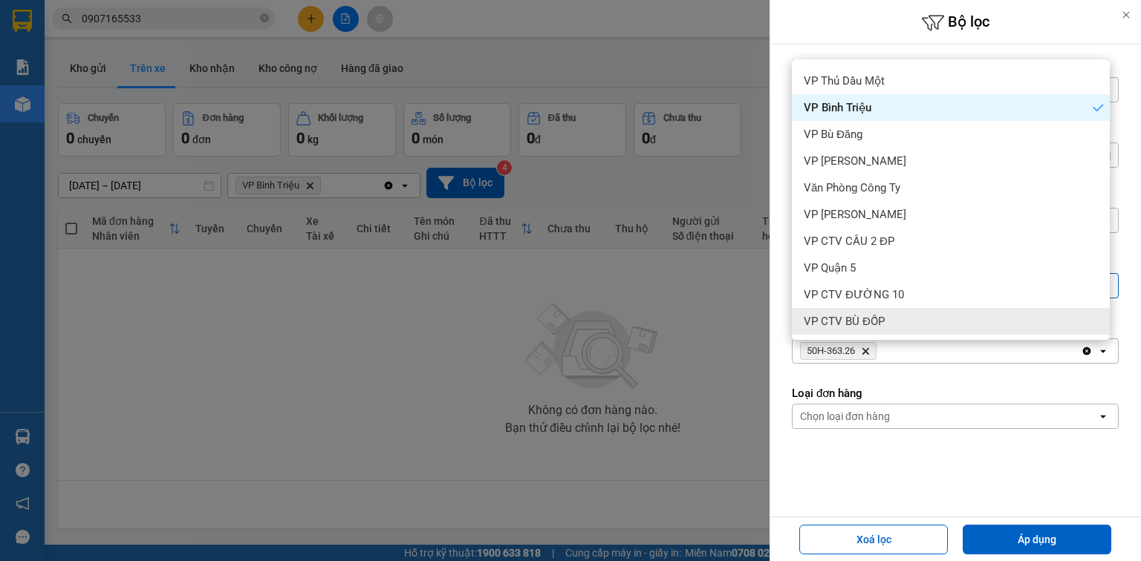
click at [958, 394] on label "Loại đơn hàng" at bounding box center [955, 393] width 327 height 15
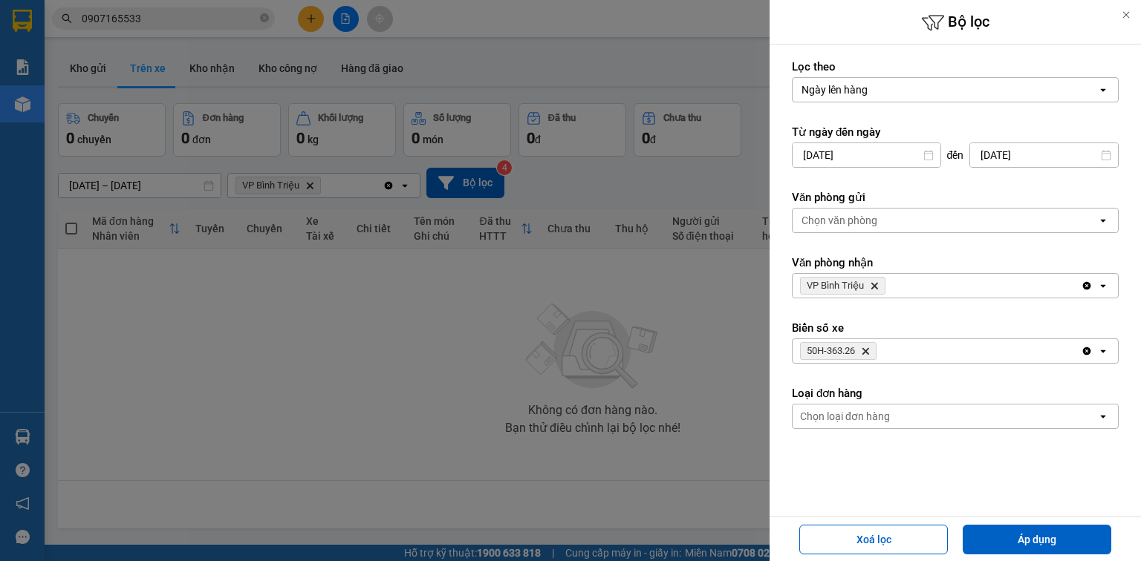
click at [869, 350] on icon "Delete" at bounding box center [865, 351] width 9 height 9
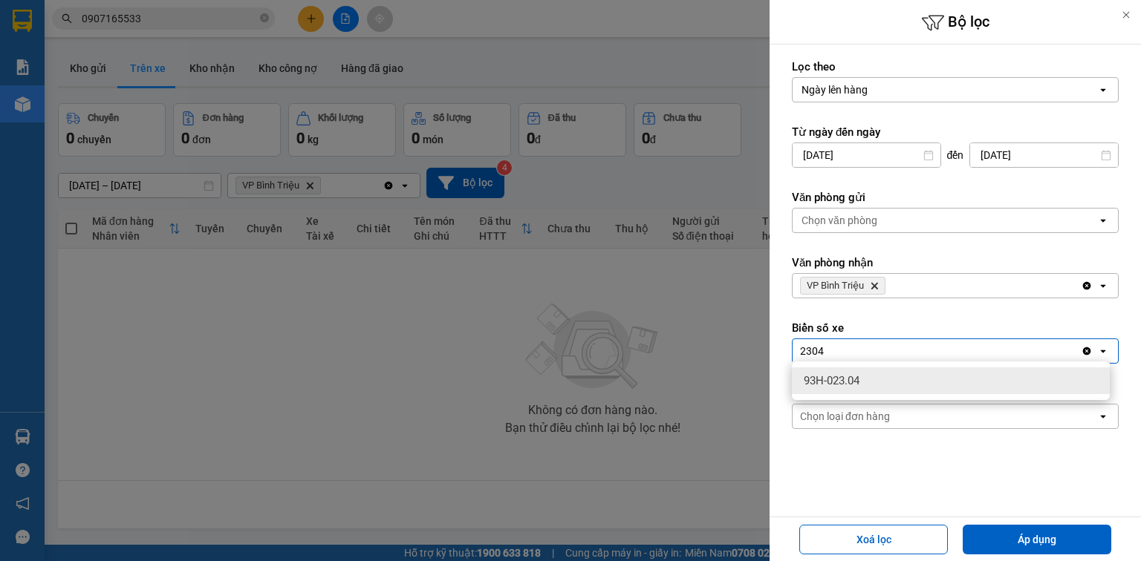
type input "2304"
click at [843, 380] on span "93H-023.04" at bounding box center [831, 381] width 56 height 15
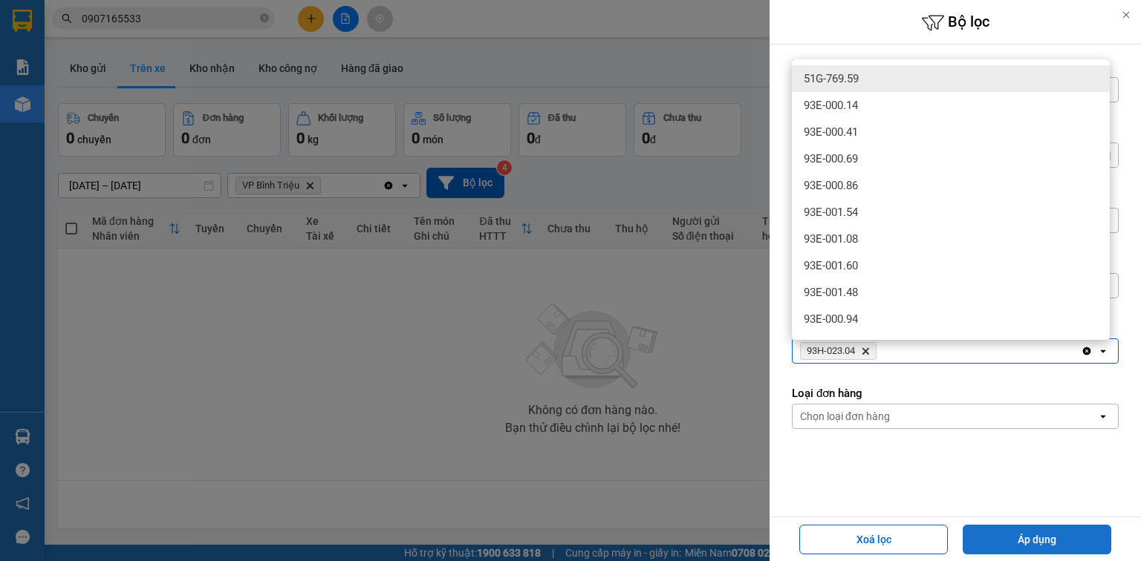
click at [1049, 544] on button "Áp dụng" at bounding box center [1036, 540] width 149 height 30
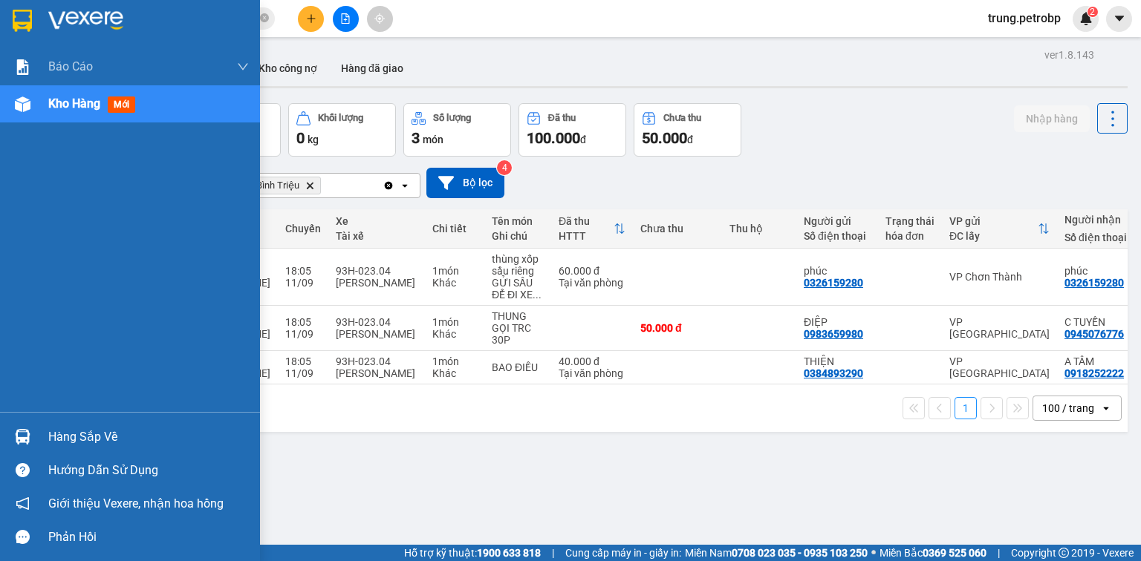
click at [46, 425] on div "Hàng sắp về" at bounding box center [130, 436] width 260 height 33
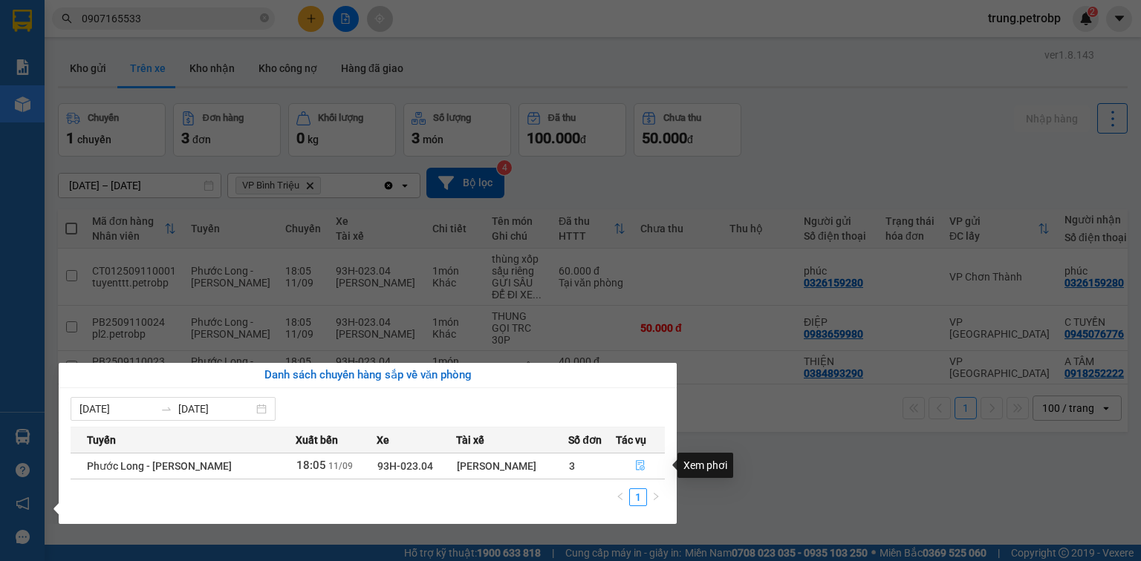
click at [644, 467] on icon "file-done" at bounding box center [640, 465] width 10 height 10
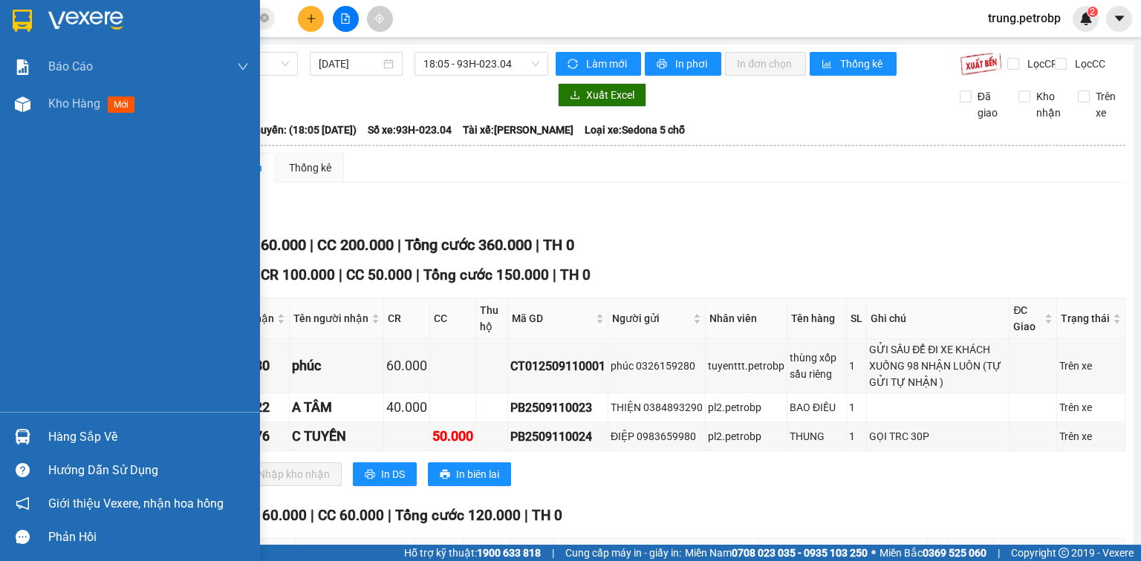
click at [53, 20] on img at bounding box center [85, 21] width 75 height 22
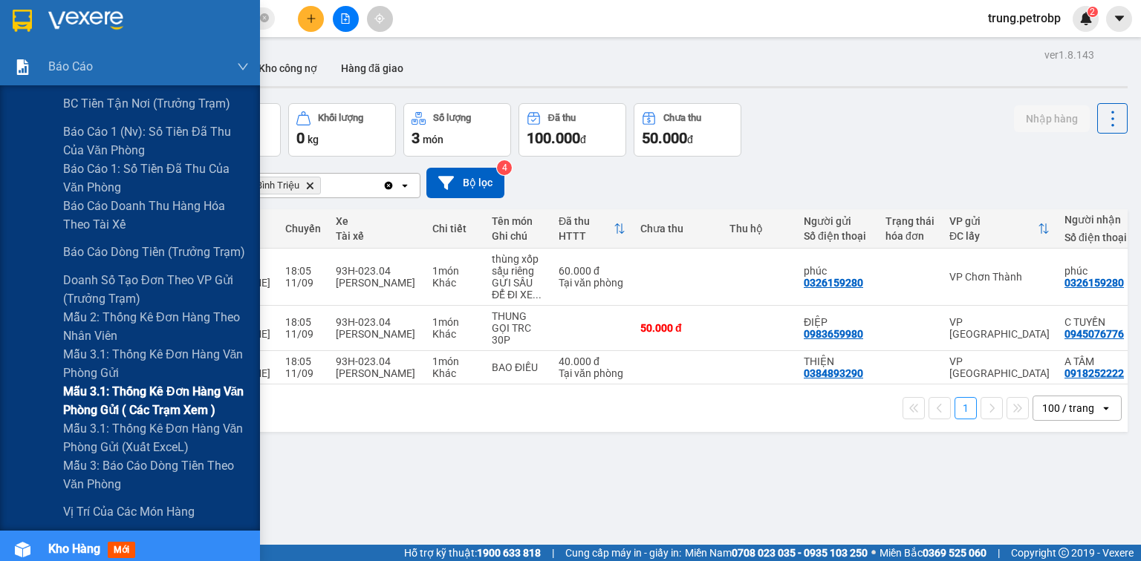
click at [133, 399] on span "Mẫu 3.1: Thống kê đơn hàng văn phòng gửi ( các trạm xem )" at bounding box center [156, 400] width 186 height 37
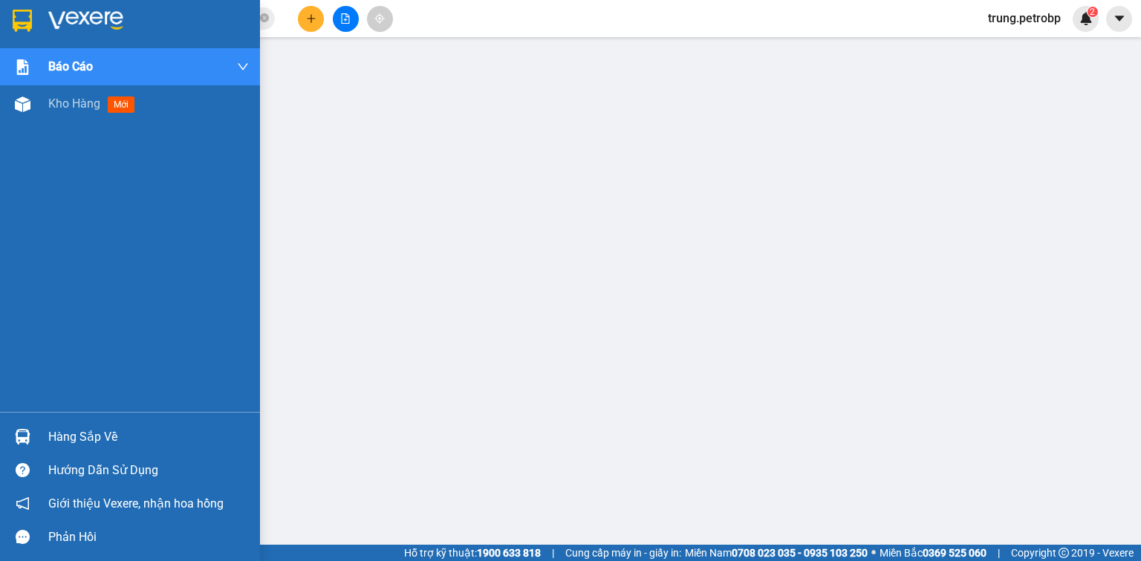
click at [45, 15] on div at bounding box center [130, 24] width 260 height 48
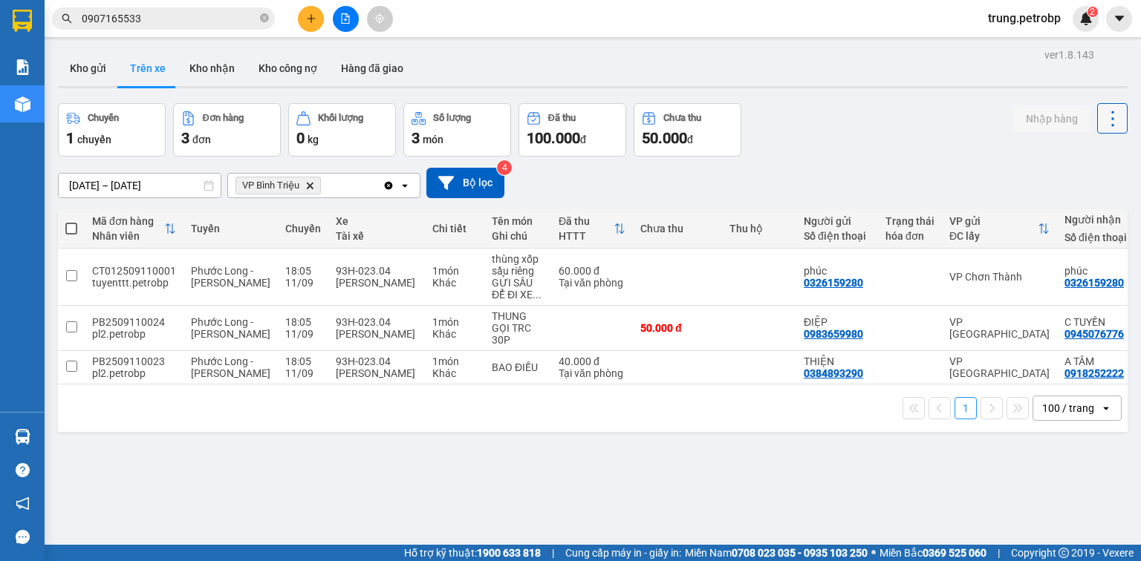
click at [1107, 125] on icon at bounding box center [1112, 118] width 21 height 21
click at [1086, 151] on span "Làm mới" at bounding box center [1082, 158] width 41 height 15
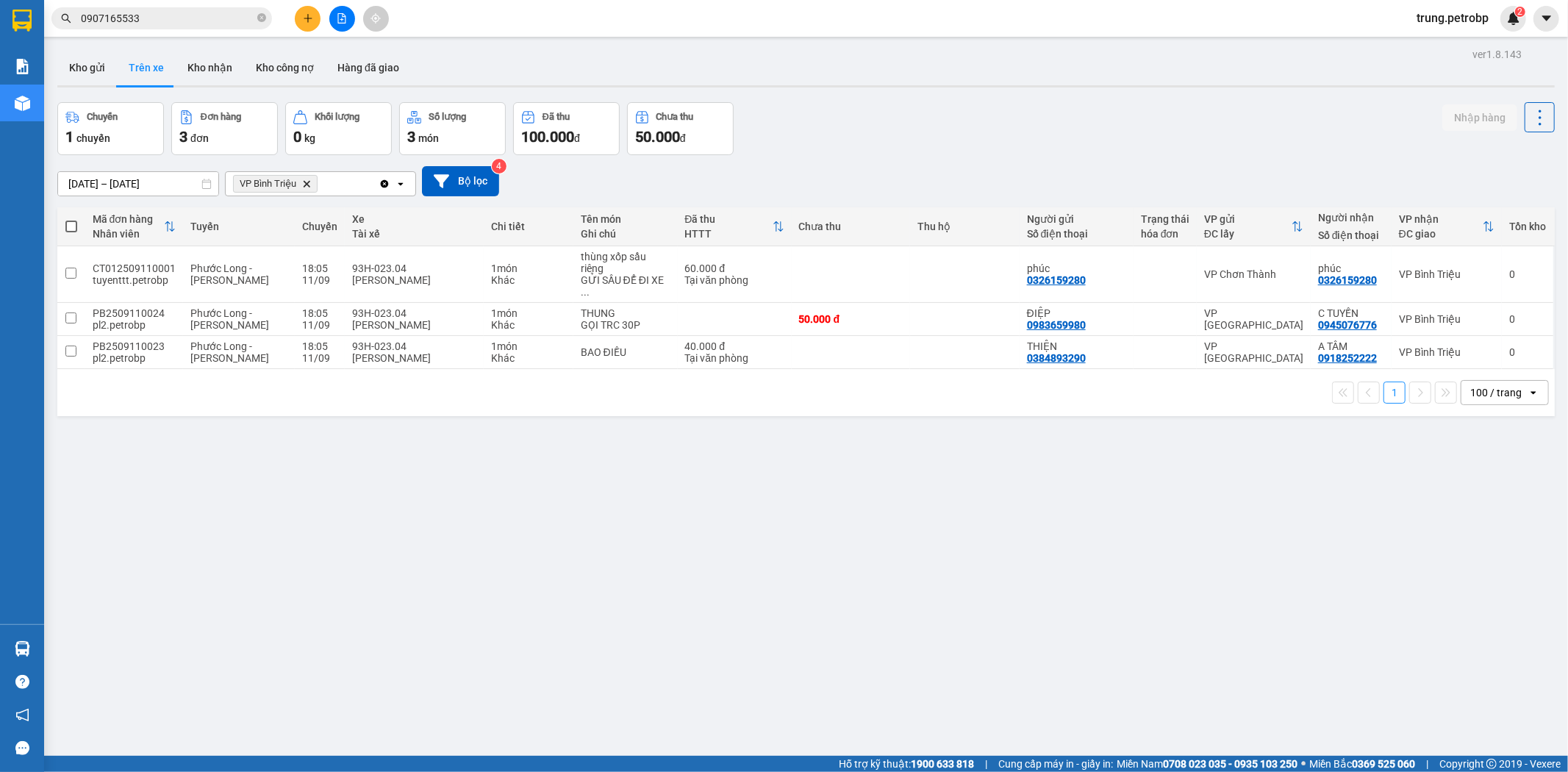
drag, startPoint x: 1117, startPoint y: 0, endPoint x: 1063, endPoint y: 483, distance: 486.0
click at [1063, 483] on div "ver 1.8.143 Kho gửi Trên xe Kho nhận Kho công nợ Hàng đã giao Chuyến 1 chuyến Đ…" at bounding box center [806, 431] width 1509 height 772
click at [1128, 114] on div "Chuyến 1 chuyến Đơn hàng 3 đơn Khối lượng 0 kg Số lượng 3 món Đã thu 100.000 đ …" at bounding box center [806, 128] width 1498 height 52
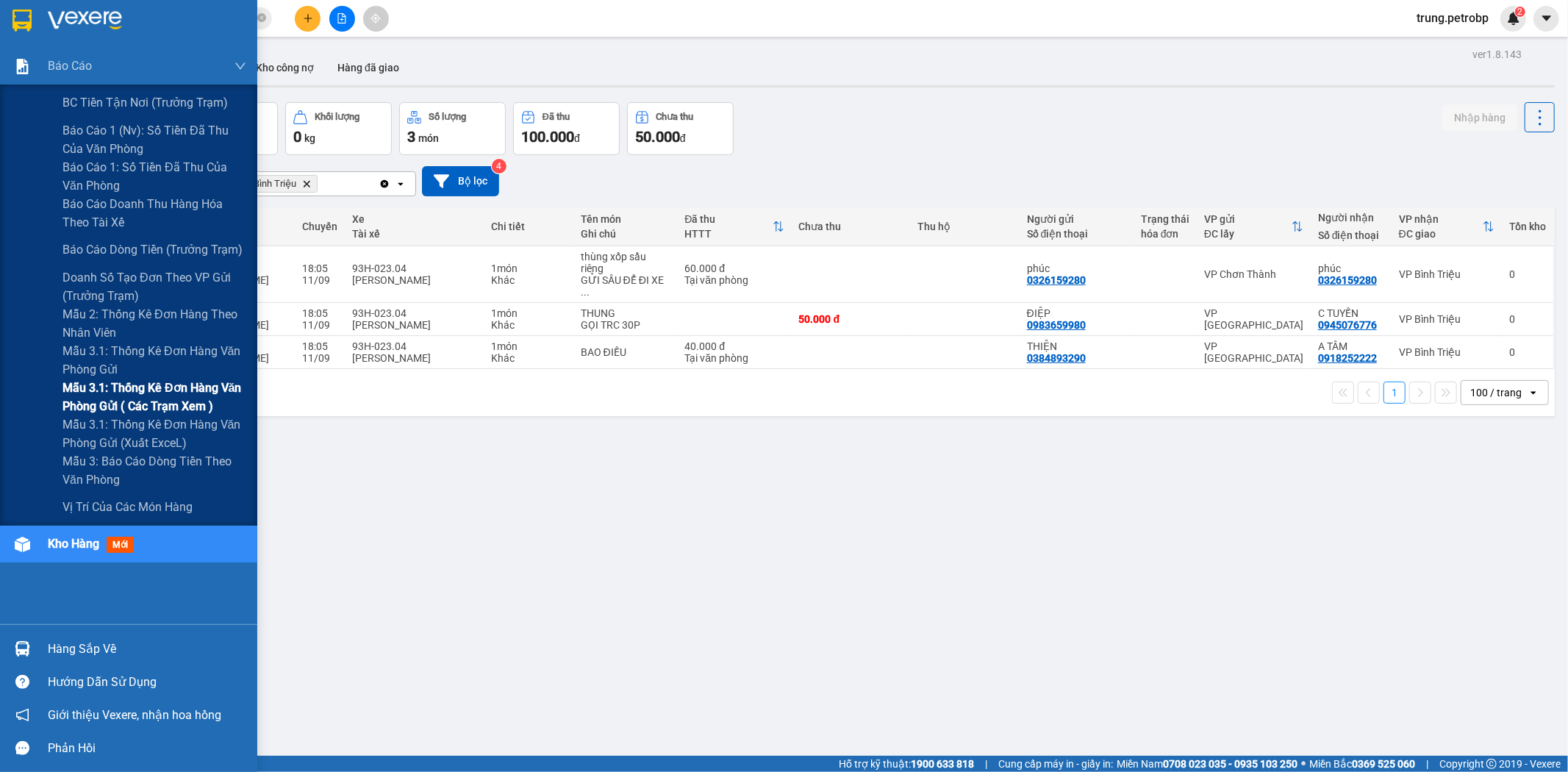
click at [176, 384] on span "Mẫu 3.1: Thống kê đơn hàng văn phòng gửi ( các trạm xem )" at bounding box center [154, 396] width 184 height 37
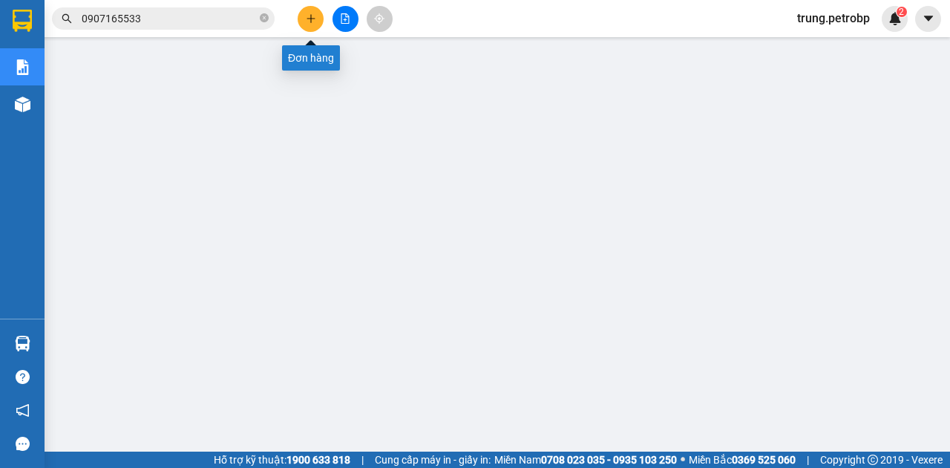
click at [316, 19] on icon "plus" at bounding box center [311, 18] width 10 height 10
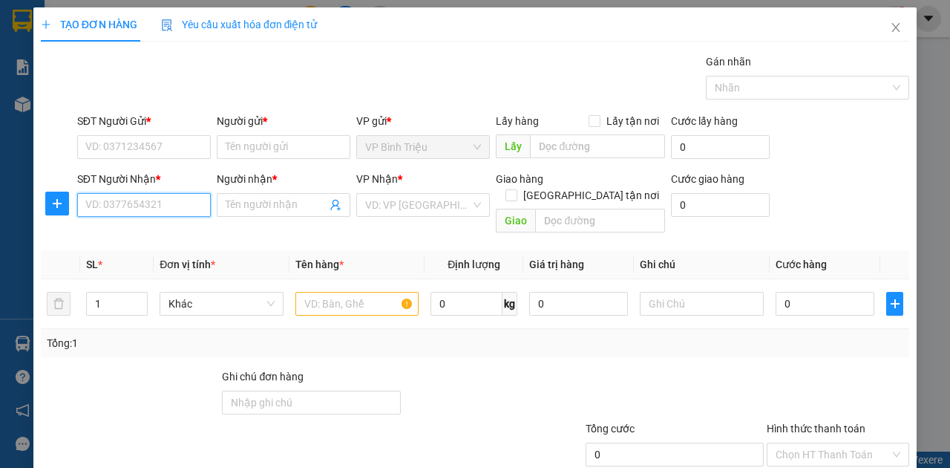
click at [137, 200] on input "SĐT Người Nhận *" at bounding box center [144, 205] width 134 height 24
click at [153, 228] on div "0769179289 - CHÁNH" at bounding box center [142, 234] width 115 height 16
type input "0769179289"
type input "CHÁNH"
type input "30.000"
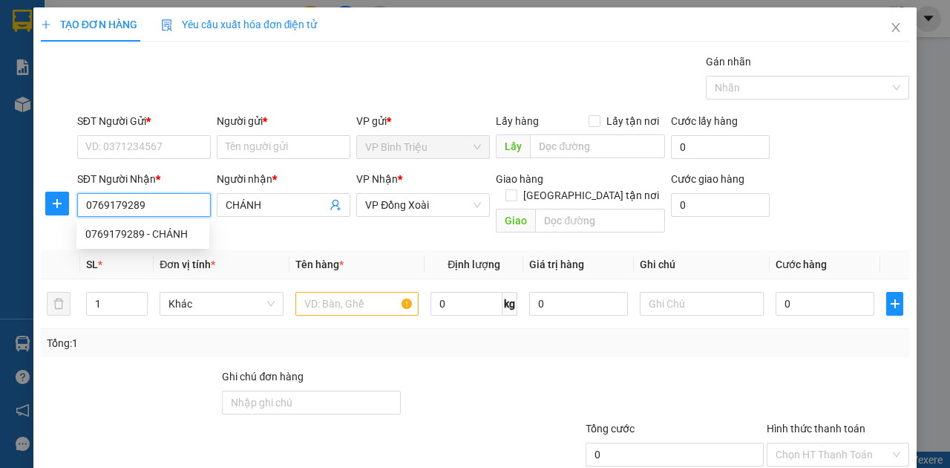
type input "30.000"
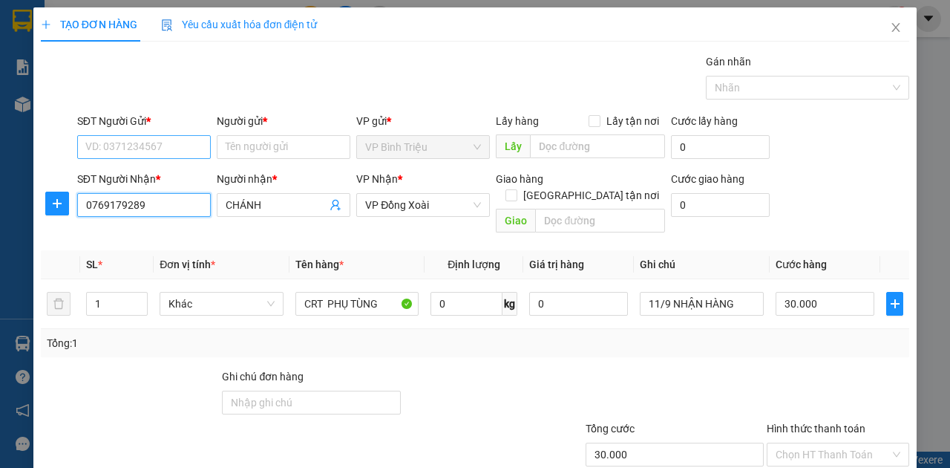
type input "0769179289"
click at [159, 146] on input "SĐT Người Gửi *" at bounding box center [144, 147] width 134 height 24
click at [166, 199] on div "0334765879 - THÚY" at bounding box center [142, 200] width 115 height 16
type input "0334765879"
type input "THÚY"
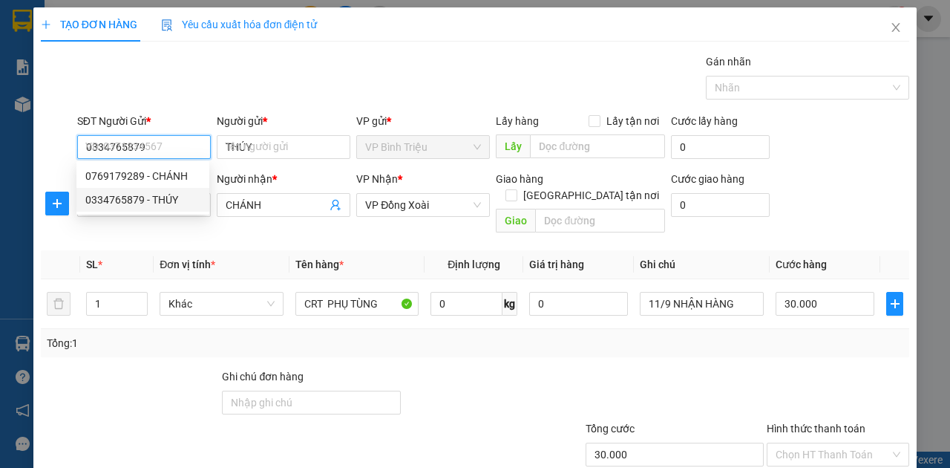
type input "40.000"
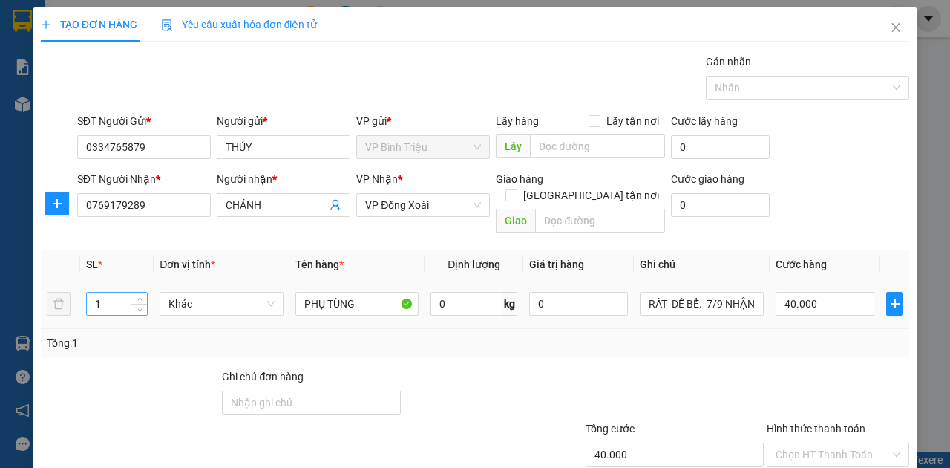
click at [114, 293] on input "1" at bounding box center [117, 304] width 61 height 22
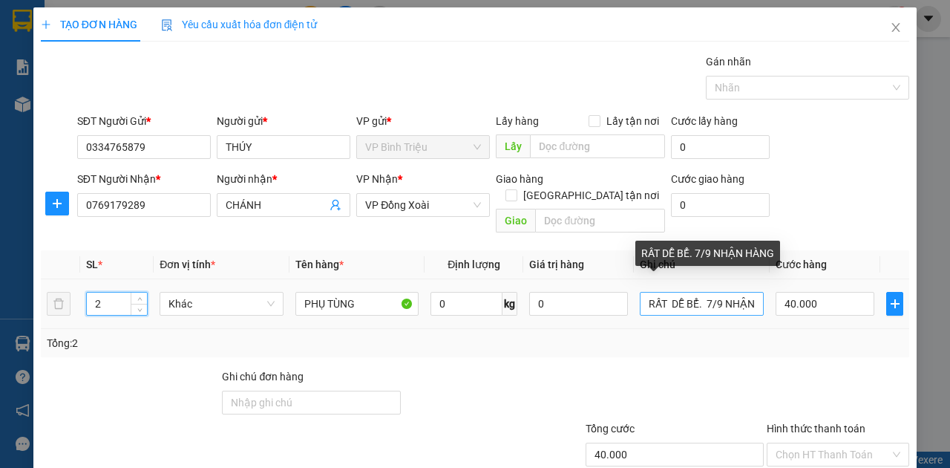
type input "2"
click at [708, 292] on input "RẤT DỄ BỂ. 7/9 NHẬN HÀNG" at bounding box center [702, 304] width 124 height 24
type input "0"
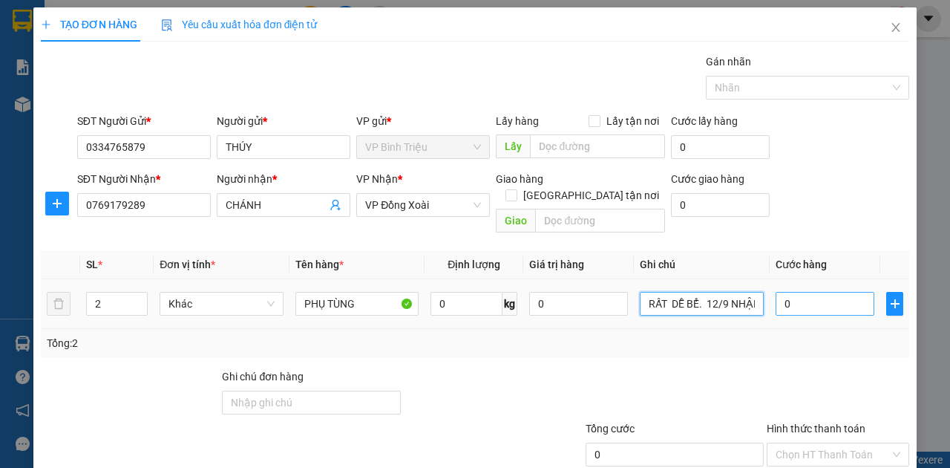
type input "RẤT DỄ BỂ. 12/9 NHẬN HÀNG"
click at [787, 292] on input "0" at bounding box center [825, 304] width 99 height 24
type input "1"
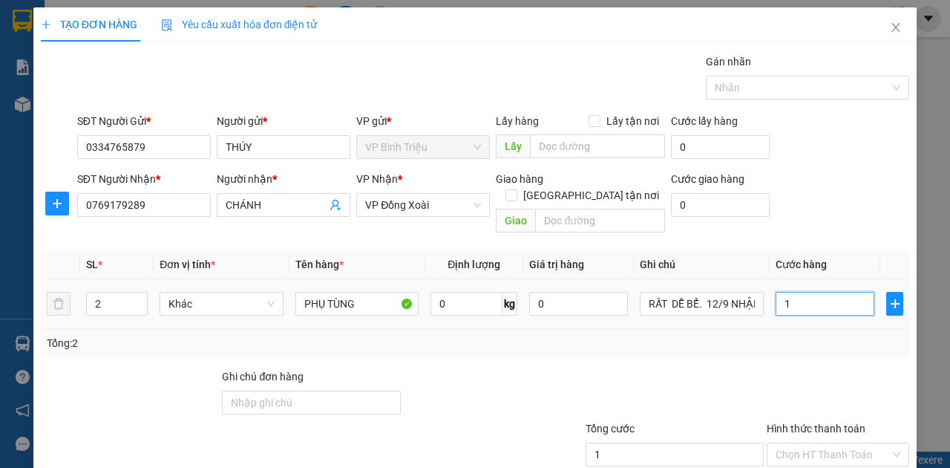
type input "10"
type input "100"
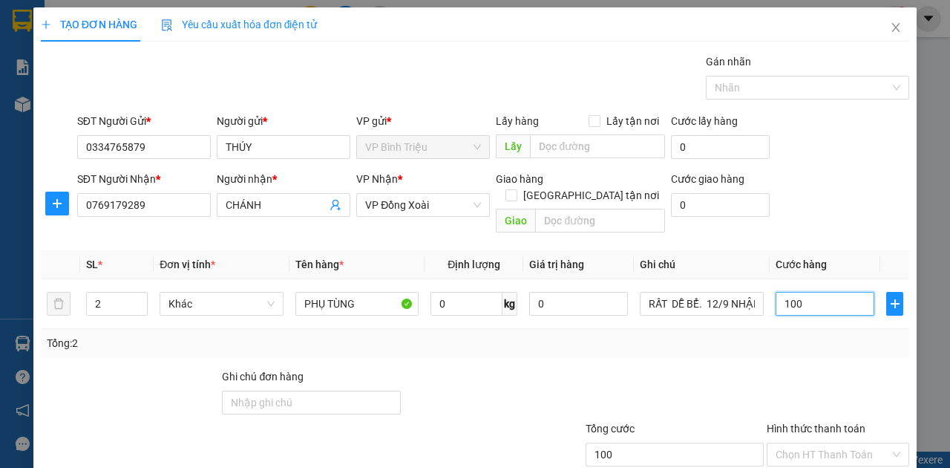
type input "100"
type input "100.000"
click at [890, 208] on div "SĐT Người Nhận * 0769179289 Người nhận * CHÁNH VP Nhận * VP Đồng Xoài Giao hàng…" at bounding box center [493, 205] width 838 height 68
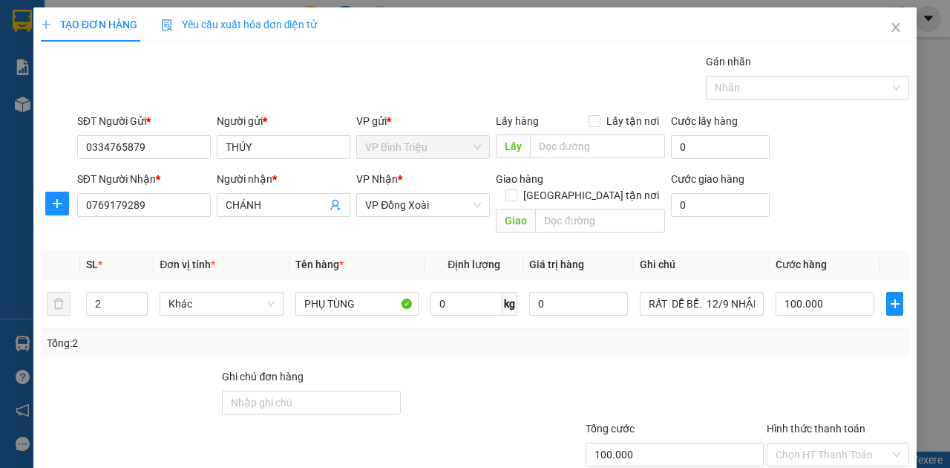
scroll to position [79, 0]
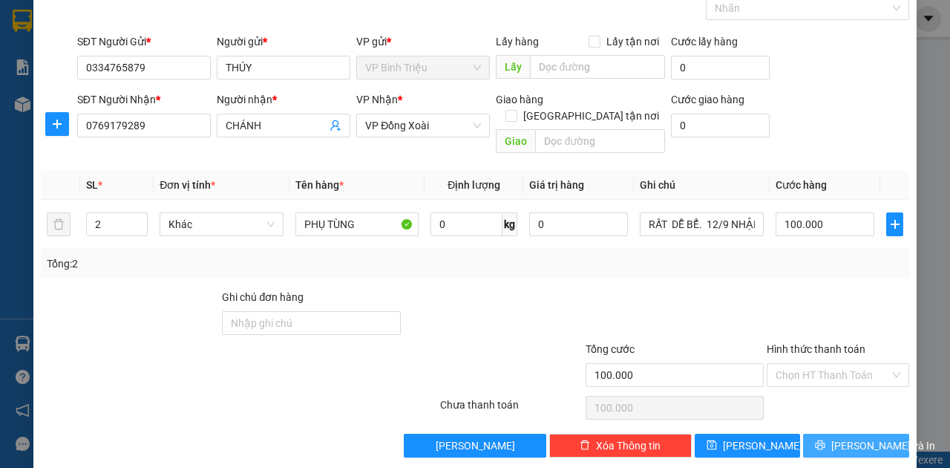
click at [856, 437] on span "[PERSON_NAME] và In" at bounding box center [884, 445] width 104 height 16
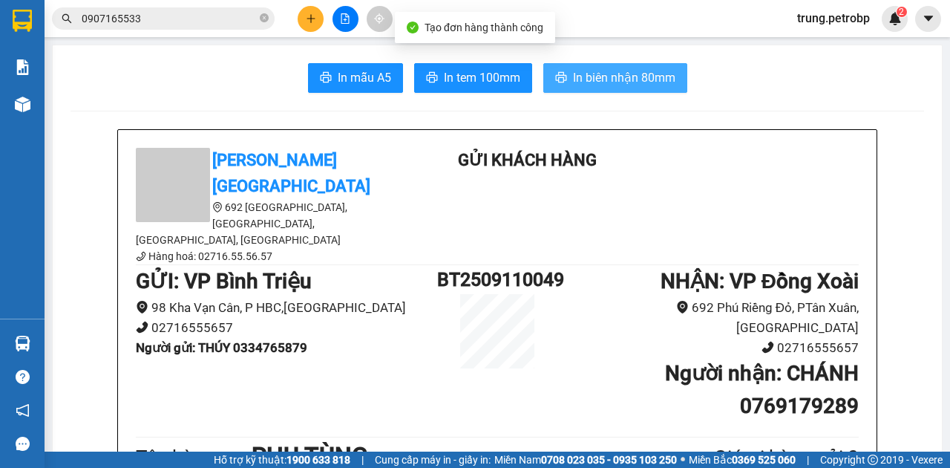
click at [633, 80] on span "In biên nhận 80mm" at bounding box center [624, 77] width 102 height 19
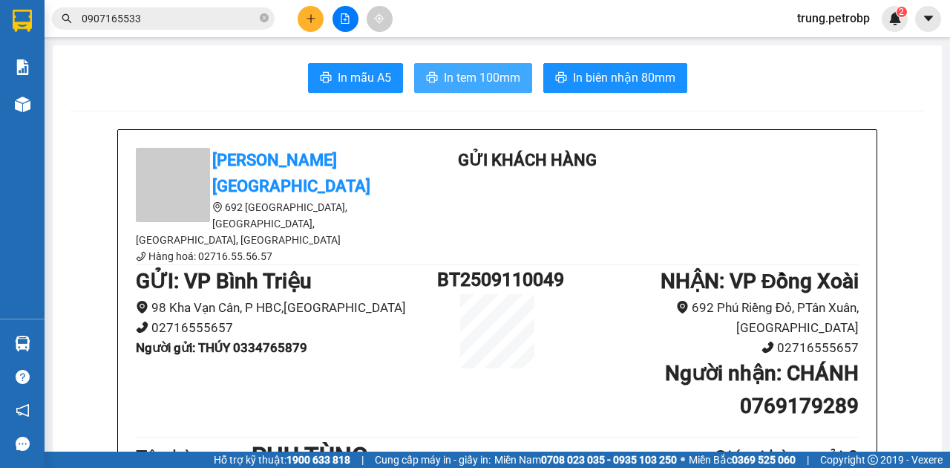
click at [492, 74] on span "In tem 100mm" at bounding box center [482, 77] width 76 height 19
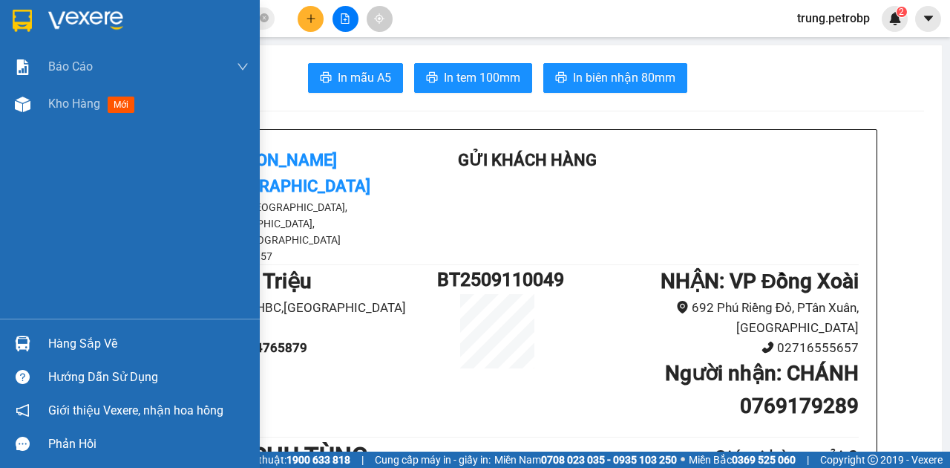
click at [54, 337] on div "Hàng sắp về" at bounding box center [148, 344] width 200 height 22
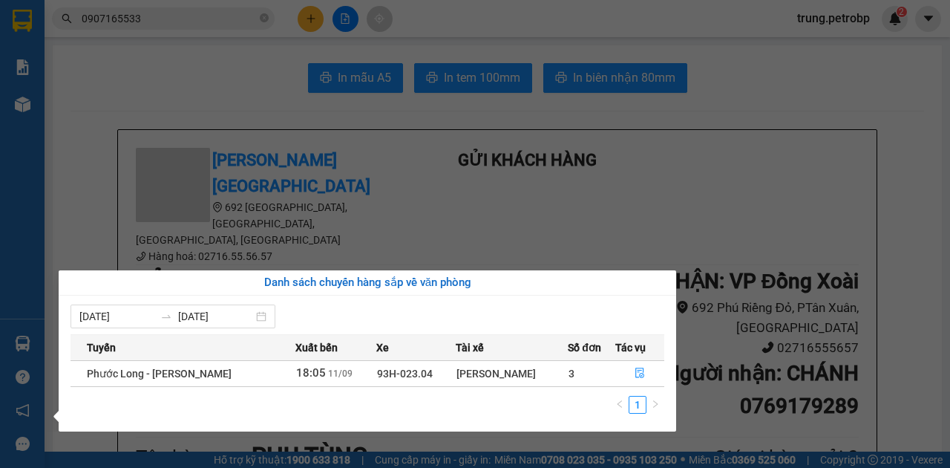
click at [753, 73] on section "Kết quả tìm kiếm ( 7 ) Bộ lọc Mã ĐH Trạng thái Món hàng Tổng cước Chưa cước Ngư…" at bounding box center [475, 234] width 950 height 468
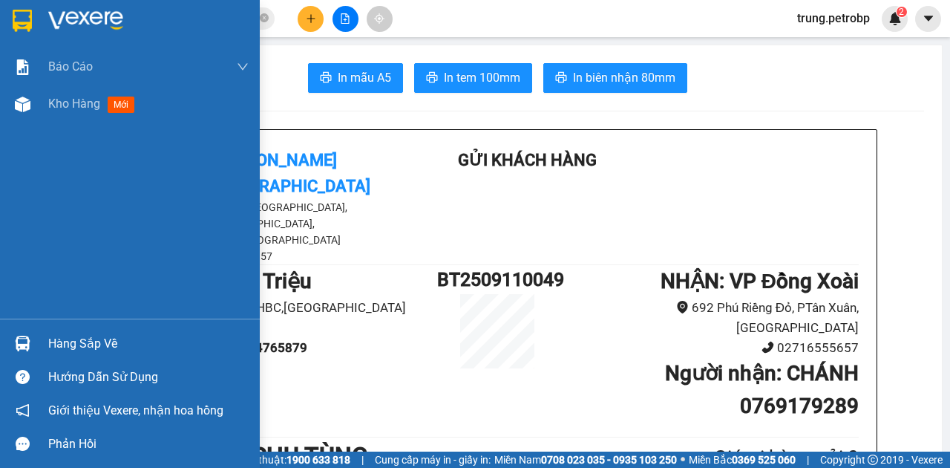
click at [59, 17] on img at bounding box center [85, 21] width 75 height 22
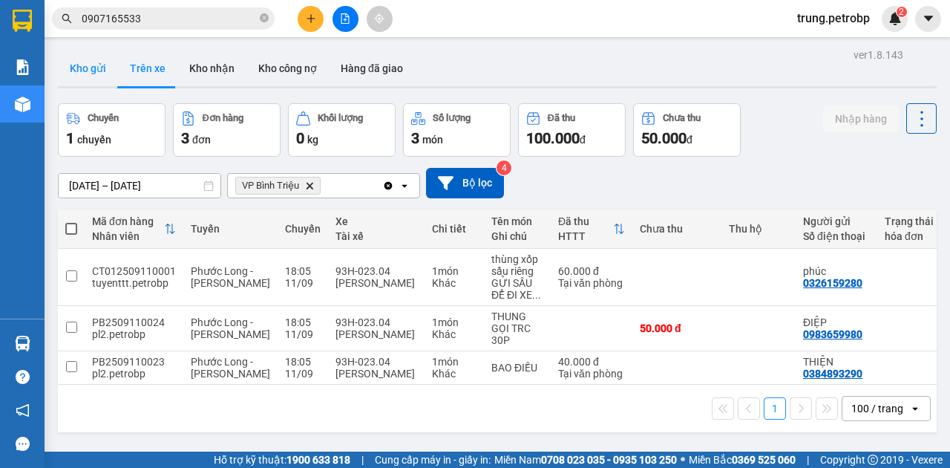
click at [97, 68] on button "Kho gửi" at bounding box center [88, 68] width 60 height 36
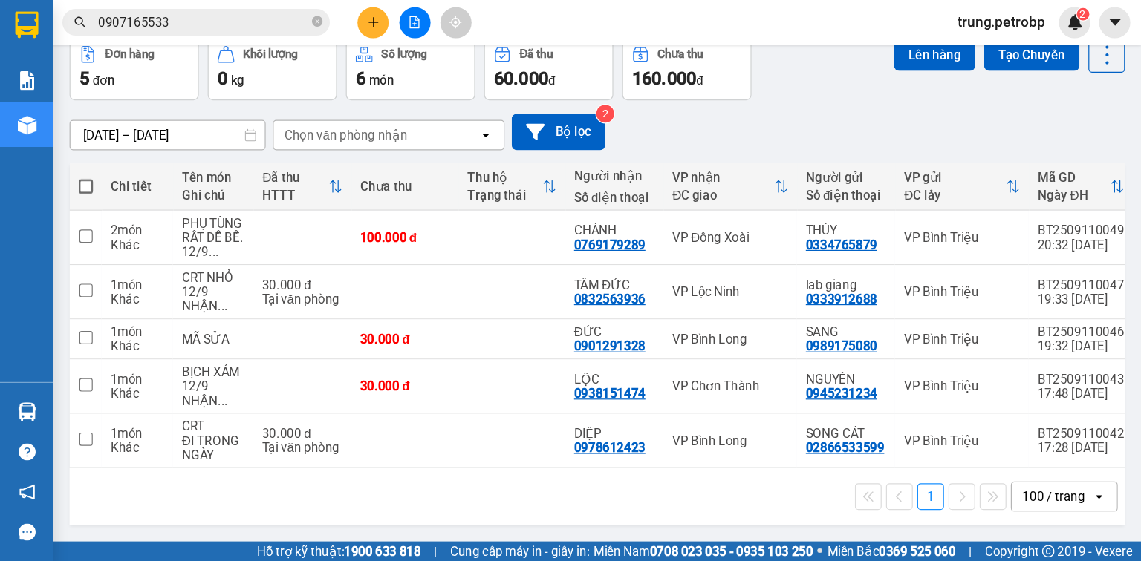
scroll to position [68, 0]
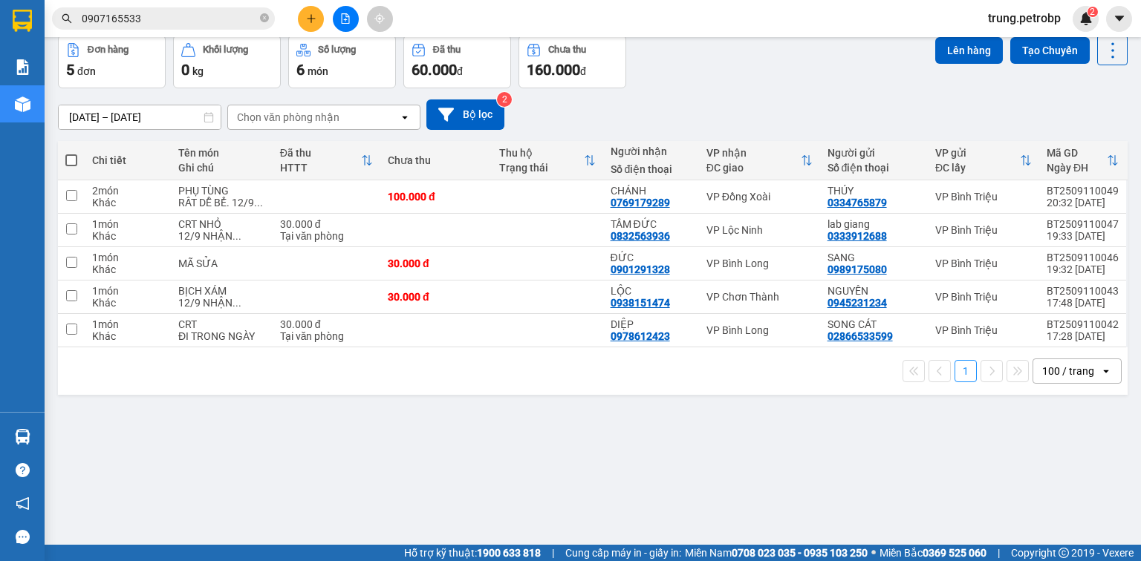
drag, startPoint x: 933, startPoint y: 0, endPoint x: 686, endPoint y: 475, distance: 535.4
click at [686, 475] on div "ver 1.8.143 Kho gửi Trên xe Kho nhận Kho công nợ Hàng đã giao Đơn hàng 5 đơn Kh…" at bounding box center [592, 256] width 1081 height 561
click at [871, 488] on div "ver 1.8.143 Kho gửi Trên xe Kho nhận Kho công nợ Hàng đã giao Đơn hàng 5 đơn Kh…" at bounding box center [592, 256] width 1081 height 561
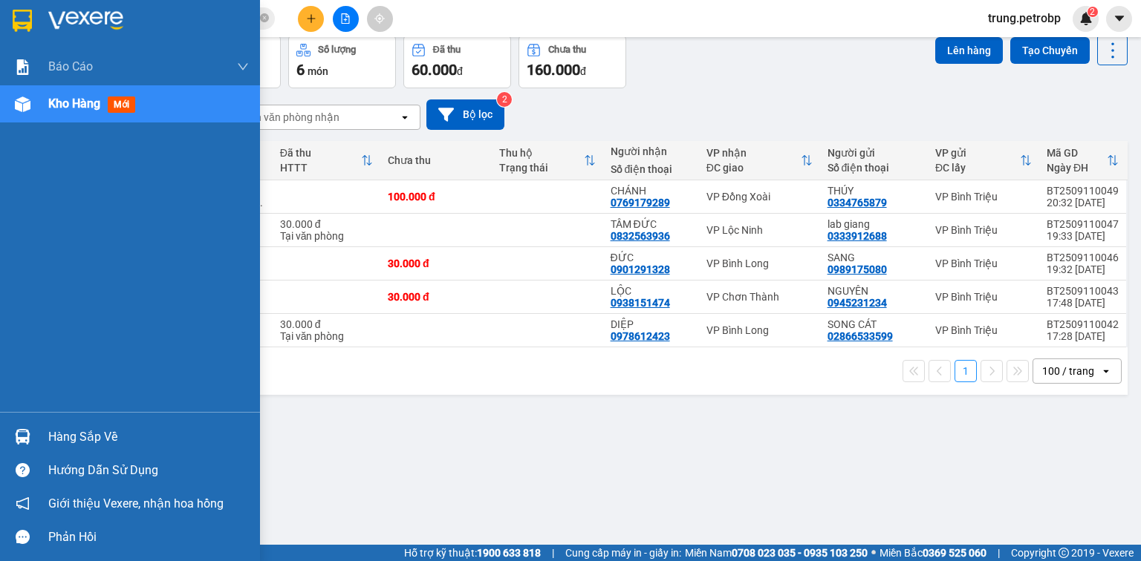
click at [102, 439] on div "Hàng sắp về" at bounding box center [148, 437] width 200 height 22
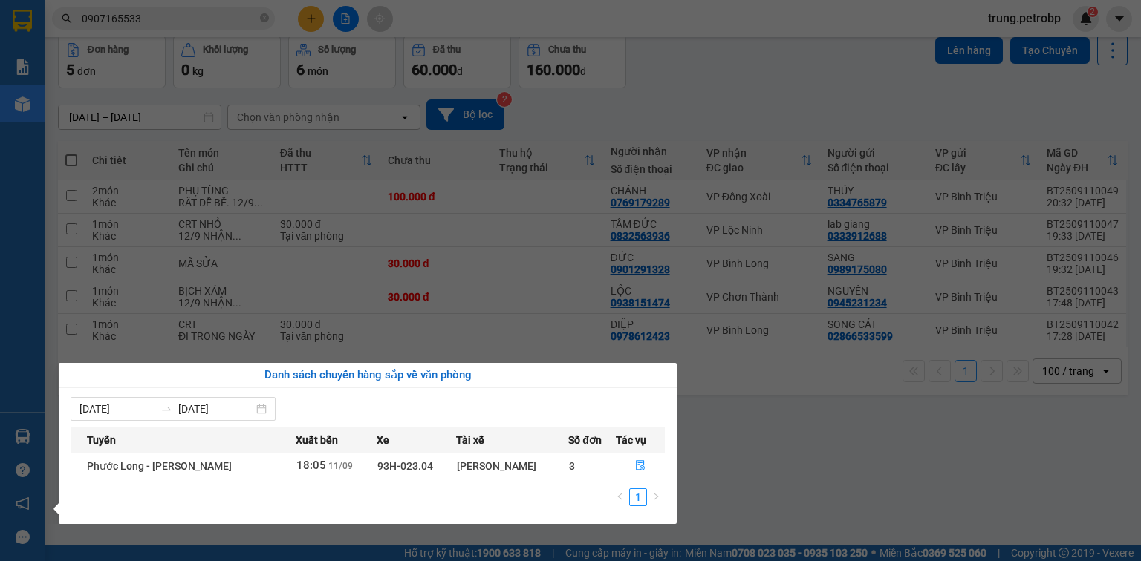
click at [812, 500] on section "Kết quả tìm kiếm ( 7 ) Bộ lọc Mã ĐH Trạng thái Món hàng Tổng cước Chưa cước Ngư…" at bounding box center [570, 280] width 1141 height 561
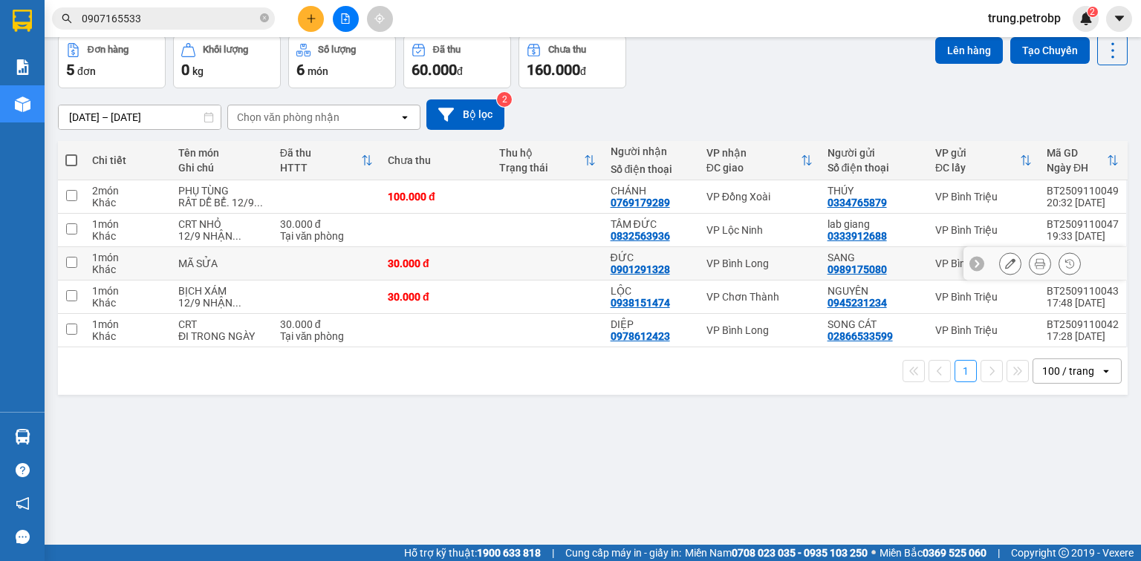
scroll to position [0, 0]
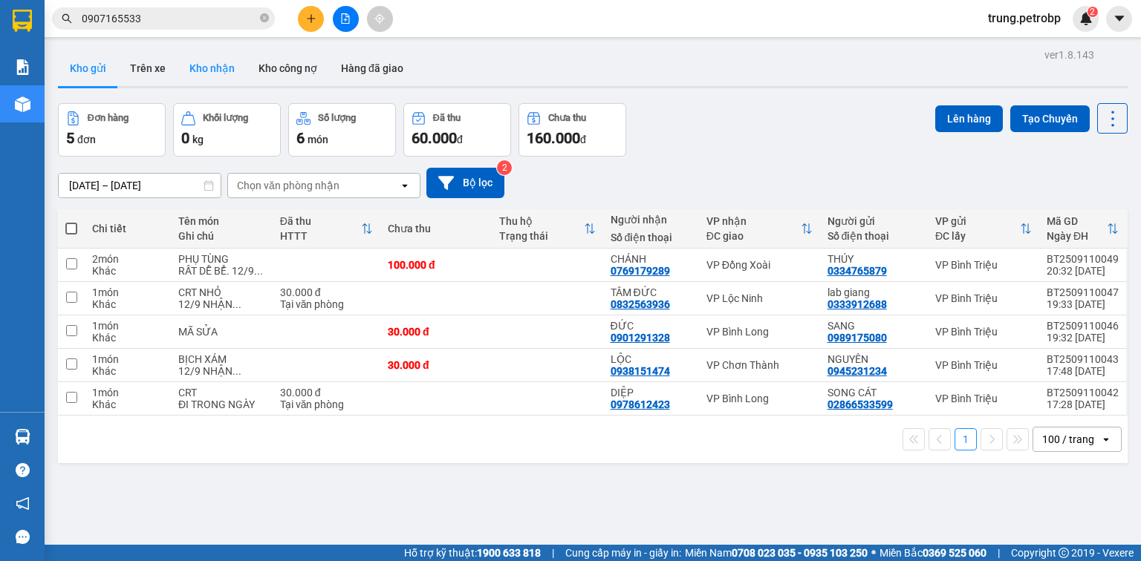
click at [215, 76] on button "Kho nhận" at bounding box center [211, 68] width 69 height 36
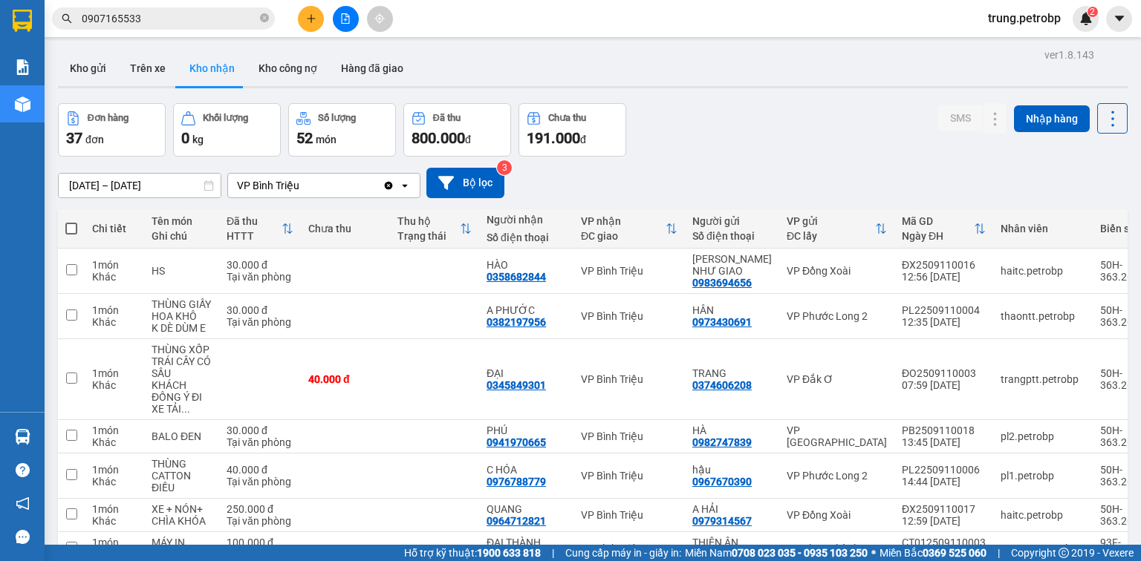
click at [890, 143] on div "Đơn hàng 37 đơn Khối lượng 0 kg Số lượng 52 món Đã thu 800.000 đ Chưa thu 191.0…" at bounding box center [592, 129] width 1069 height 53
